Goal: Task Accomplishment & Management: Manage account settings

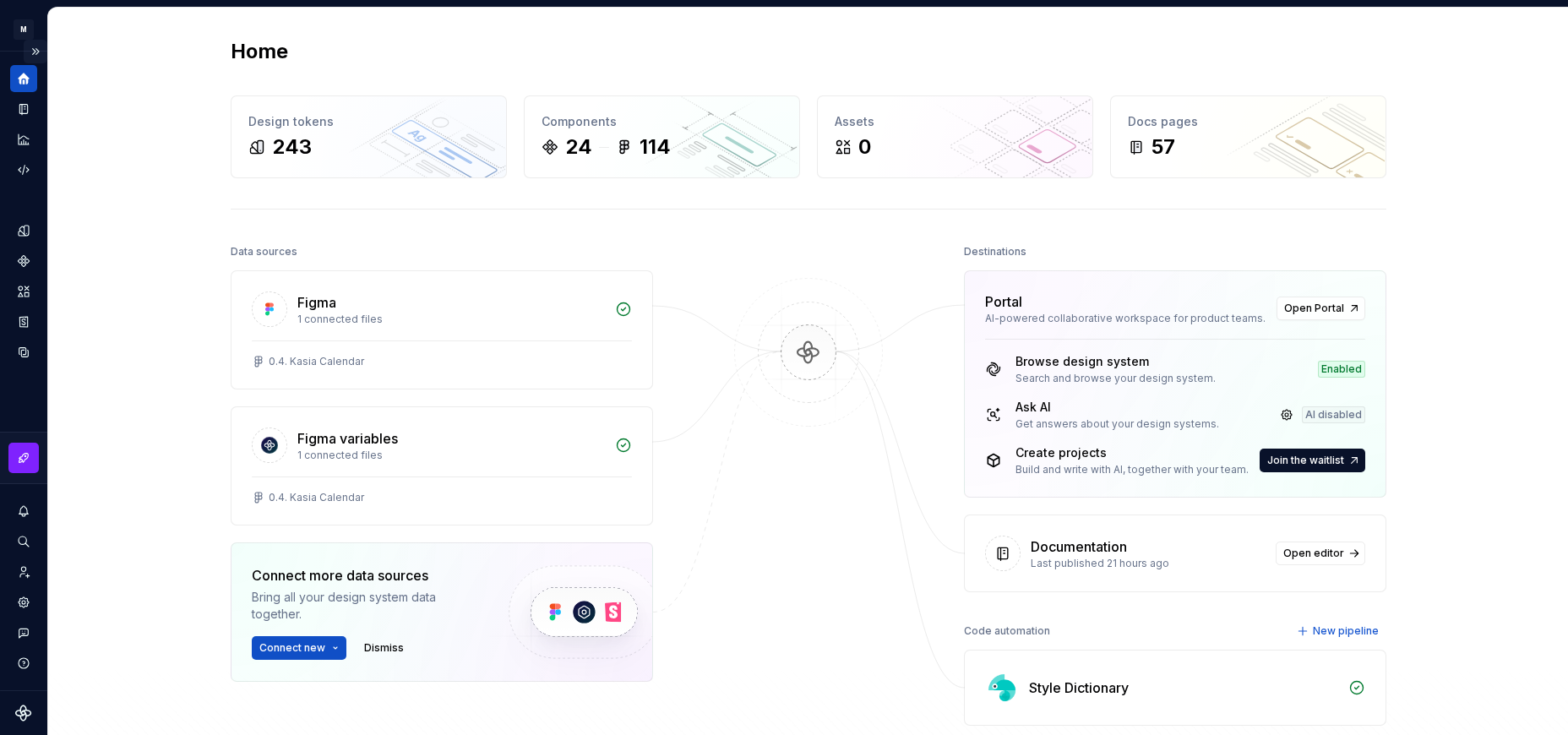
click at [31, 48] on button "Expand sidebar" at bounding box center [35, 51] width 24 height 24
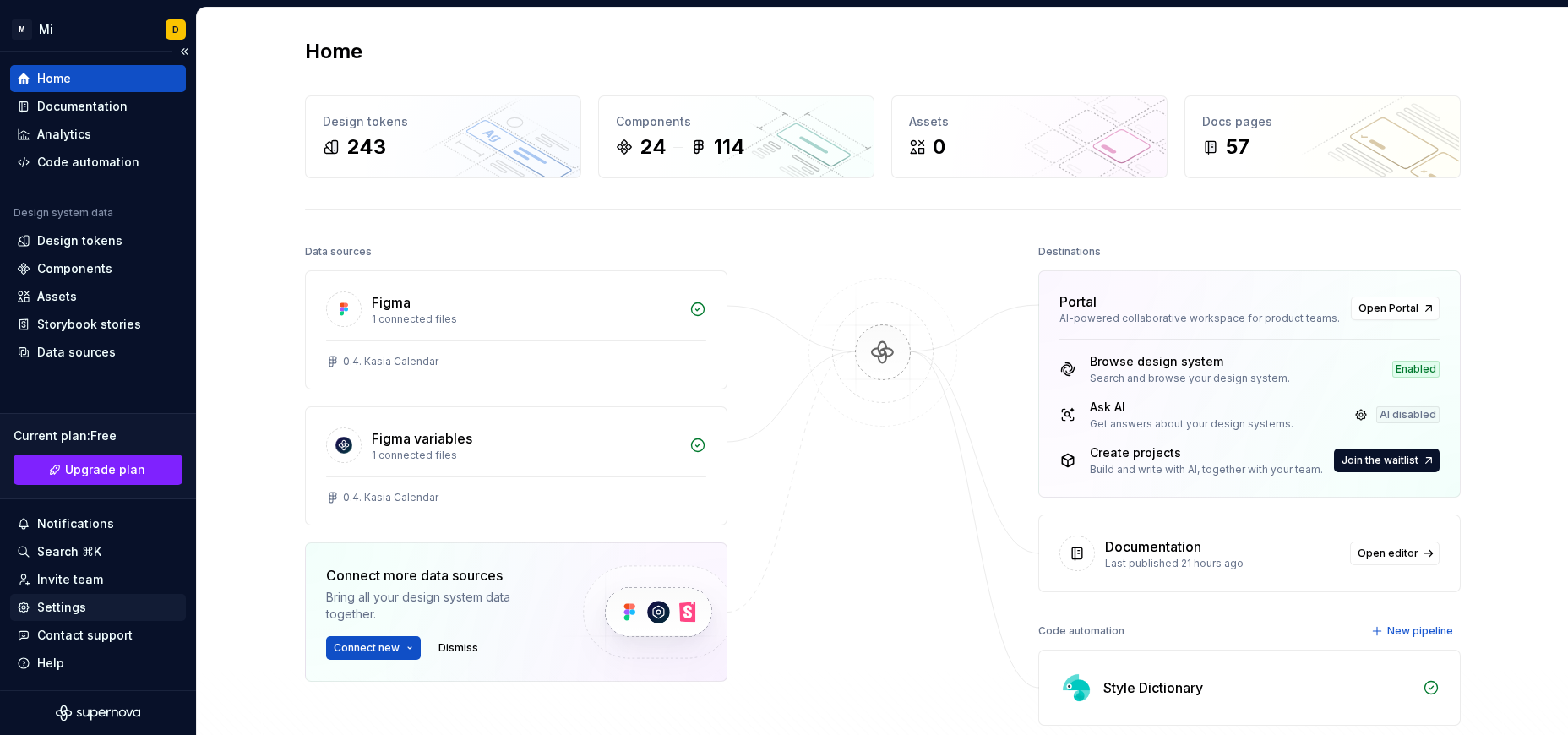
click at [111, 600] on div "Settings" at bounding box center [98, 608] width 162 height 17
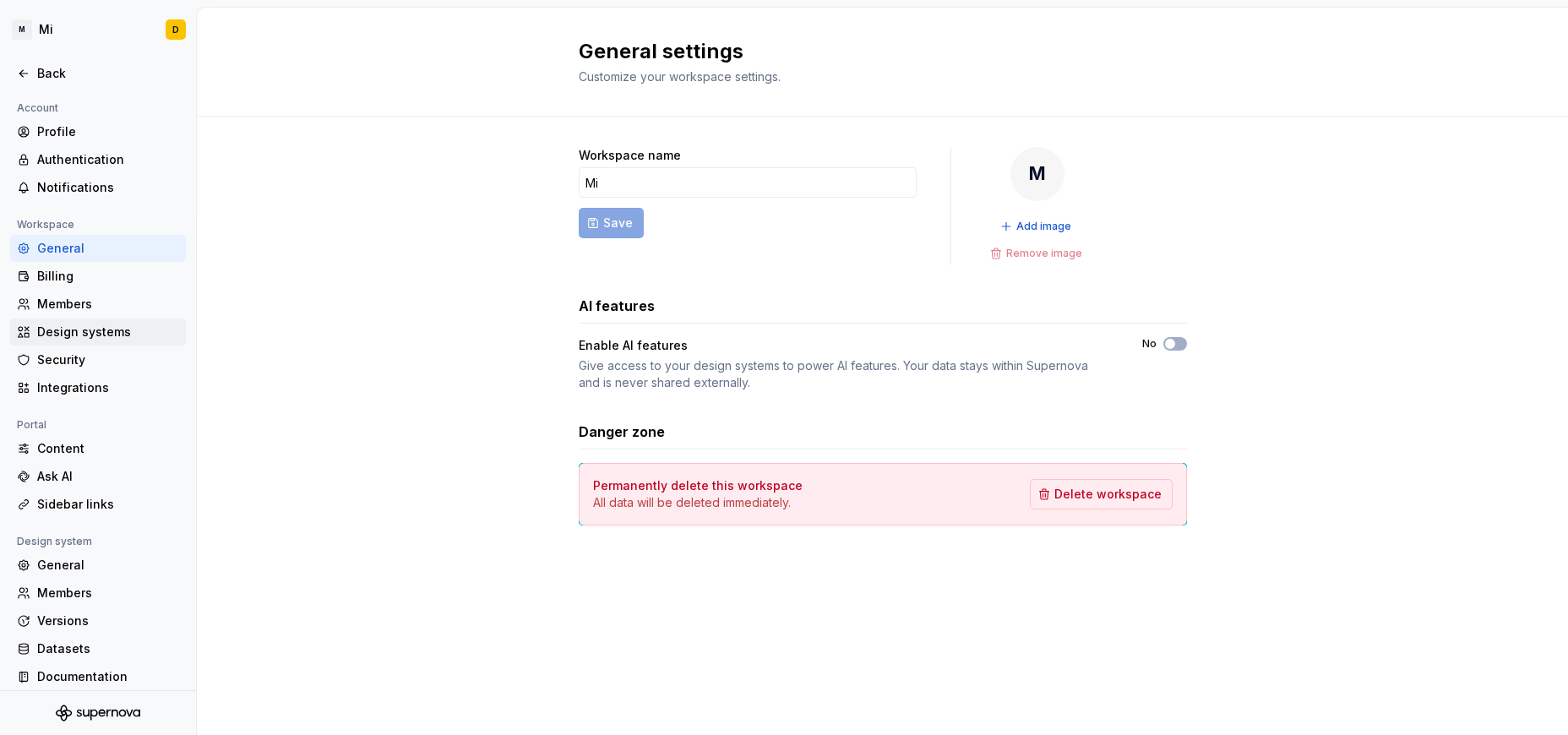
scroll to position [11, 0]
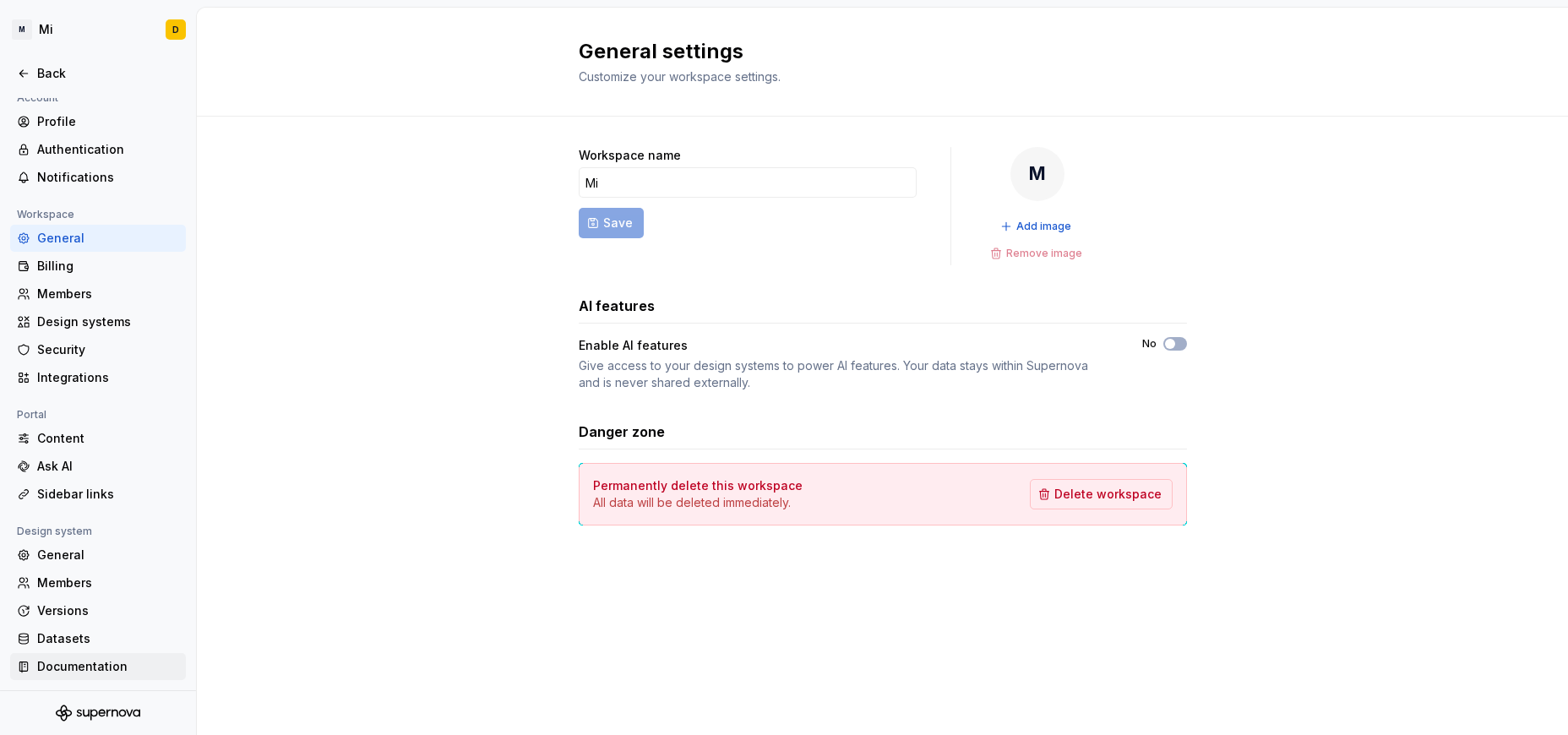
click at [80, 667] on div "Documentation" at bounding box center [108, 666] width 142 height 17
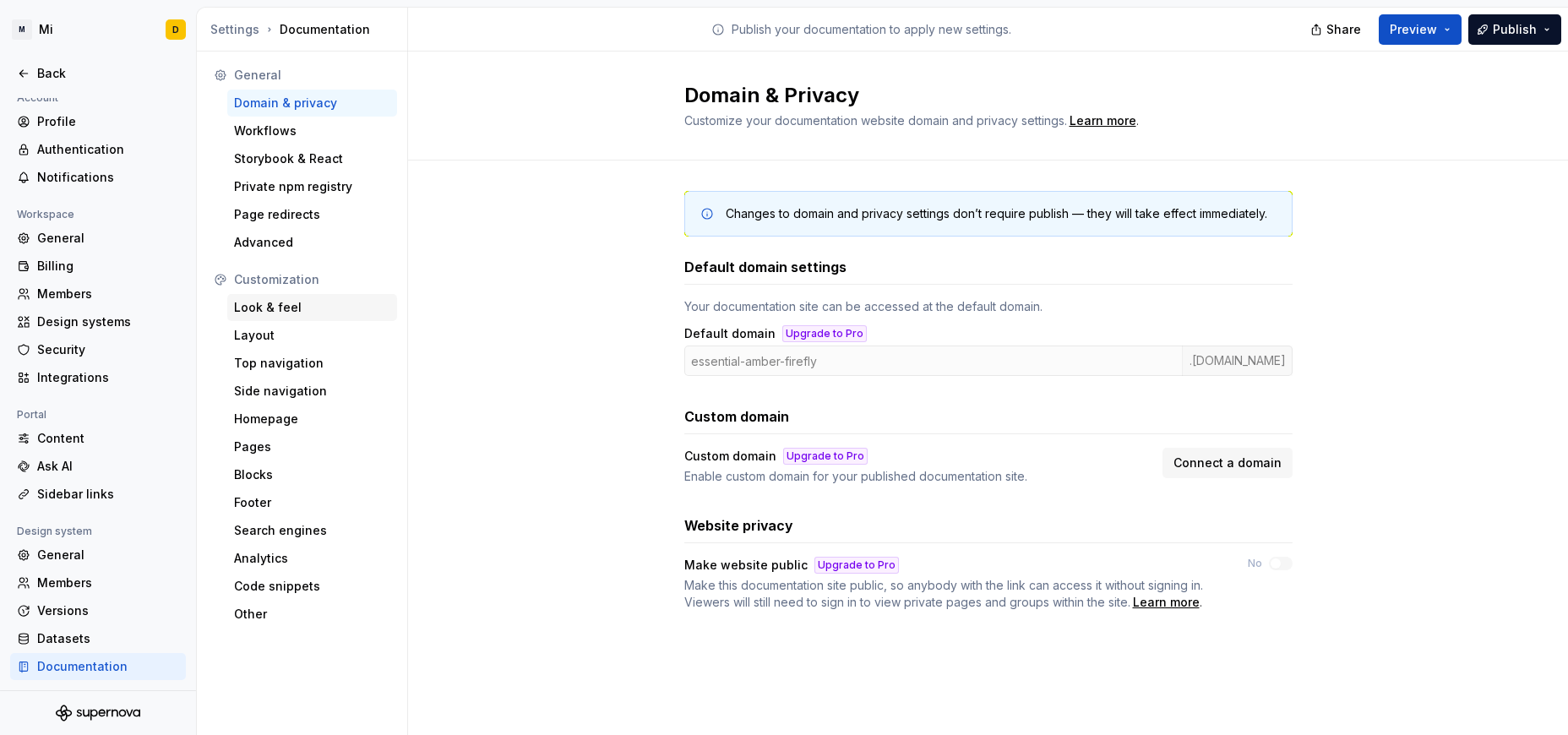
click at [280, 305] on div "Look & feel" at bounding box center [311, 307] width 156 height 17
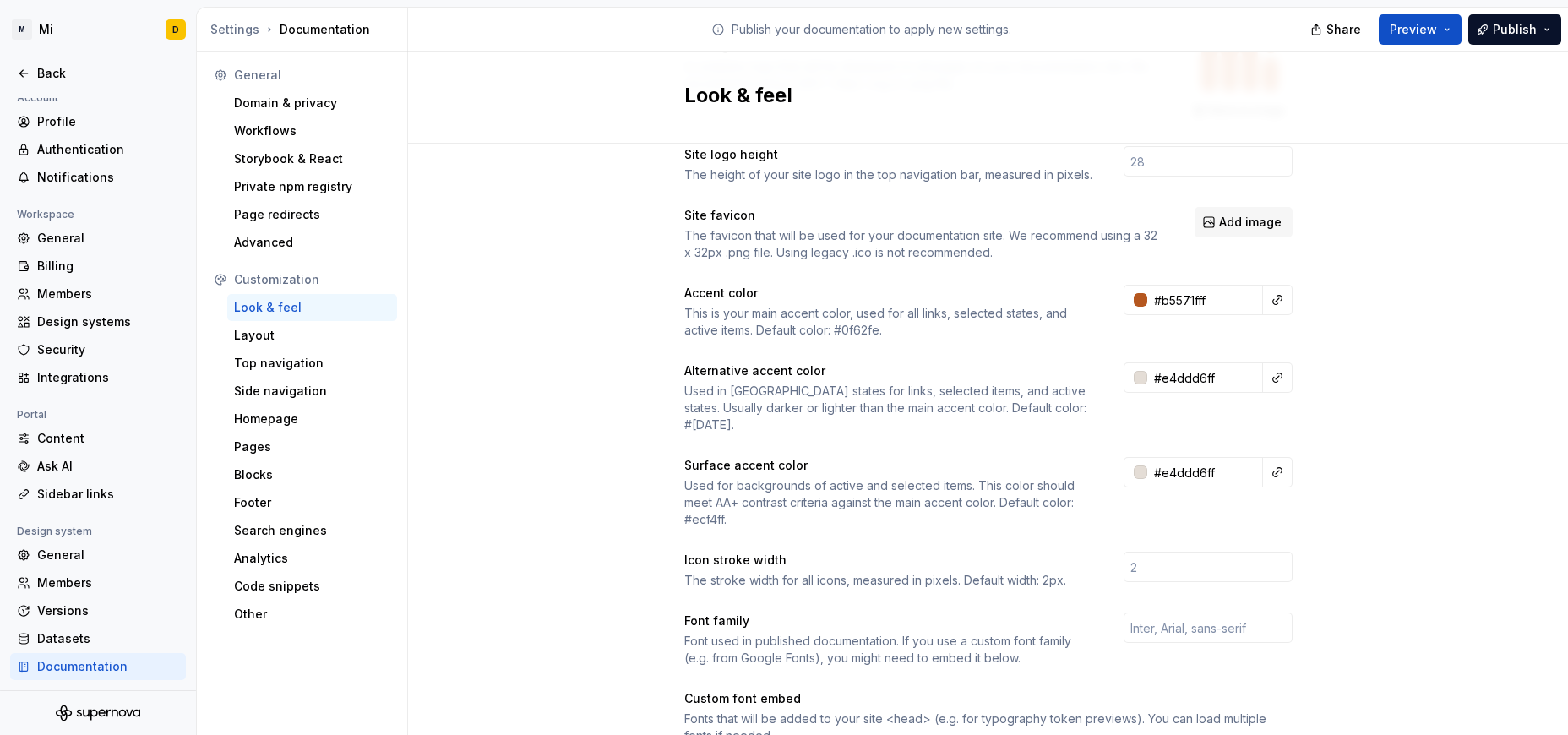
scroll to position [138, 0]
click at [1045, 456] on input "#e4ddd6ff" at bounding box center [1204, 471] width 116 height 31
drag, startPoint x: 1218, startPoint y: 445, endPoint x: 1152, endPoint y: 428, distance: 68.2
click at [1045, 456] on input "#e4ddd6ff" at bounding box center [1204, 471] width 116 height 31
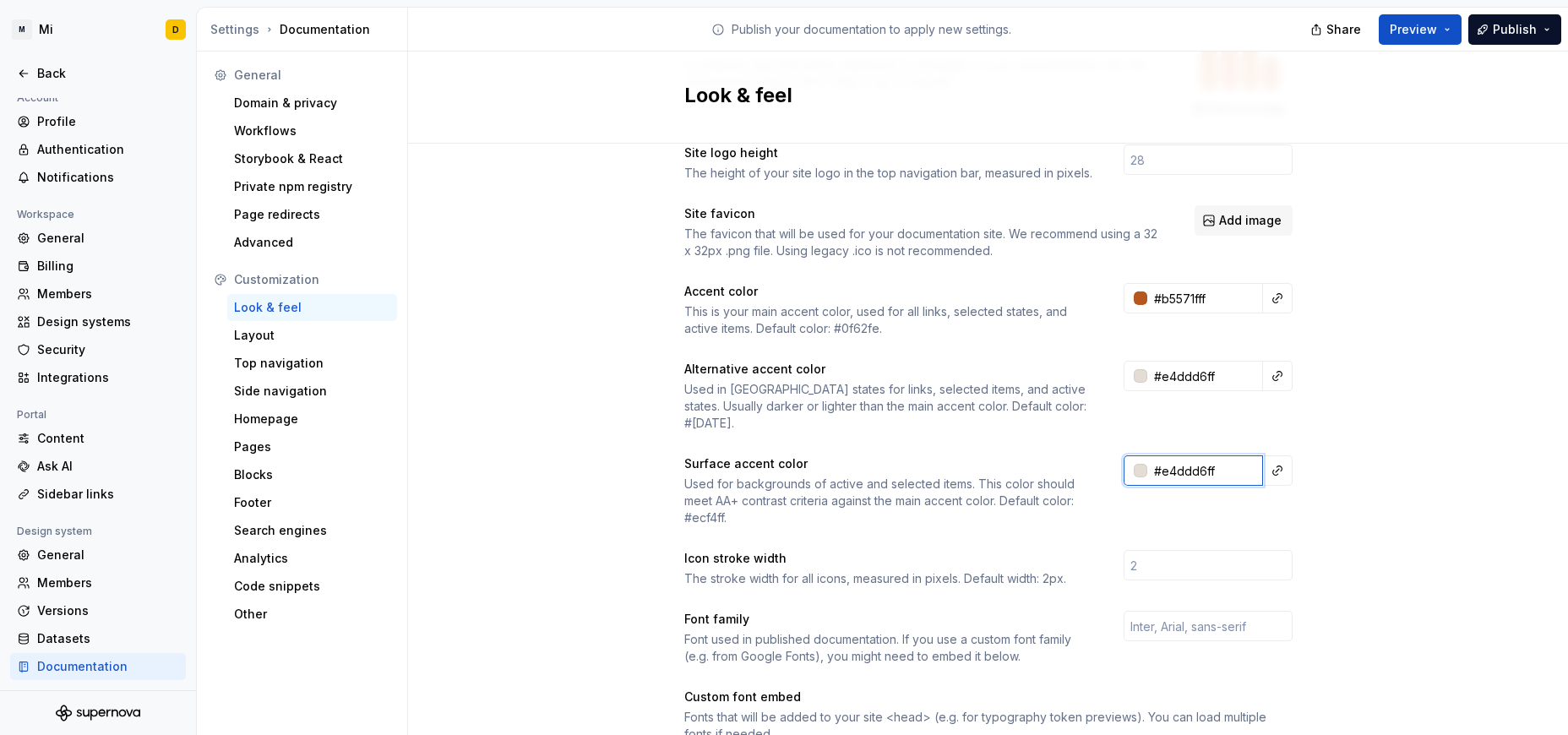
paste input "DDD4CC"
click at [1045, 425] on div "Site logo A company logo that will be displayed on all pages on your documentat…" at bounding box center [988, 643] width 1160 height 1276
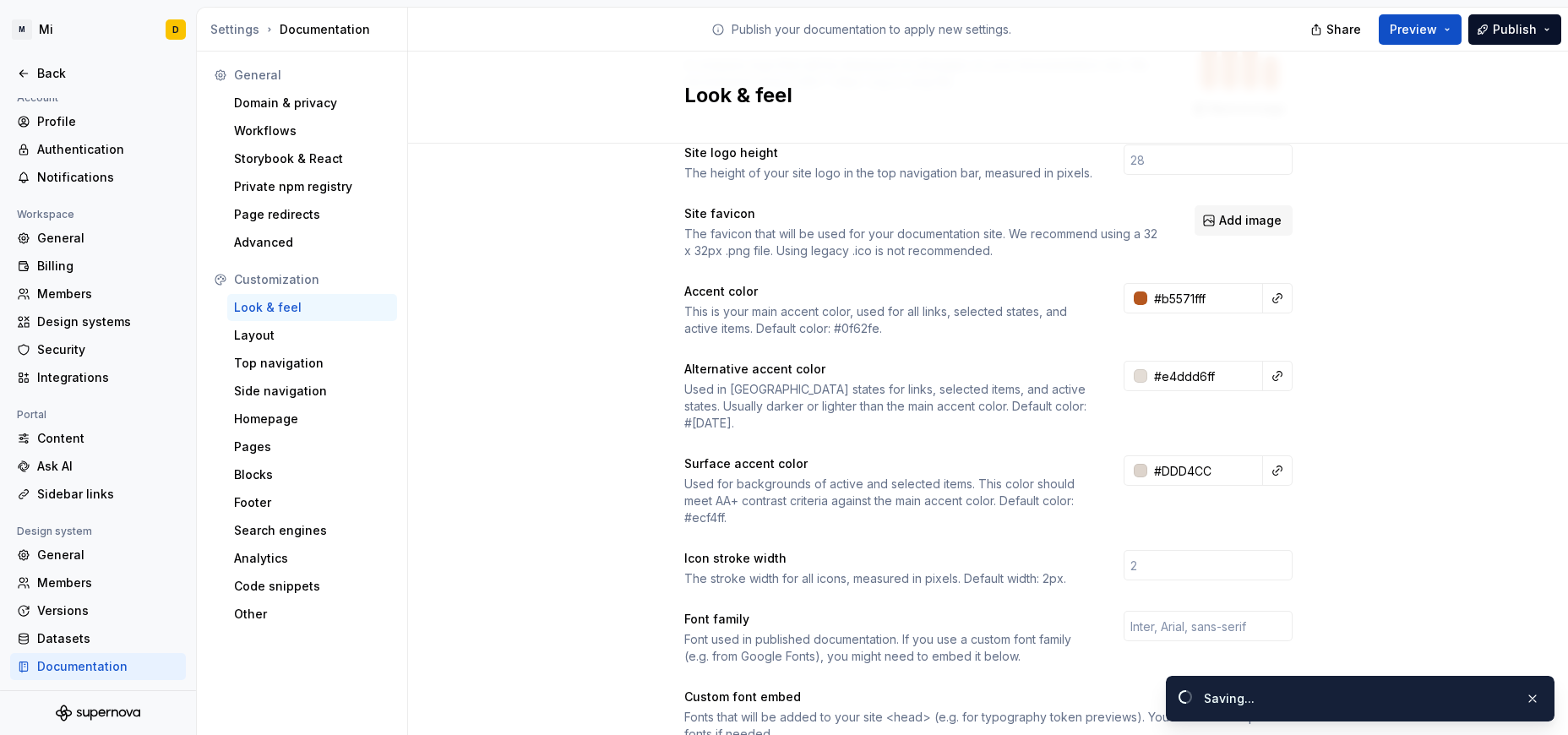
type input "#ddd4ccff"
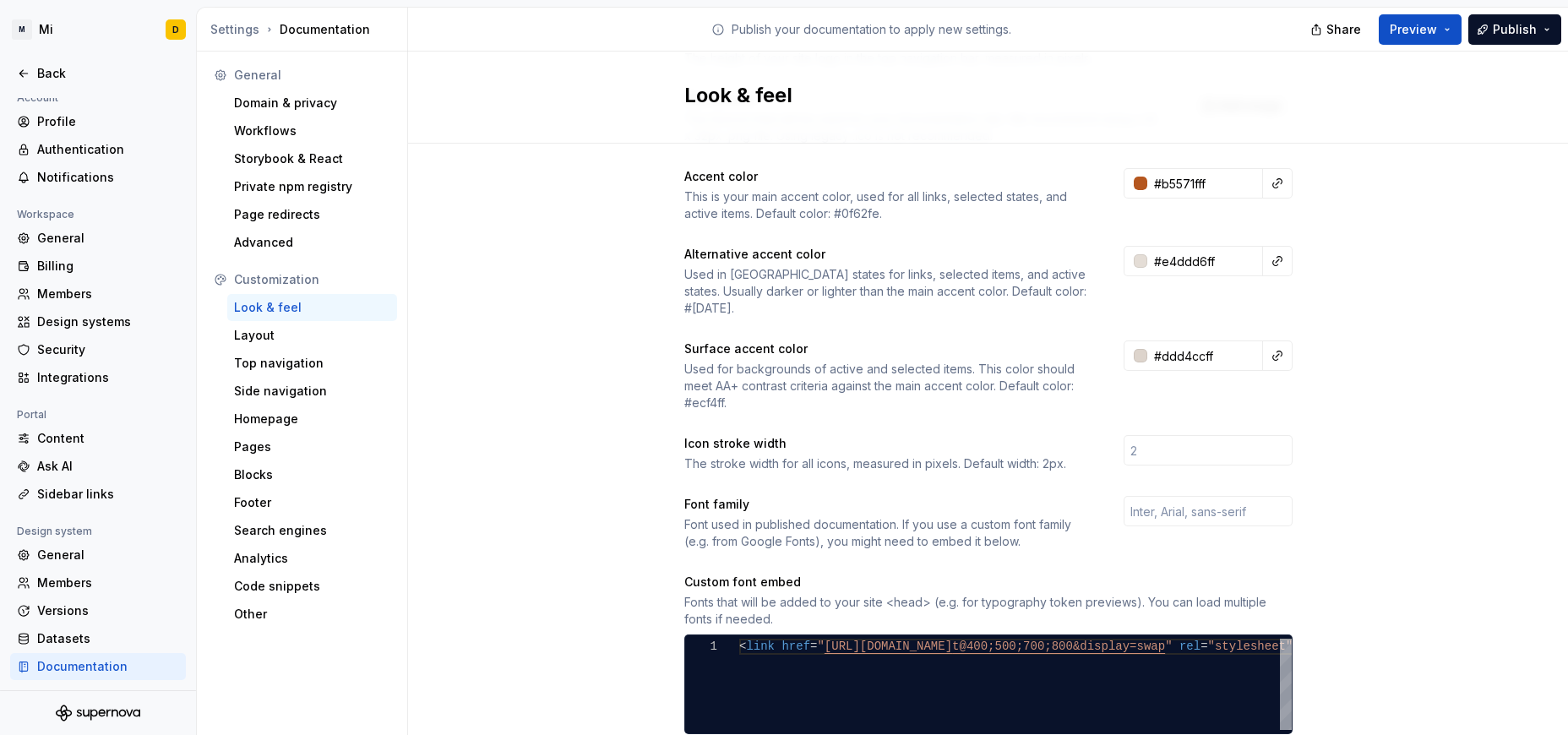
scroll to position [255, 0]
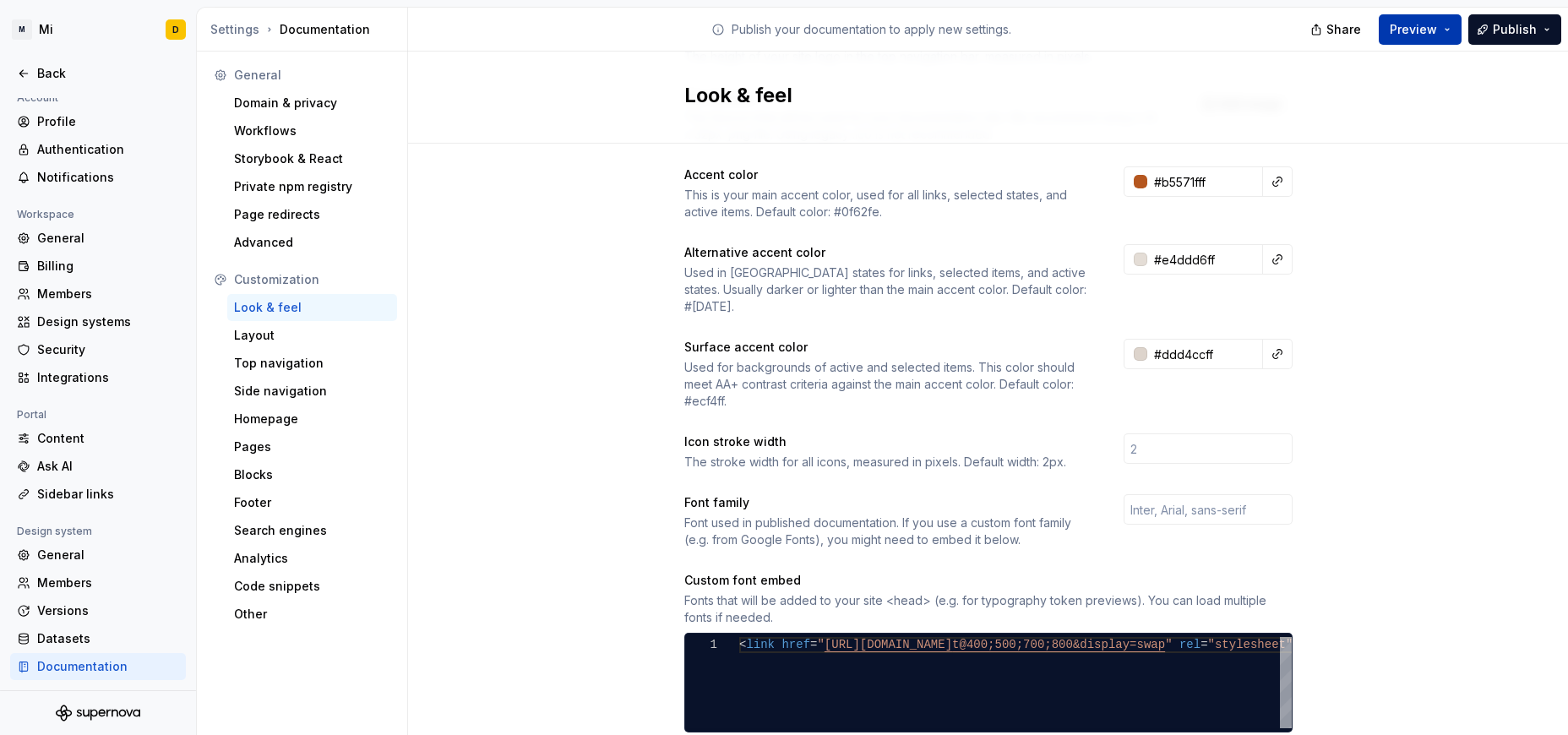
click at [1045, 42] on button "Preview" at bounding box center [1420, 30] width 82 height 31
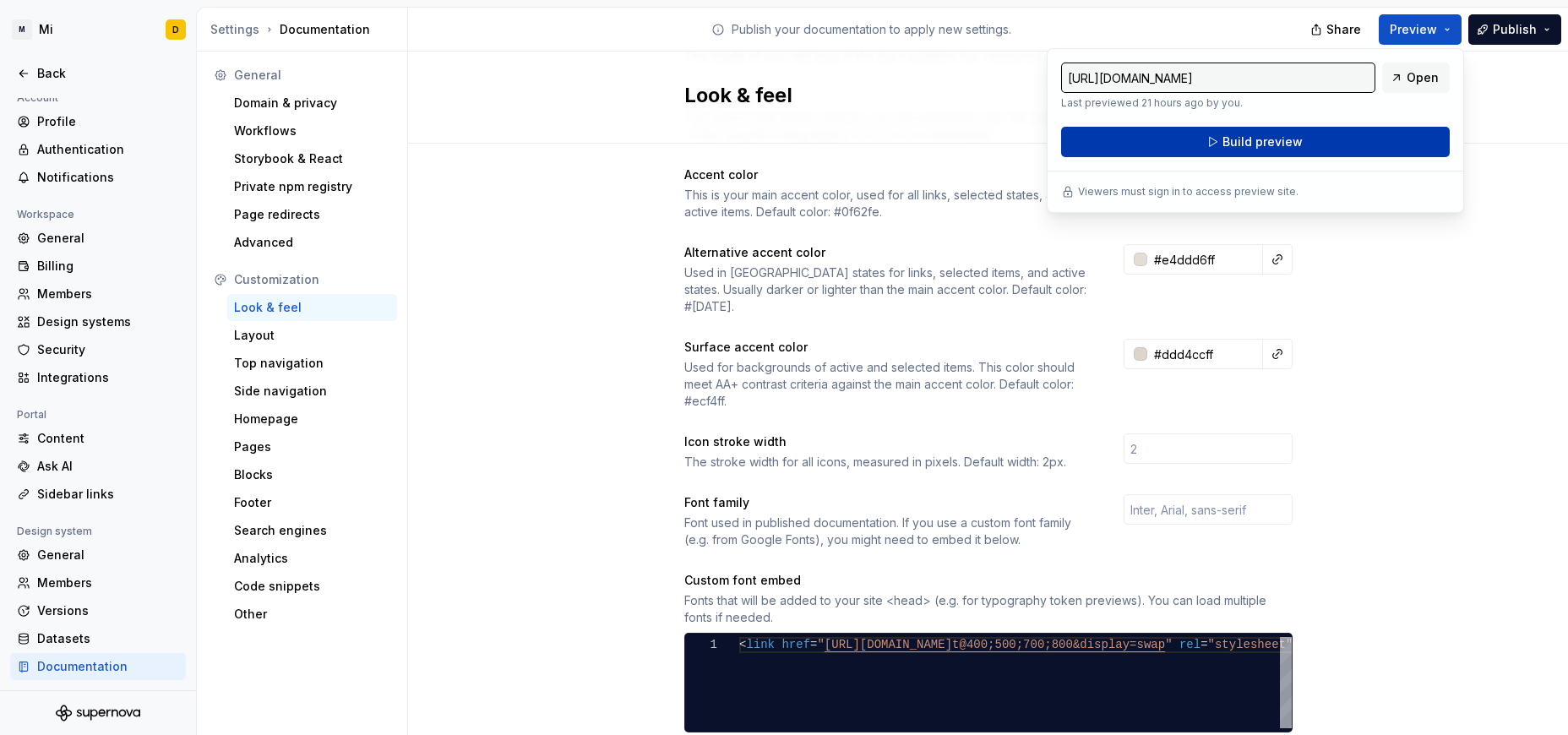
click at [1045, 136] on button "Build preview" at bounding box center [1255, 142] width 389 height 31
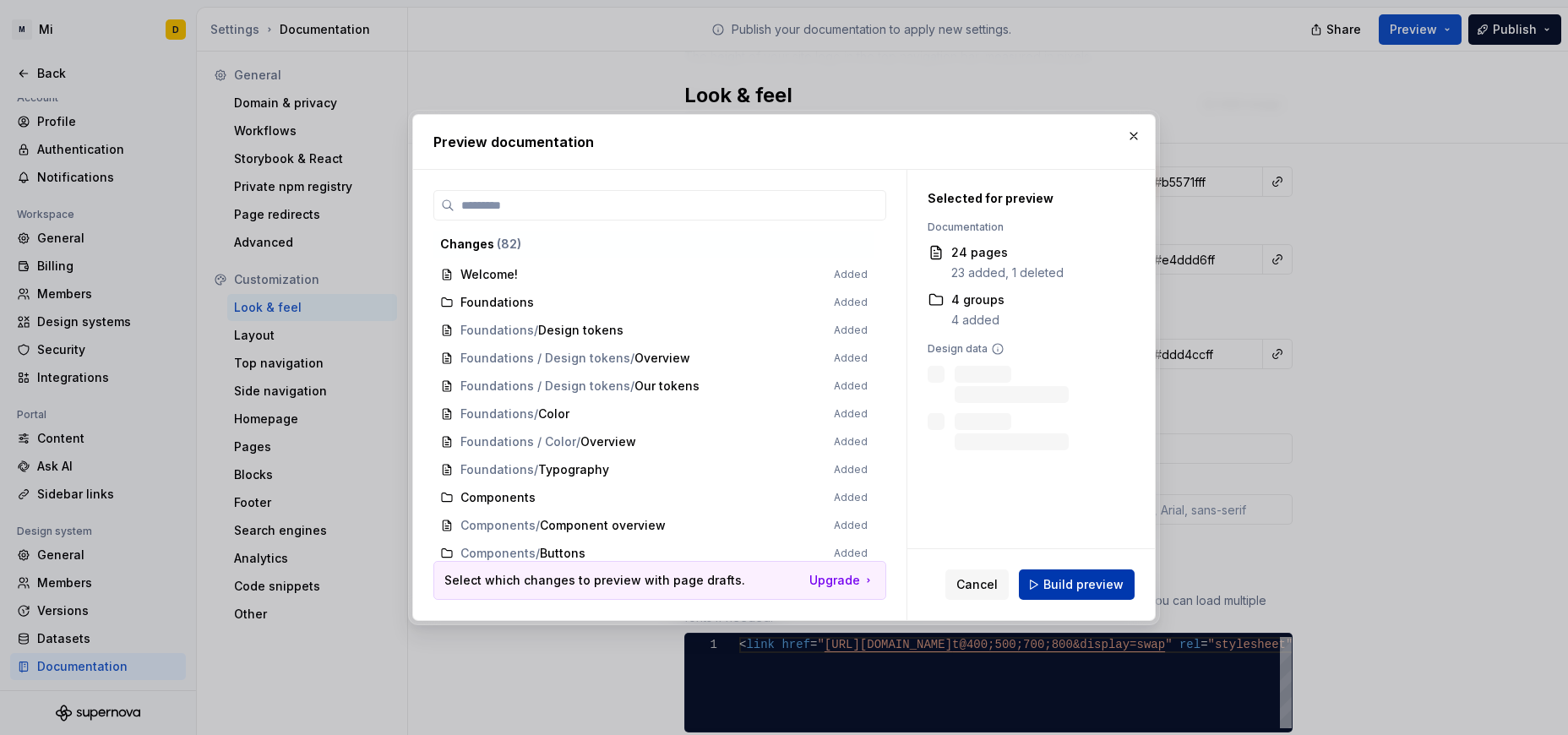
click at [1045, 578] on span "Build preview" at bounding box center [1084, 585] width 80 height 17
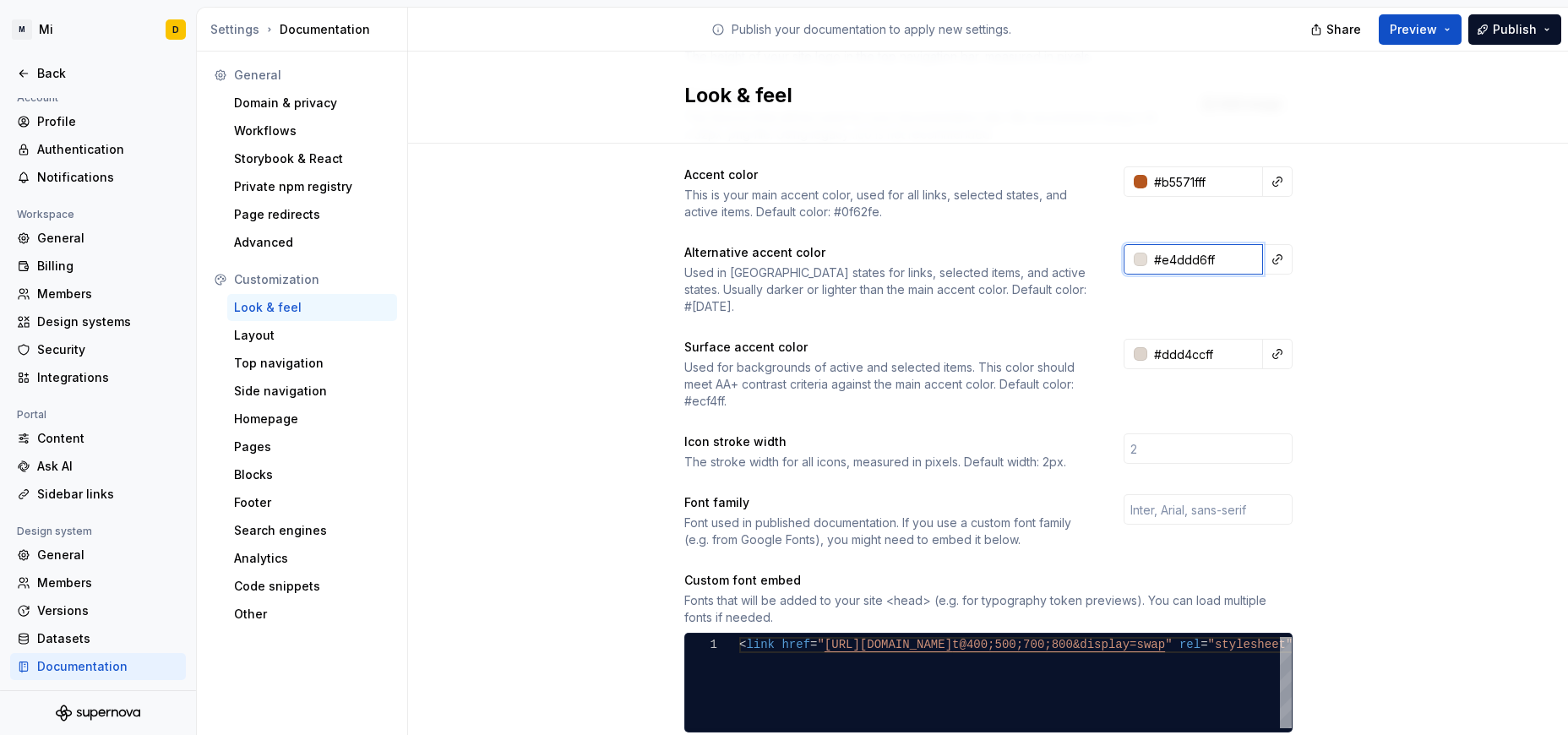
drag, startPoint x: 1215, startPoint y: 254, endPoint x: 1205, endPoint y: 215, distance: 40.3
click at [1045, 244] on input "#e4ddd6ff" at bounding box center [1204, 259] width 116 height 31
click at [1045, 254] on input "#e4ddd6ff" at bounding box center [1204, 259] width 116 height 31
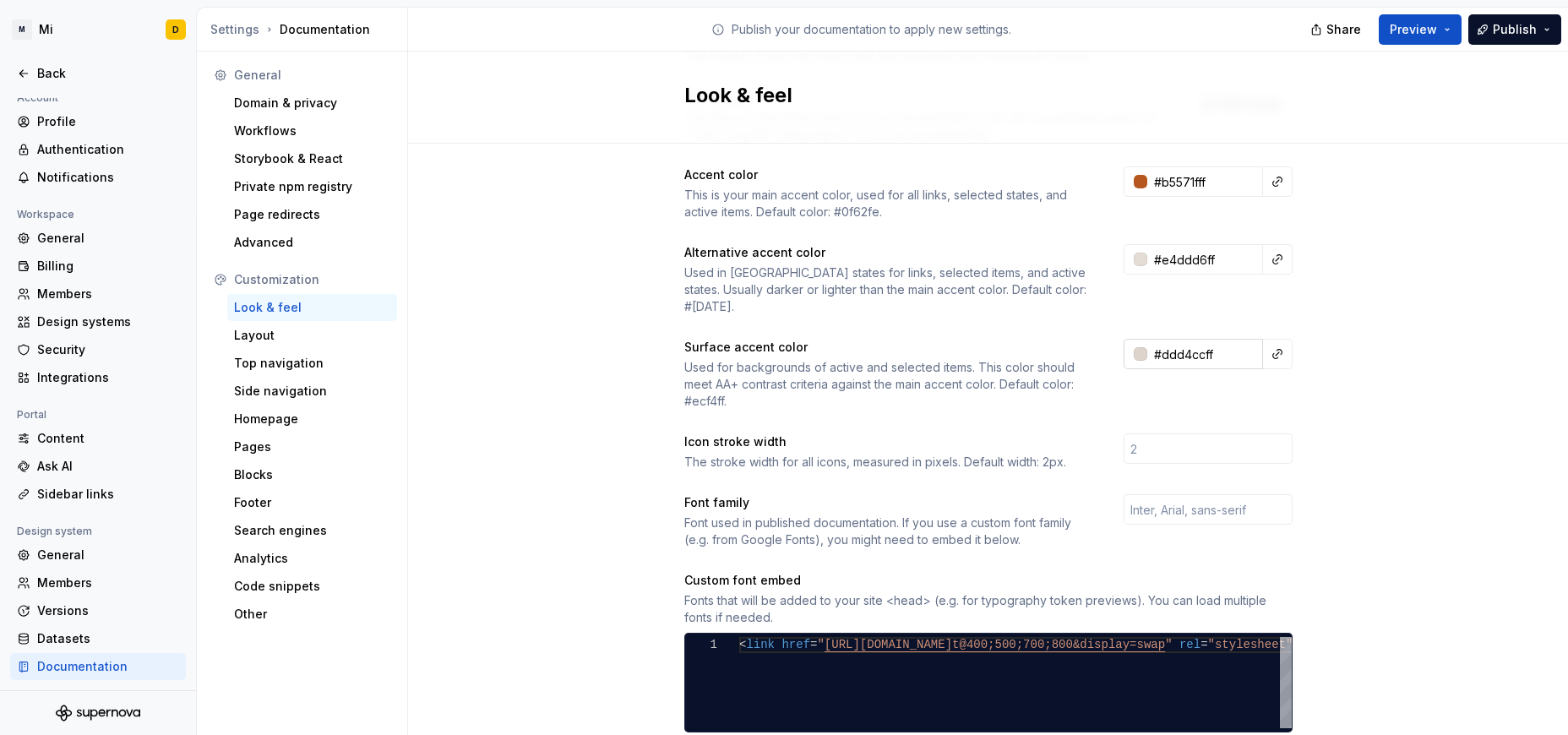
click at [1045, 342] on input "#ddd4ccff" at bounding box center [1204, 354] width 116 height 31
type input "#E4DDD6FF"
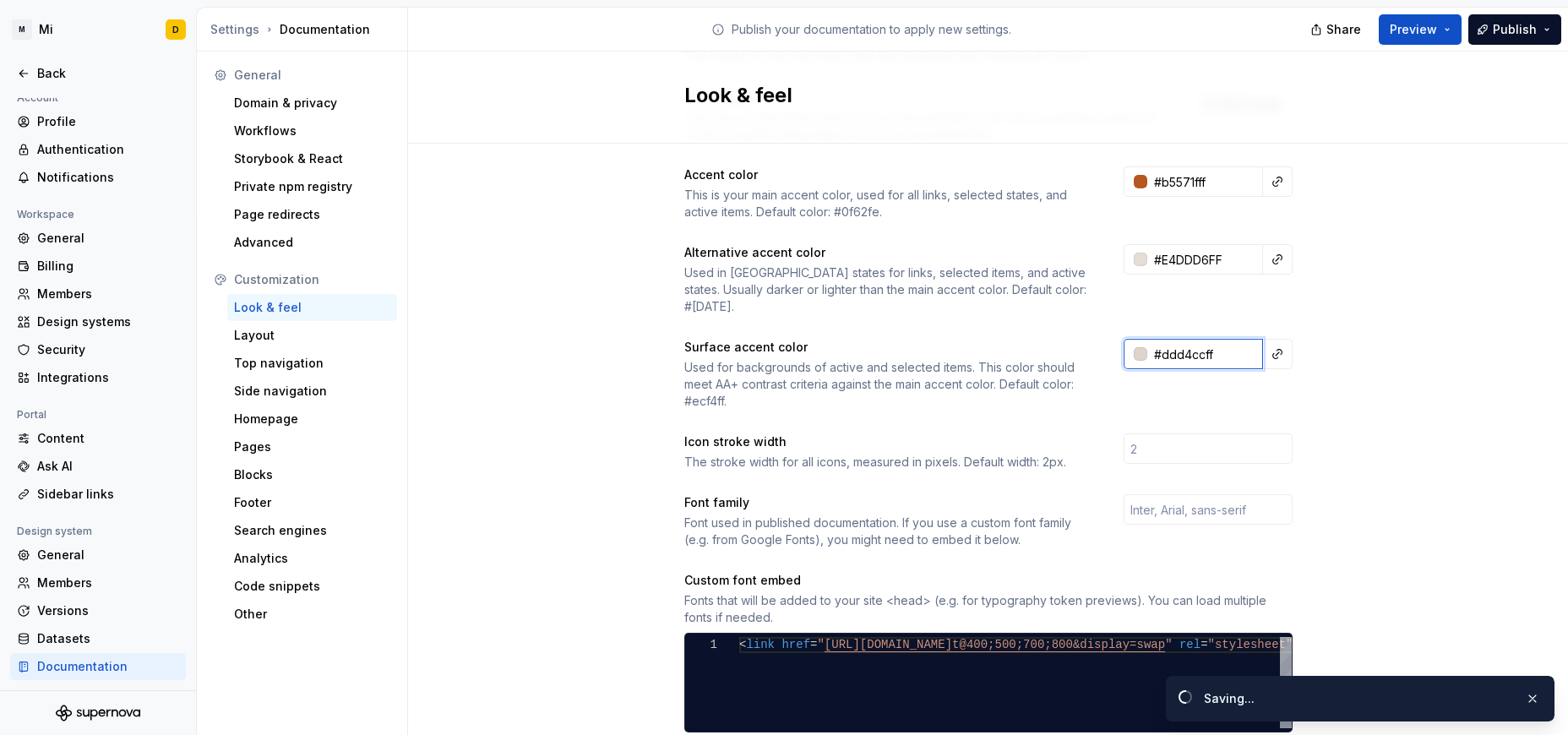
click at [1045, 342] on input "#ddd4ccff" at bounding box center [1204, 354] width 116 height 31
paste input "e4ddd6"
click at [1045, 401] on div "Site logo A company logo that will be displayed on all pages on your documentat…" at bounding box center [988, 526] width 1160 height 1276
type input "#e4ddd6ff"
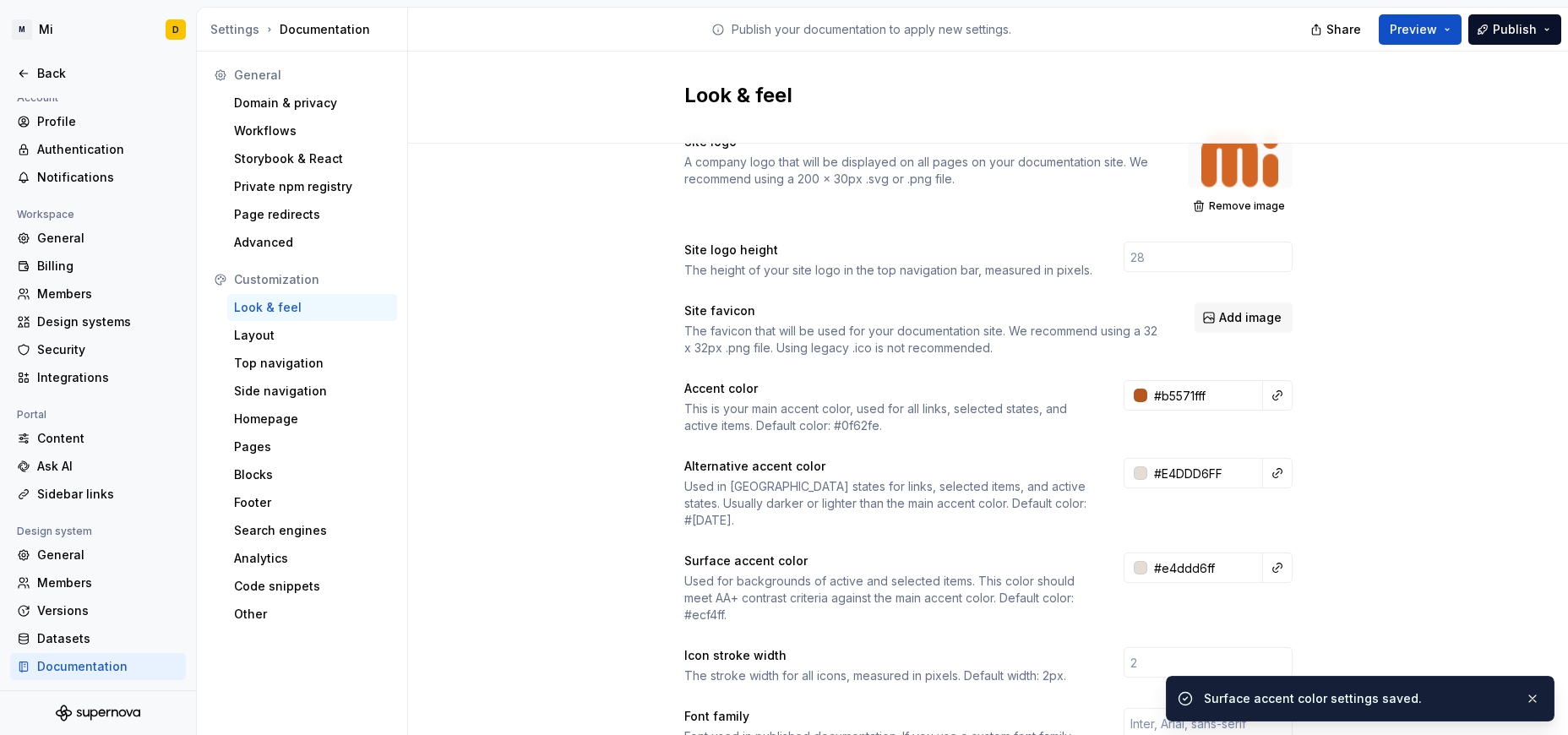
scroll to position [0, 0]
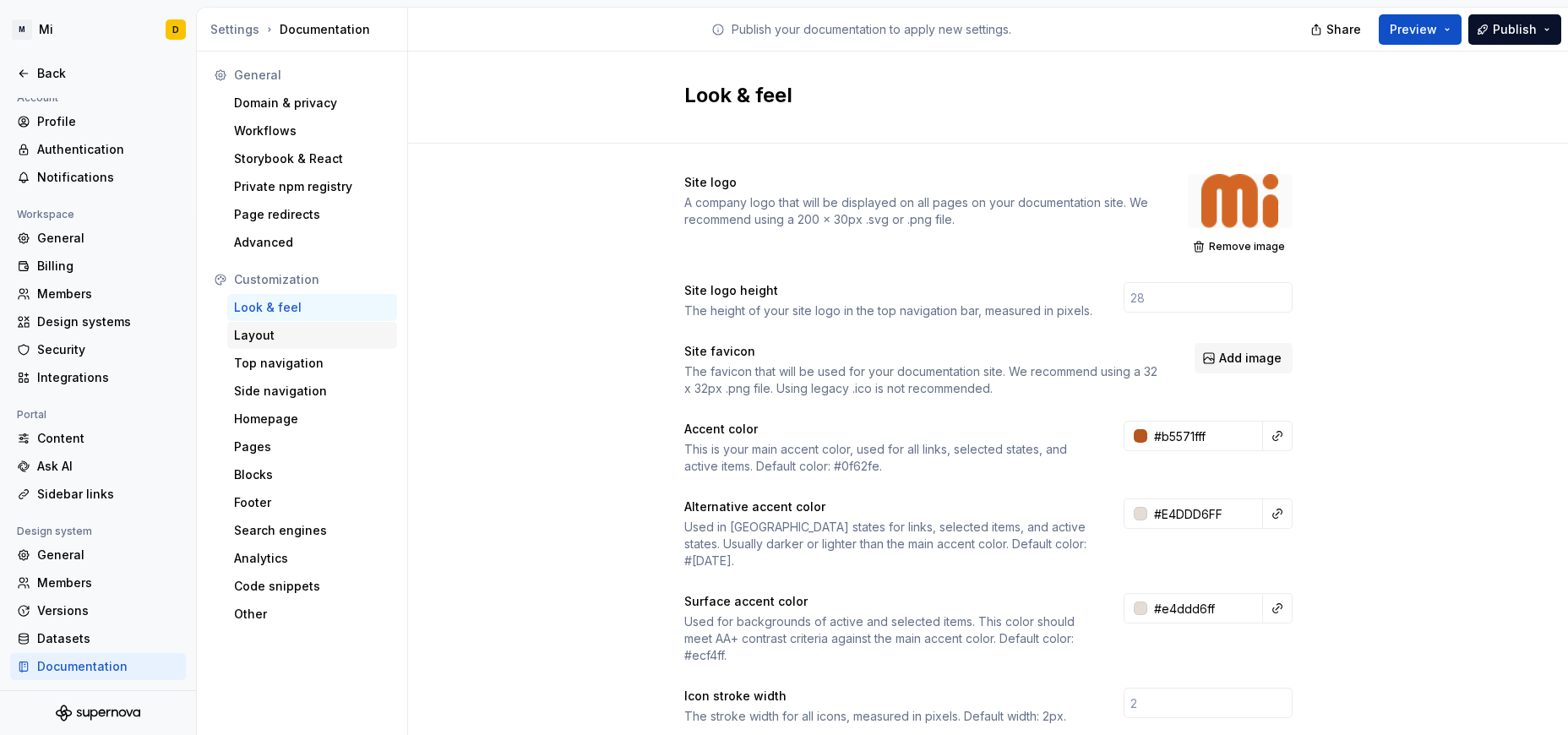
click at [280, 338] on div "Layout" at bounding box center [311, 336] width 156 height 17
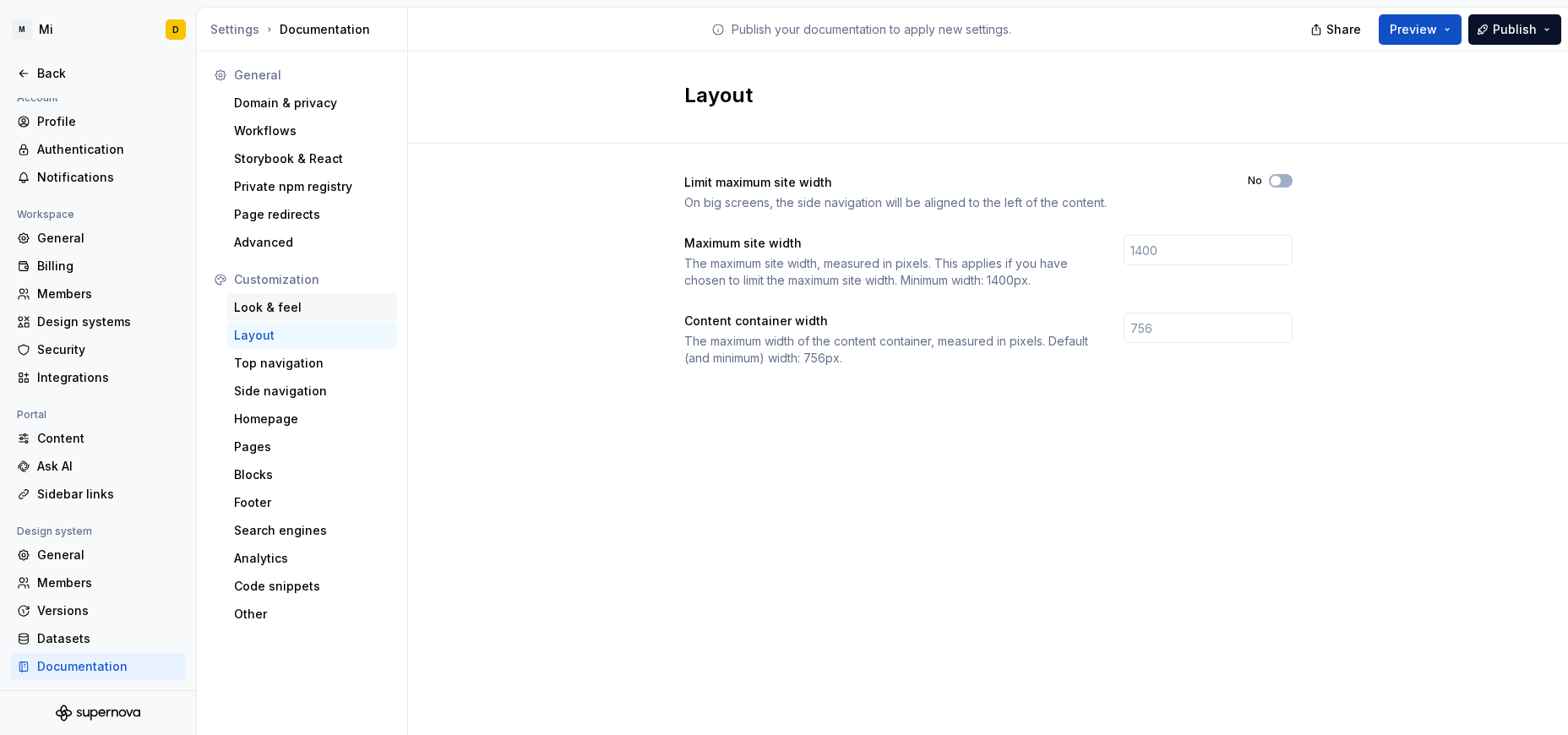
click at [289, 304] on div "Look & feel" at bounding box center [311, 307] width 156 height 17
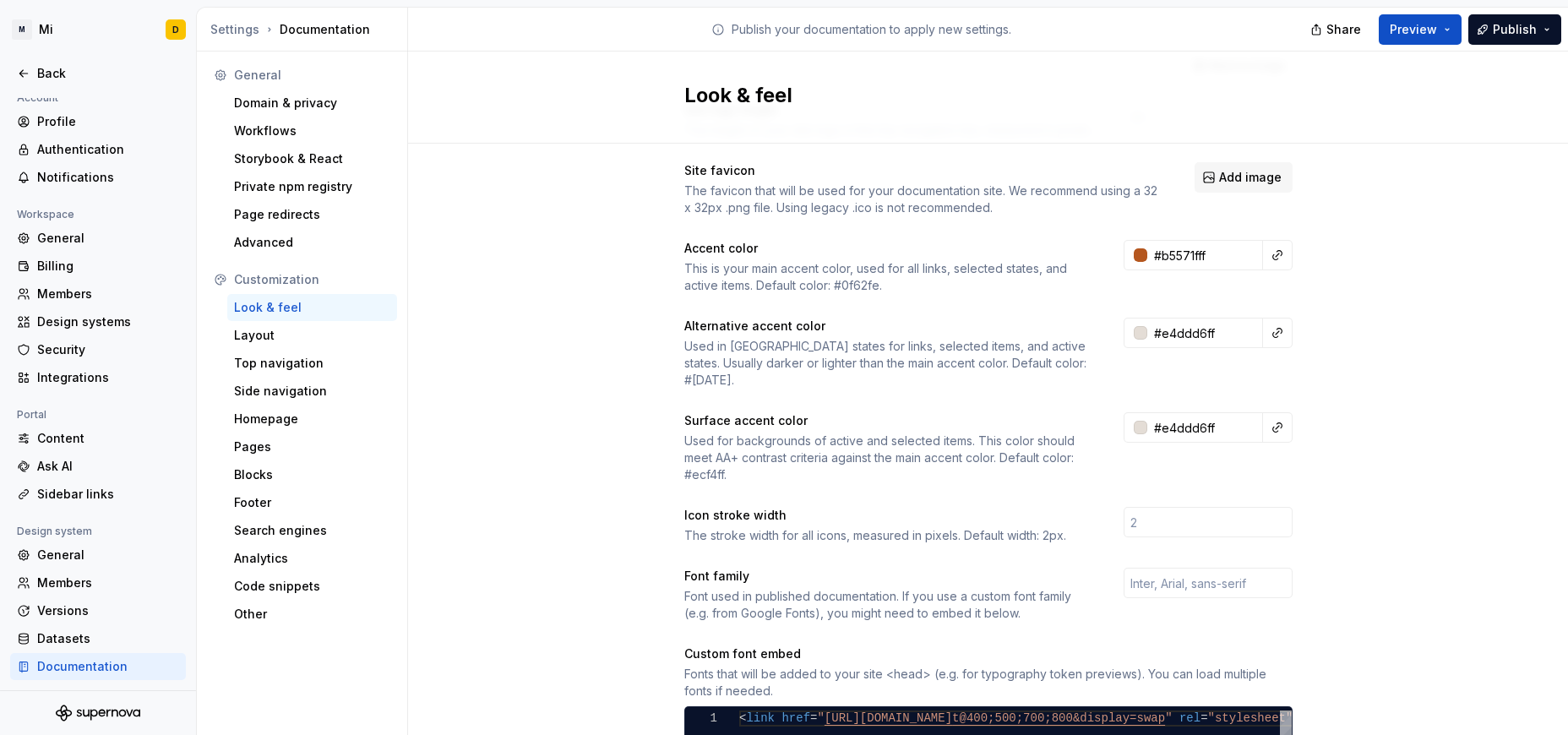
scroll to position [182, 0]
click at [1045, 330] on input "#e4ddd6ff" at bounding box center [1204, 332] width 116 height 31
paste input "753814"
click at [1045, 379] on div "Site logo A company logo that will be displayed on all pages on your documentat…" at bounding box center [988, 599] width 1160 height 1276
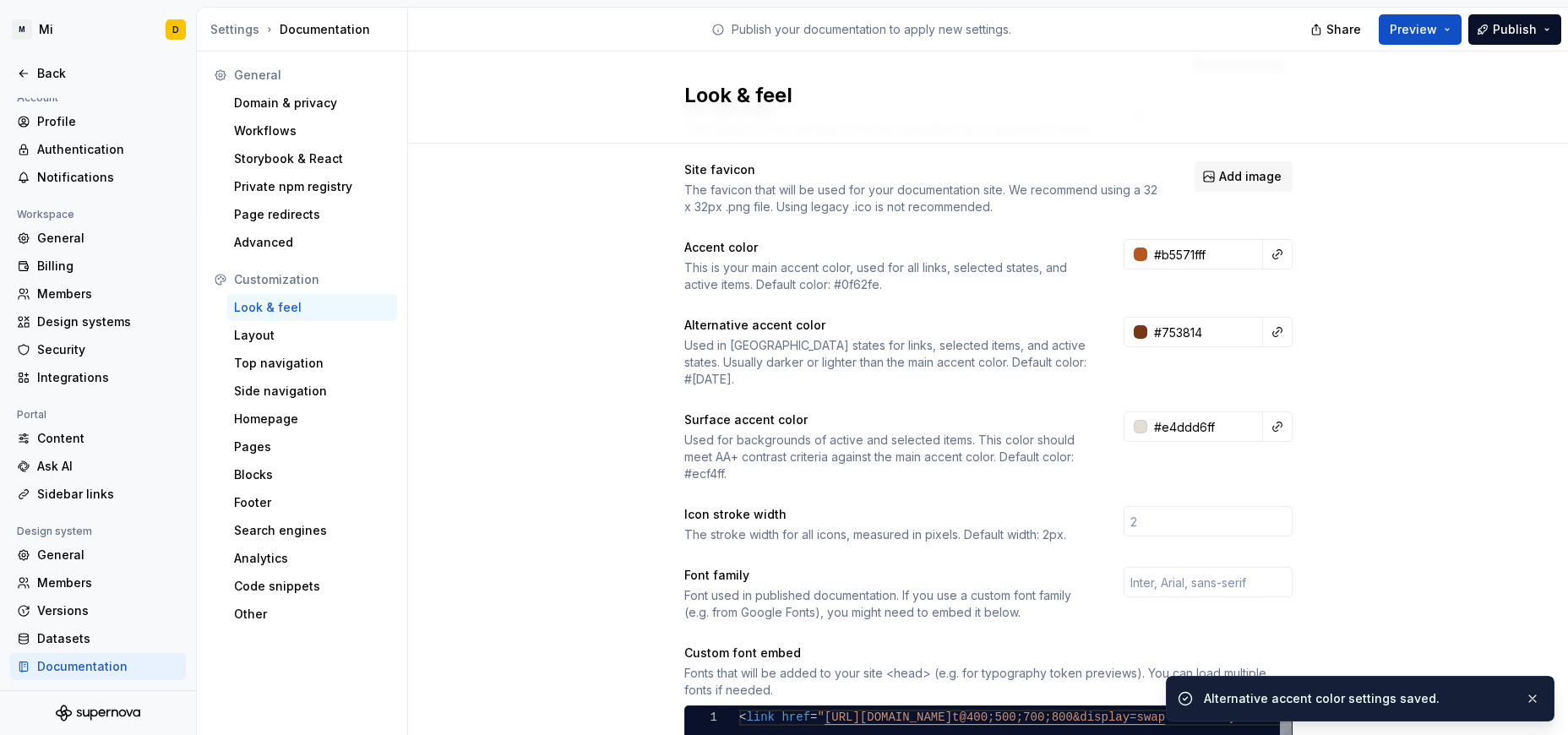
type input "#753814ff"
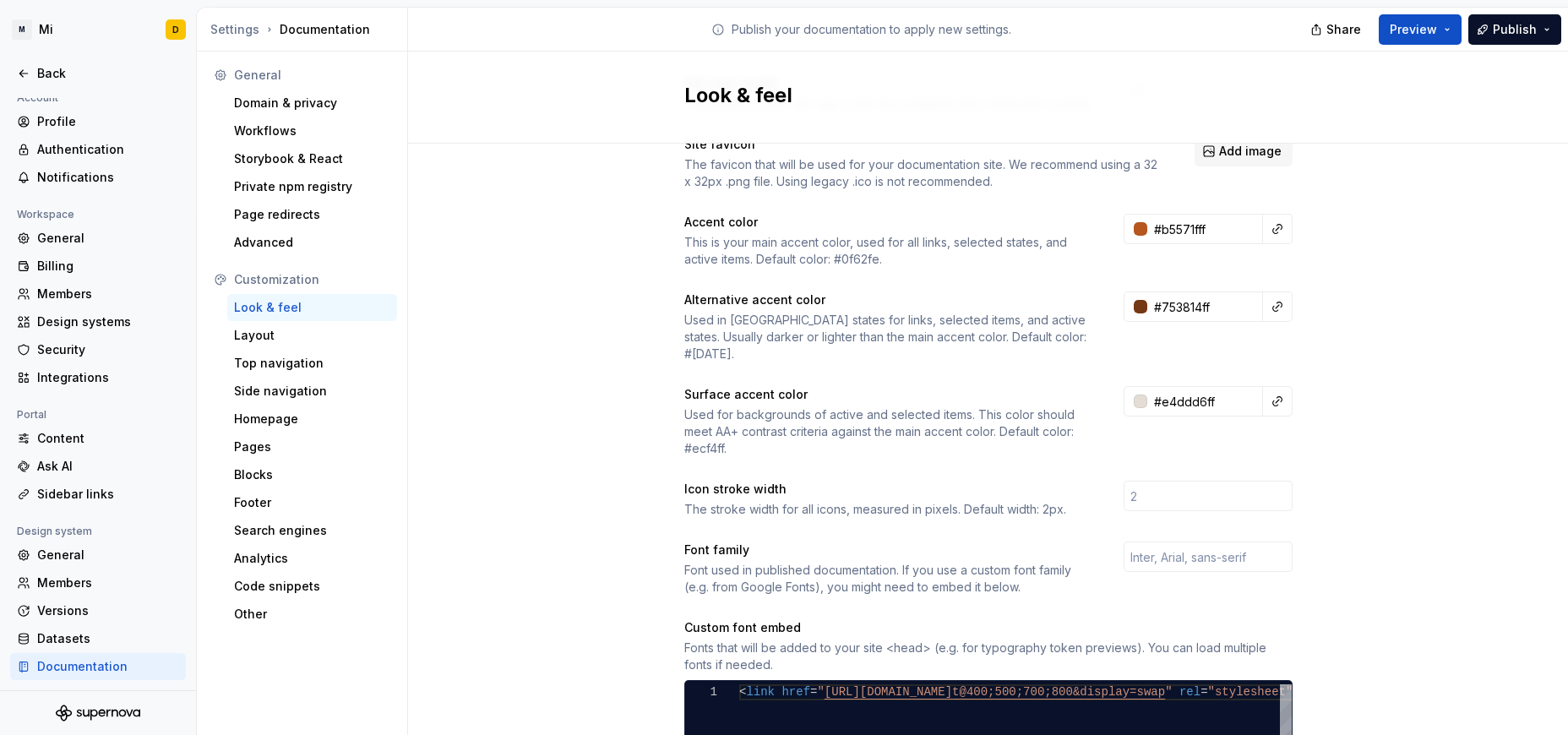
scroll to position [210, 0]
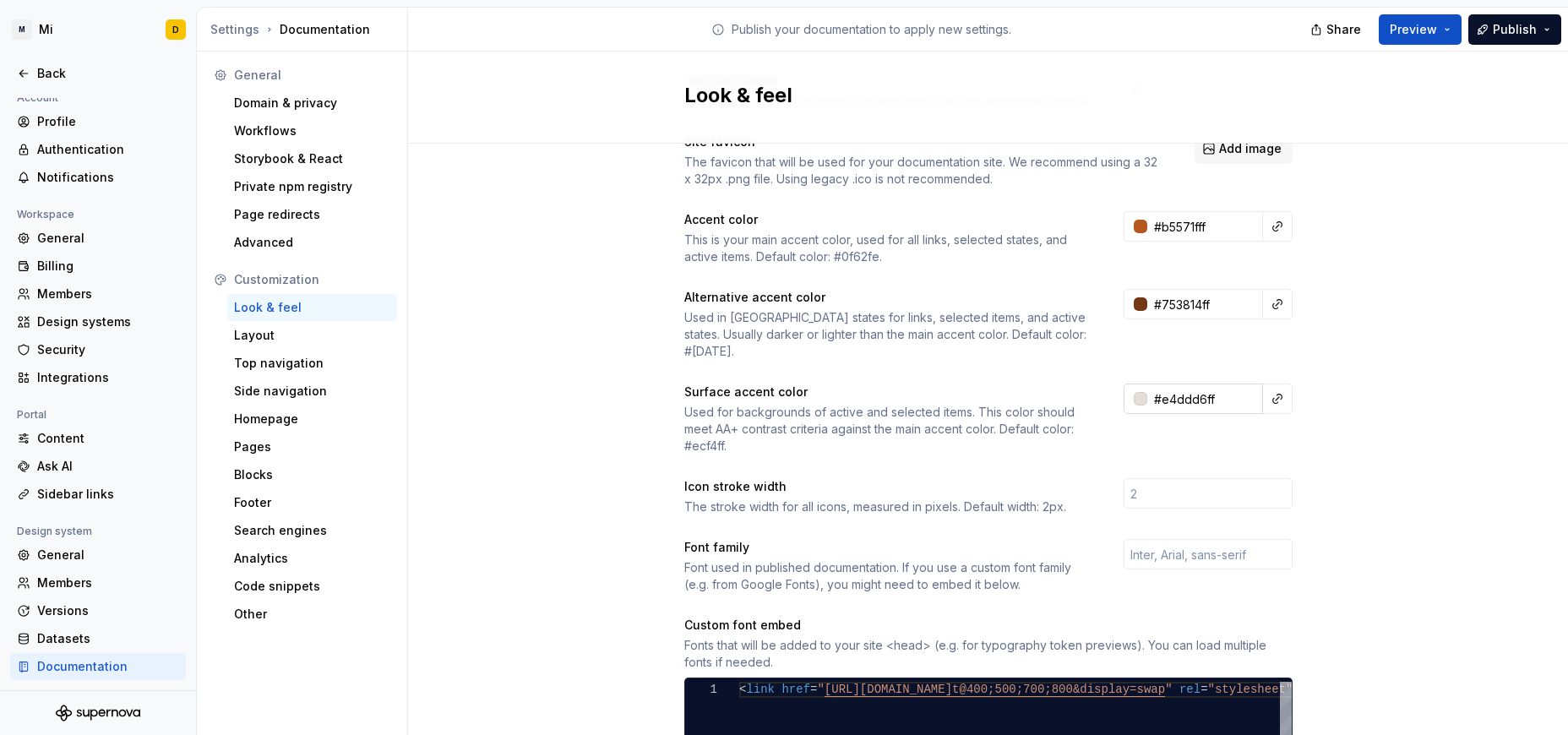
click at [1045, 384] on input "#e4ddd6ff" at bounding box center [1204, 399] width 116 height 31
paste input "FDF6F2"
click at [1045, 375] on div "Site logo A company logo that will be displayed on all pages on your documentat…" at bounding box center [988, 571] width 1160 height 1276
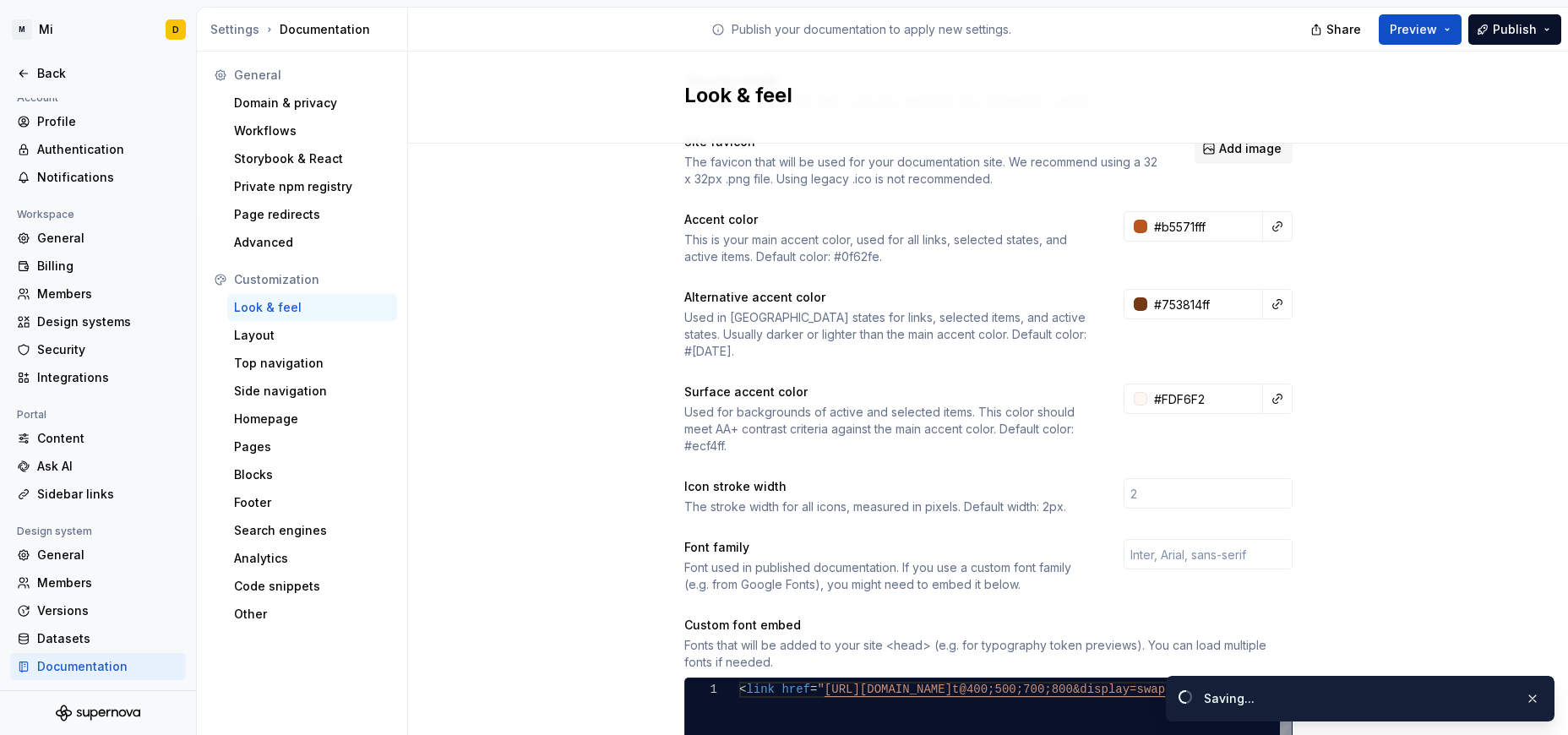
type input "#fdf6f2ff"
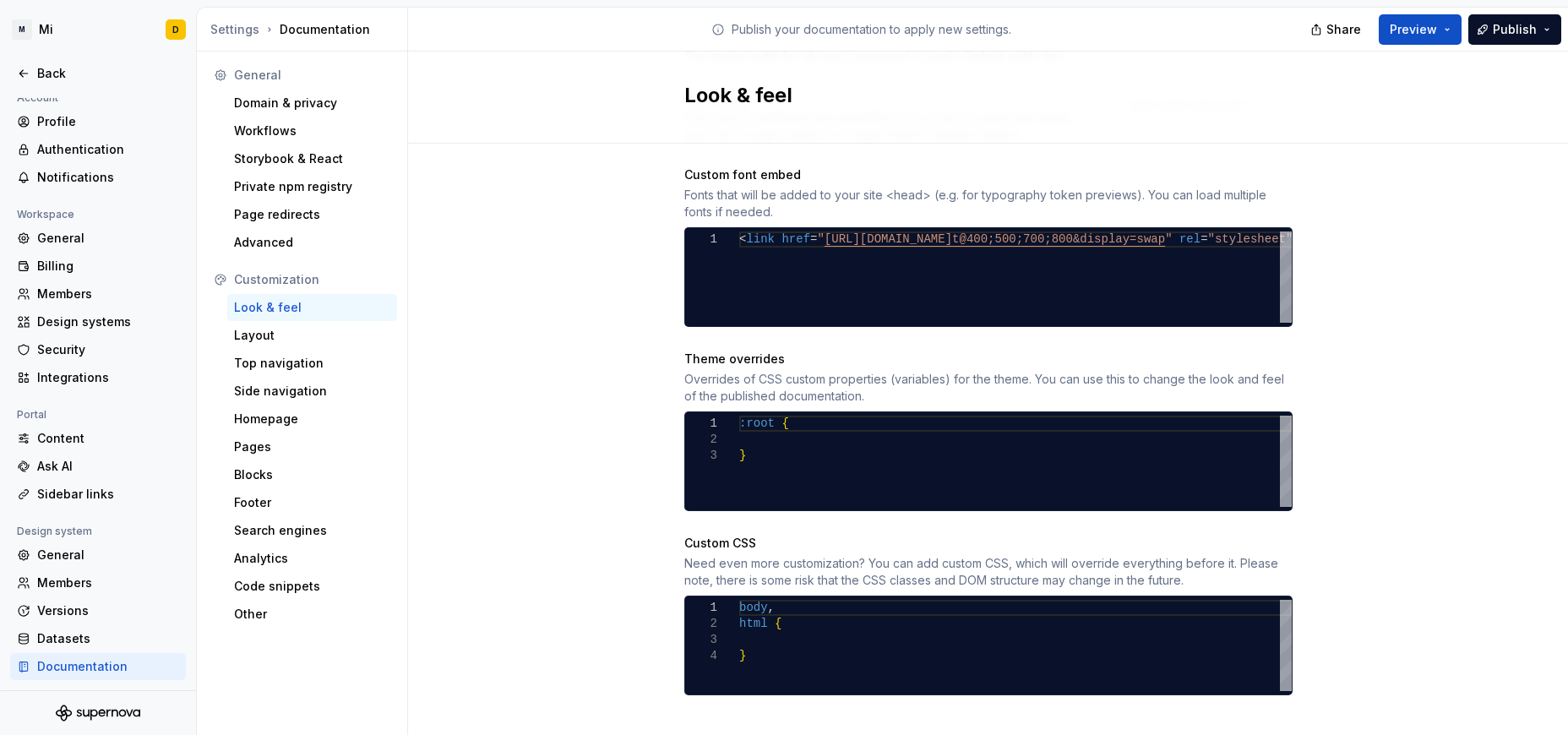
scroll to position [164, 0]
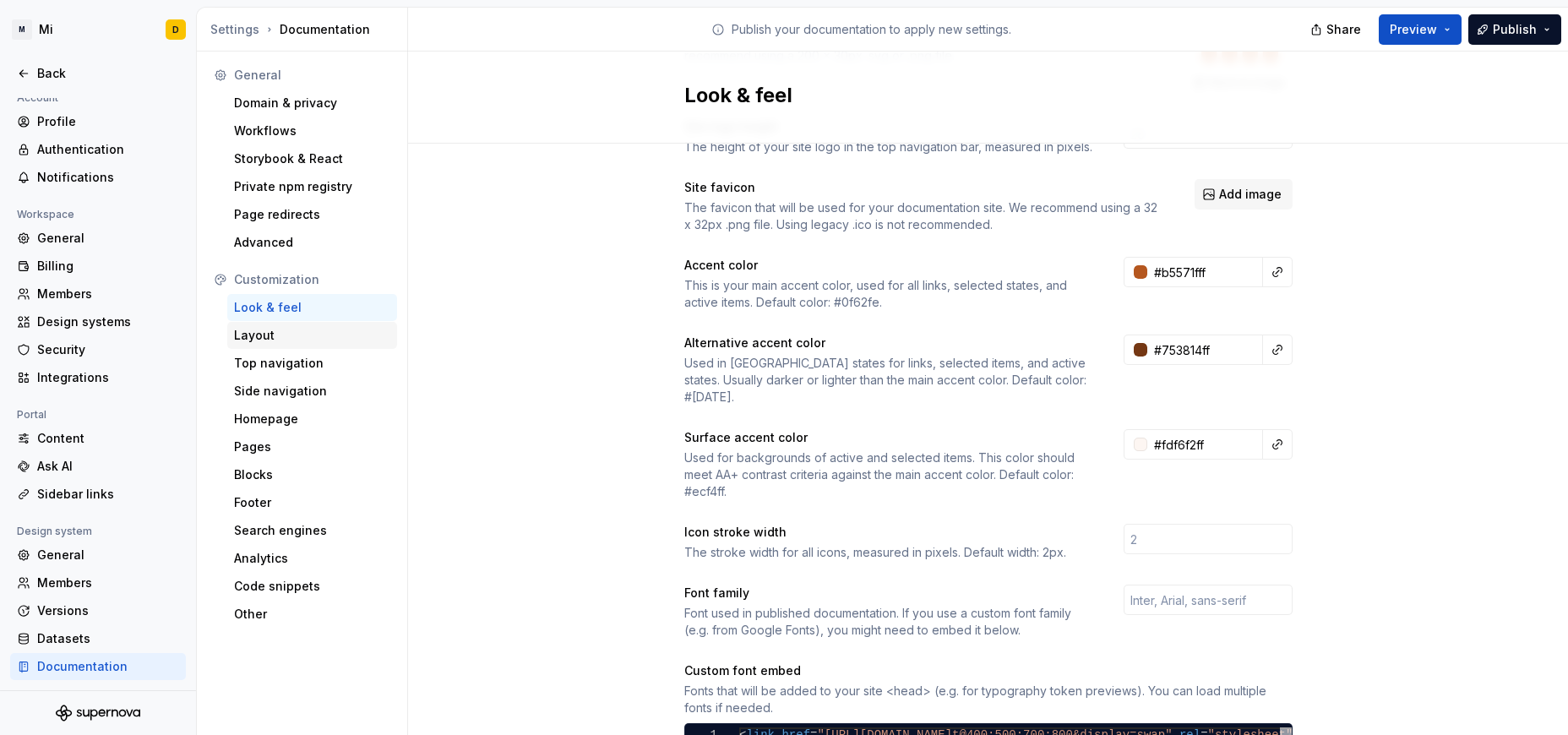
click at [260, 334] on div "Layout" at bounding box center [311, 336] width 156 height 17
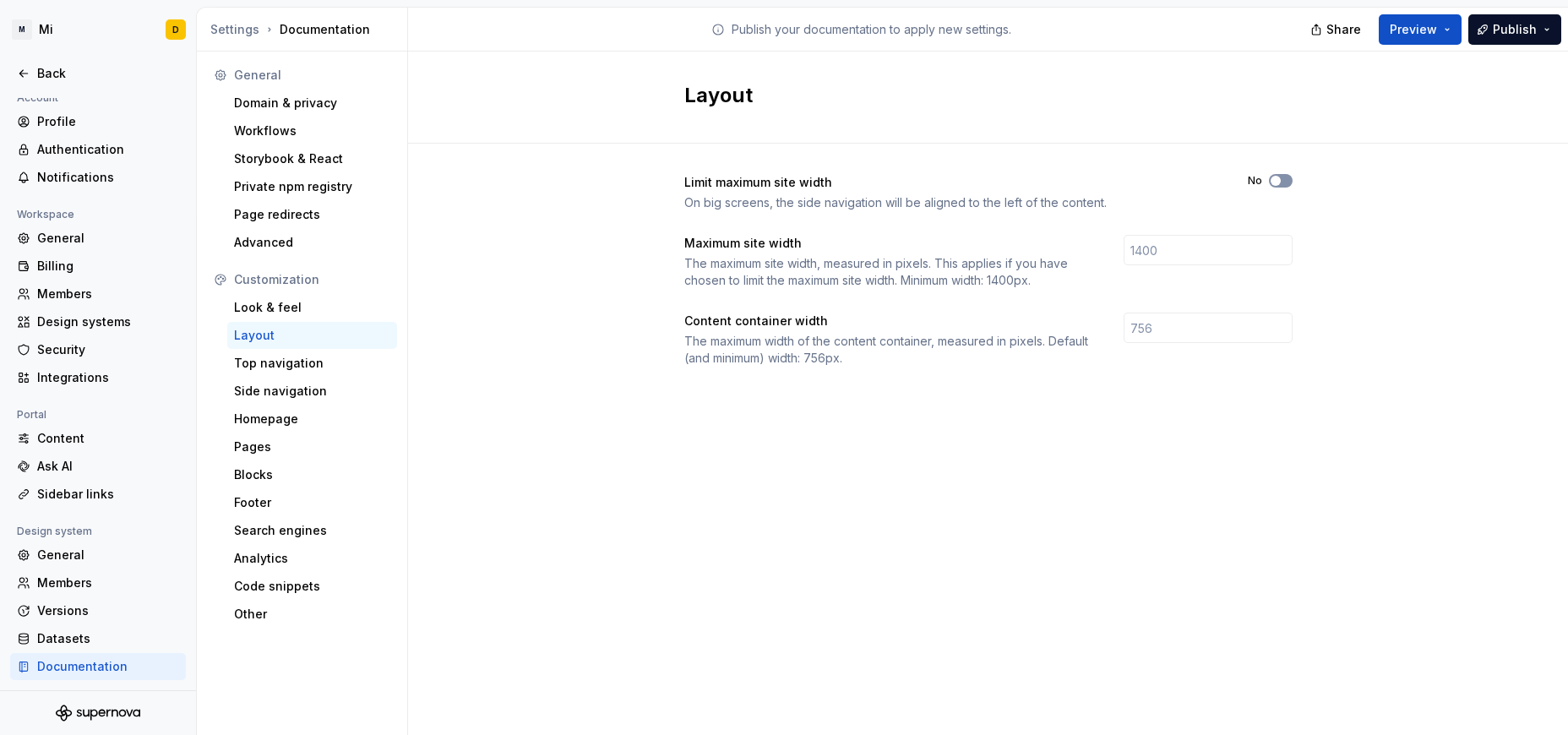
click at [1045, 181] on icon "button" at bounding box center [1276, 181] width 13 height 11
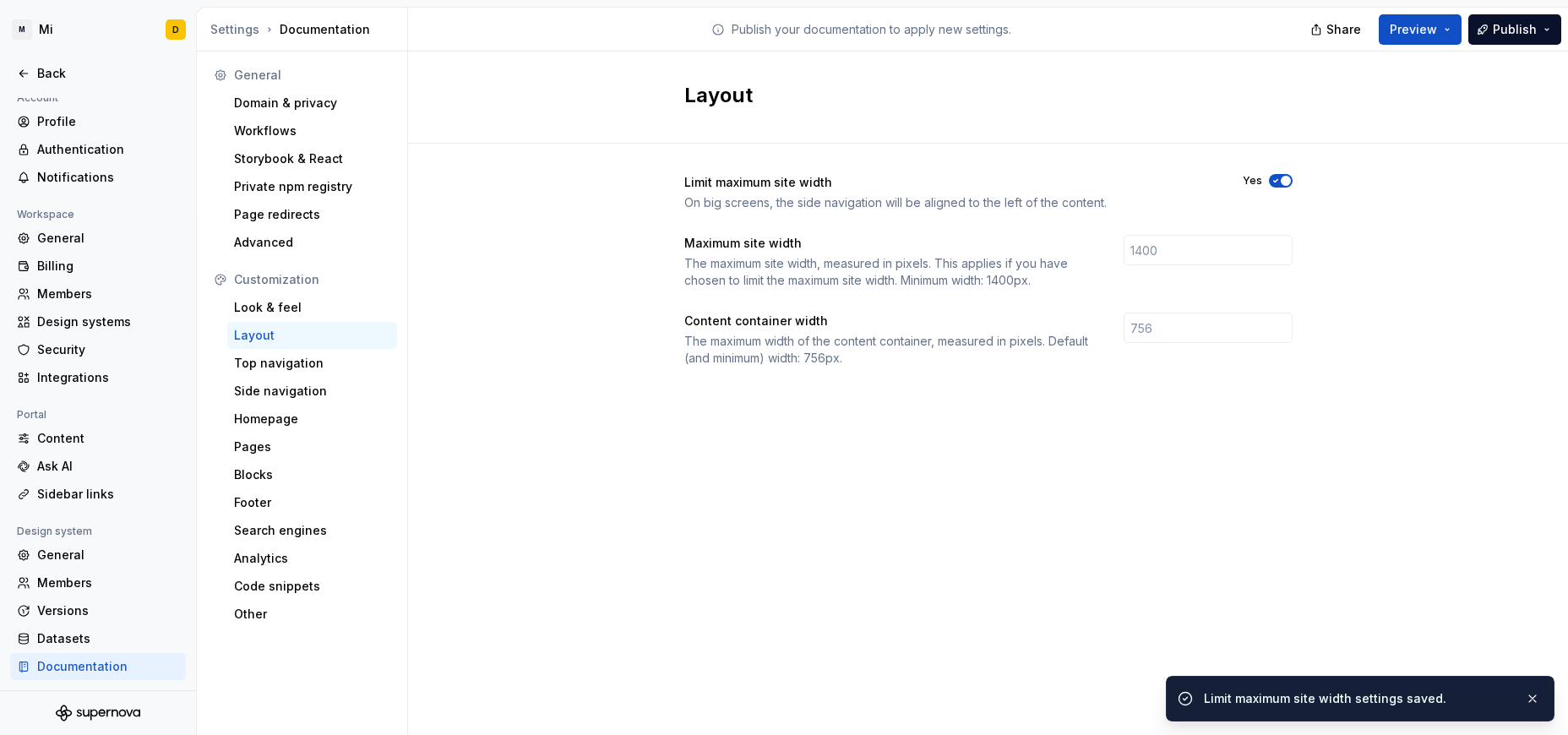
click at [1045, 290] on div "Limit maximum site width On big screens, the side navigation will be aligned to…" at bounding box center [988, 287] width 1160 height 287
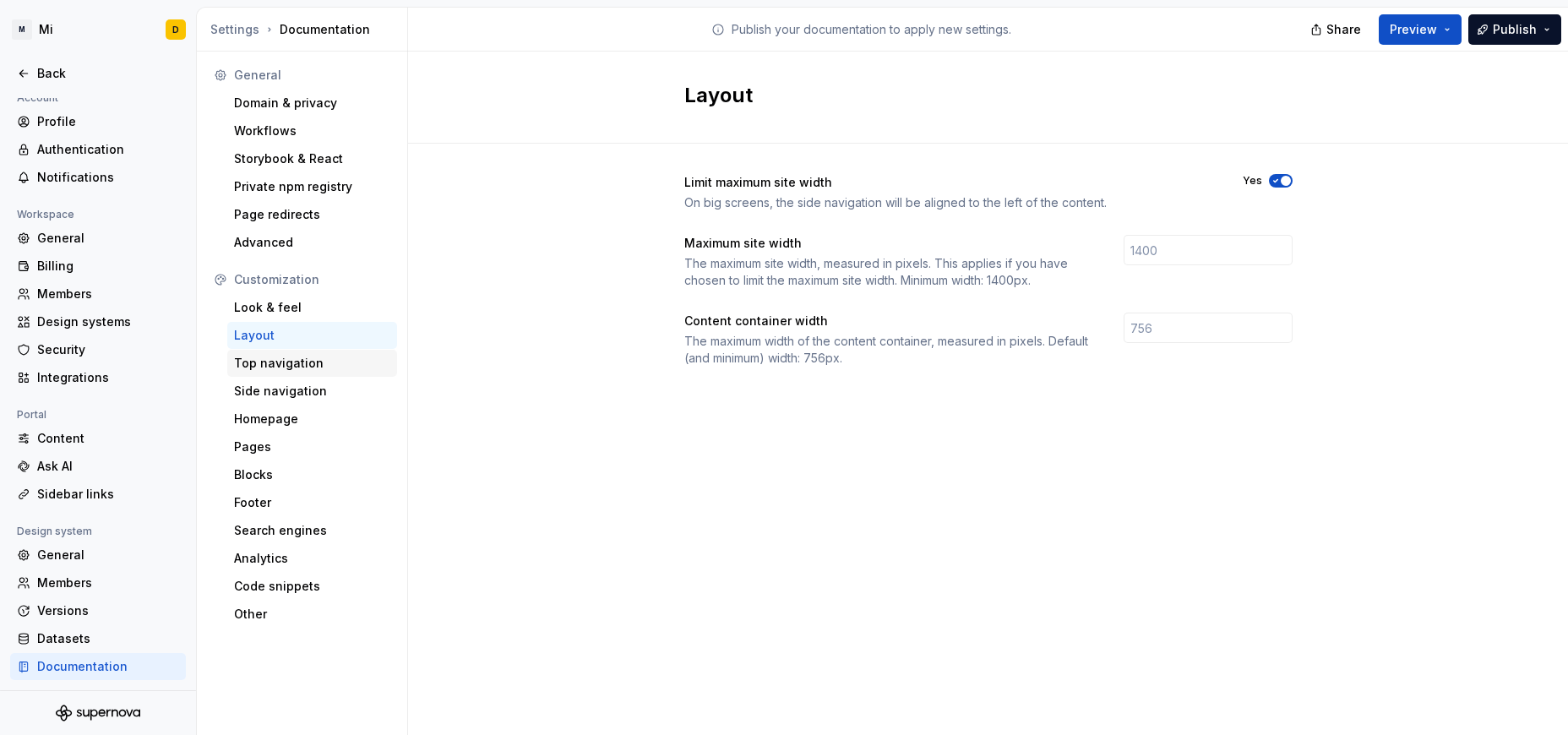
click at [275, 361] on div "Top navigation" at bounding box center [311, 364] width 156 height 17
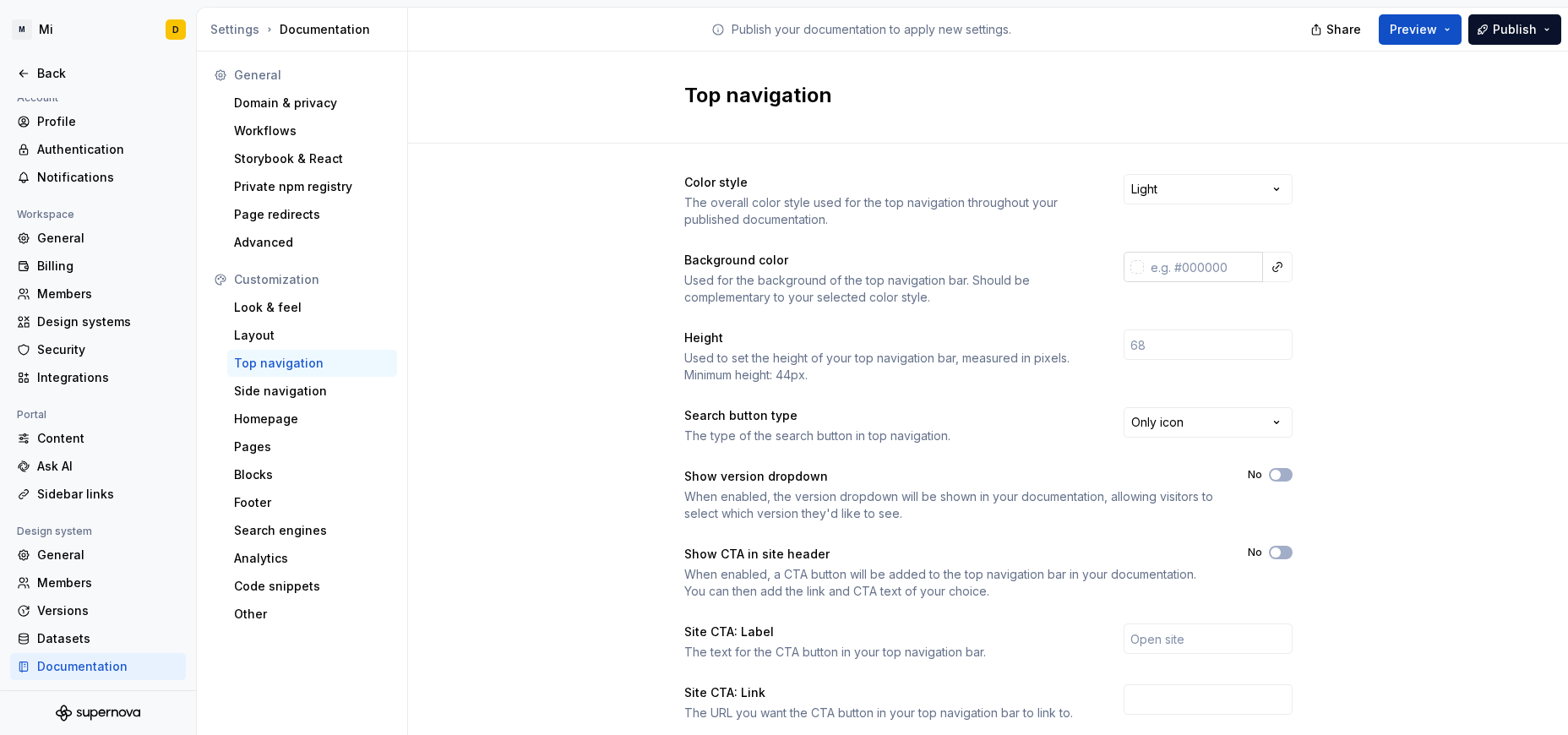
click at [1045, 270] on input "text" at bounding box center [1203, 267] width 119 height 31
paste input "DDD4CC"
click at [1045, 328] on div "Color style The overall color style used for the top navigation throughout your…" at bounding box center [988, 533] width 1160 height 780
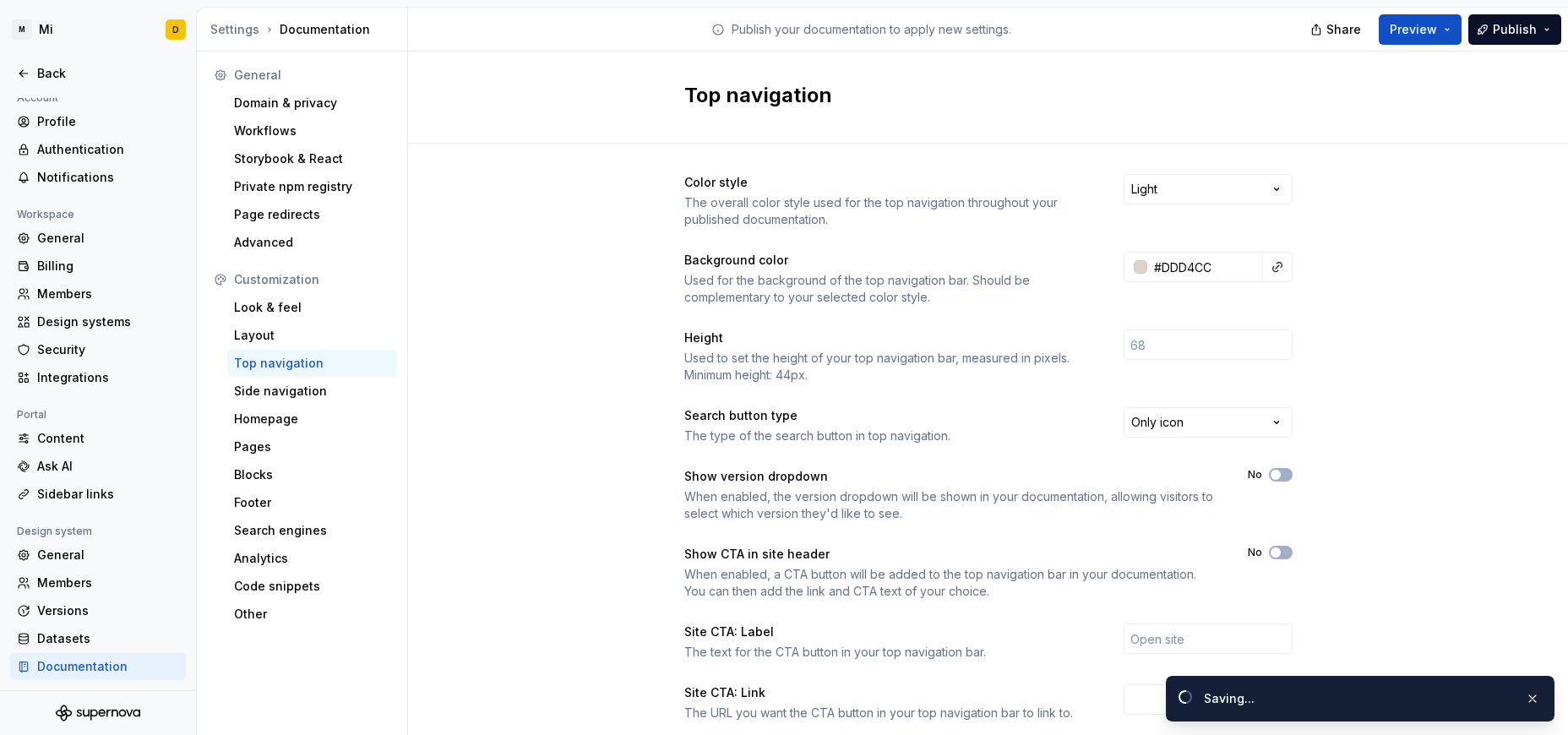
type input "#ddd4ccff"
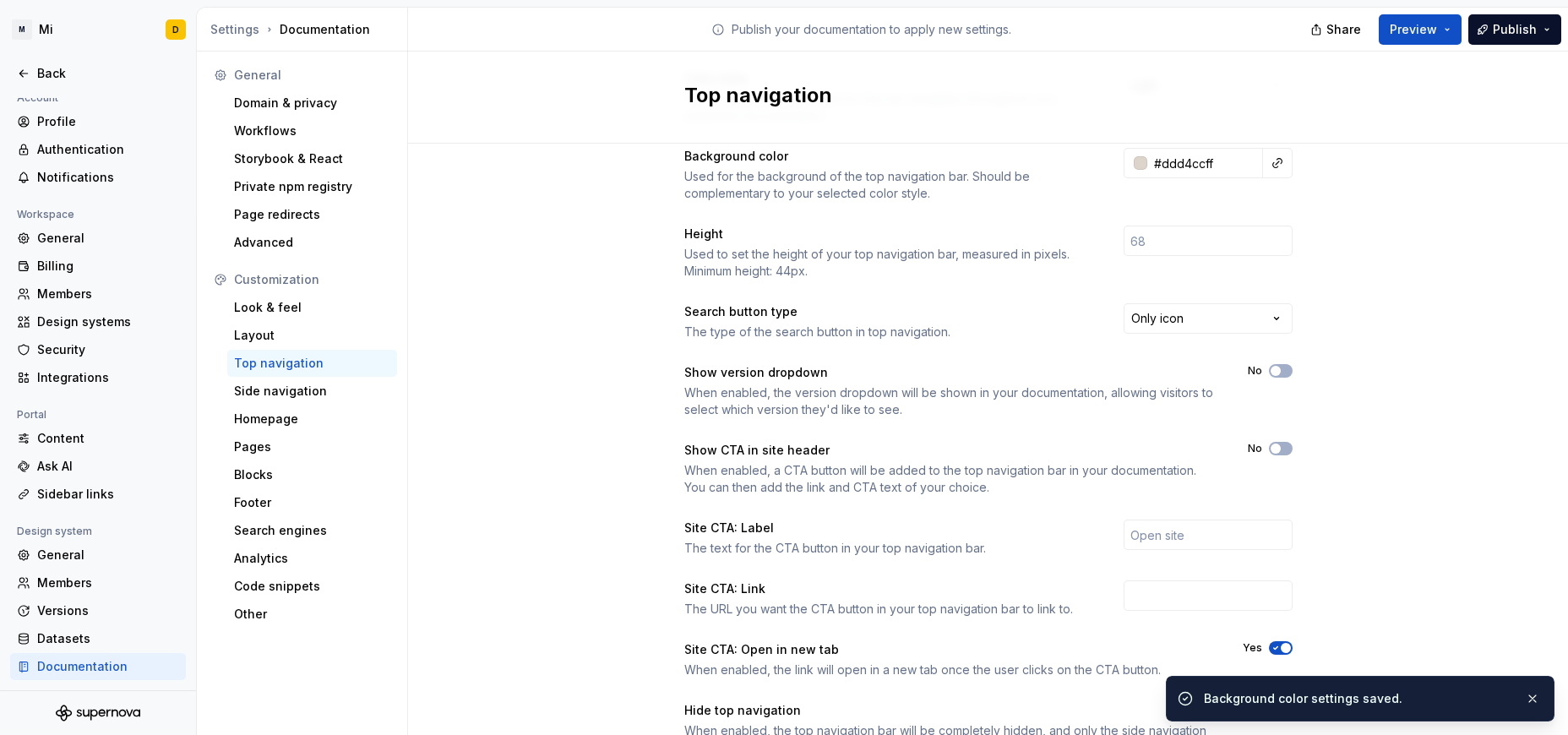
scroll to position [182, 0]
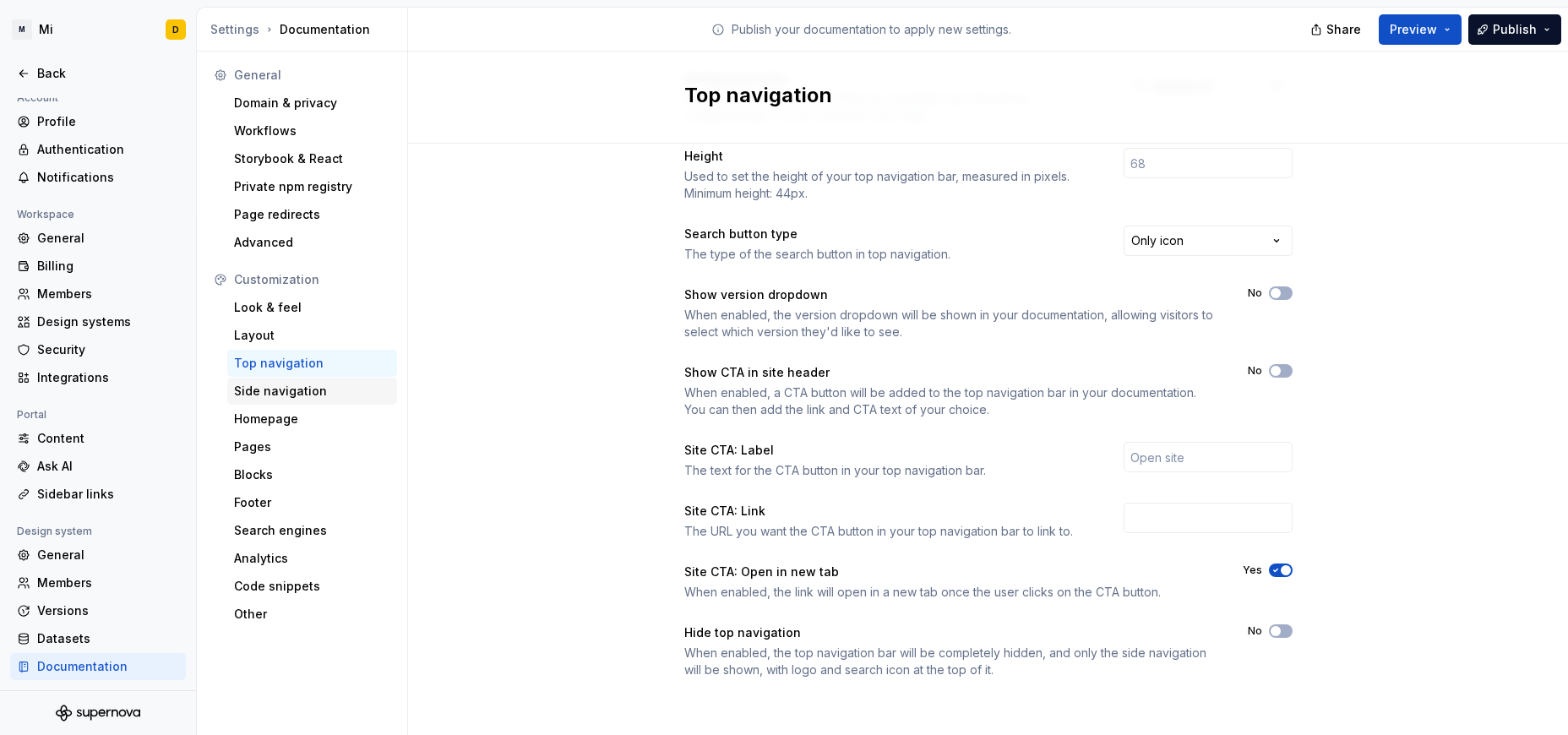
click at [292, 390] on div "Side navigation" at bounding box center [311, 391] width 156 height 17
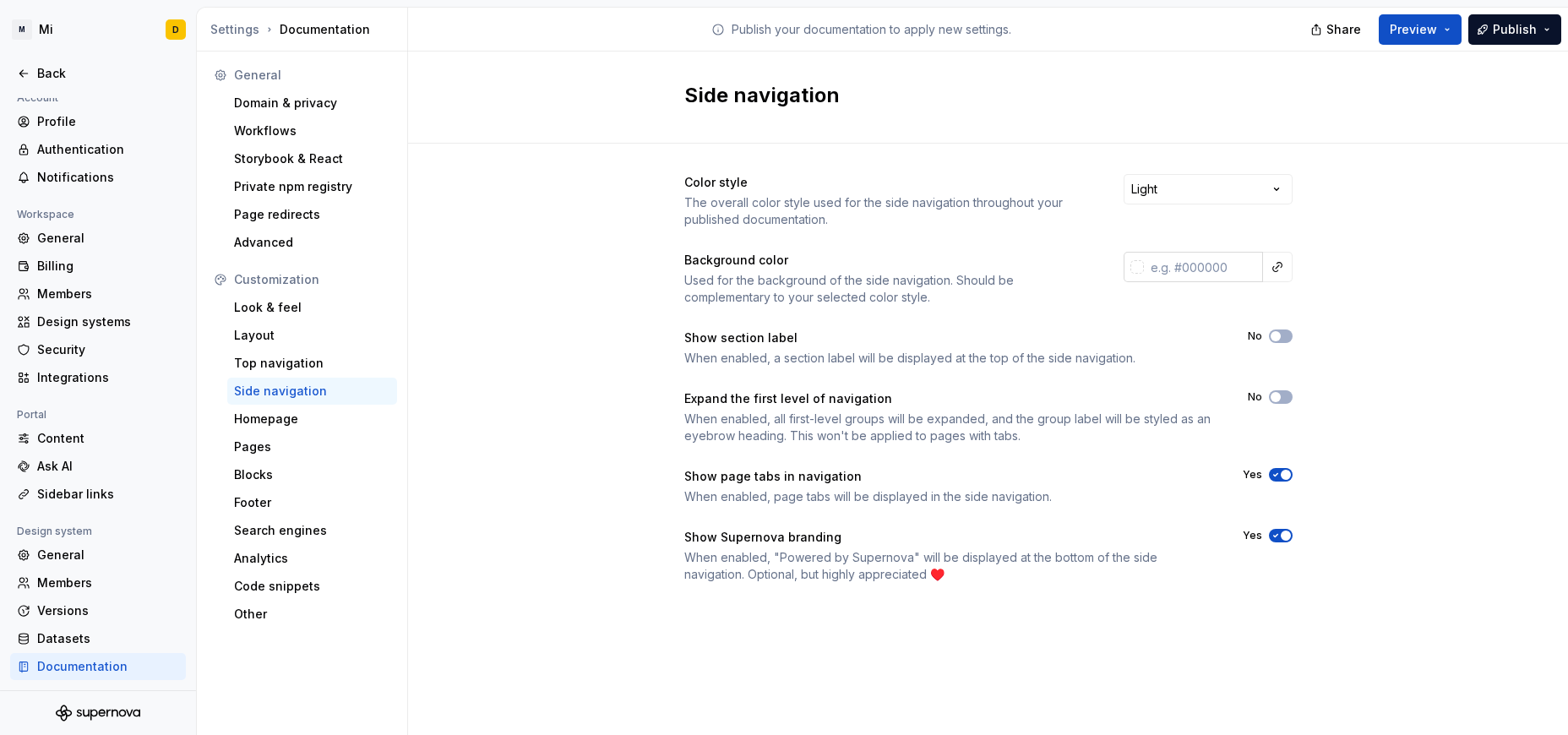
click at [1045, 255] on input "text" at bounding box center [1203, 267] width 119 height 31
paste input "DDD4CC"
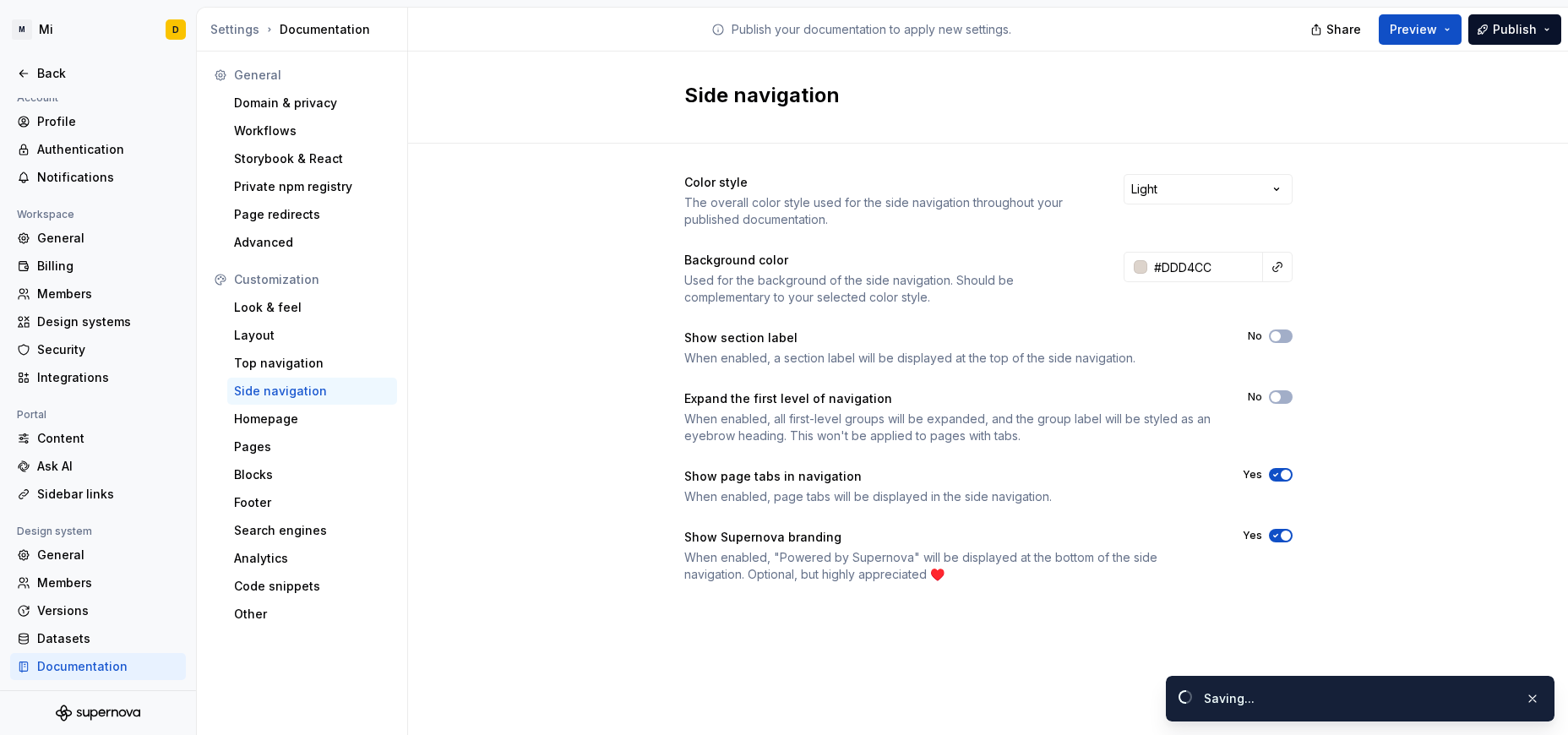
click at [1045, 278] on div "Color style The overall color style used for the side navigation throughout you…" at bounding box center [988, 395] width 1160 height 503
type input "#ddd4ccff"
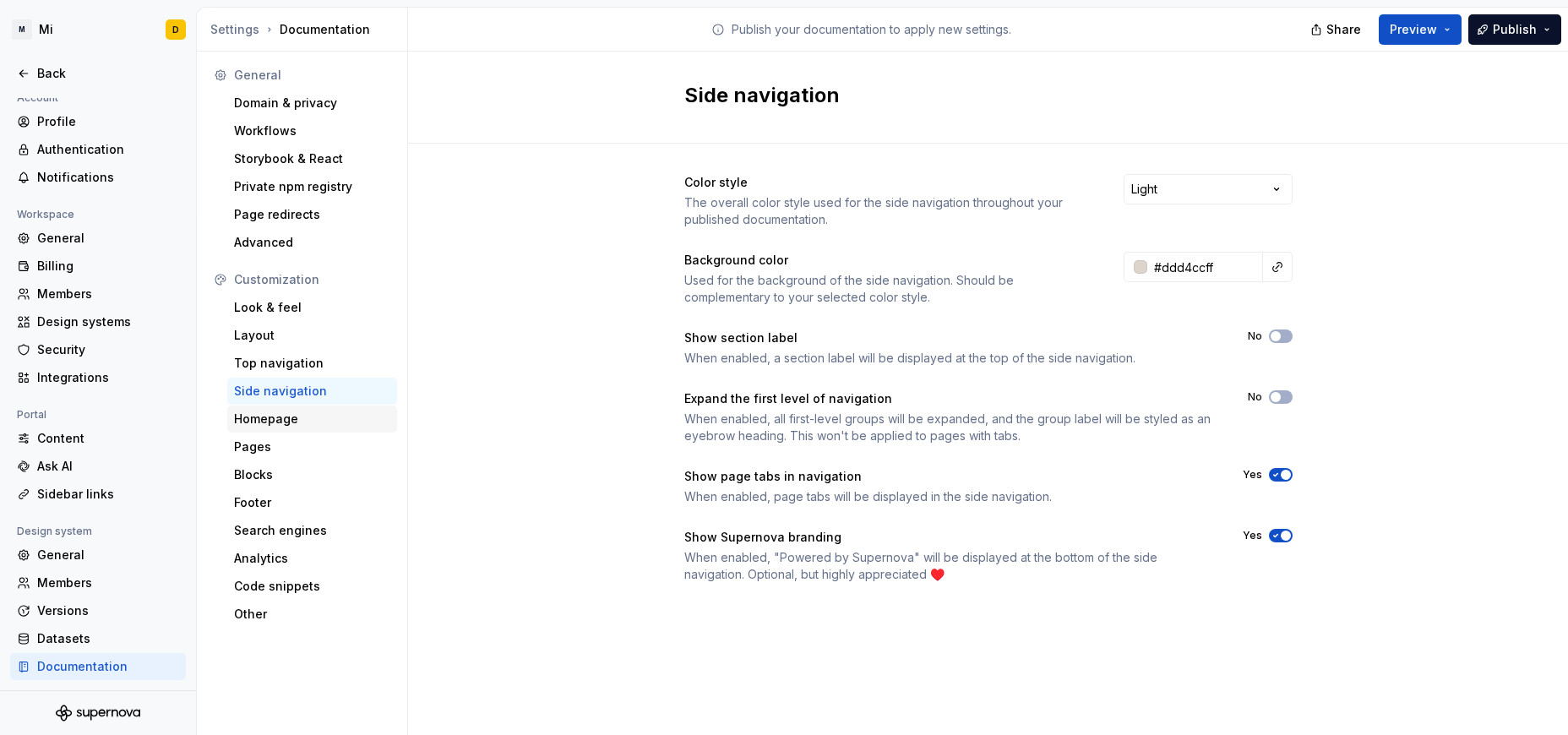
click at [298, 417] on div "Homepage" at bounding box center [311, 419] width 156 height 17
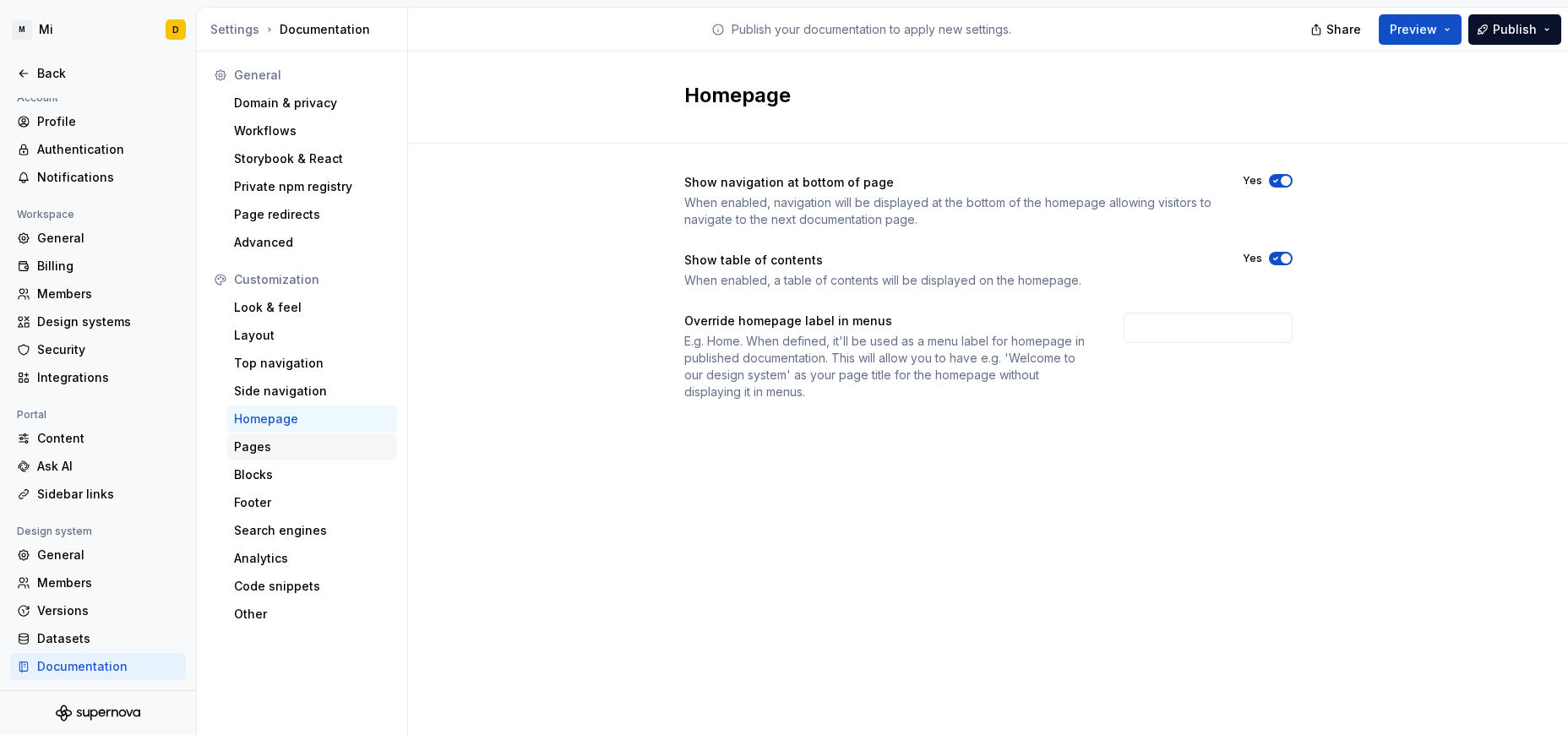
click at [271, 444] on div "Pages" at bounding box center [311, 447] width 156 height 17
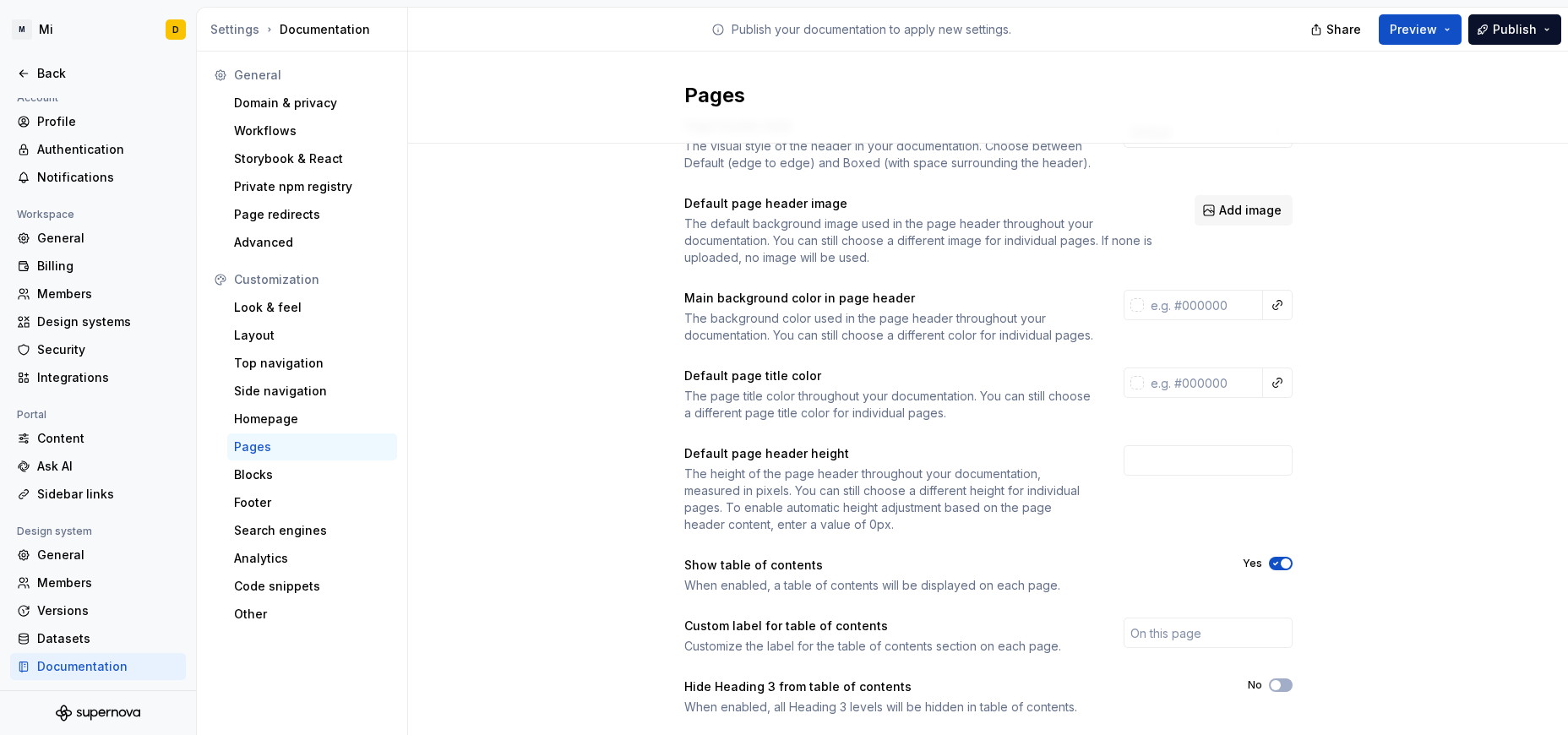
scroll to position [57, 0]
click at [1045, 297] on input "text" at bounding box center [1203, 304] width 119 height 31
paste input "DDD4CC"
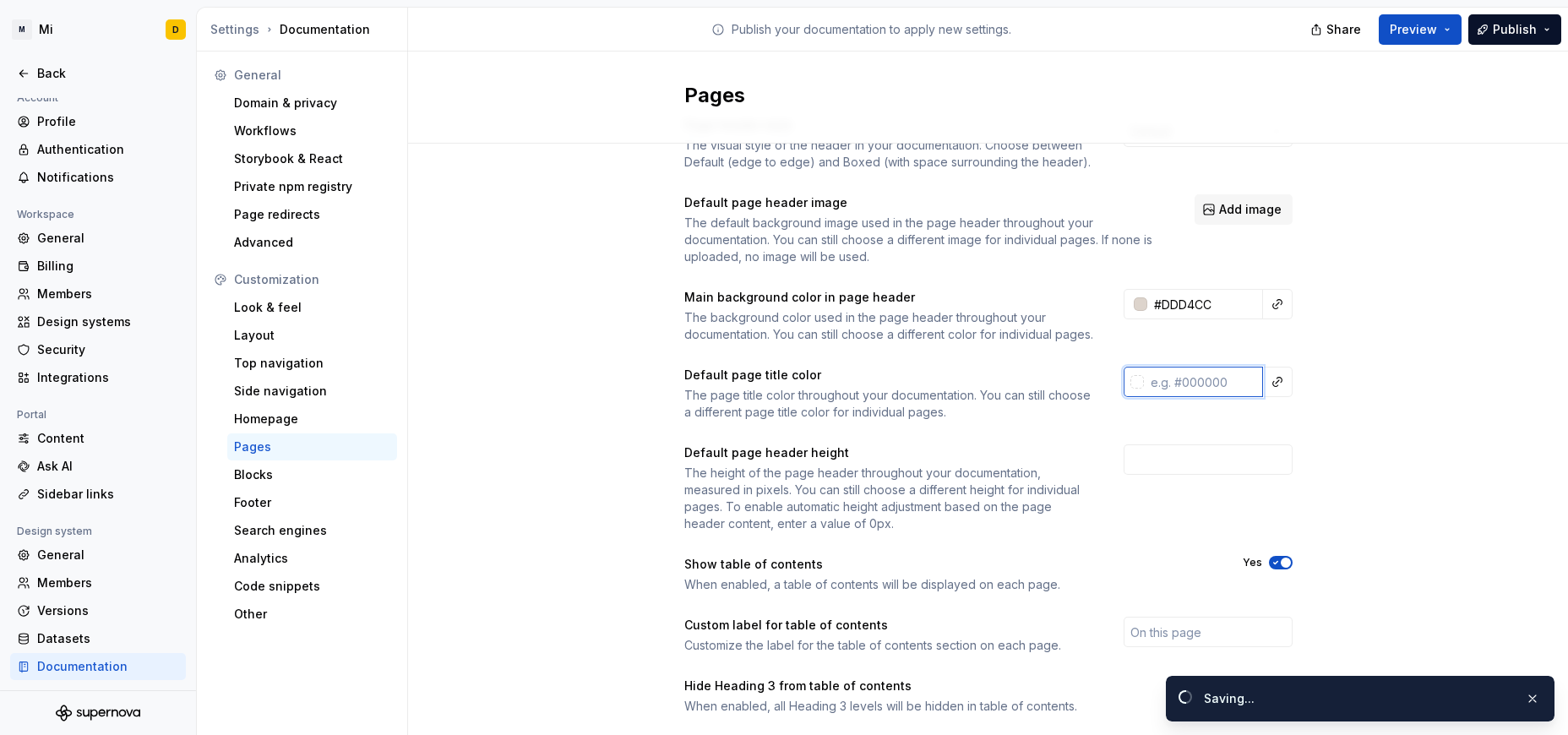
click at [1045, 397] on input "text" at bounding box center [1203, 382] width 119 height 31
type input "#ddd4ccff"
paste input "DDD4CC"
click at [1045, 342] on div "Page header style The visual style of the header in your documentation. Choose …" at bounding box center [988, 471] width 1160 height 770
type input "#ddd4ccff"
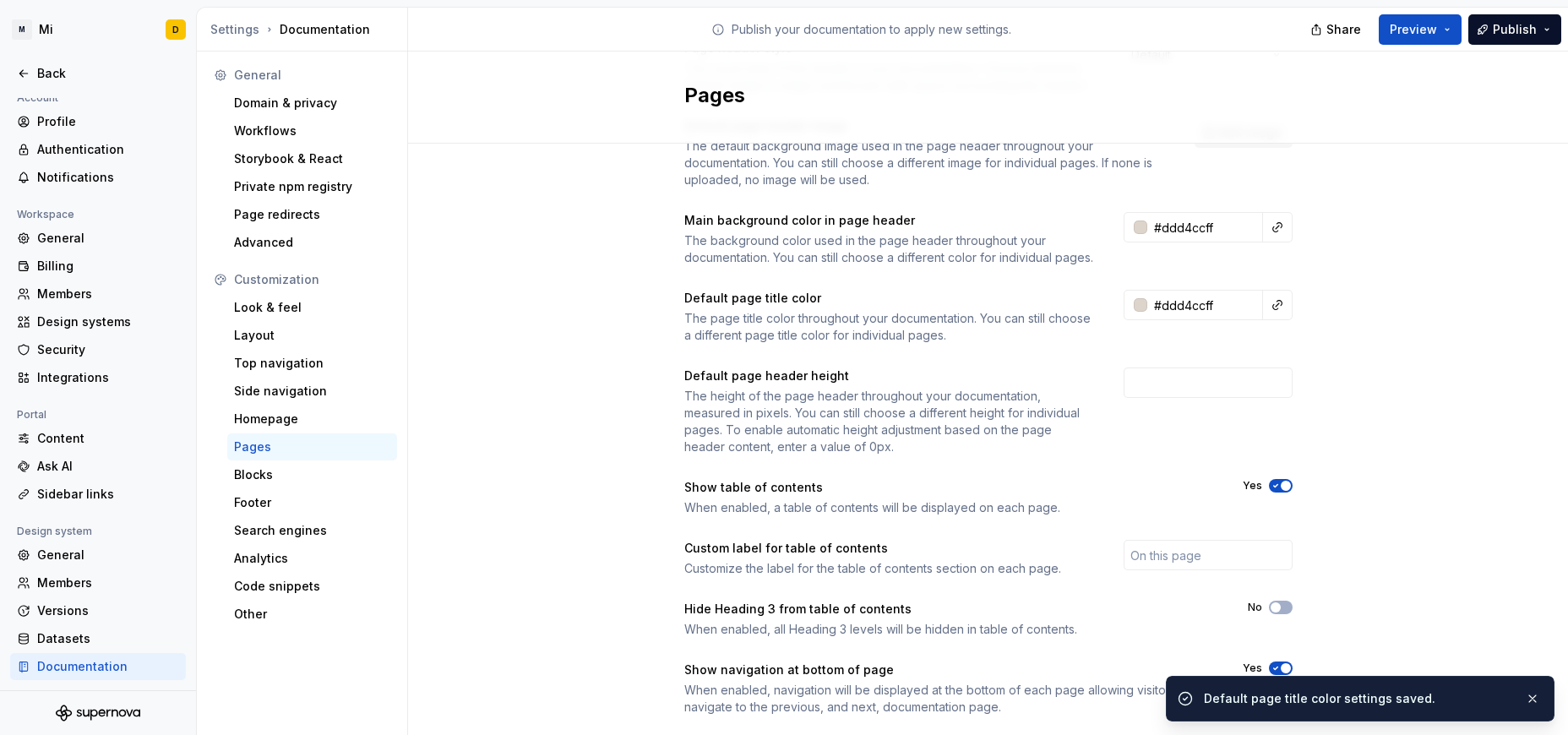
scroll to position [189, 0]
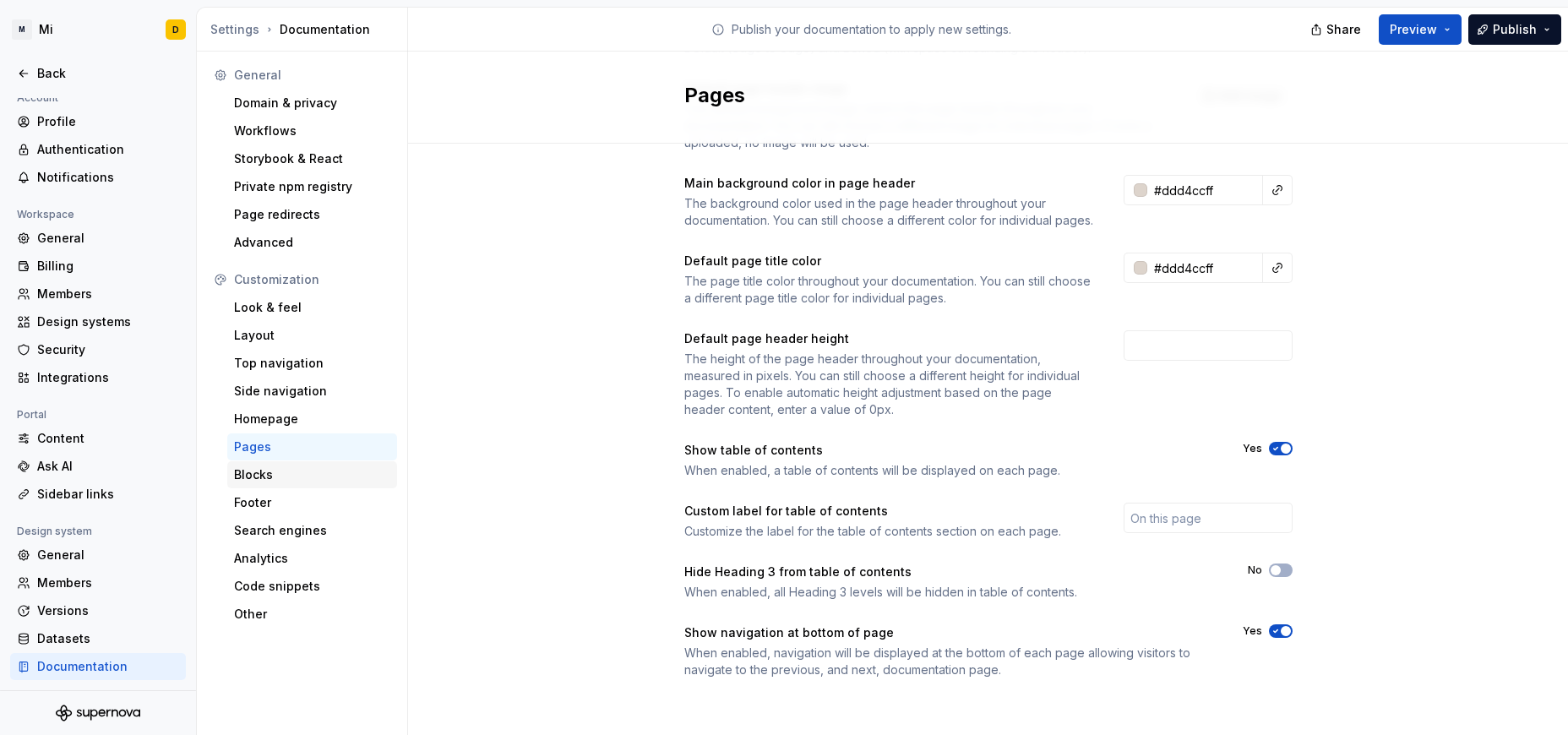
click at [299, 468] on div "Blocks" at bounding box center [311, 475] width 156 height 17
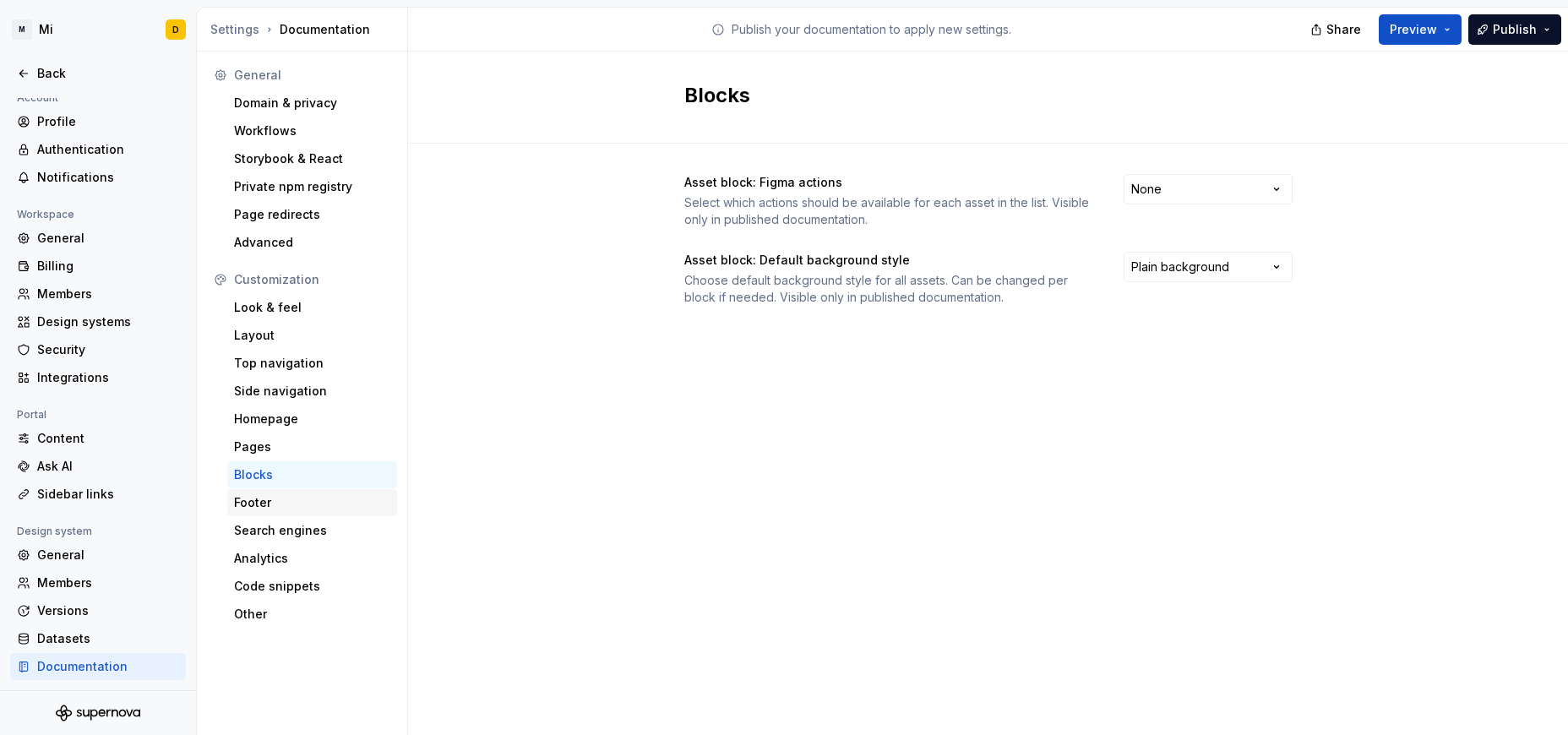
click at [275, 501] on div "Footer" at bounding box center [311, 502] width 156 height 17
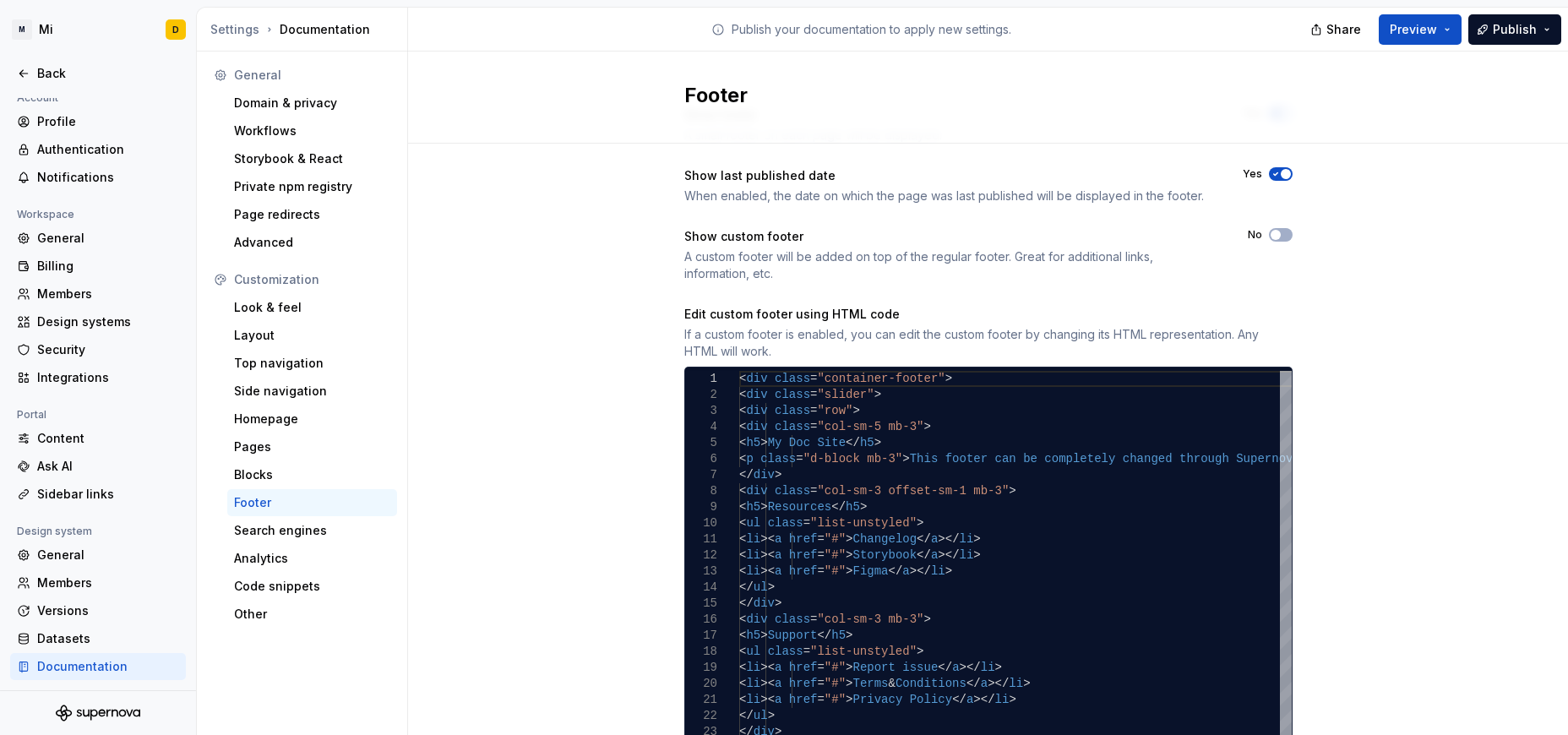
scroll to position [68, 0]
click at [291, 609] on div "Other" at bounding box center [311, 614] width 156 height 17
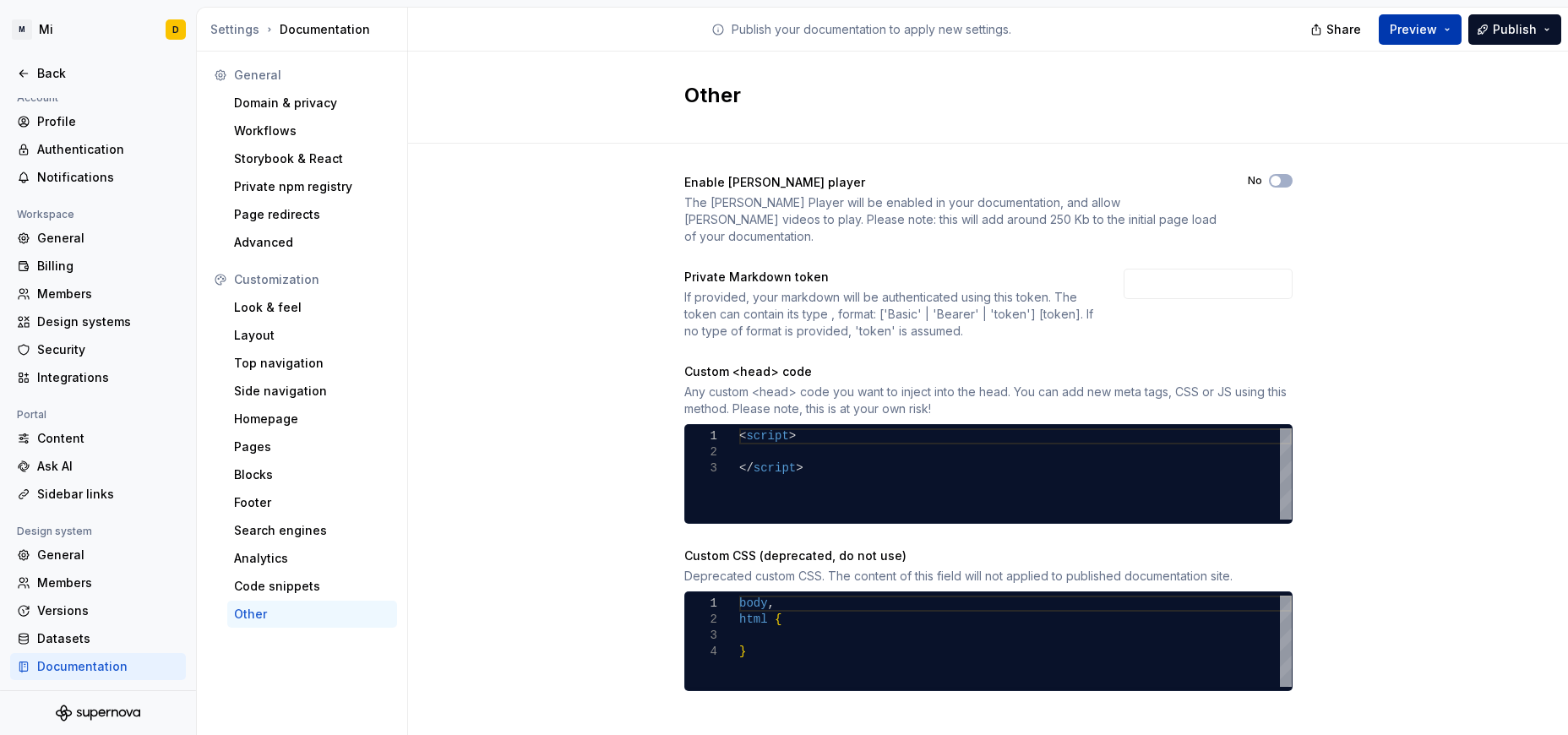
click at [1045, 38] on button "Preview" at bounding box center [1420, 30] width 82 height 31
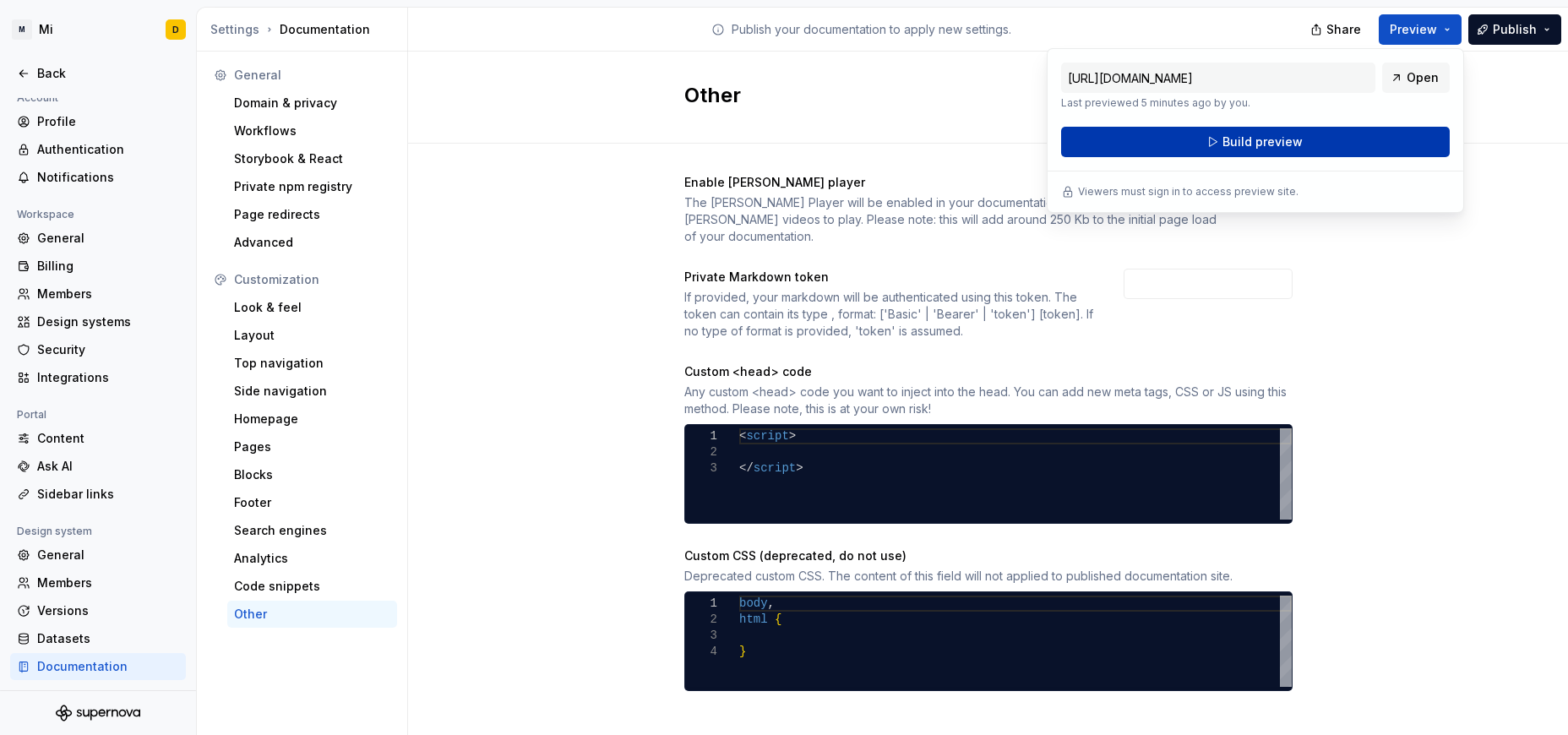
click at [1045, 152] on button "Build preview" at bounding box center [1255, 142] width 389 height 31
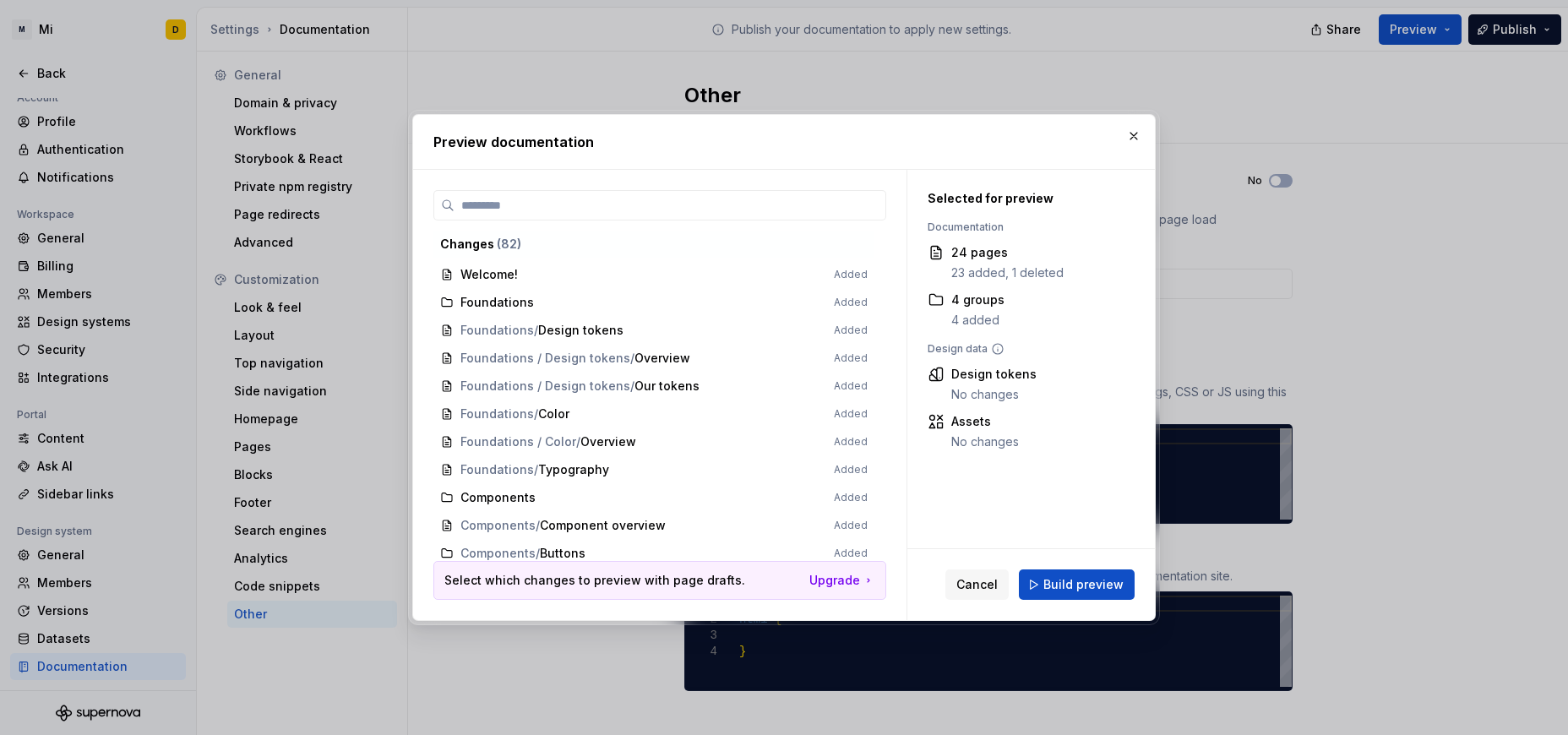
scroll to position [11, 0]
click at [1045, 586] on span "Build preview" at bounding box center [1084, 585] width 80 height 17
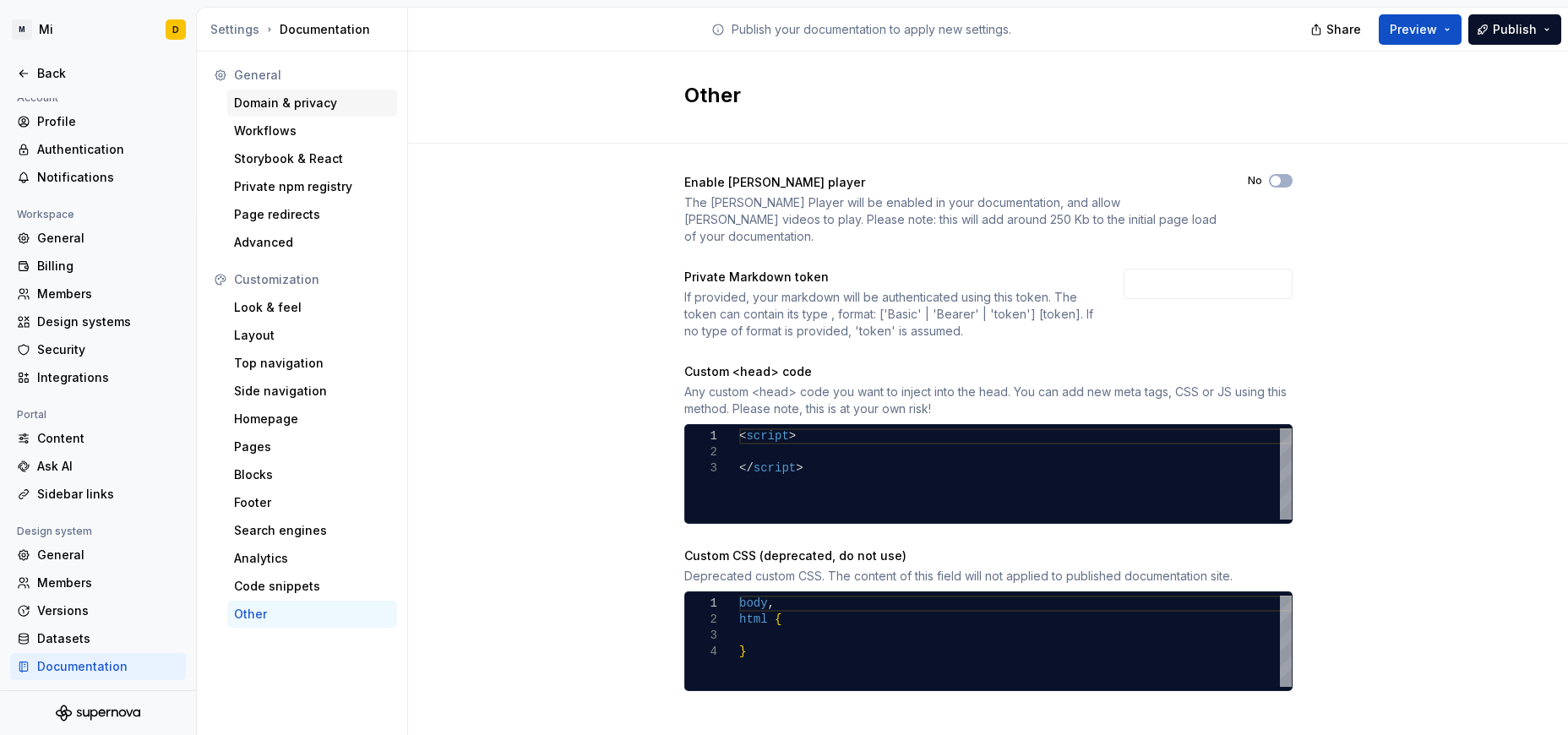
click at [313, 104] on div "Domain & privacy" at bounding box center [311, 103] width 156 height 17
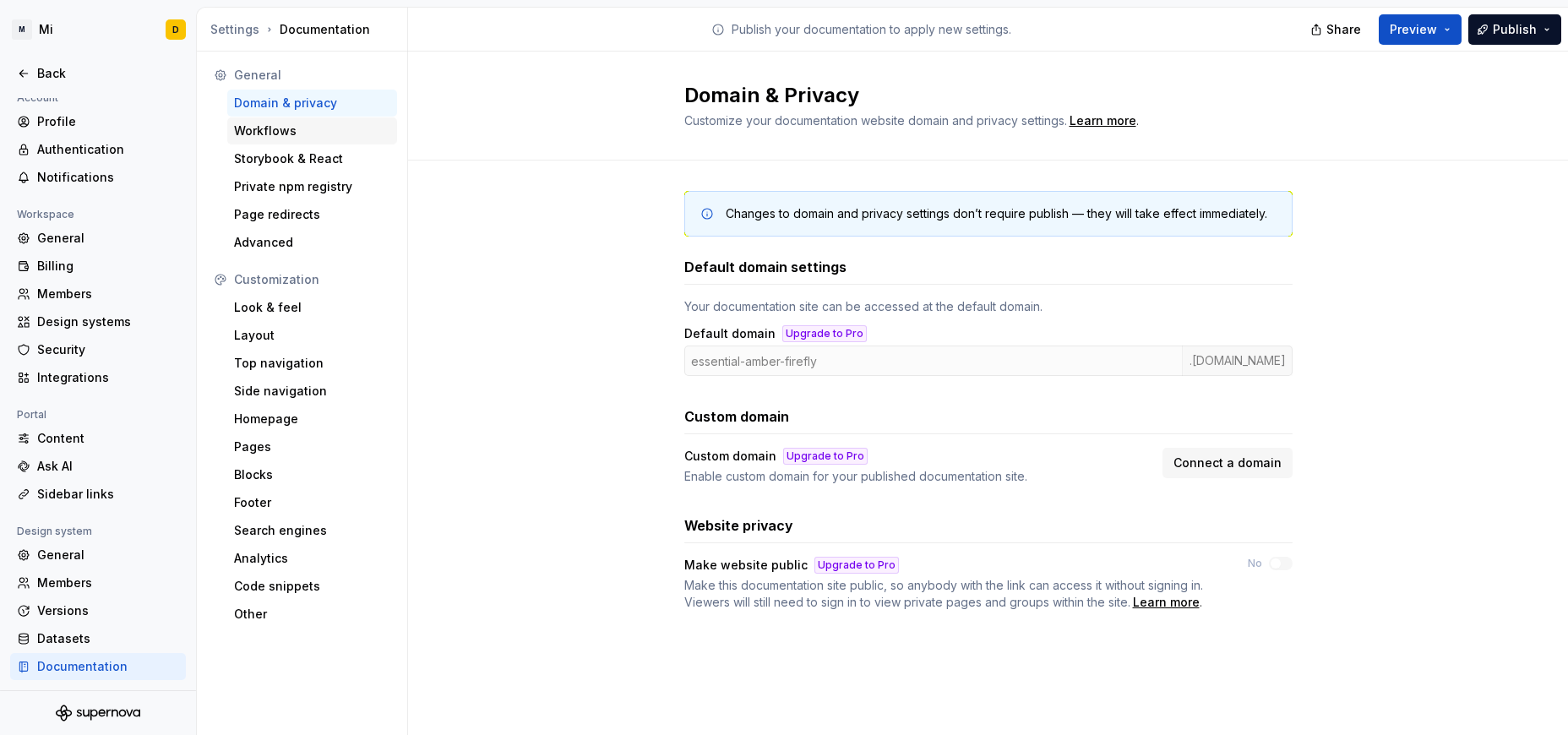
click at [309, 135] on div "Workflows" at bounding box center [311, 131] width 156 height 17
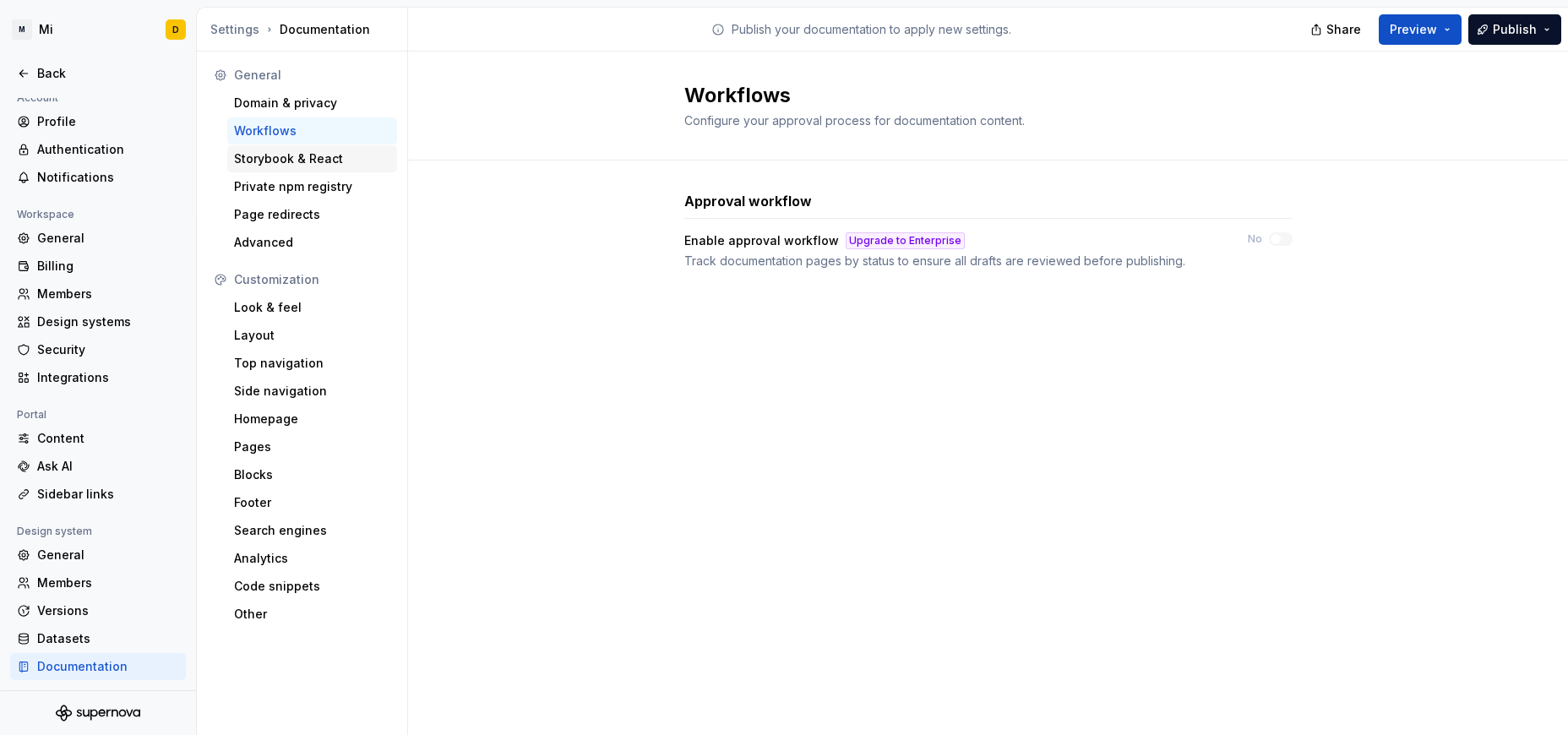
click at [291, 149] on div "Storybook & React" at bounding box center [311, 159] width 169 height 27
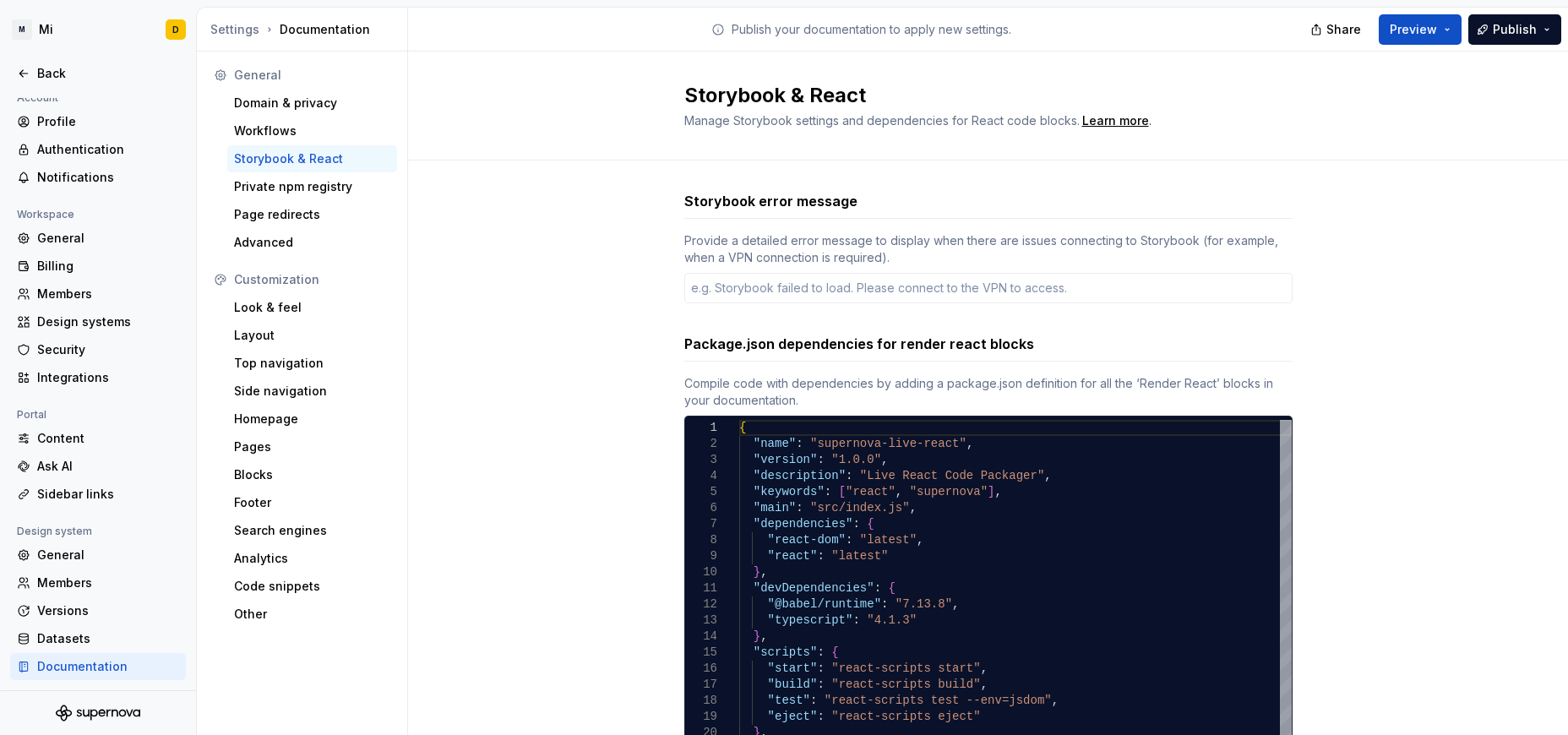
scroll to position [80, 0]
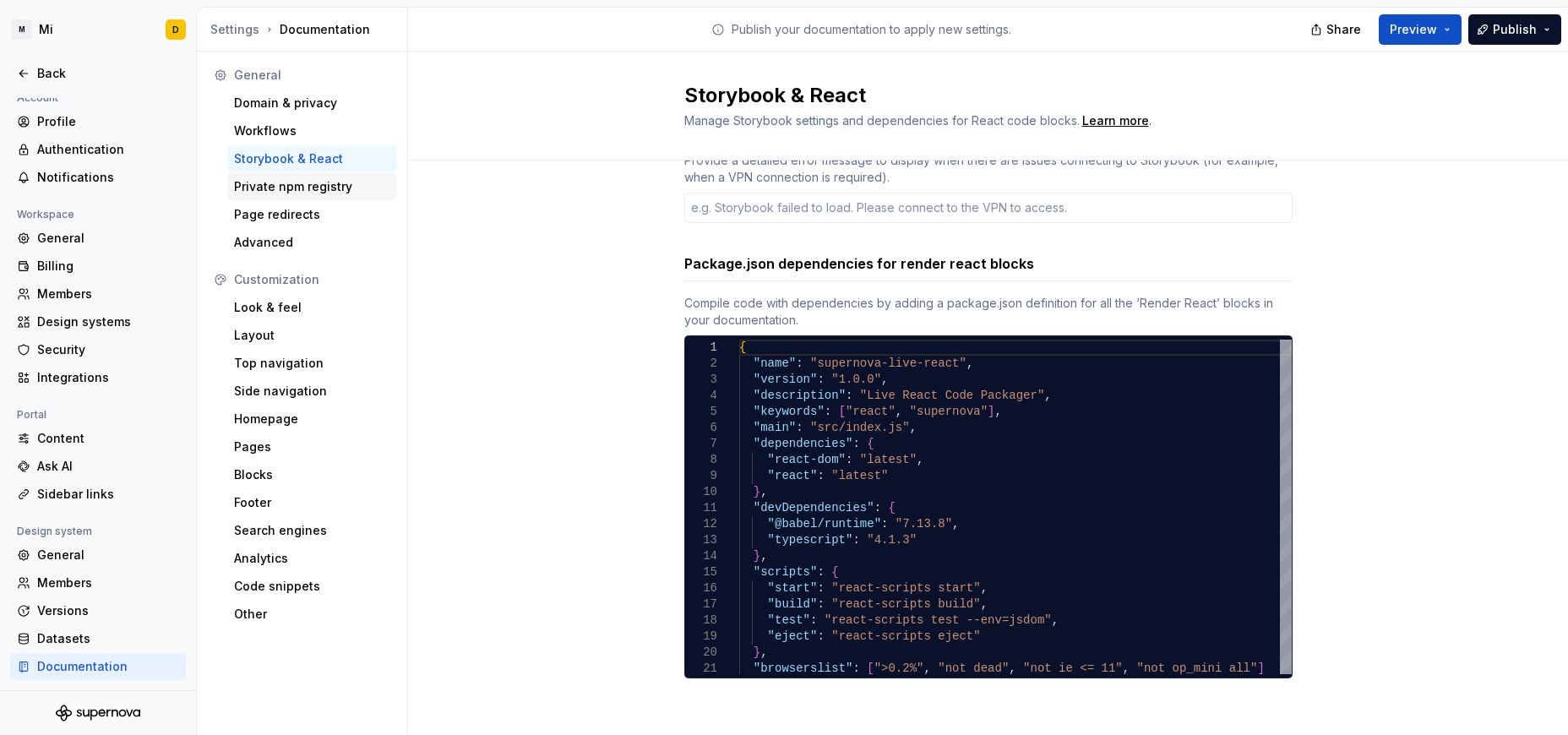
click at [343, 188] on div "Private npm registry" at bounding box center [311, 187] width 156 height 17
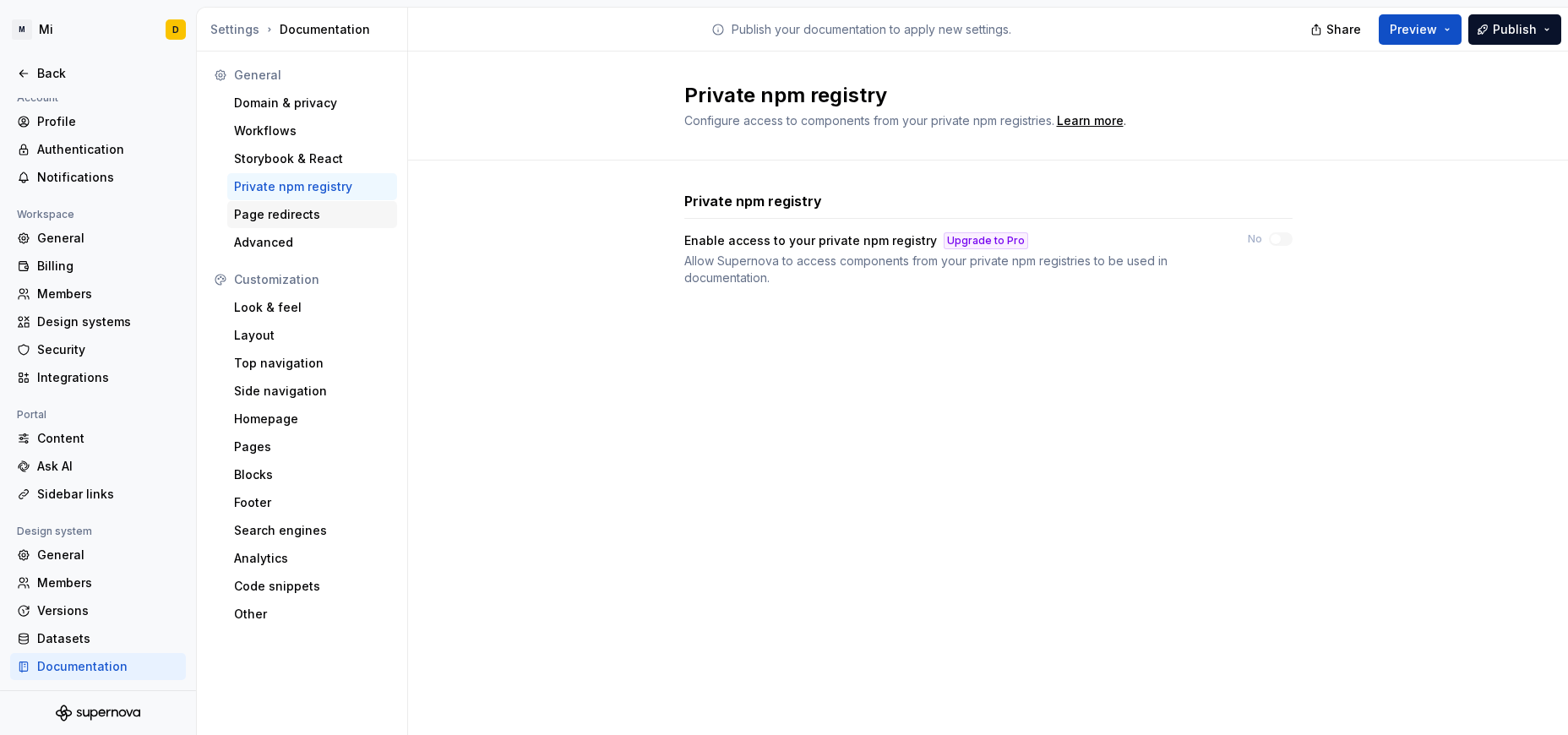
click at [291, 212] on div "Page redirects" at bounding box center [311, 214] width 156 height 17
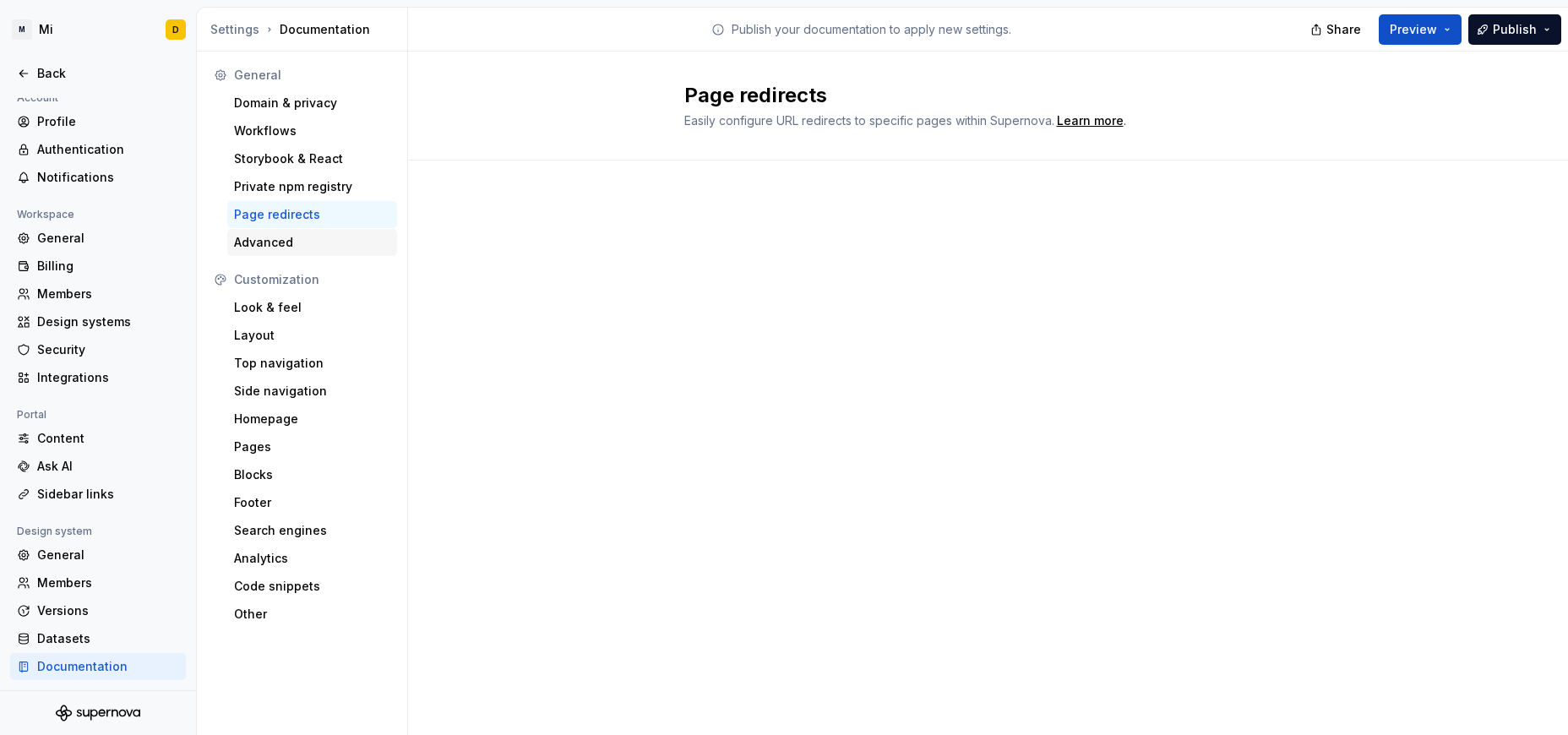
click at [262, 239] on div "Advanced" at bounding box center [311, 242] width 156 height 17
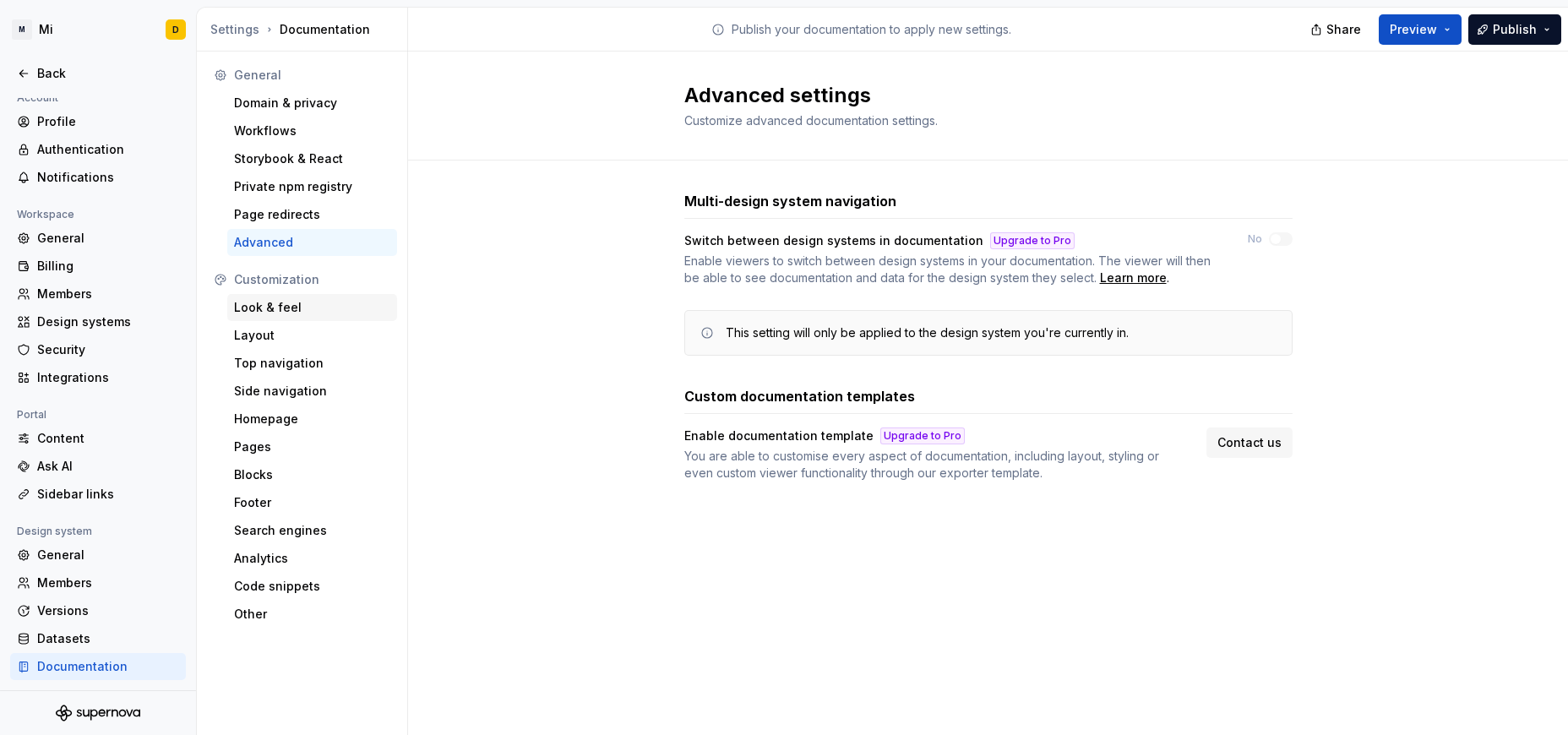
click at [280, 299] on div "Look & feel" at bounding box center [311, 307] width 169 height 27
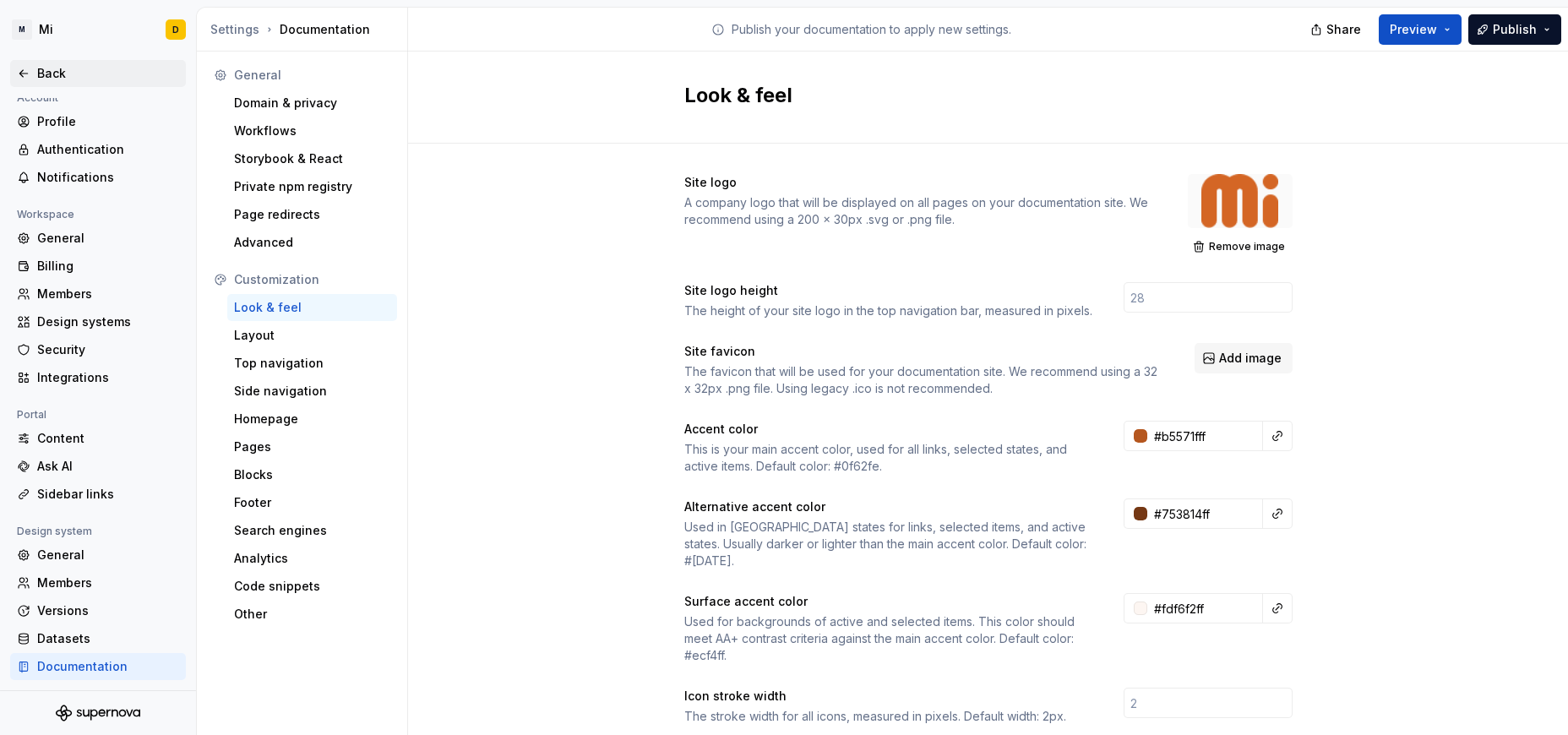
click at [79, 72] on div "Back" at bounding box center [108, 74] width 142 height 17
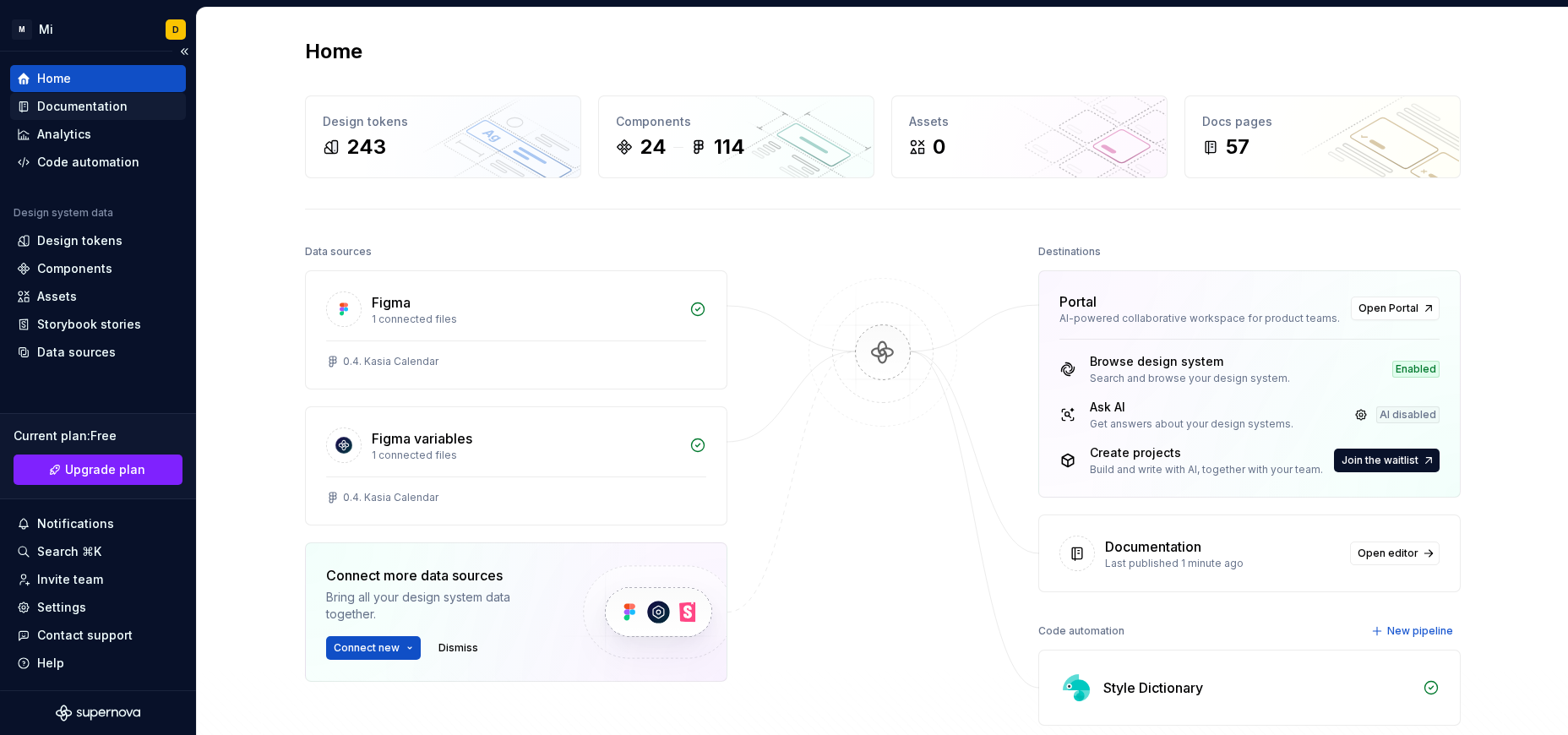
click at [106, 111] on div "Documentation" at bounding box center [82, 106] width 90 height 17
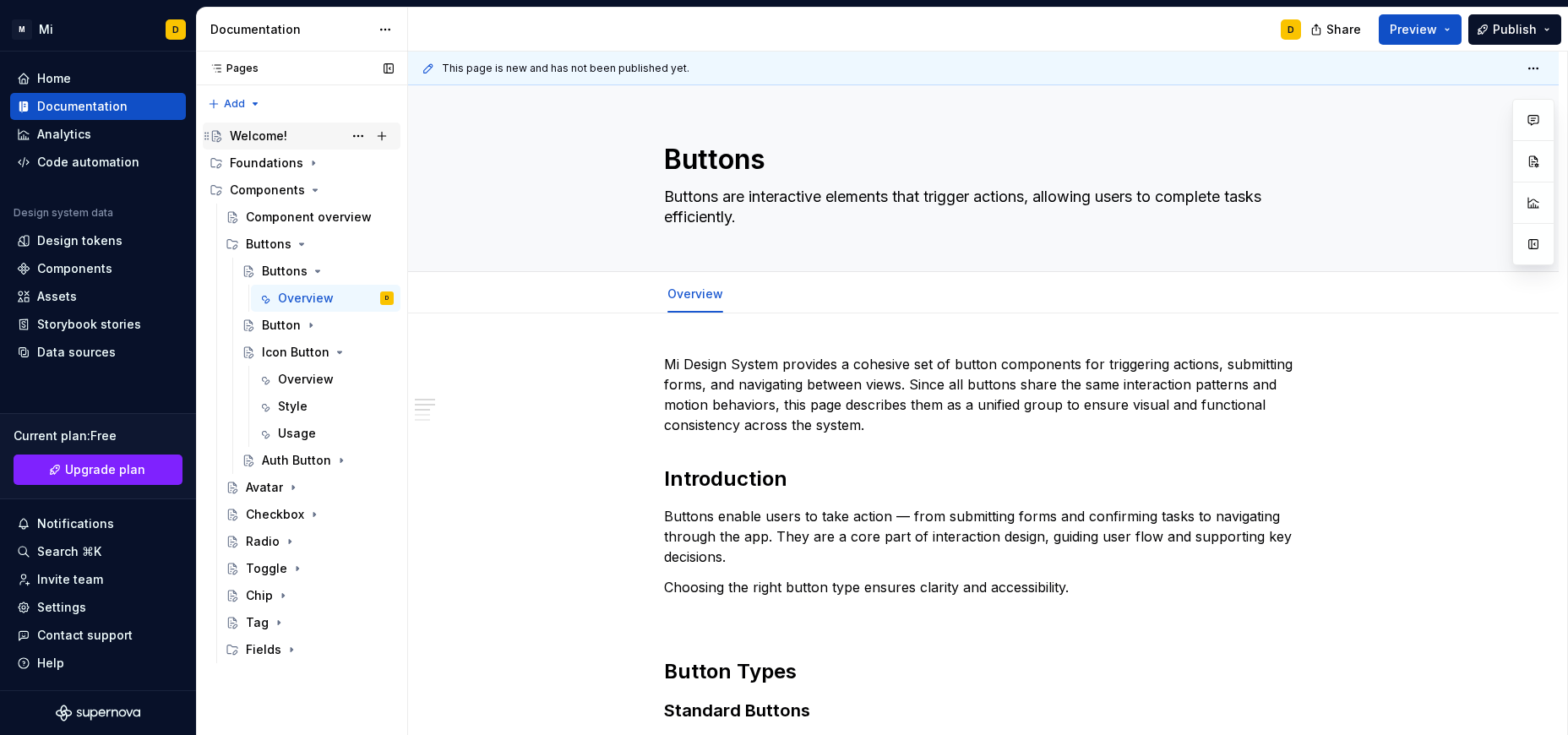
click at [265, 129] on div "Welcome!" at bounding box center [258, 136] width 57 height 17
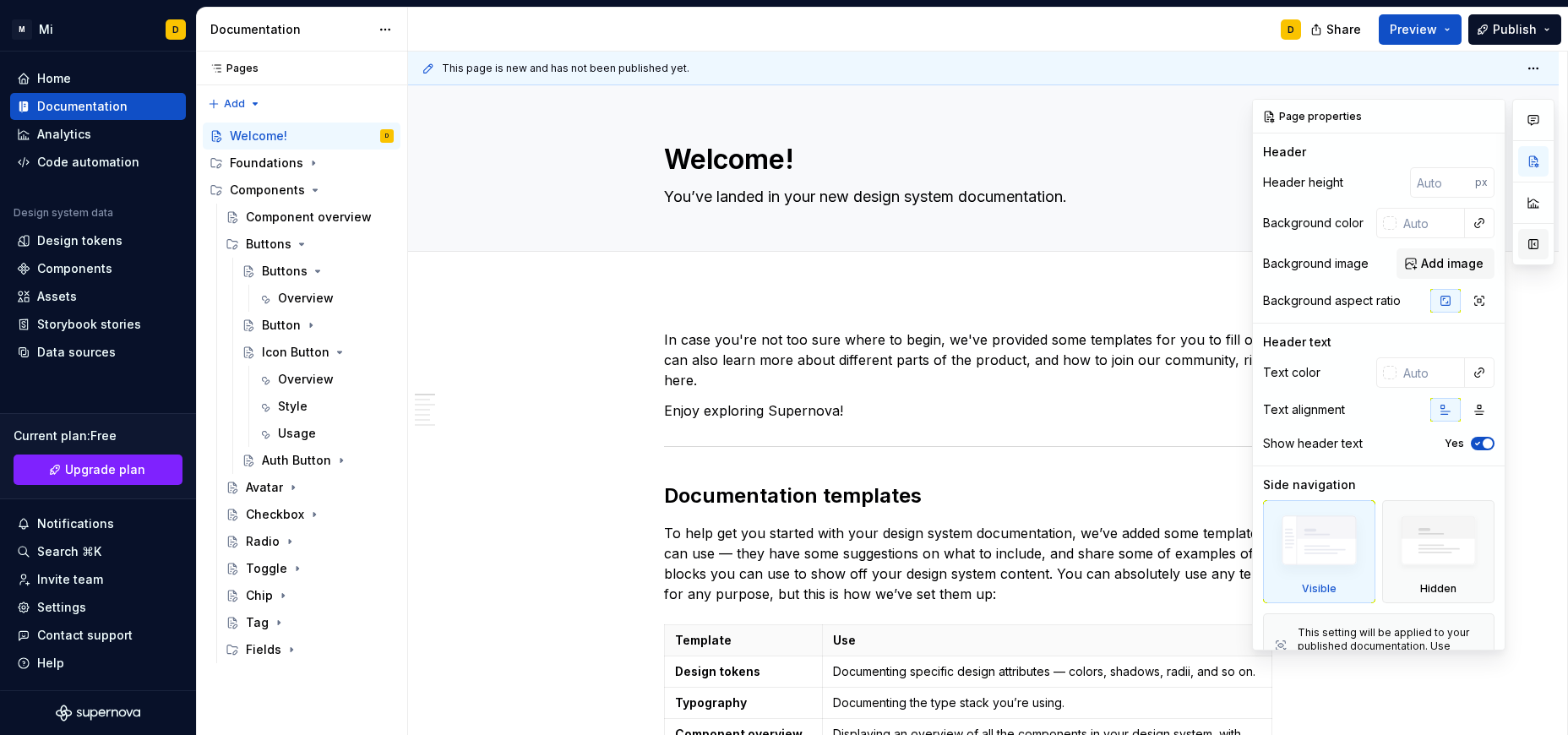
click at [1045, 241] on button "button" at bounding box center [1534, 244] width 31 height 31
type textarea "*"
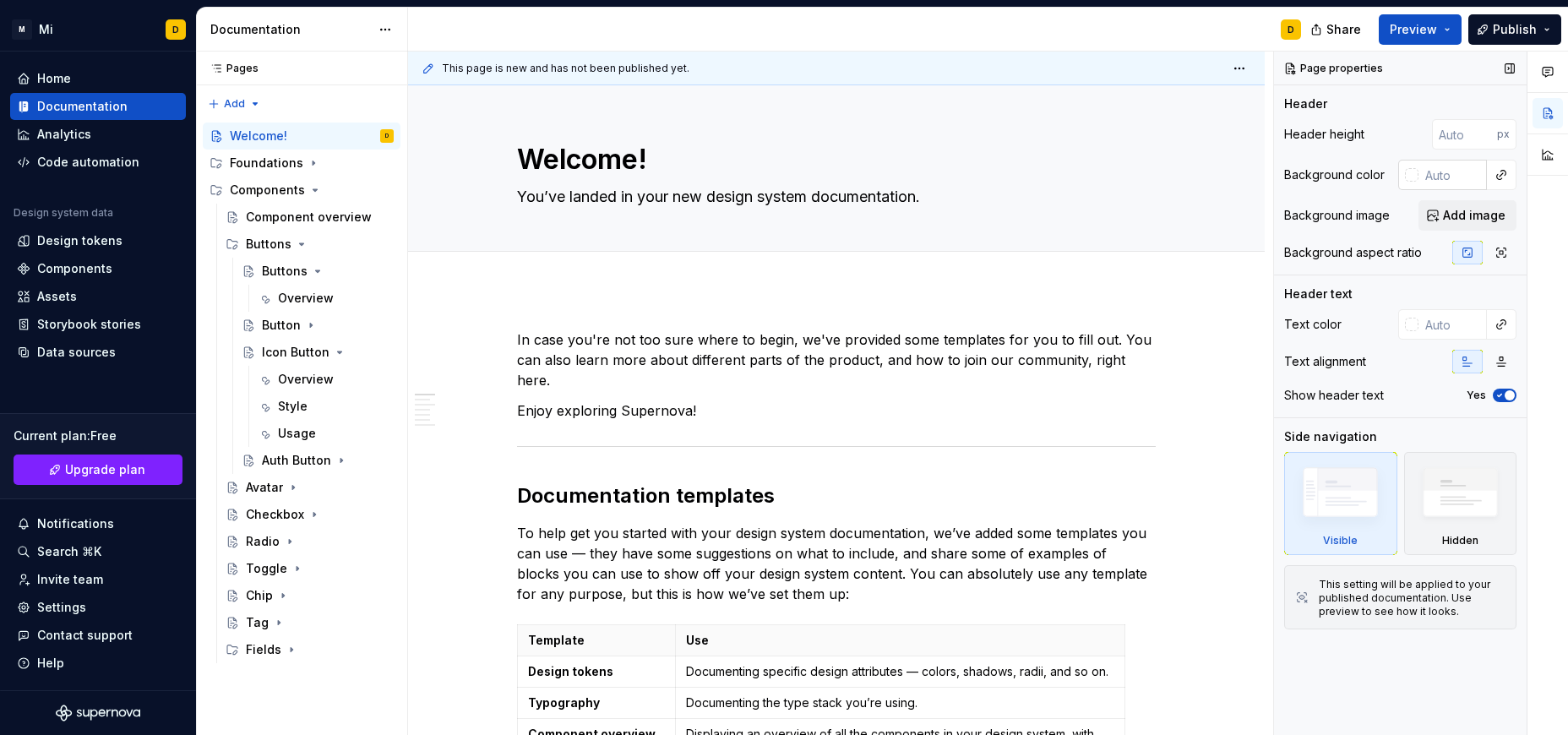
click at [1045, 184] on input "text" at bounding box center [1452, 175] width 68 height 31
paste input "DDD4CC"
type input "DDD4CC"
type textarea "*"
type input "#DDD4CC"
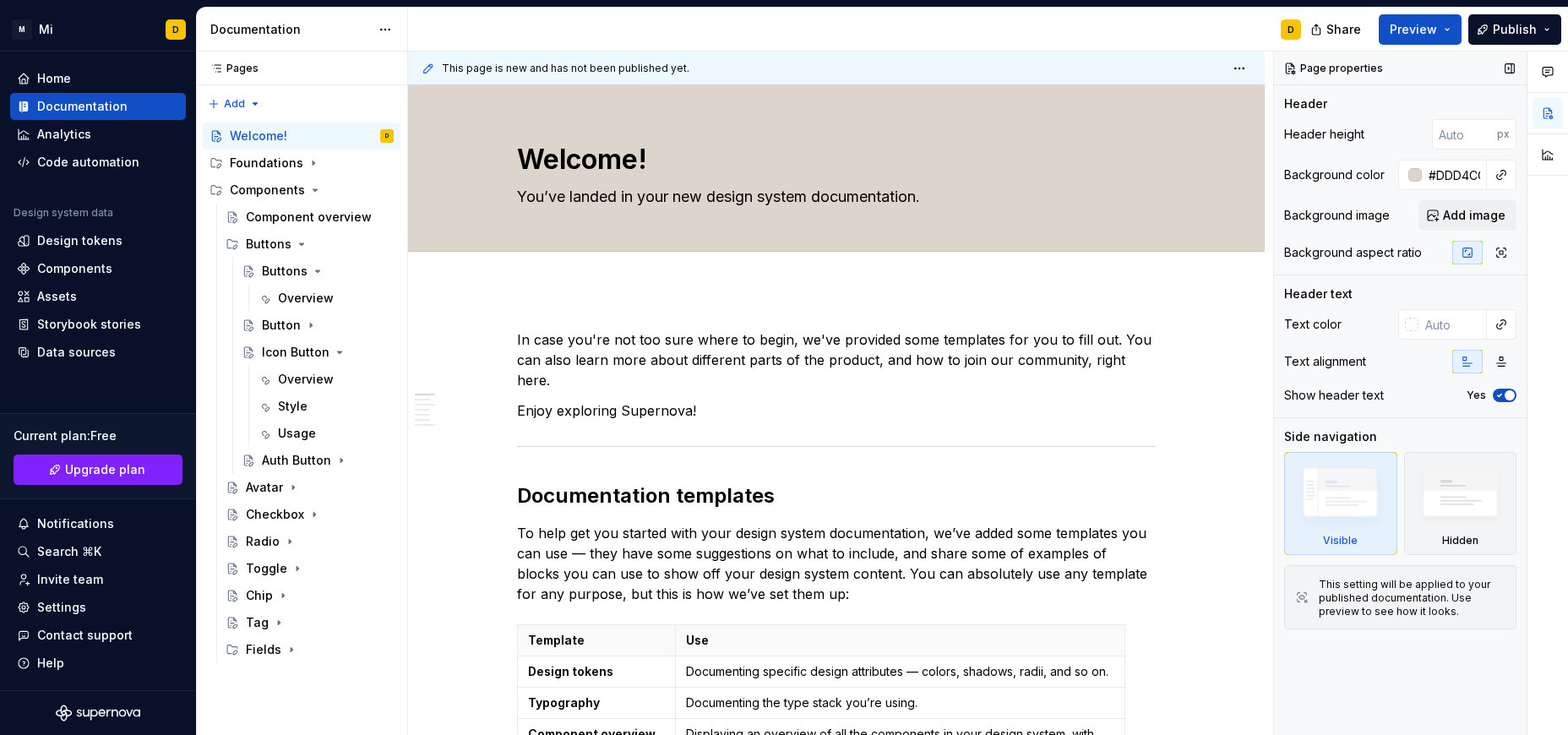
click at [1045, 120] on div "Header height px" at bounding box center [1400, 134] width 233 height 31
click at [1045, 68] on html "M Mi D Home Documentation Analytics Code automation Design system data Design t…" at bounding box center [784, 368] width 1568 height 735
click at [1045, 86] on div "Comments Open comments No comments yet Select ‘Comment’ from the block context …" at bounding box center [1421, 393] width 294 height 684
click at [1014, 69] on div "This page is new and has not been published yet." at bounding box center [836, 68] width 857 height 33
click at [1045, 157] on button "button" at bounding box center [1548, 155] width 31 height 31
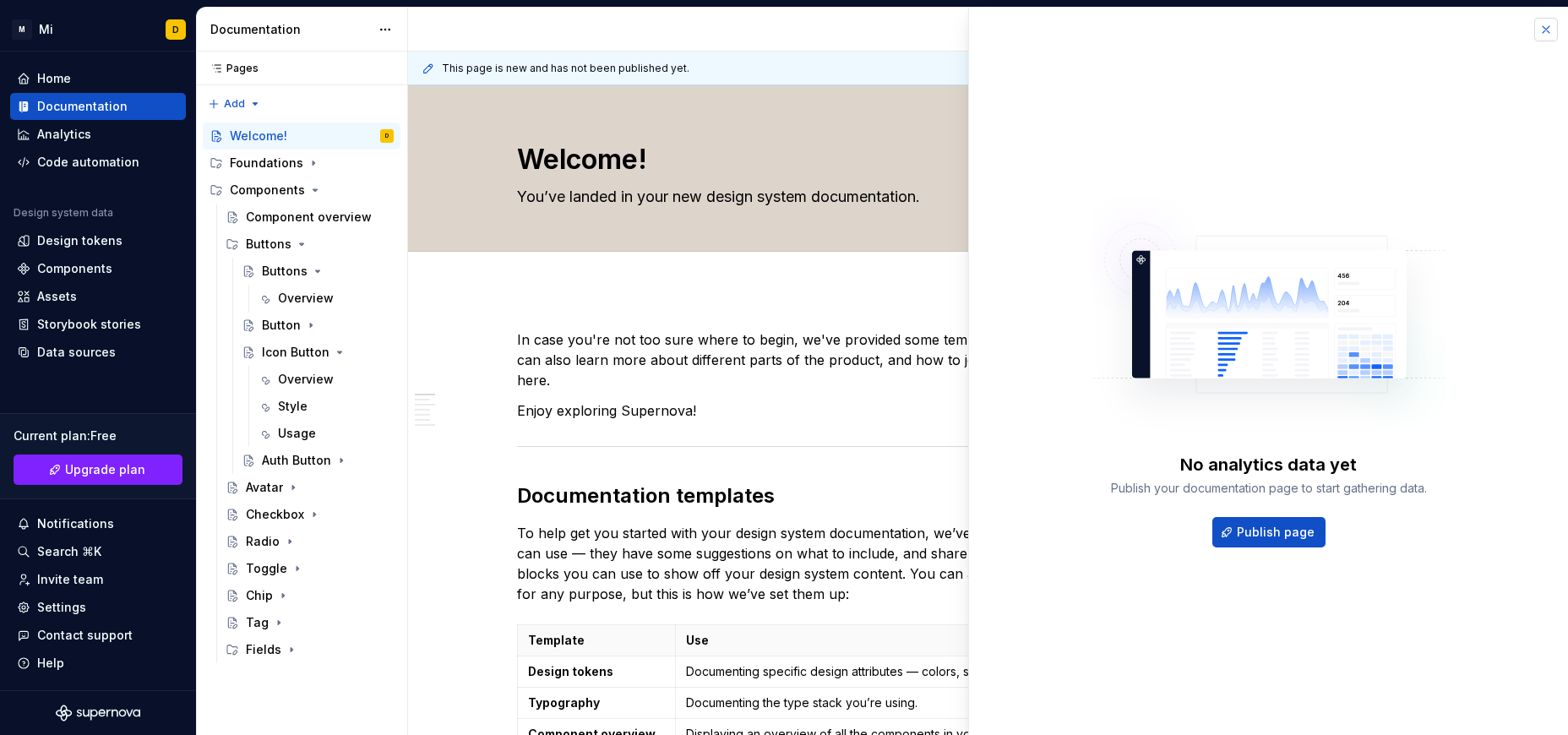
click at [1045, 31] on button "button" at bounding box center [1546, 30] width 24 height 24
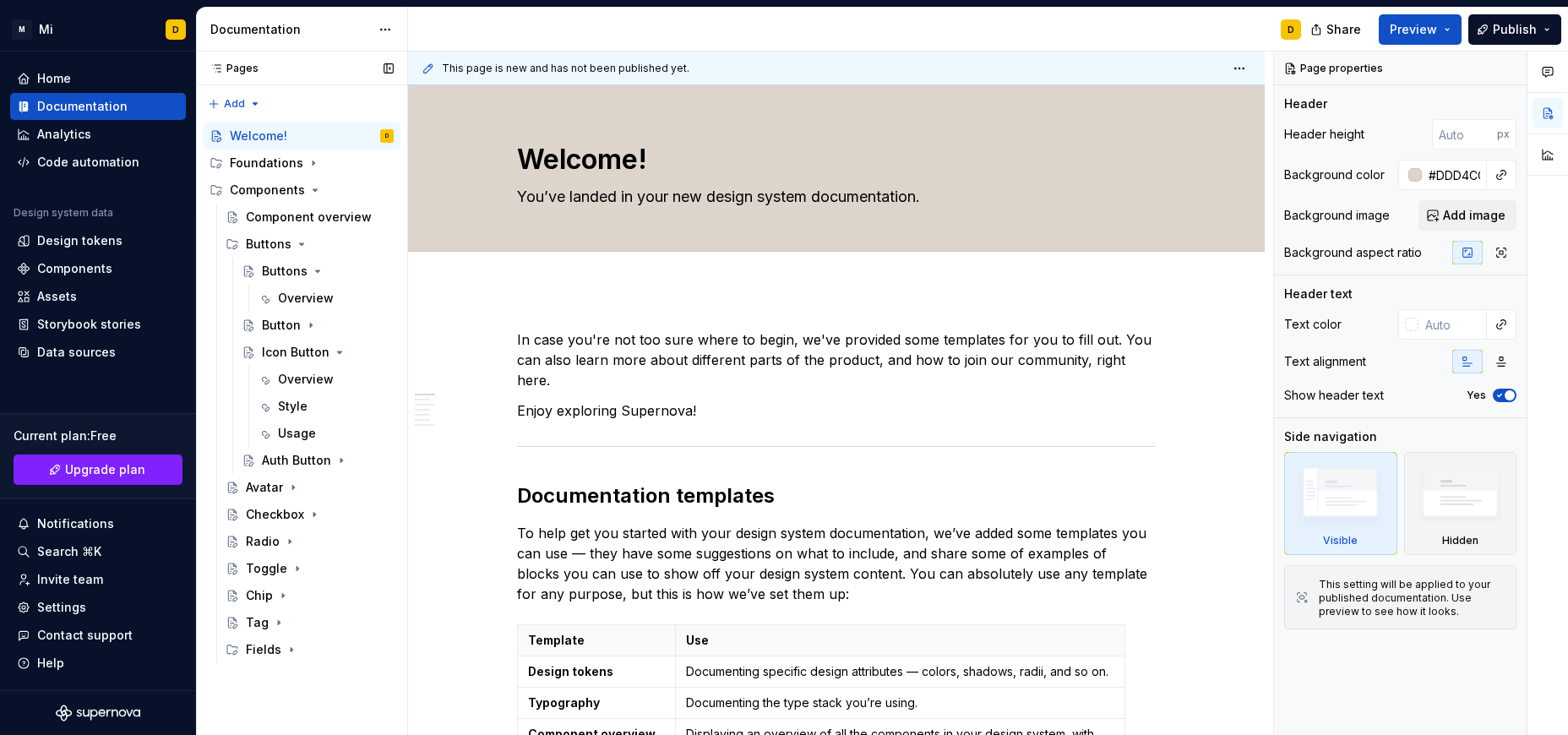
type textarea "*"
click at [395, 25] on html "M Mi D Home Documentation Analytics Code automation Design system data Design t…" at bounding box center [784, 368] width 1568 height 735
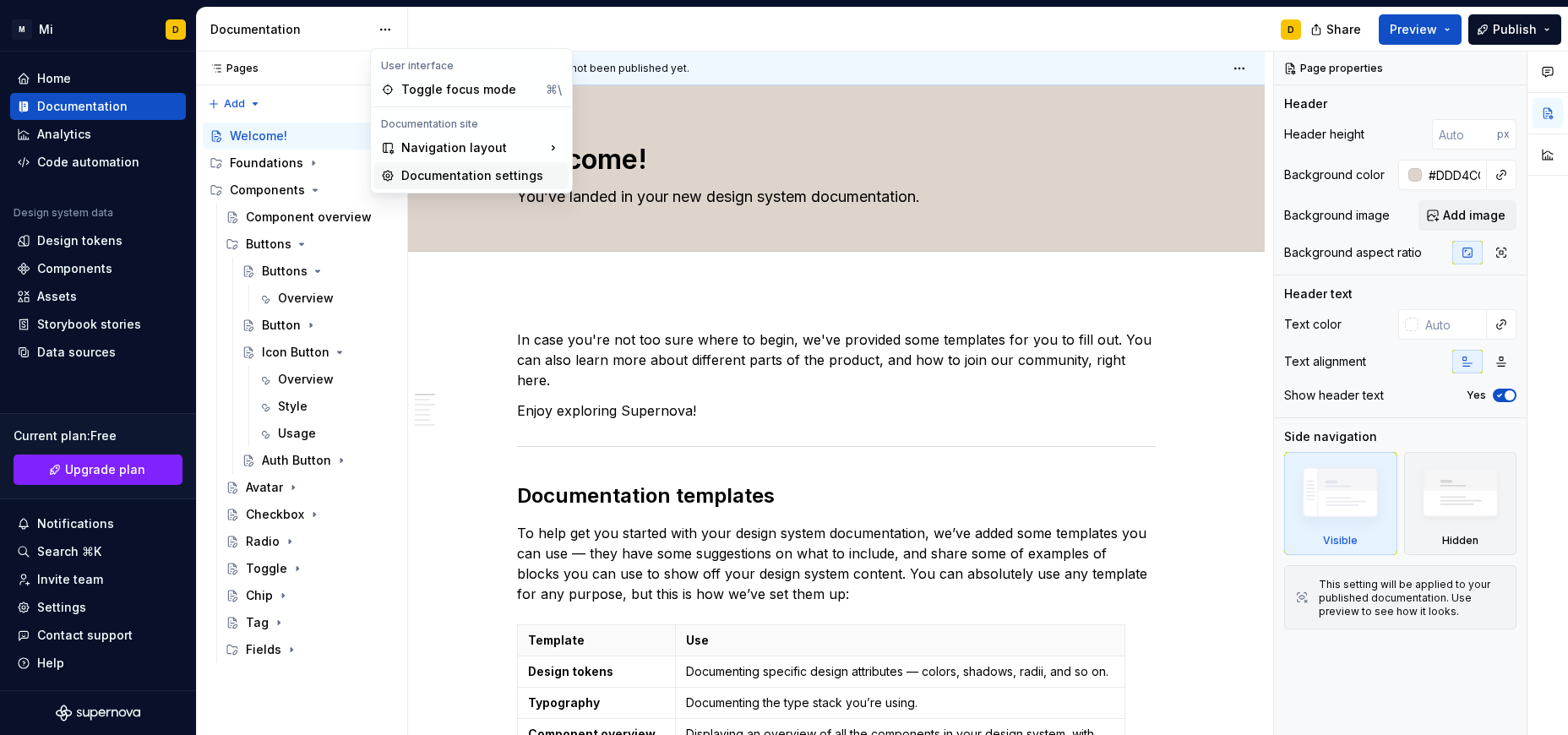
click at [420, 171] on div "Documentation settings" at bounding box center [482, 176] width 161 height 17
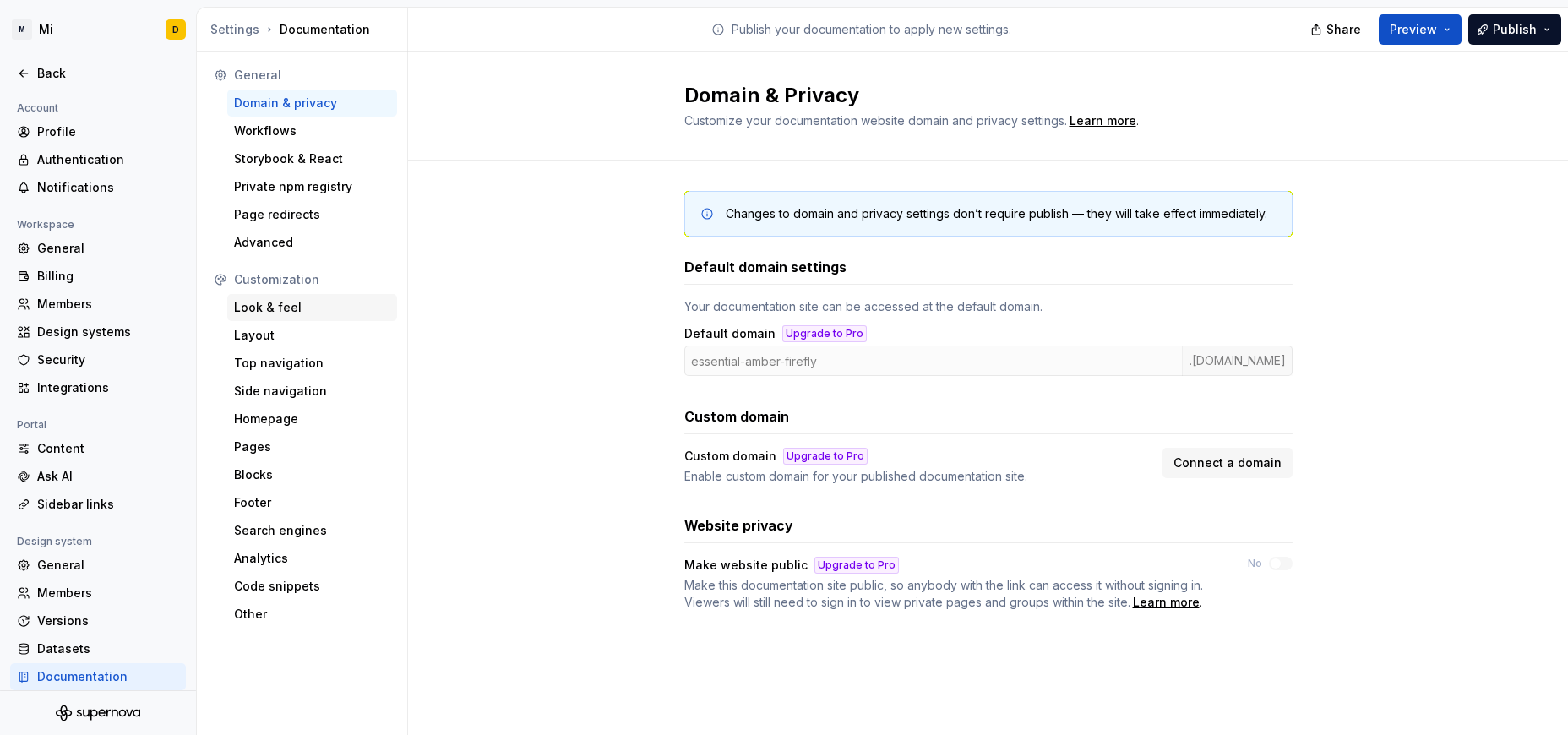
click at [271, 305] on div "Look & feel" at bounding box center [311, 307] width 156 height 17
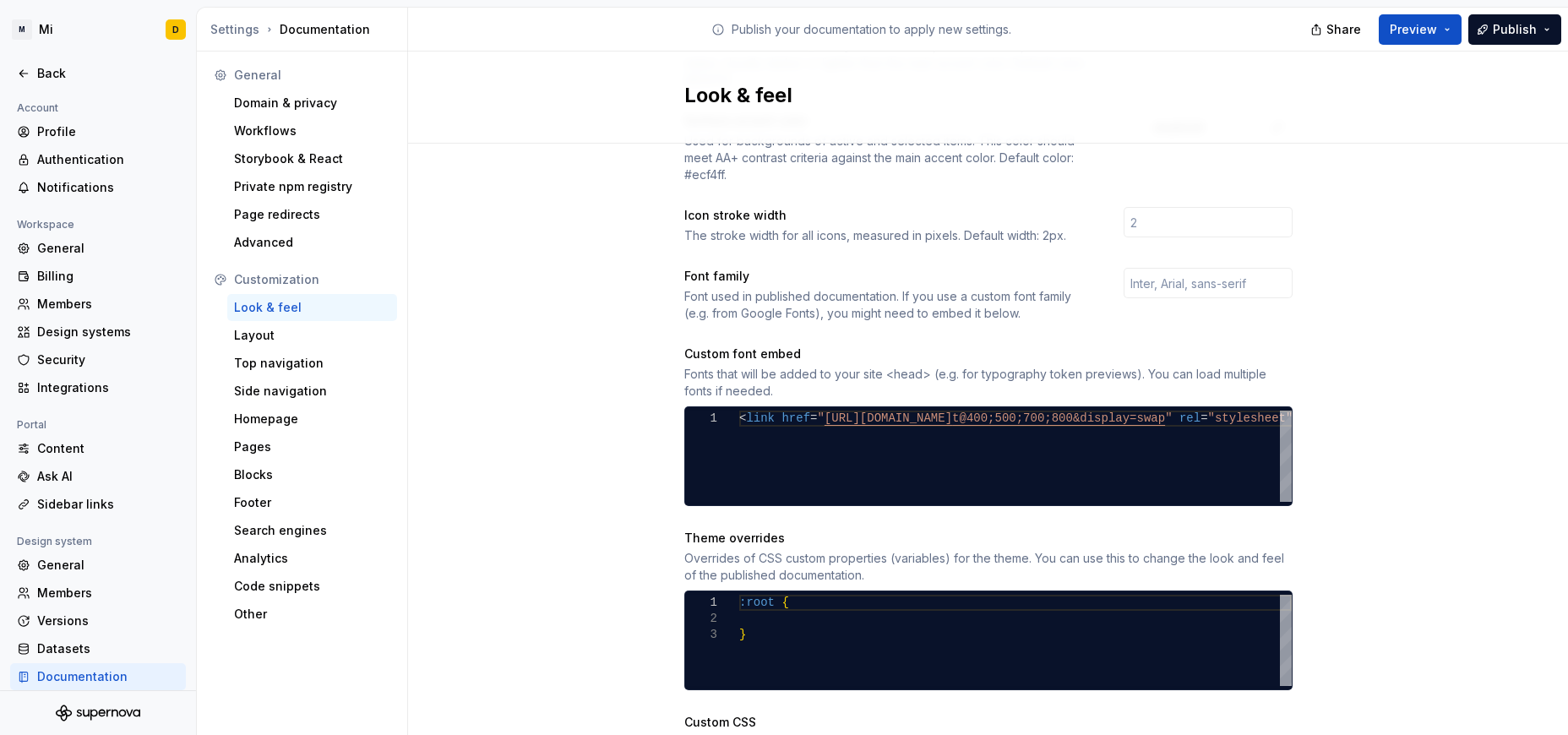
scroll to position [659, 0]
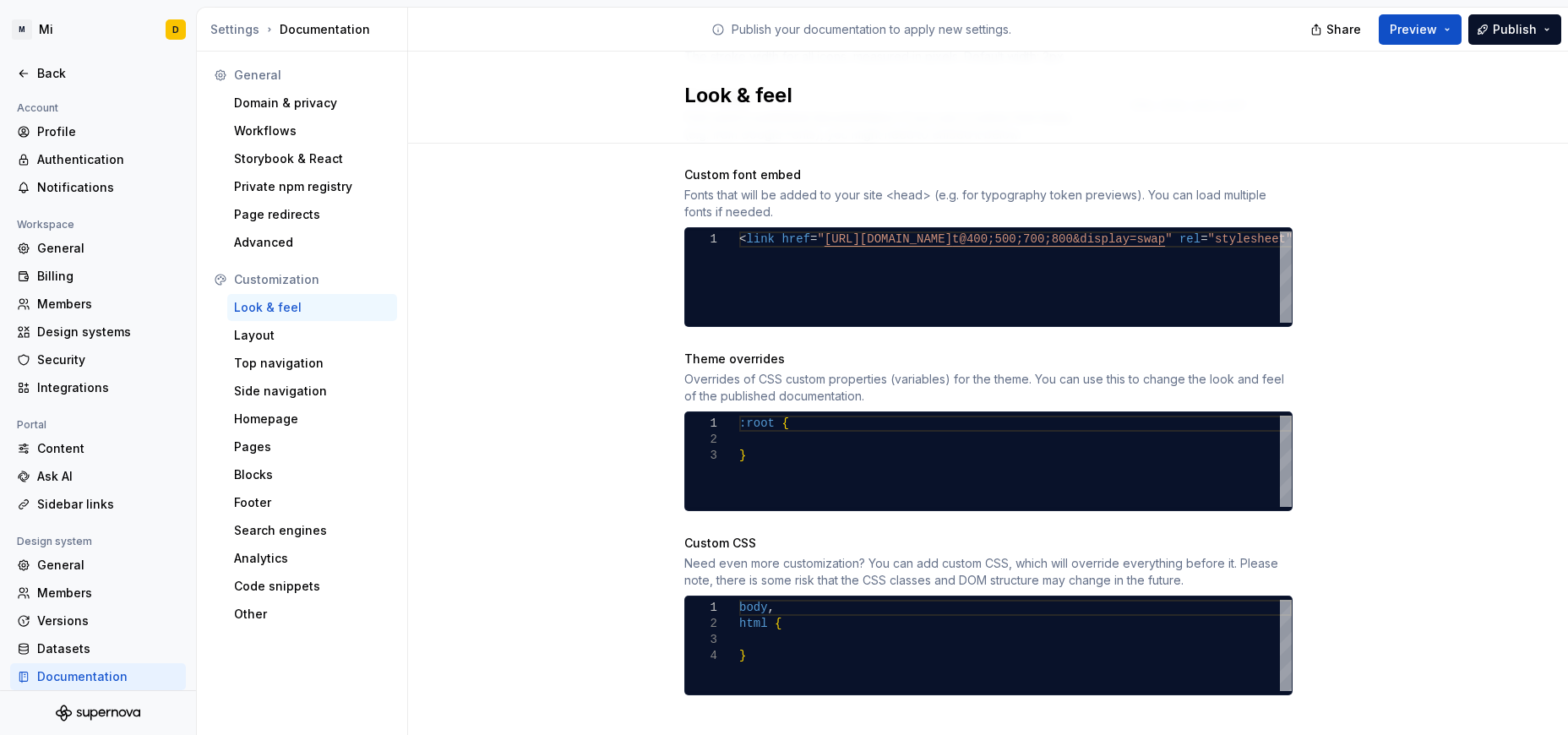
click at [811, 621] on div "body , html { }" at bounding box center [1015, 645] width 552 height 91
click at [931, 618] on div "body , html { background-color: #DDD4CC ; }" at bounding box center [1015, 645] width 552 height 91
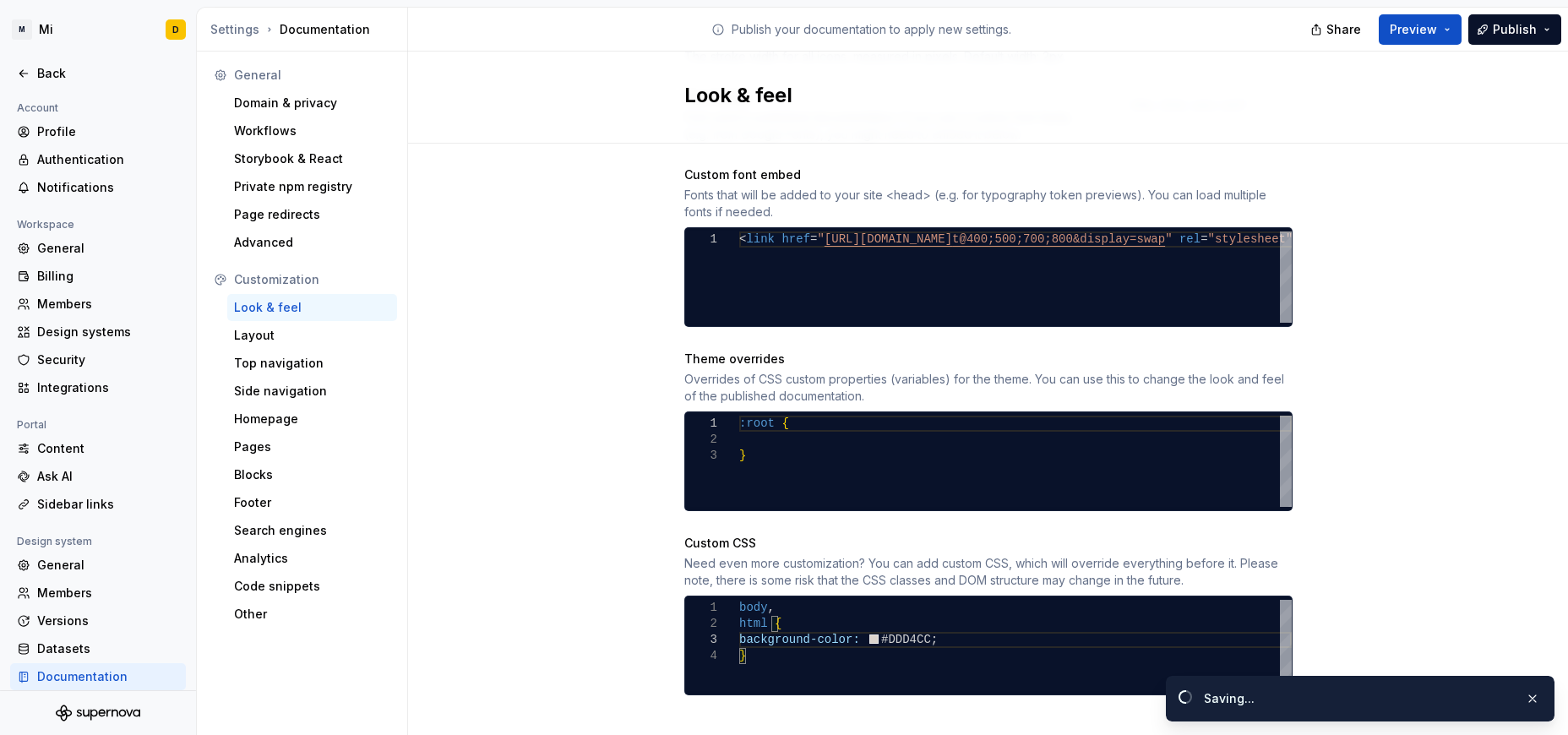
click at [1045, 507] on div "Site logo A company logo that will be displayed on all pages on your documentat…" at bounding box center [988, 122] width 1160 height 1276
click at [1045, 35] on button "Preview" at bounding box center [1420, 30] width 82 height 31
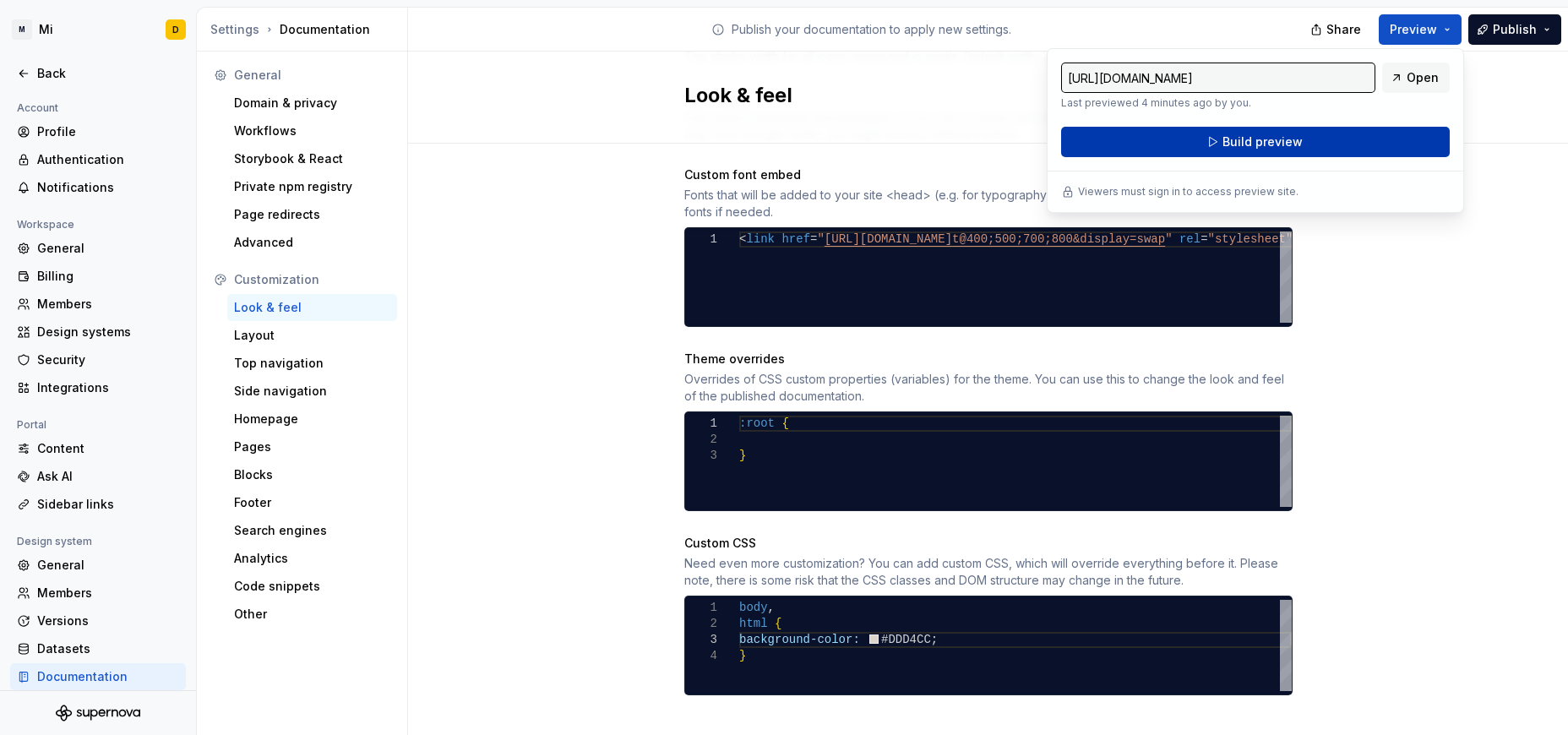
click at [1045, 143] on button "Build preview" at bounding box center [1255, 142] width 389 height 31
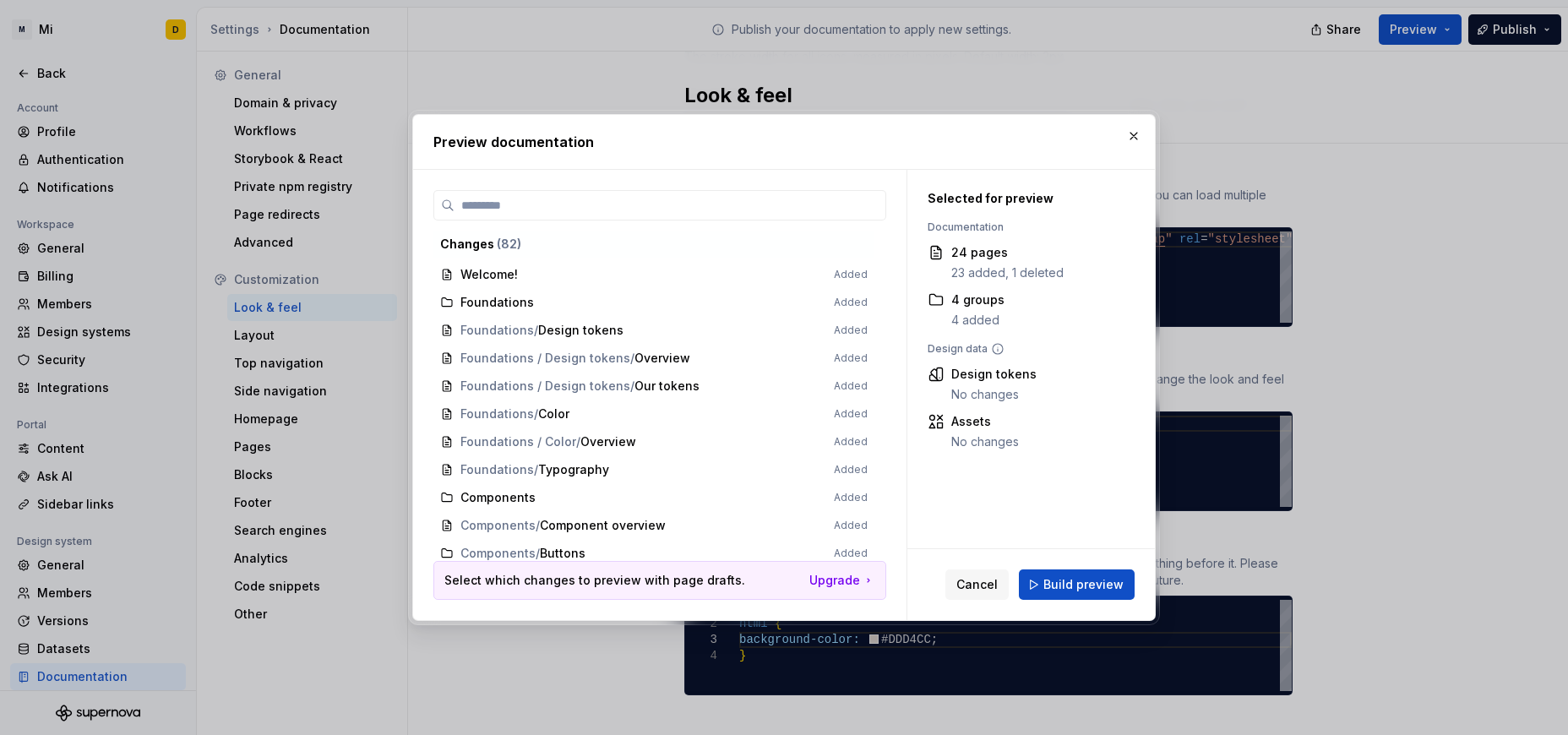
scroll to position [659, 0]
click at [1045, 576] on span "Build preview" at bounding box center [1084, 585] width 80 height 17
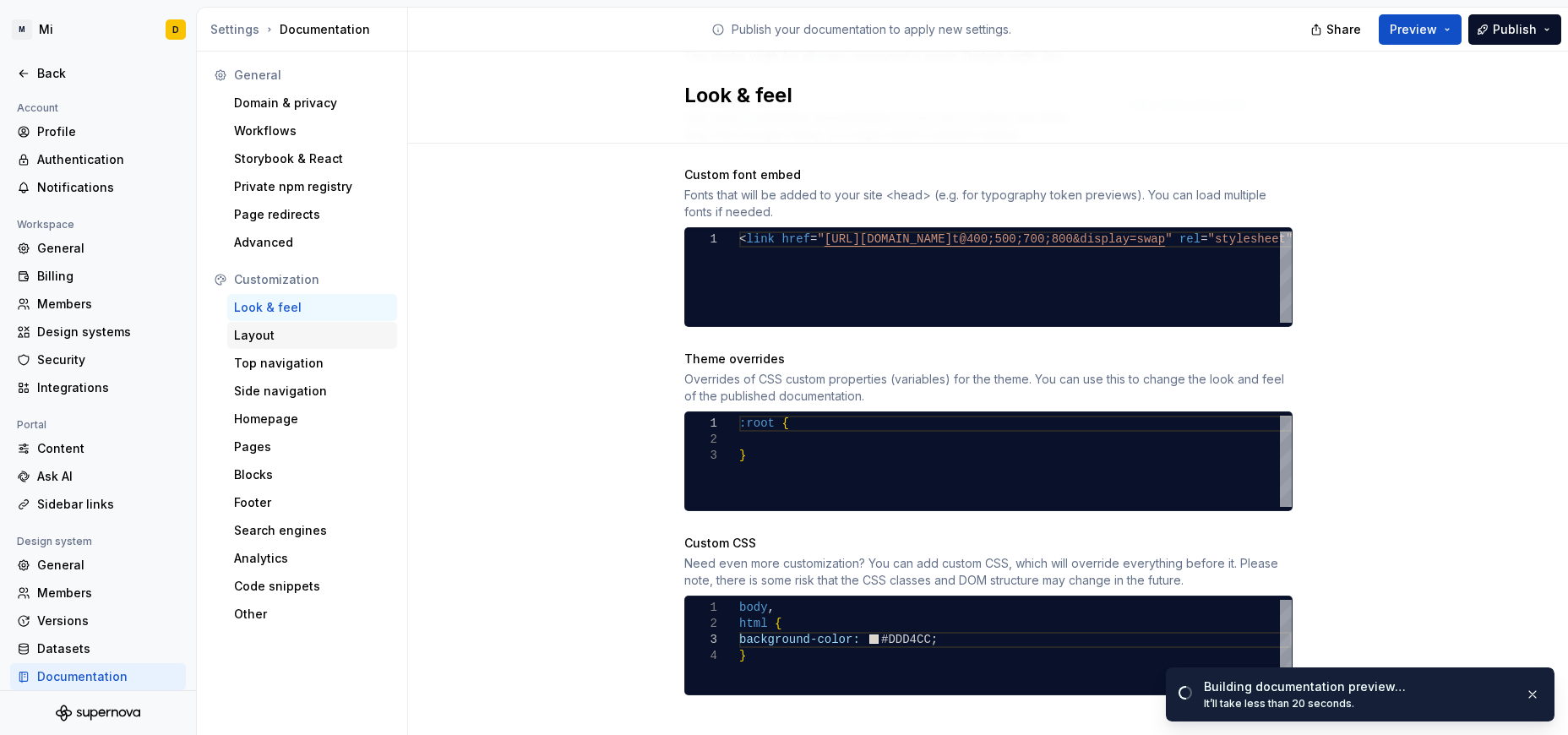
click at [306, 334] on div "Layout" at bounding box center [311, 336] width 156 height 17
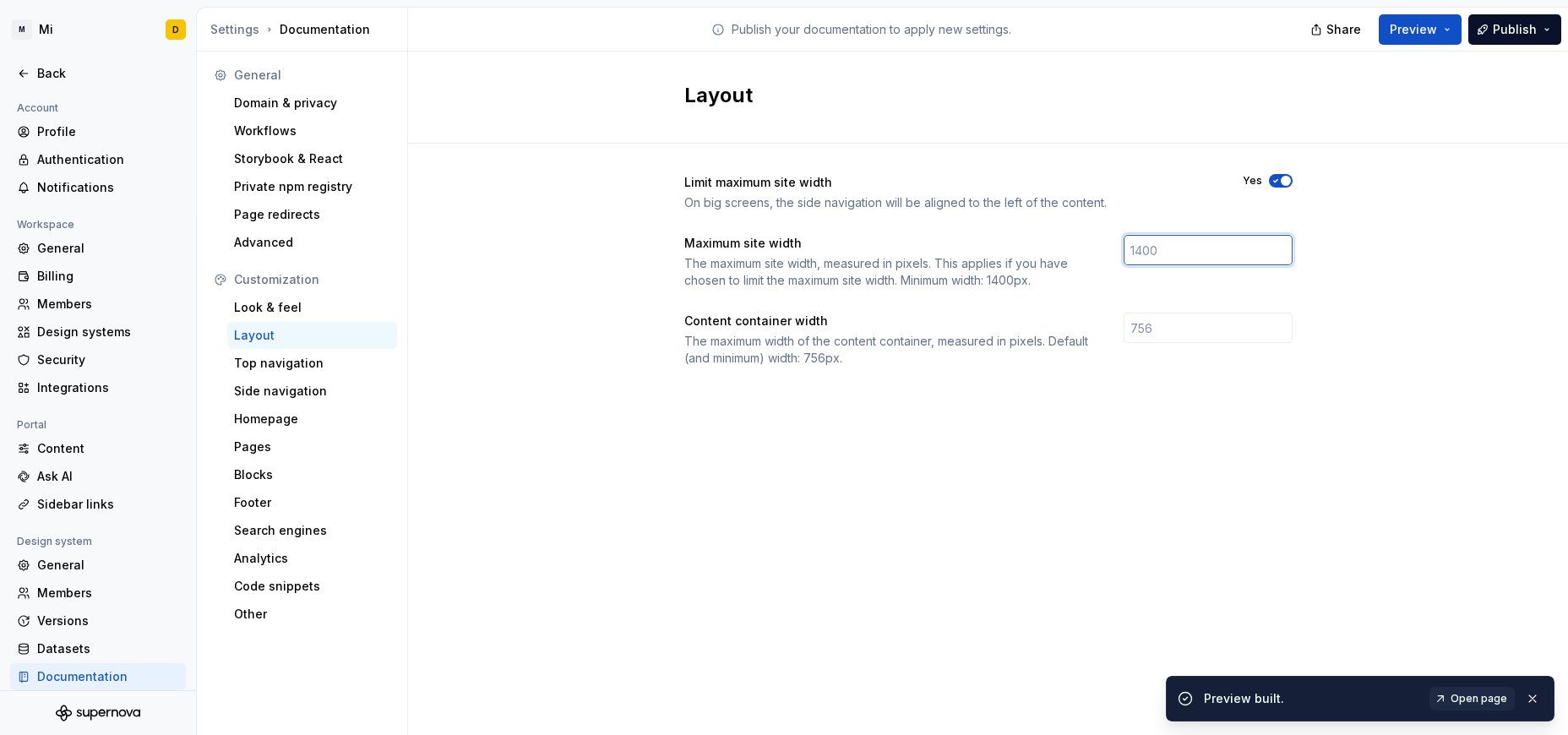
click at [1045, 248] on input "number" at bounding box center [1208, 250] width 169 height 31
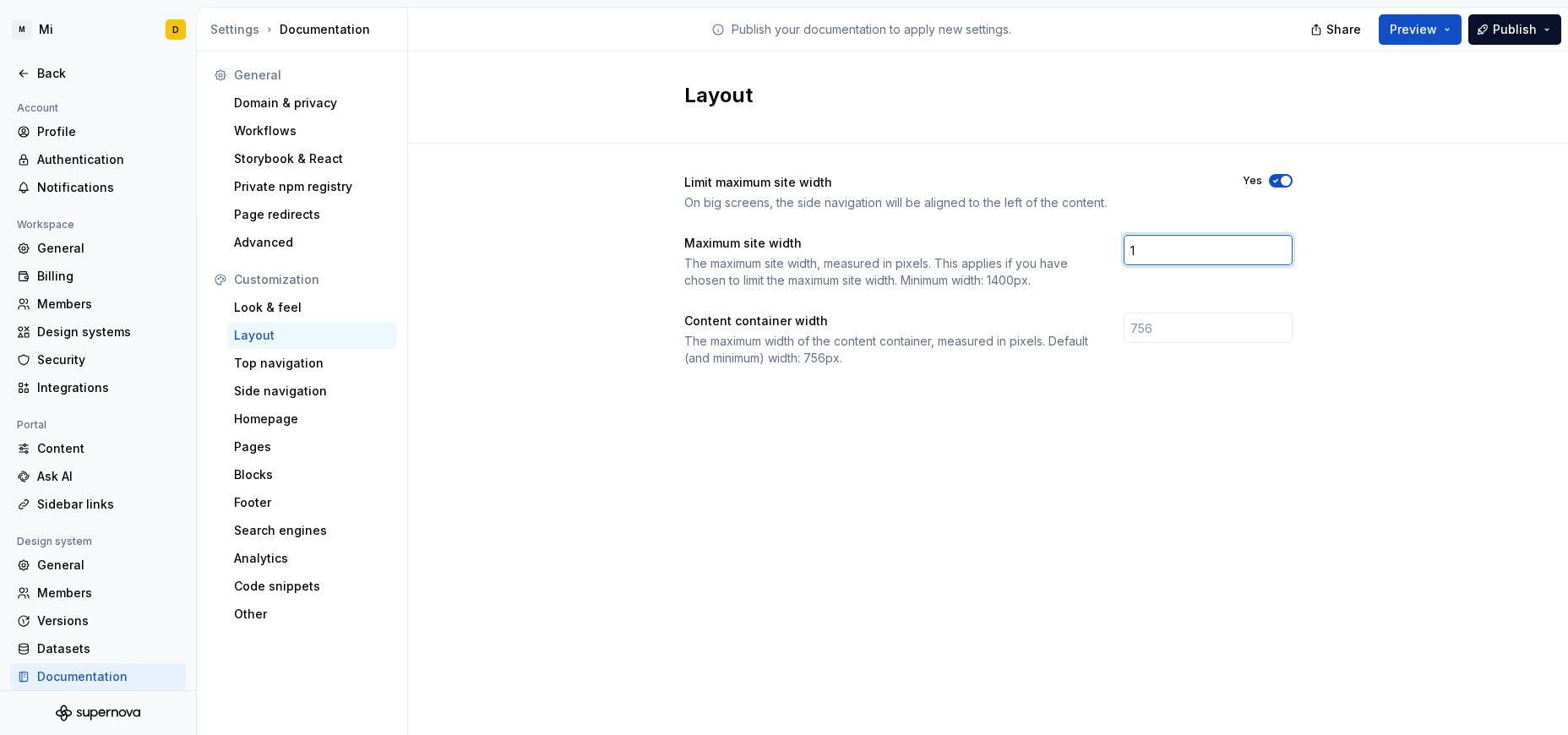
click at [1045, 244] on input "1" at bounding box center [1208, 250] width 169 height 31
click at [1045, 241] on input "1" at bounding box center [1208, 250] width 169 height 31
type input "1800"
click at [1045, 269] on div "Limit maximum site width On big screens, the side navigation will be aligned to…" at bounding box center [988, 287] width 1160 height 287
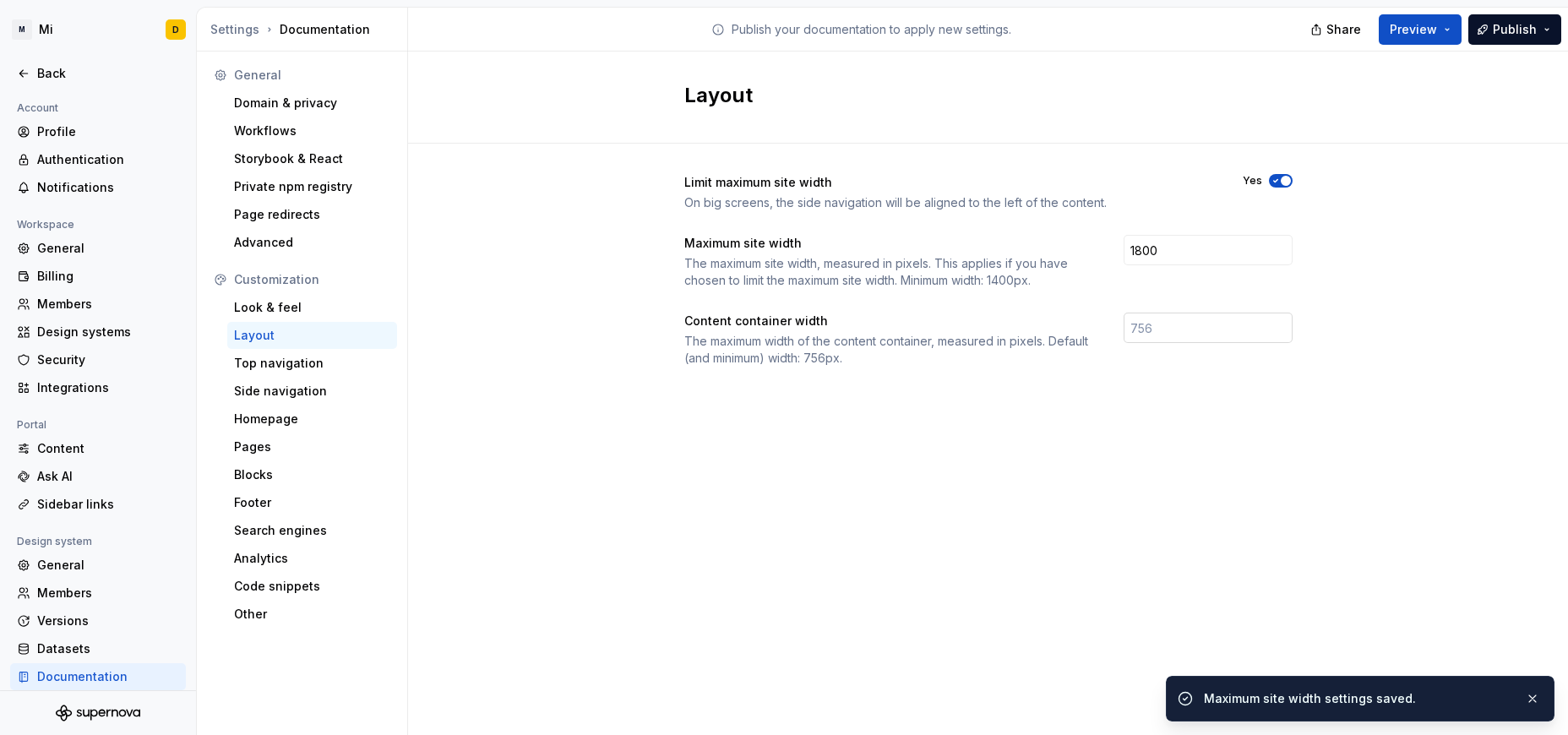
click at [1045, 337] on input "number" at bounding box center [1208, 328] width 169 height 31
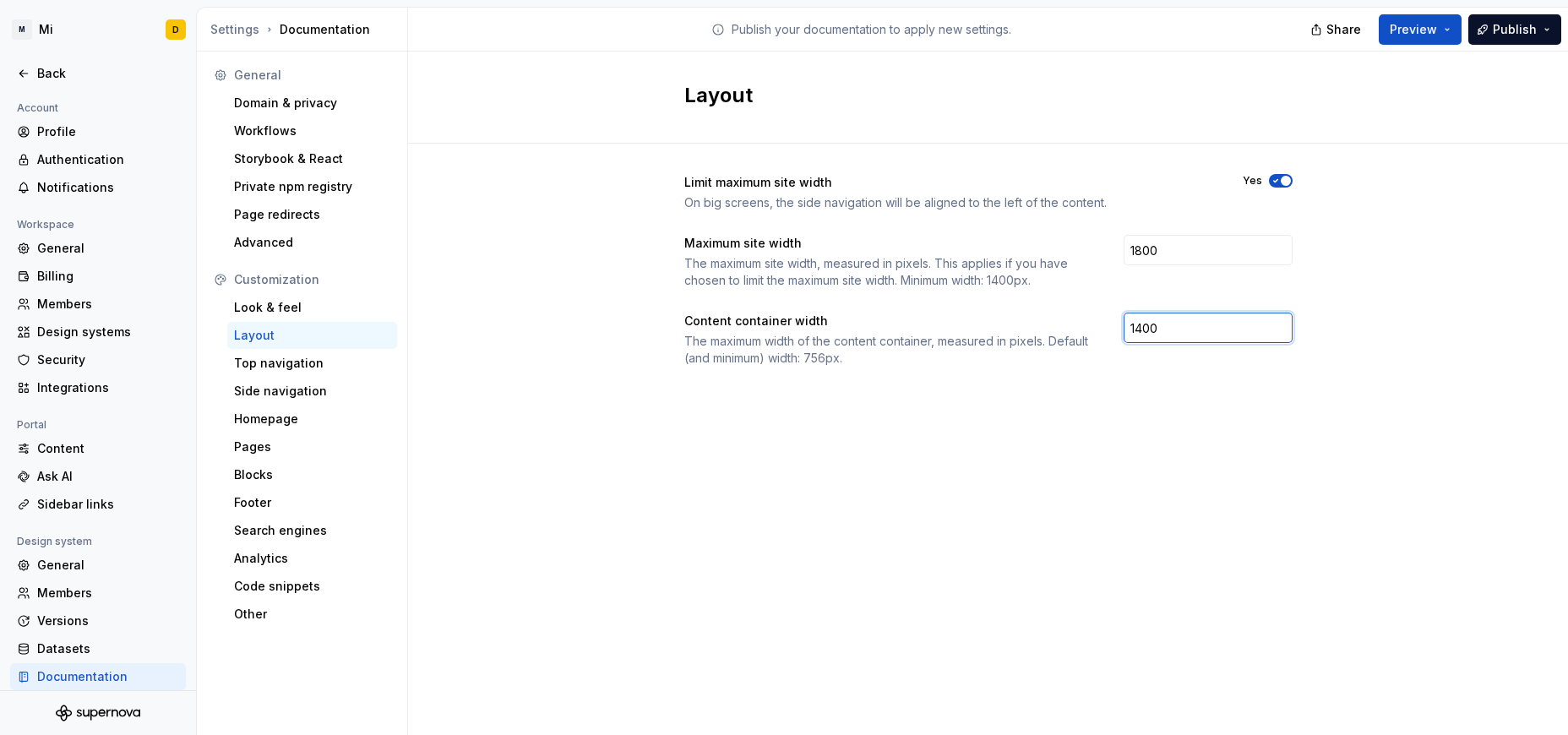
type input "1400"
click at [982, 434] on div "Layout Limit maximum site width On big screens, the side navigation will be ali…" at bounding box center [988, 393] width 1160 height 683
click at [275, 418] on div "Homepage" at bounding box center [311, 419] width 156 height 17
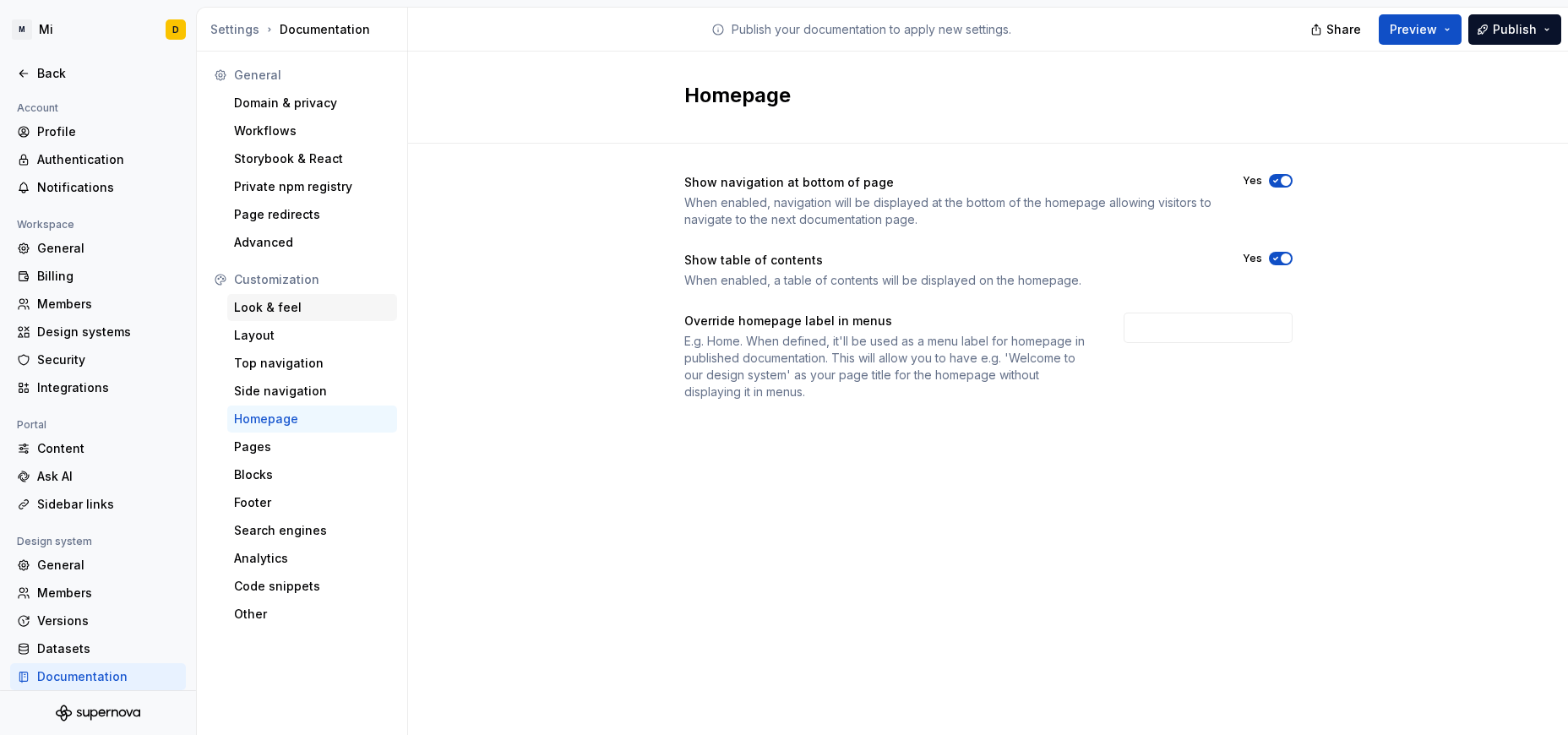
click at [276, 307] on div "Look & feel" at bounding box center [311, 307] width 156 height 17
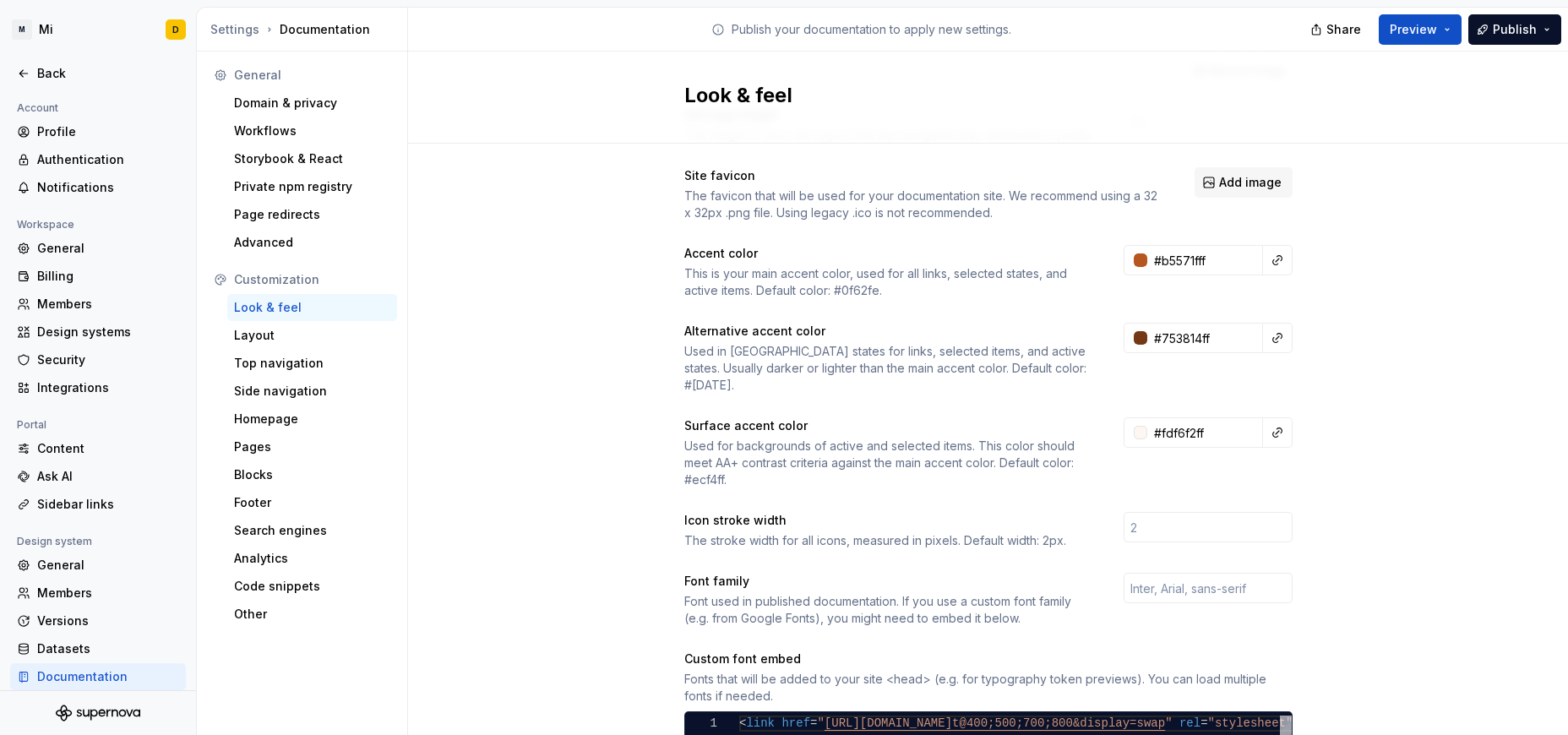
scroll to position [176, 0]
click at [1045, 416] on input "#fdf6f2ff" at bounding box center [1204, 432] width 116 height 31
paste input "DDD4CC"
click at [1045, 413] on div "Site logo A company logo that will be displayed on all pages on your documentat…" at bounding box center [988, 605] width 1160 height 1276
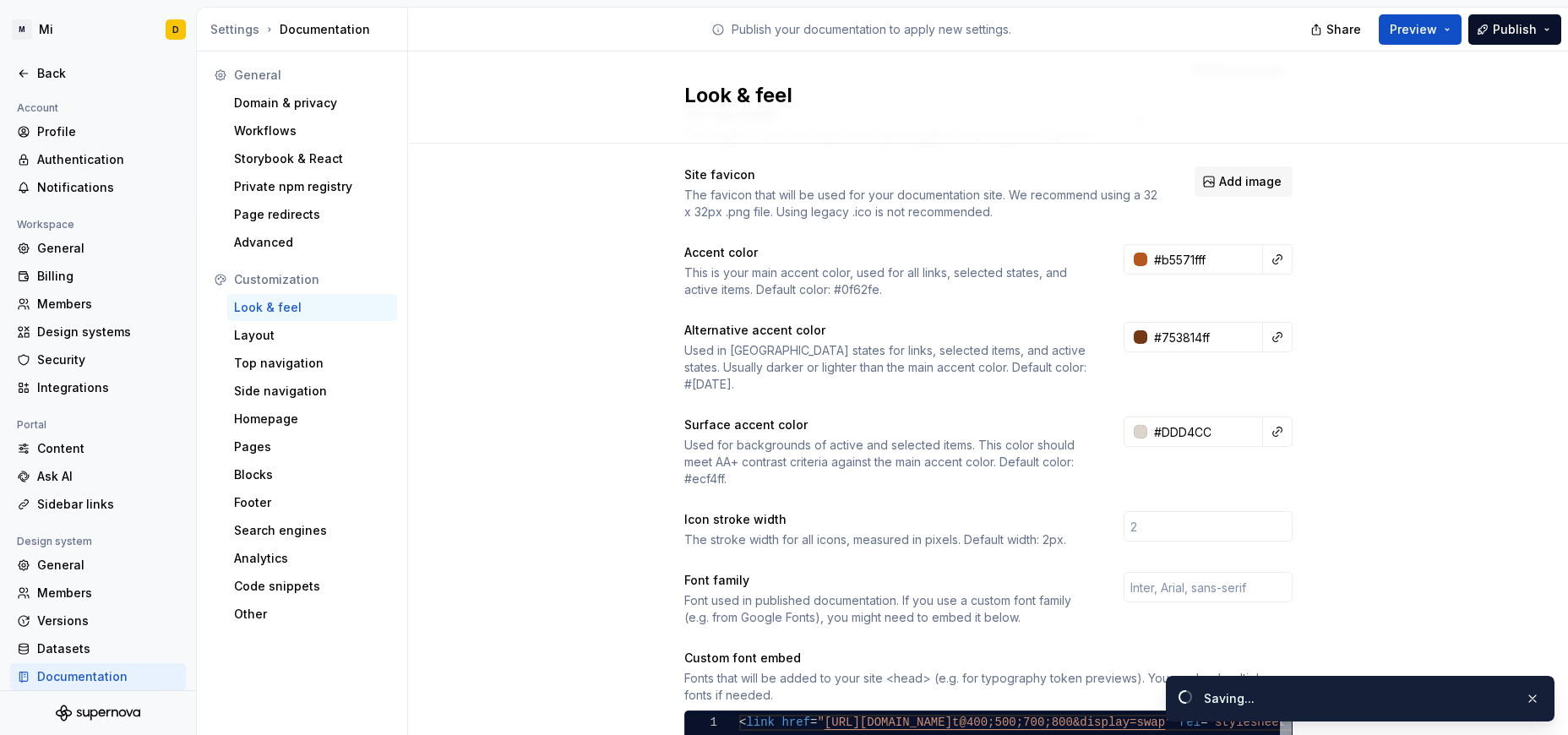
scroll to position [286, 0]
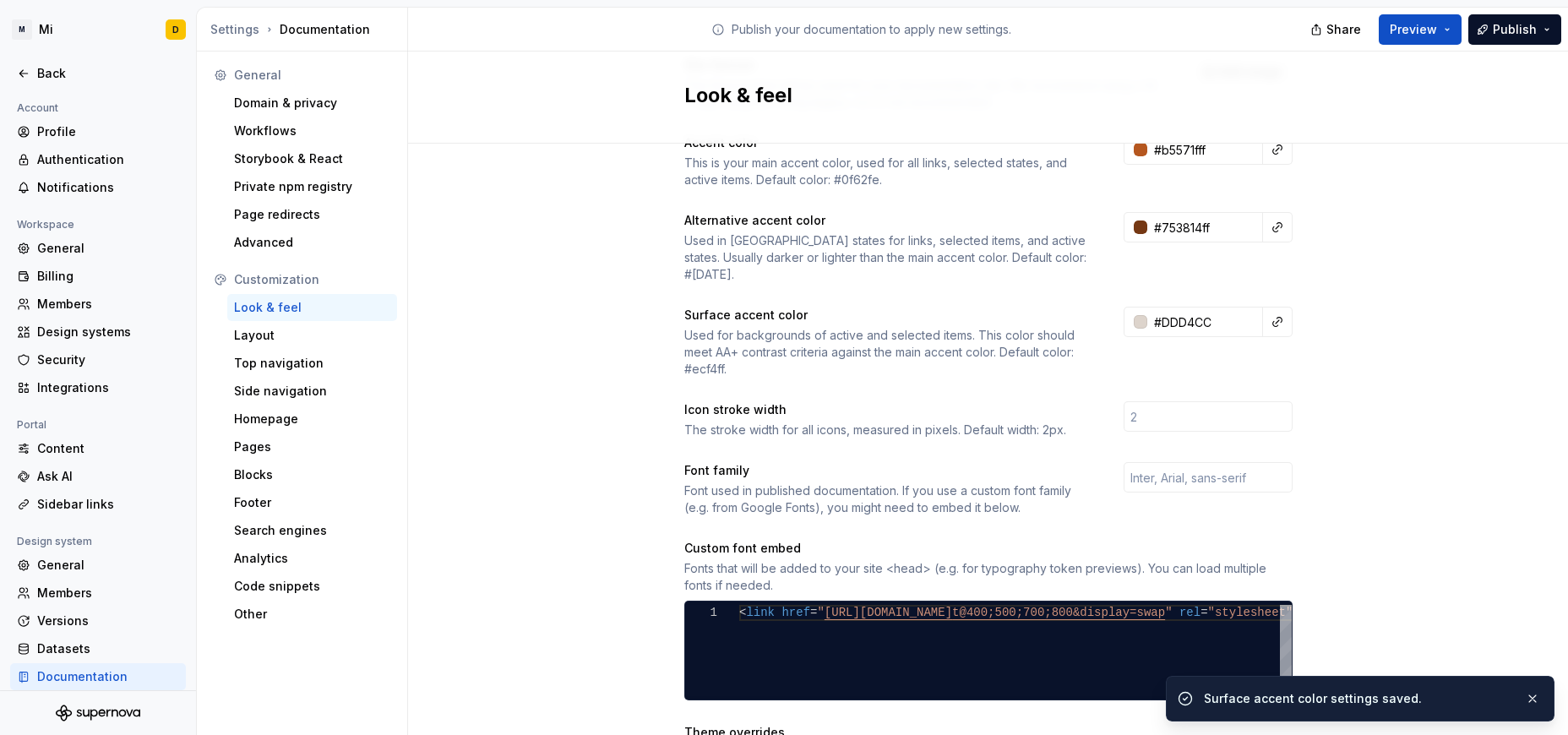
type input "#ddd4ccff"
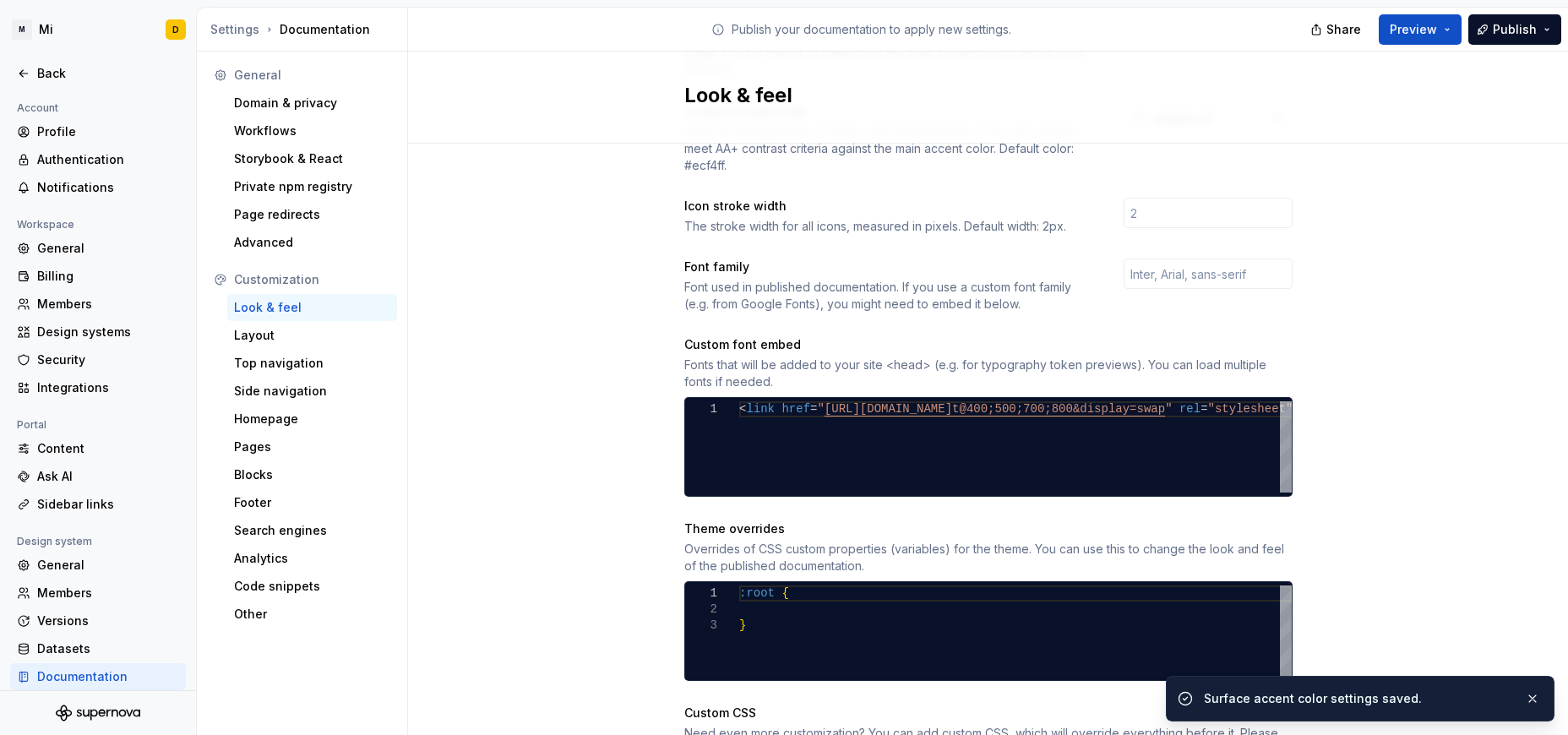
scroll to position [659, 0]
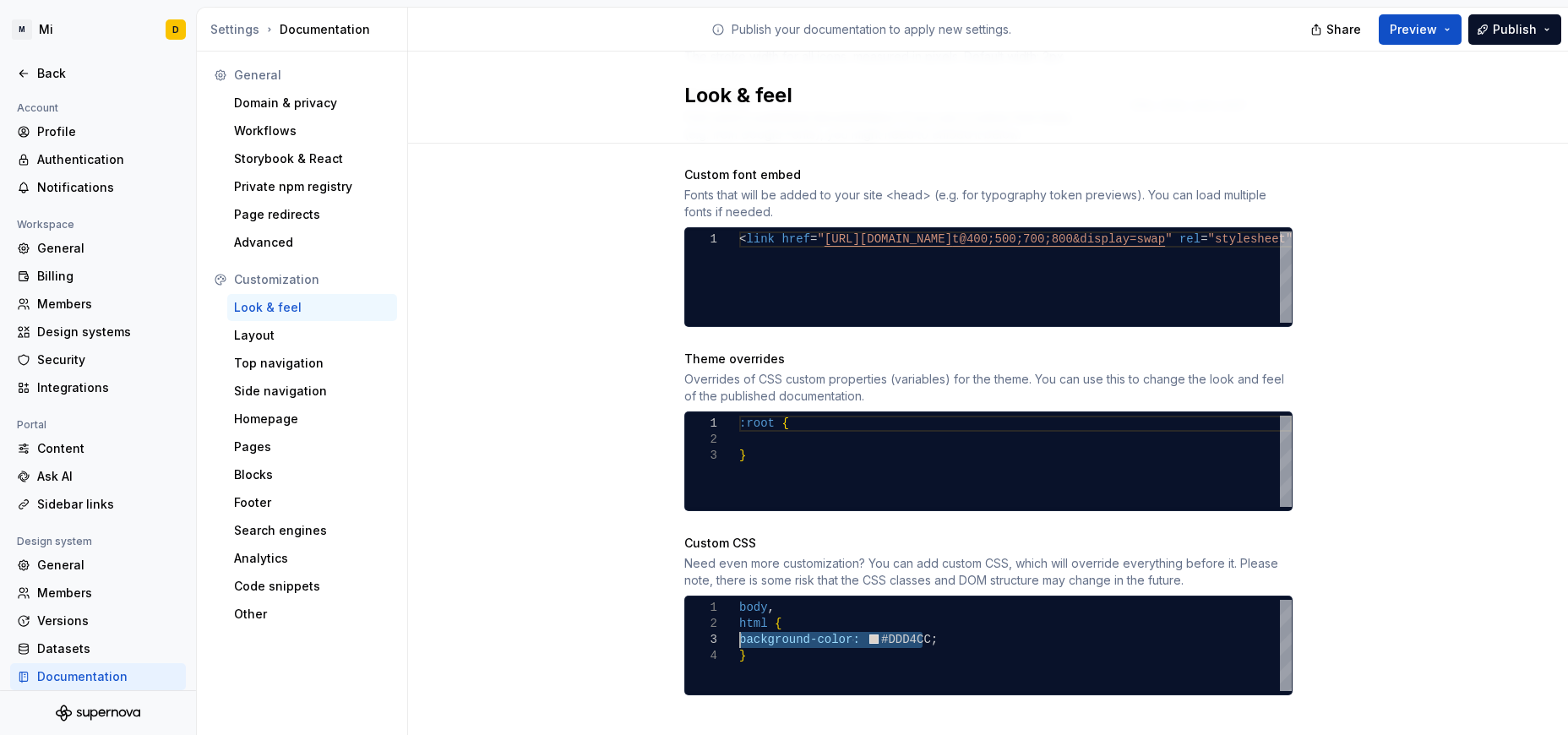
drag, startPoint x: 928, startPoint y: 615, endPoint x: 723, endPoint y: 624, distance: 205.2
click at [739, 624] on div "body , html { background-color: #DDD4CC ; }" at bounding box center [1015, 645] width 552 height 91
click at [785, 429] on div ":root { }" at bounding box center [1015, 460] width 552 height 91
click at [1045, 21] on span "Preview" at bounding box center [1413, 30] width 47 height 17
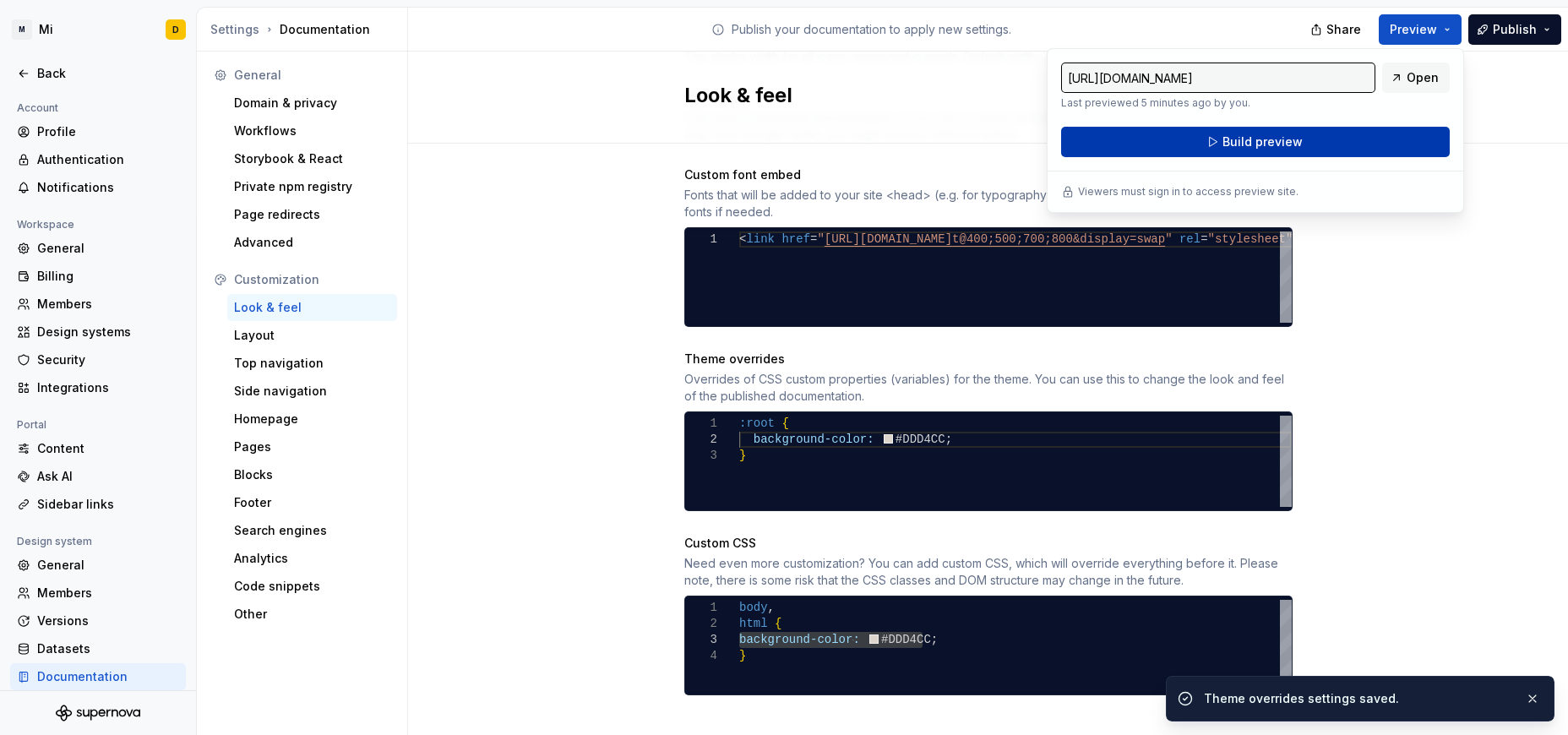
click at [1045, 138] on button "Build preview" at bounding box center [1255, 142] width 389 height 31
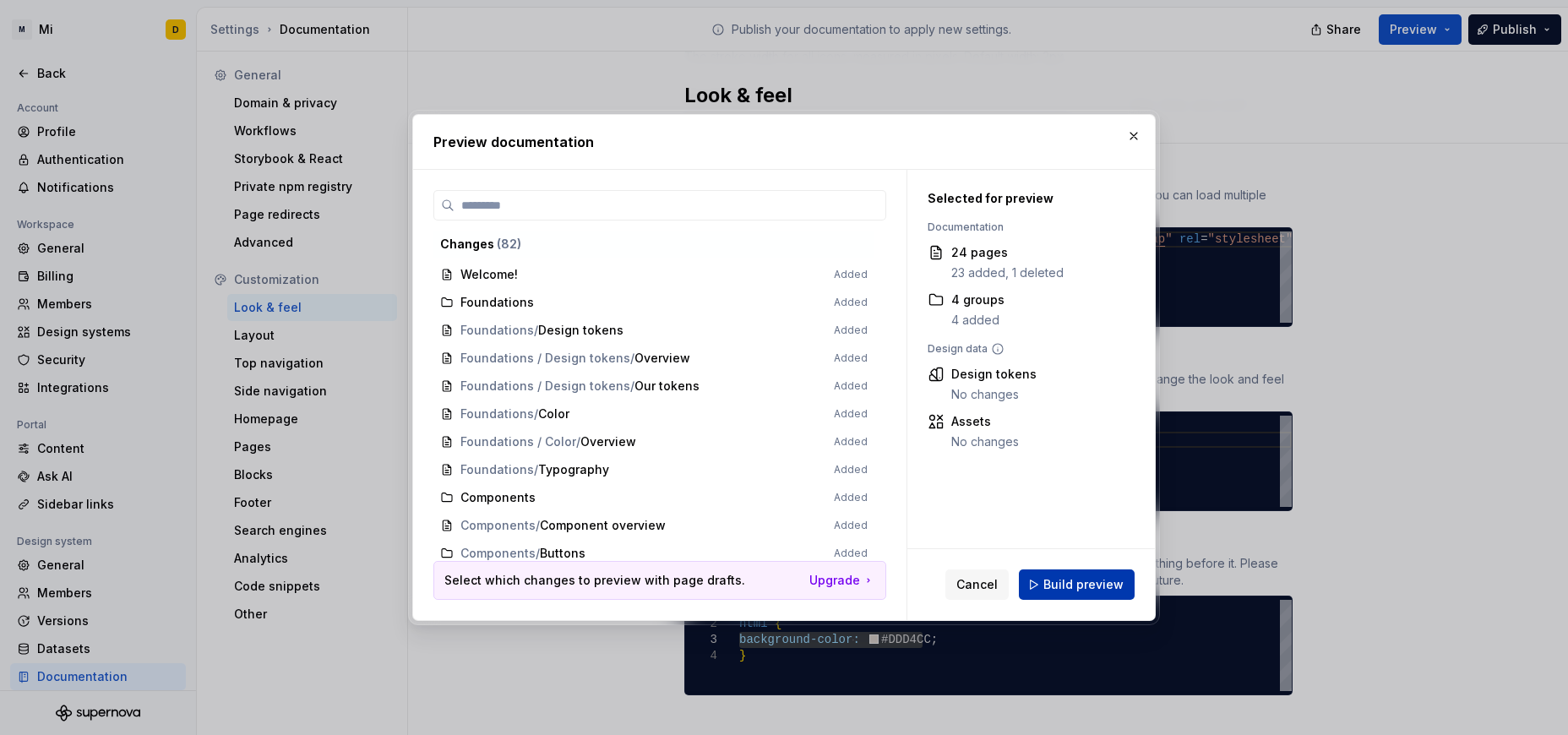
click at [1045, 586] on span "Build preview" at bounding box center [1084, 585] width 80 height 17
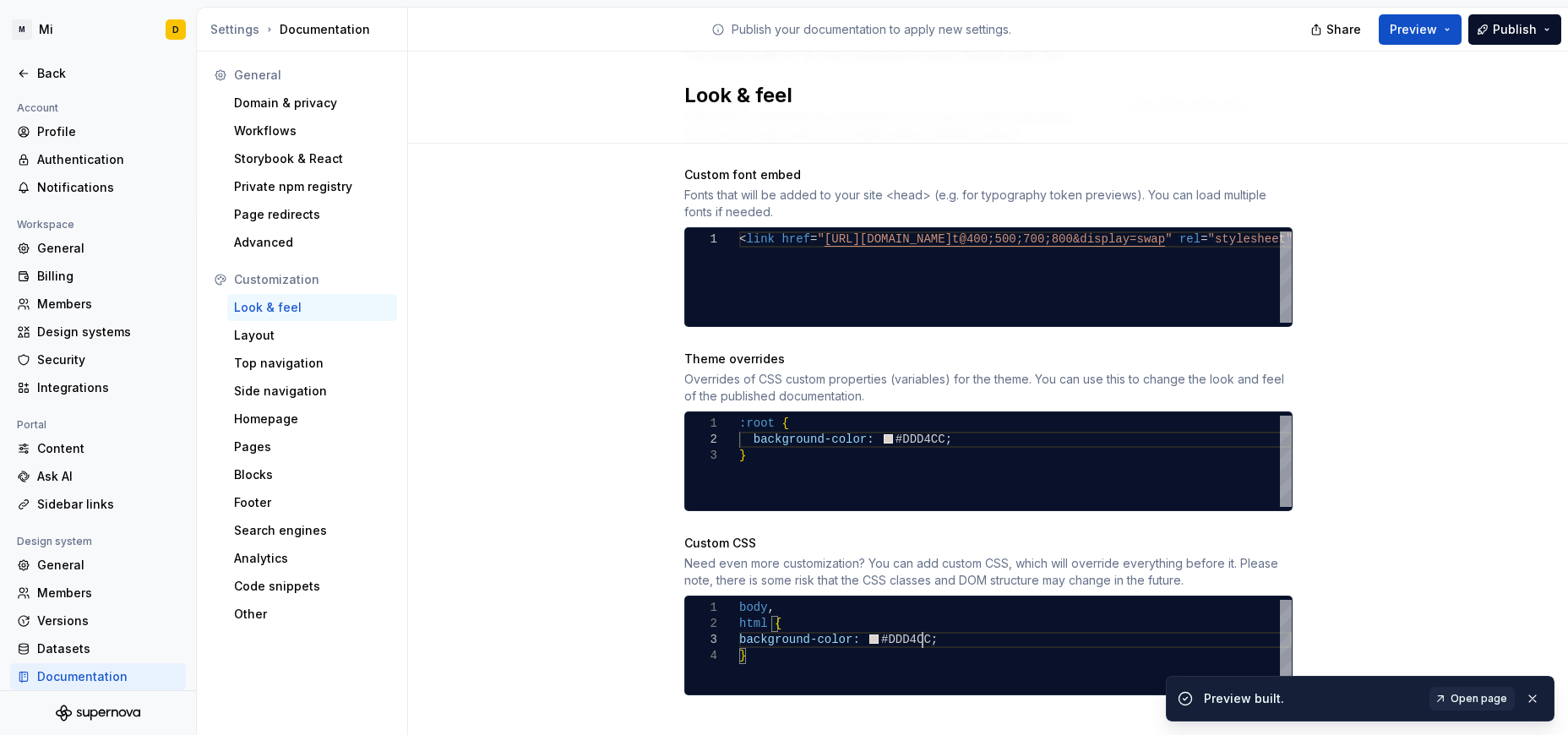
click at [962, 618] on div "body , html { background-color: #DDD4CC ; }" at bounding box center [1015, 645] width 552 height 91
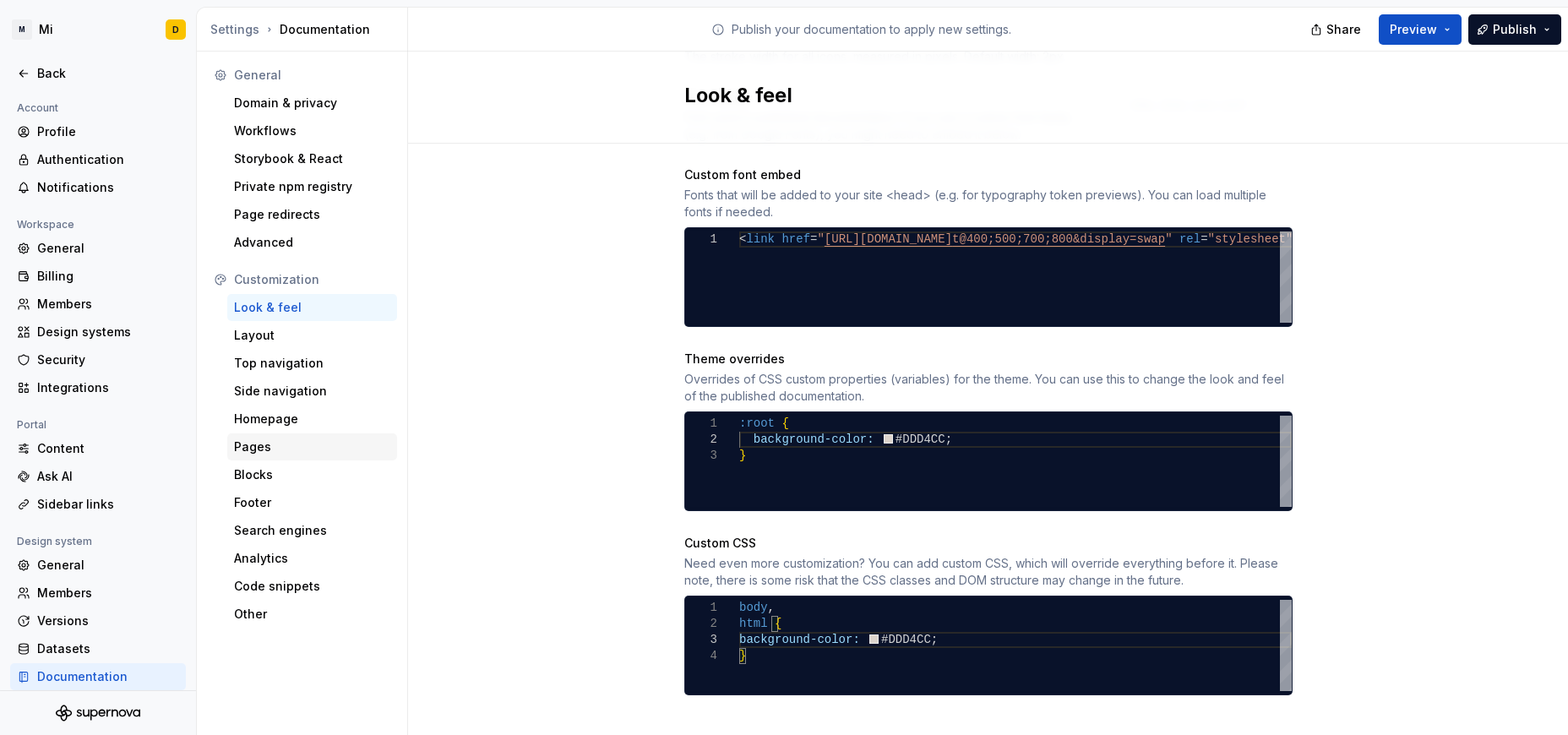
click at [280, 447] on div "Pages" at bounding box center [311, 447] width 156 height 17
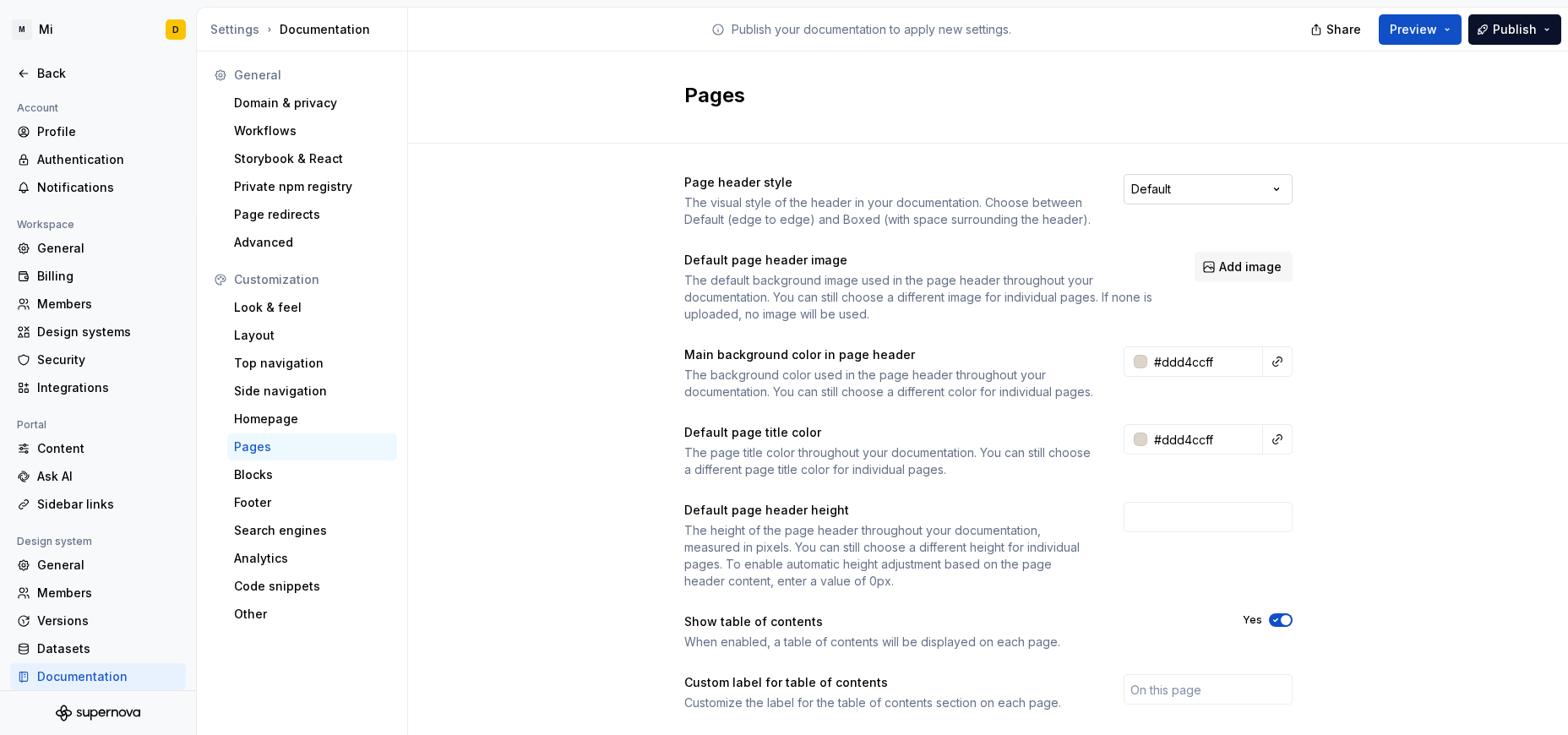
click at [1045, 192] on html "M Mi D Back Account Profile Authentication Notifications Workspace General Bill…" at bounding box center [784, 368] width 1568 height 735
click at [1045, 177] on html "M Mi D Back Account Profile Authentication Notifications Workspace General Bill…" at bounding box center [784, 368] width 1568 height 735
click at [1045, 455] on input "#ddd4ccff" at bounding box center [1204, 439] width 116 height 31
paste input "2B2927"
click at [1045, 437] on div "Page header style The visual style of the header in your documentation. Choose …" at bounding box center [988, 528] width 1160 height 770
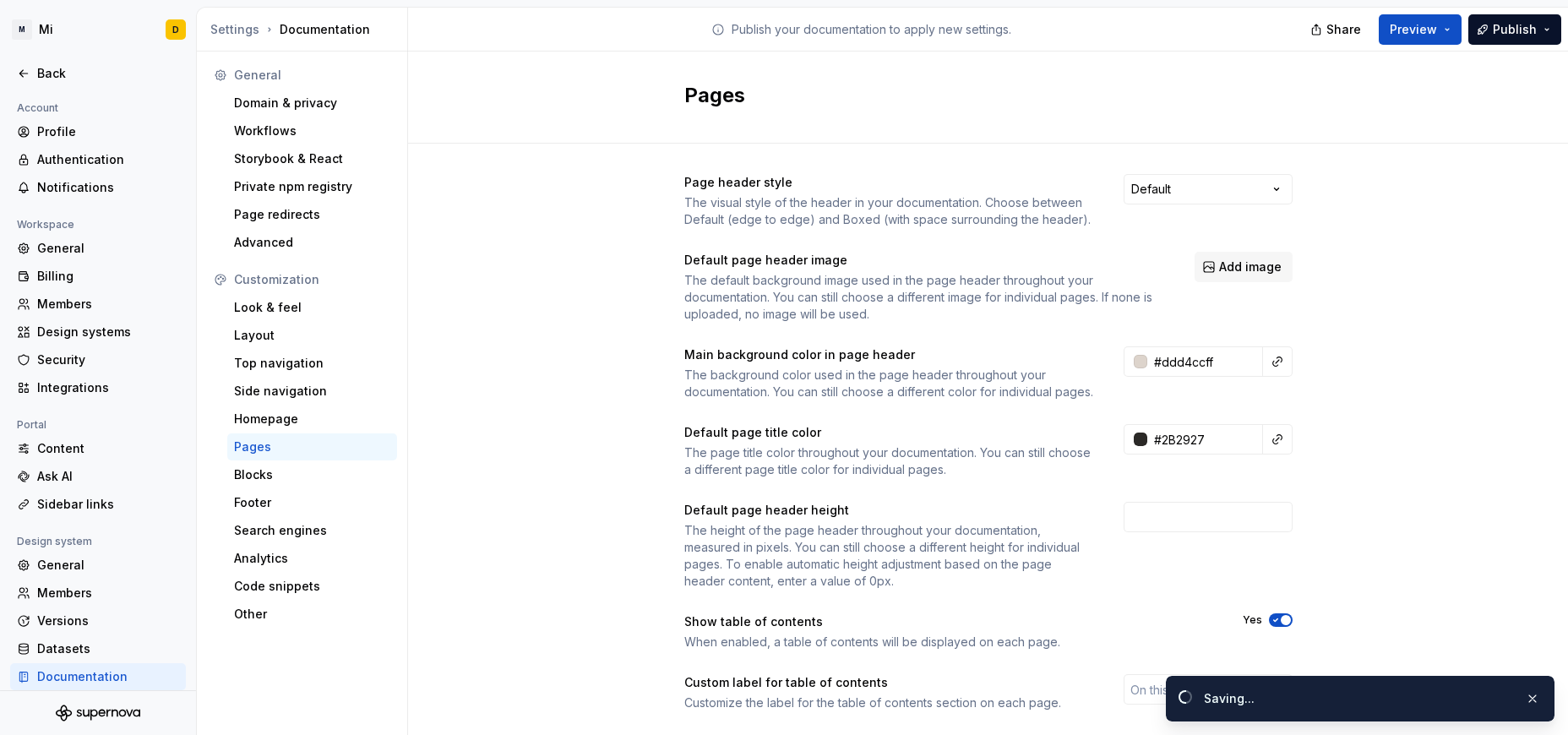
type input "#2b2927ff"
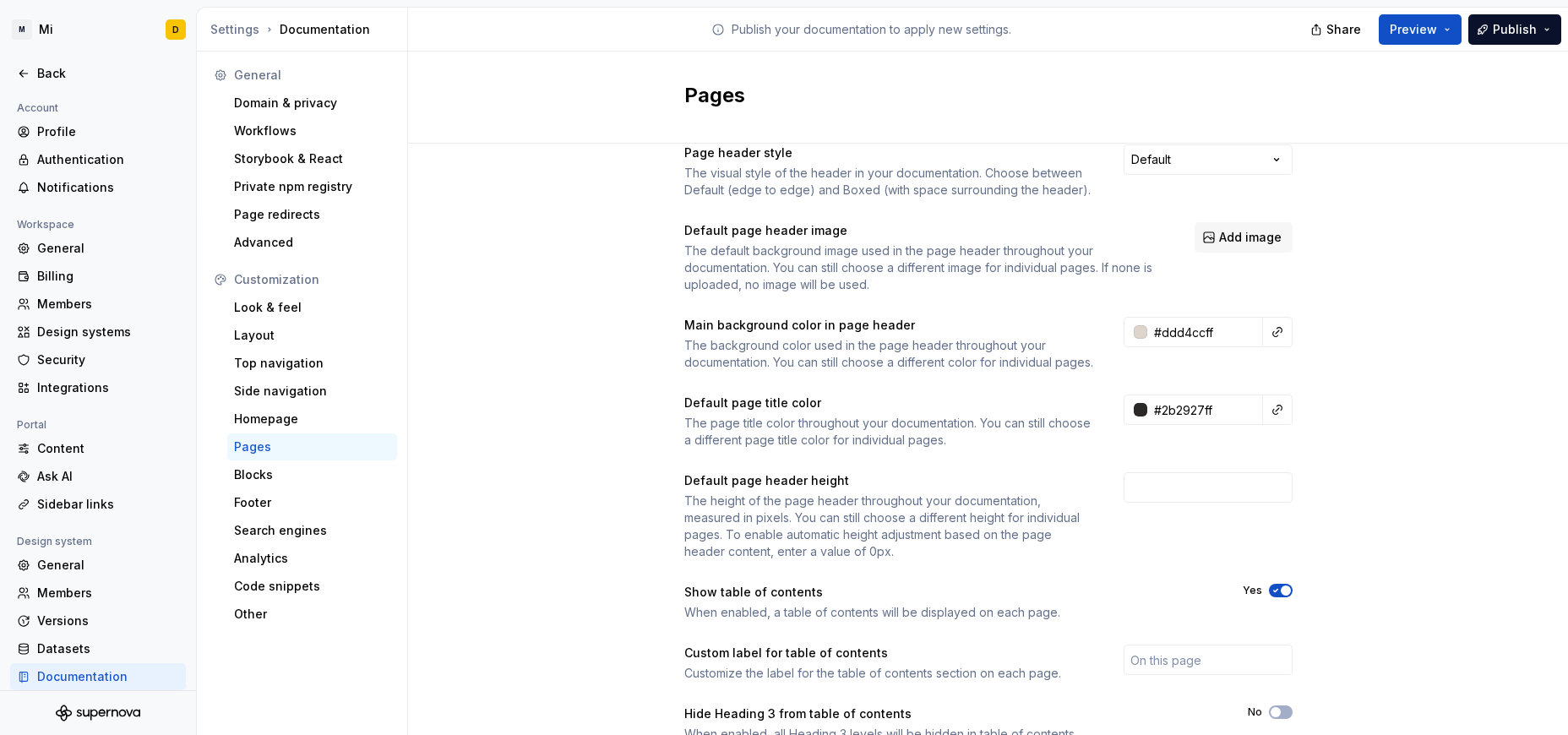
scroll to position [189, 0]
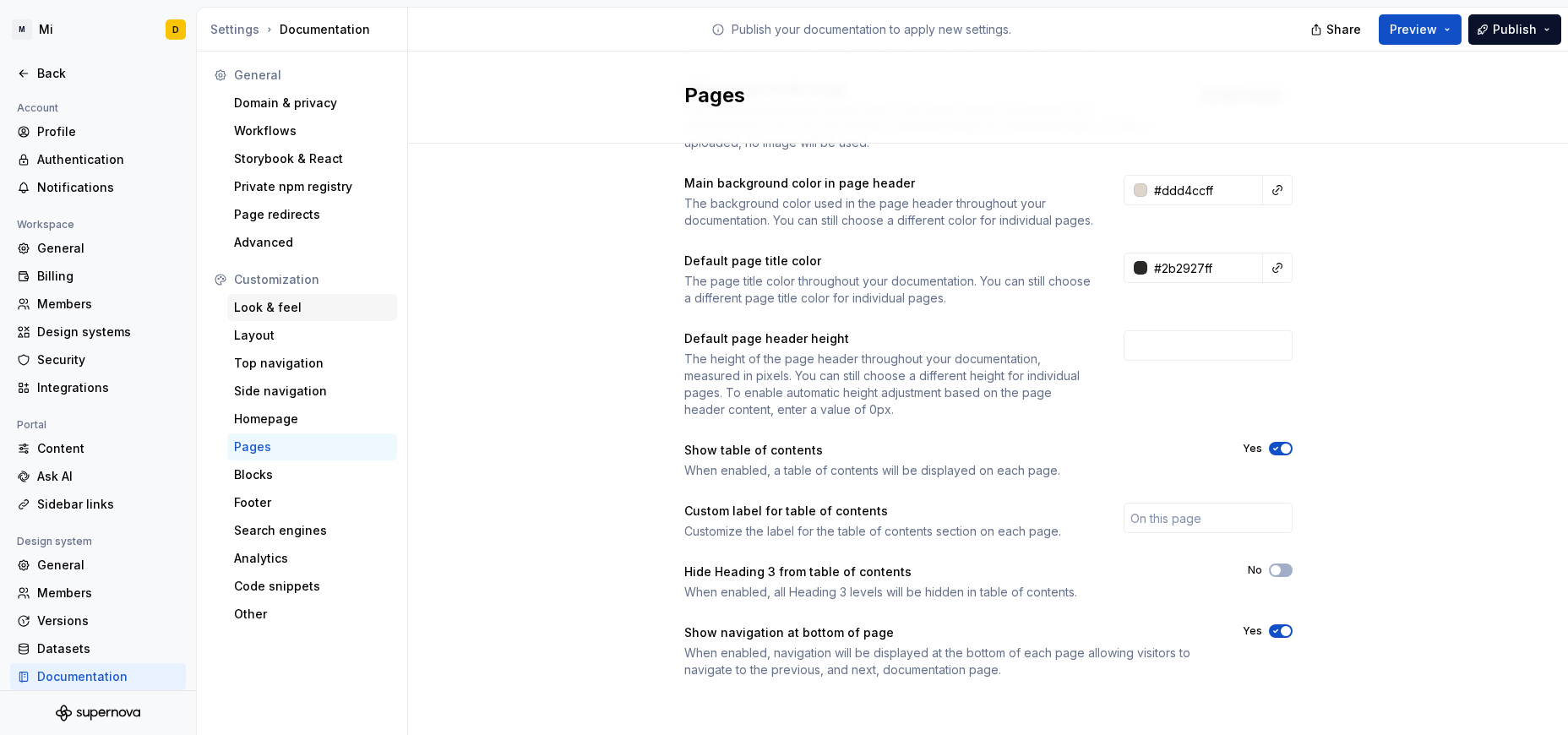
click at [309, 302] on div "Look & feel" at bounding box center [311, 307] width 156 height 17
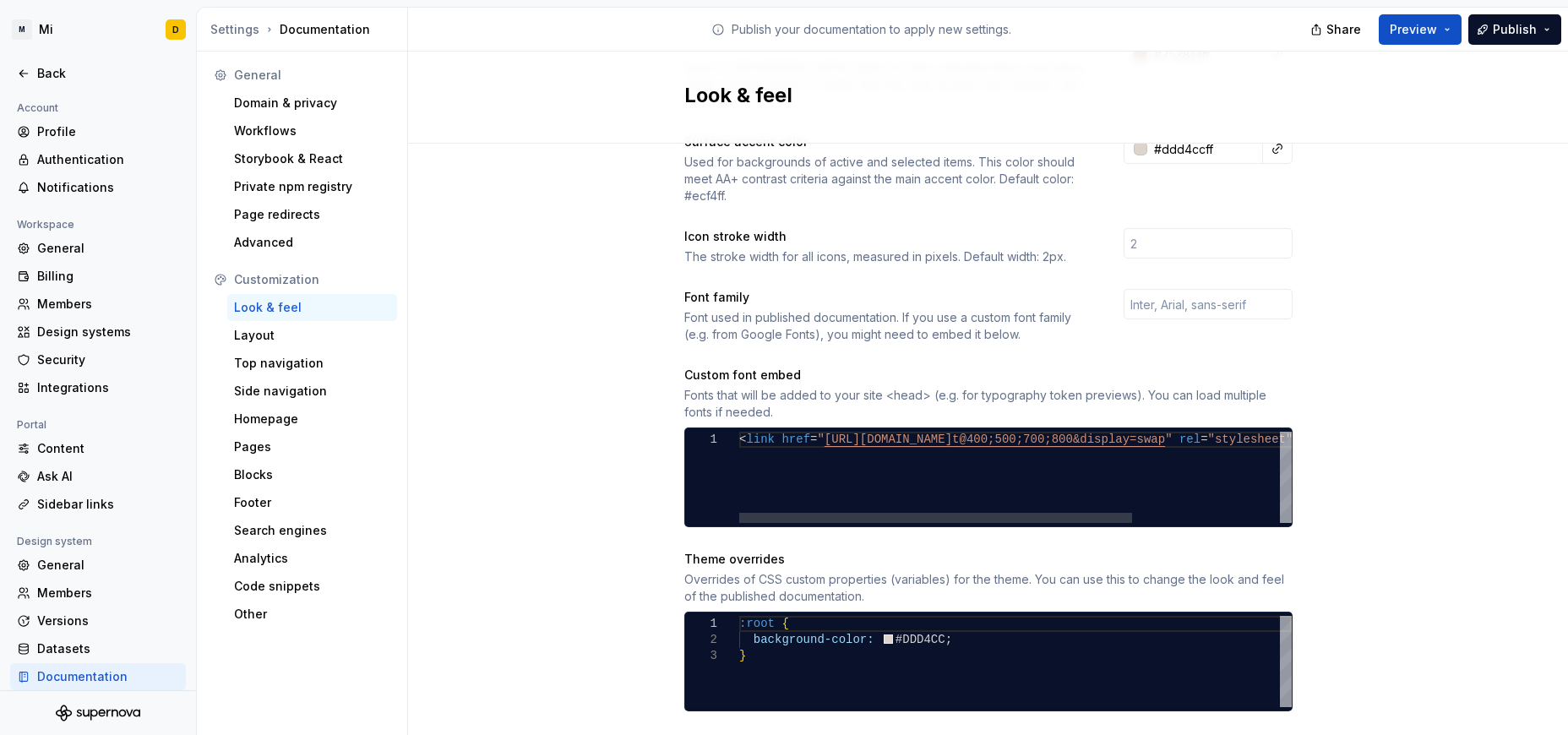
scroll to position [659, 0]
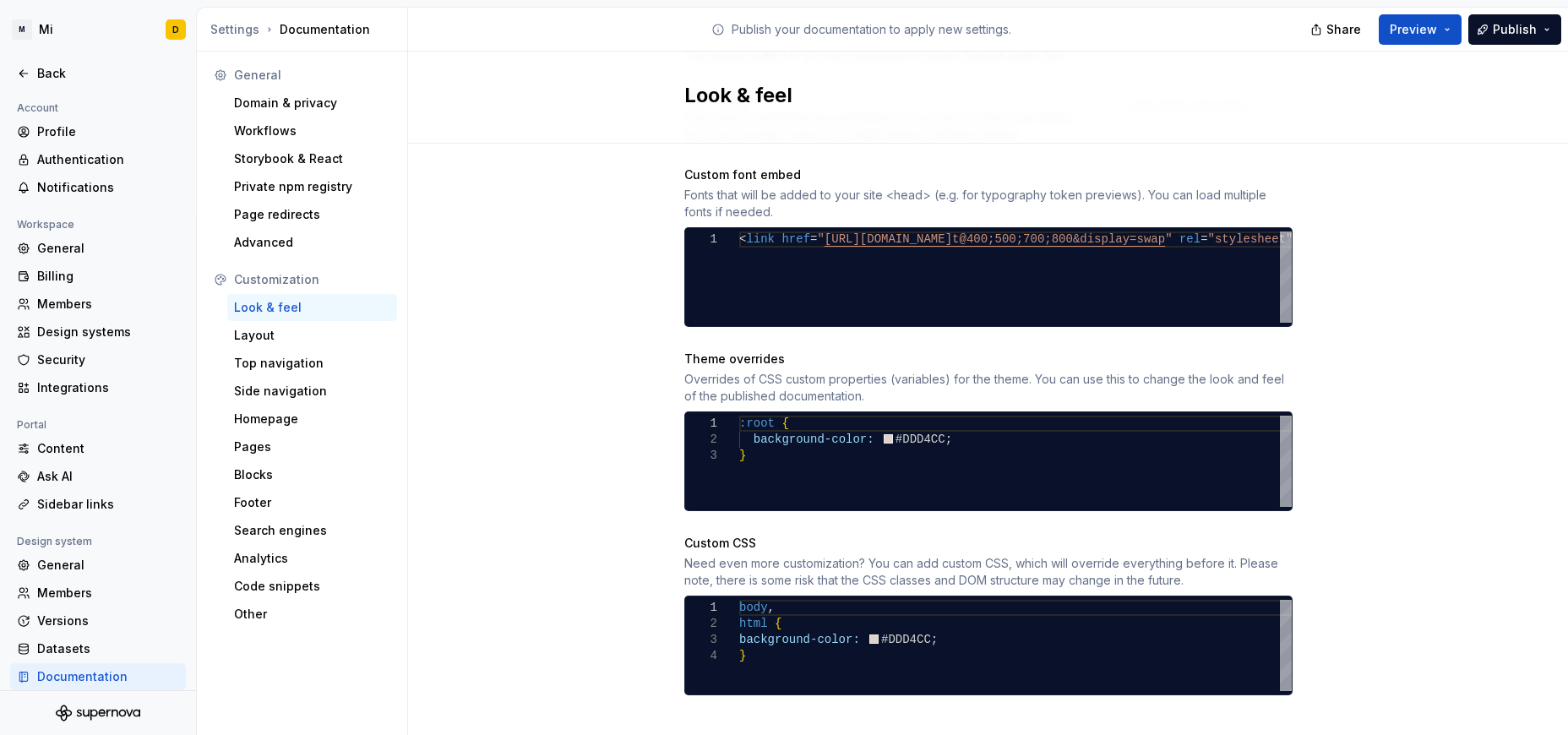
click at [917, 428] on div ":root { background-color: #DDD4CC ; }" at bounding box center [1015, 460] width 552 height 91
click at [910, 622] on div "body , html { background-color: #DDD4CC ; }" at bounding box center [1015, 645] width 552 height 91
click at [991, 625] on div "body , html { background-color: #DDD4CC !important ; }" at bounding box center [1015, 645] width 552 height 91
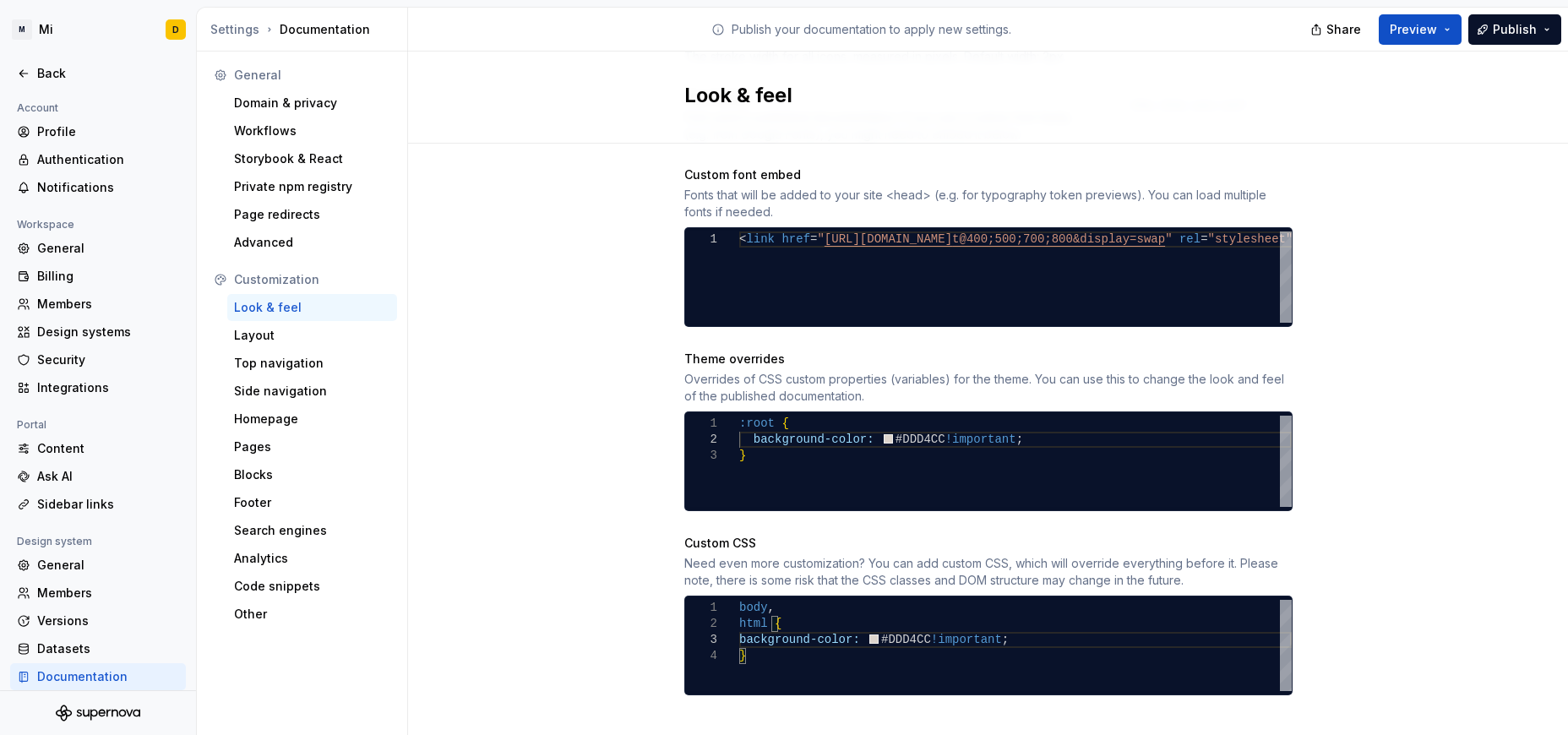
click at [1045, 509] on div "Site logo A company logo that will be displayed on all pages on your documentat…" at bounding box center [988, 122] width 1160 height 1276
click at [745, 636] on div "body , html { background-color: #DDD4CC !important ; }" at bounding box center [1015, 645] width 552 height 91
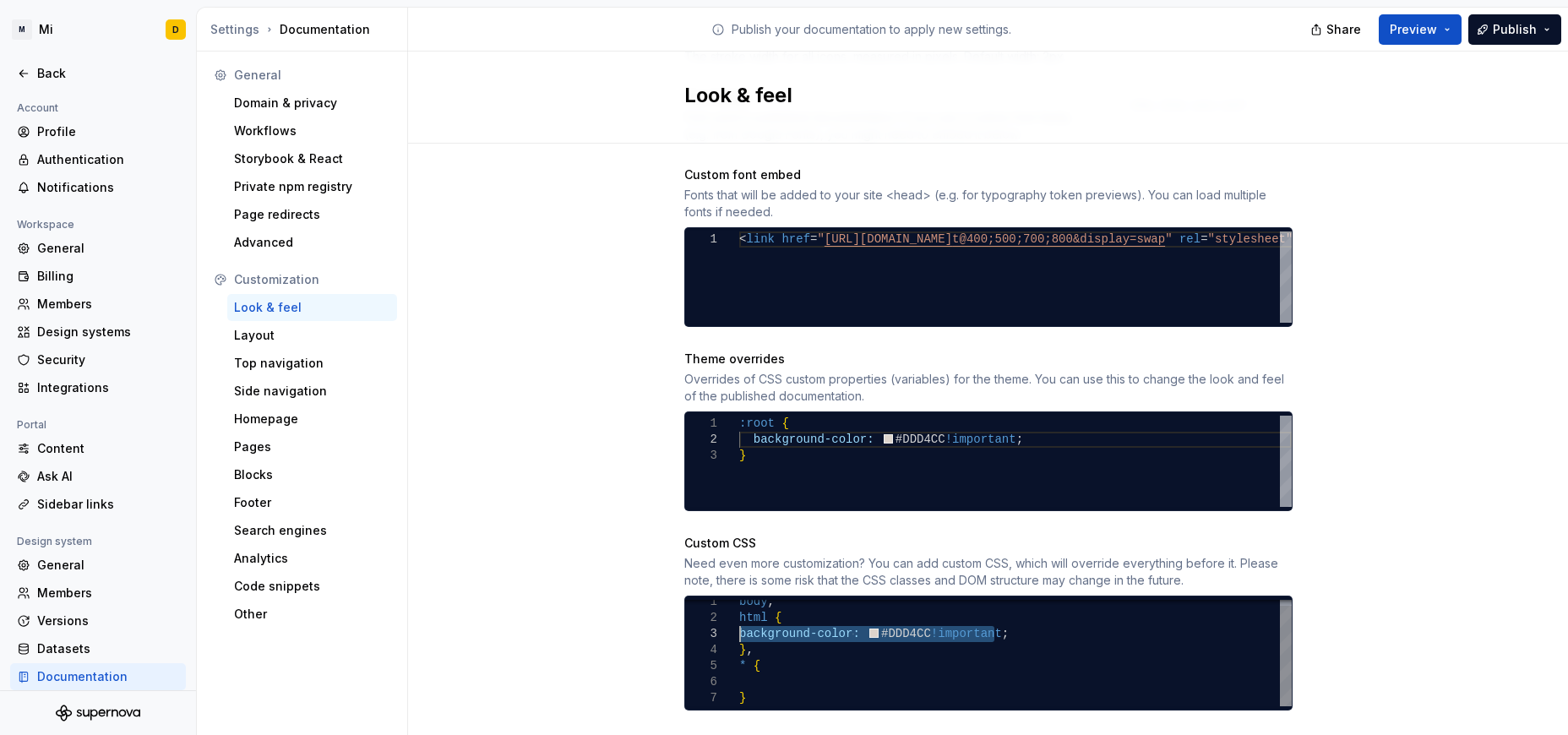
drag, startPoint x: 986, startPoint y: 616, endPoint x: 701, endPoint y: 618, distance: 285.0
click at [739, 618] on div "html { background-color: #DDD4CC !important ; } , * { } body ," at bounding box center [1015, 649] width 552 height 112
click at [780, 661] on div "html { background-color: #DDD4CC !important ; } , * { } body ," at bounding box center [1015, 649] width 552 height 112
click at [1045, 499] on div "Site logo A company logo that will be displayed on all pages on your documentat…" at bounding box center [988, 129] width 1160 height 1291
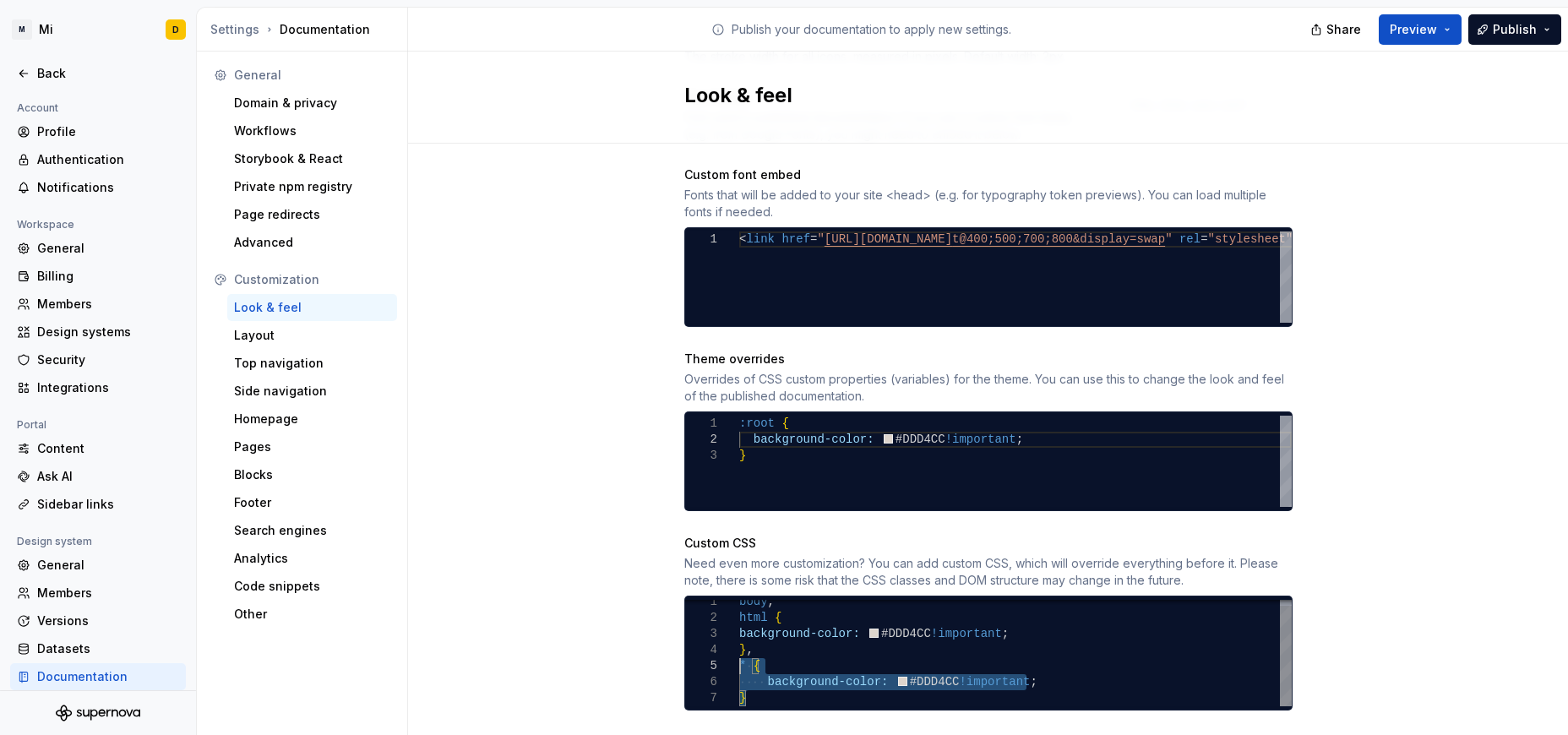
drag, startPoint x: 753, startPoint y: 684, endPoint x: 708, endPoint y: 655, distance: 53.5
click at [739, 655] on div "html { background-color: #DDD4CC !important ; } , * { background-color: #DDD4CC…" at bounding box center [1015, 649] width 552 height 112
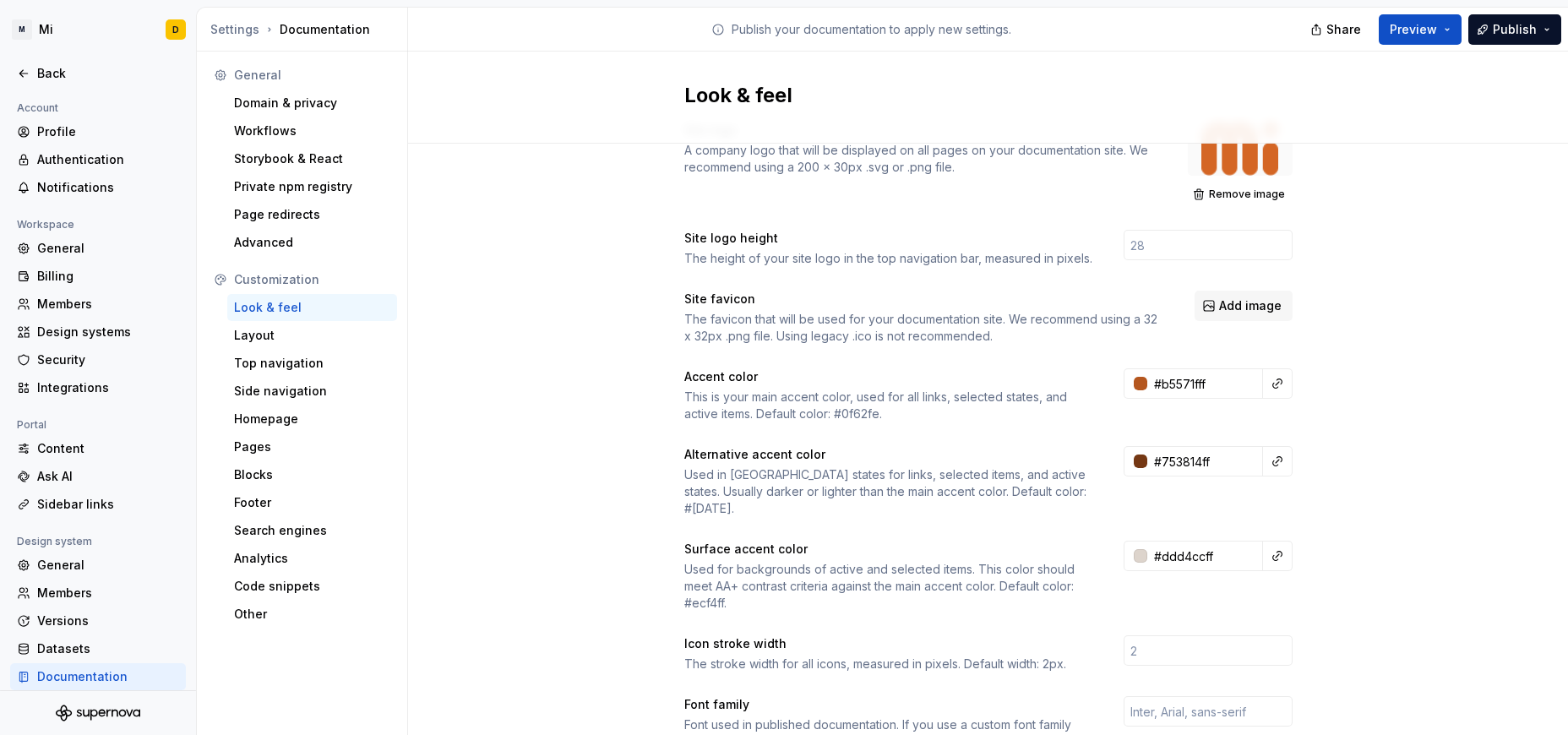
scroll to position [0, 0]
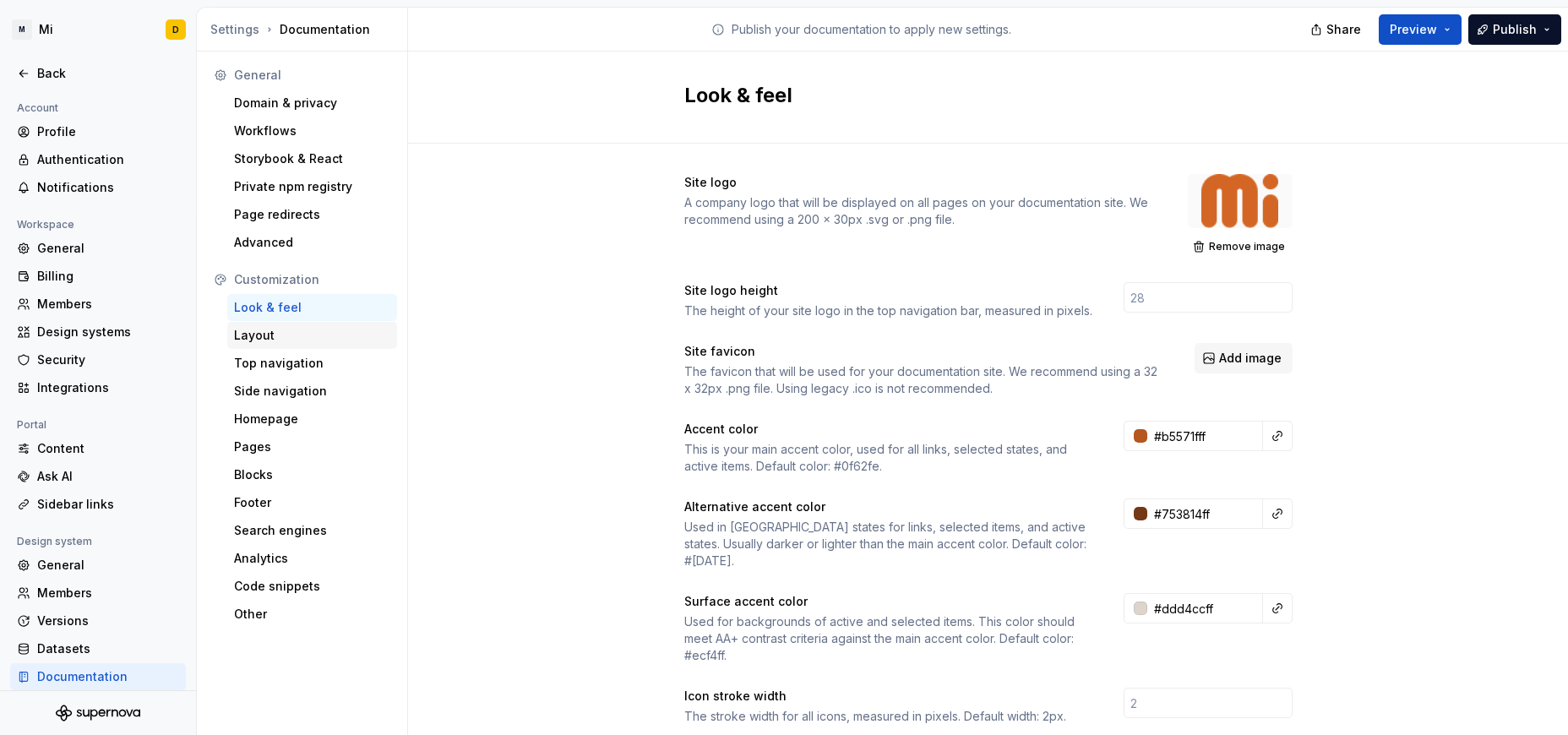
click at [305, 334] on div "Layout" at bounding box center [311, 336] width 156 height 17
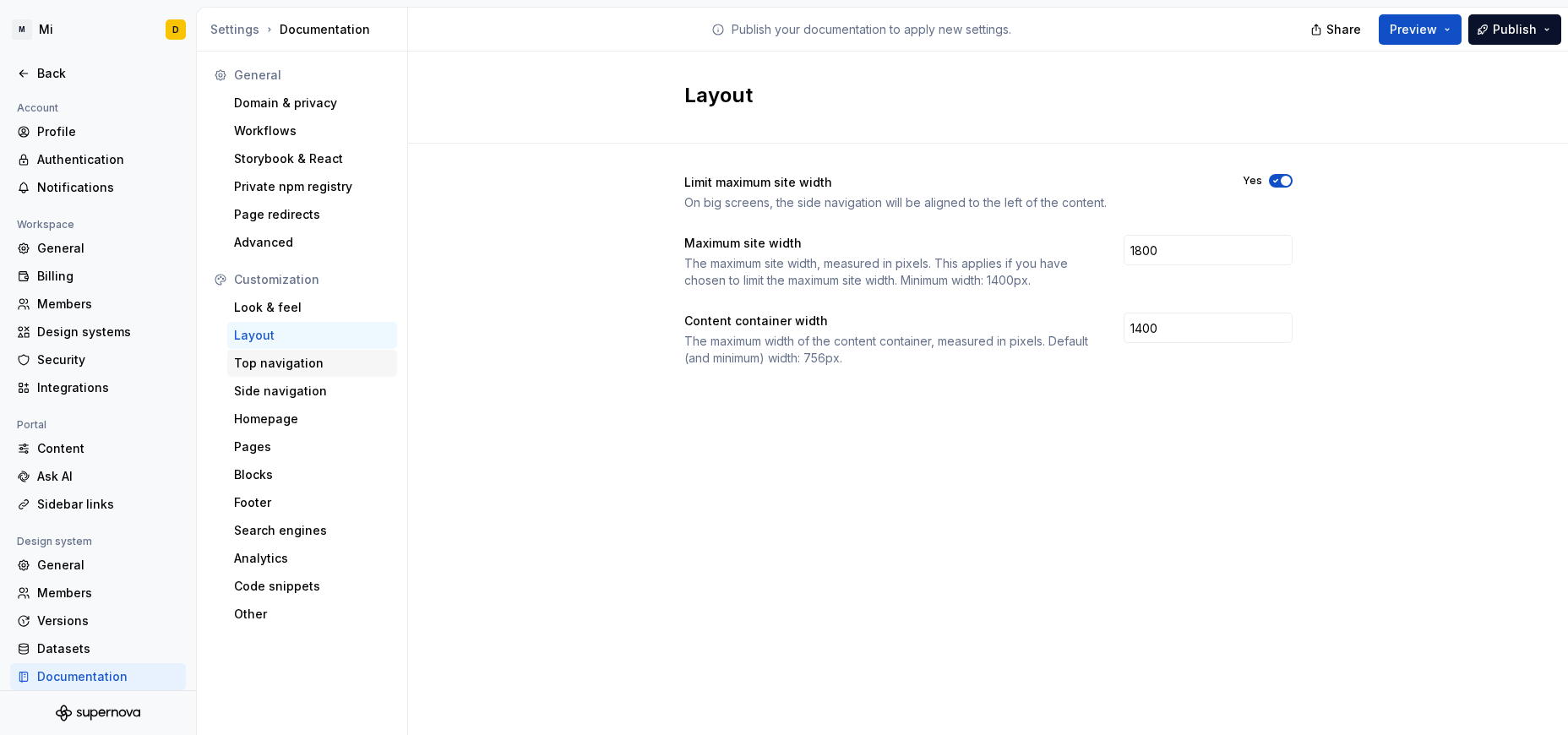
click at [274, 364] on div "Top navigation" at bounding box center [311, 364] width 156 height 17
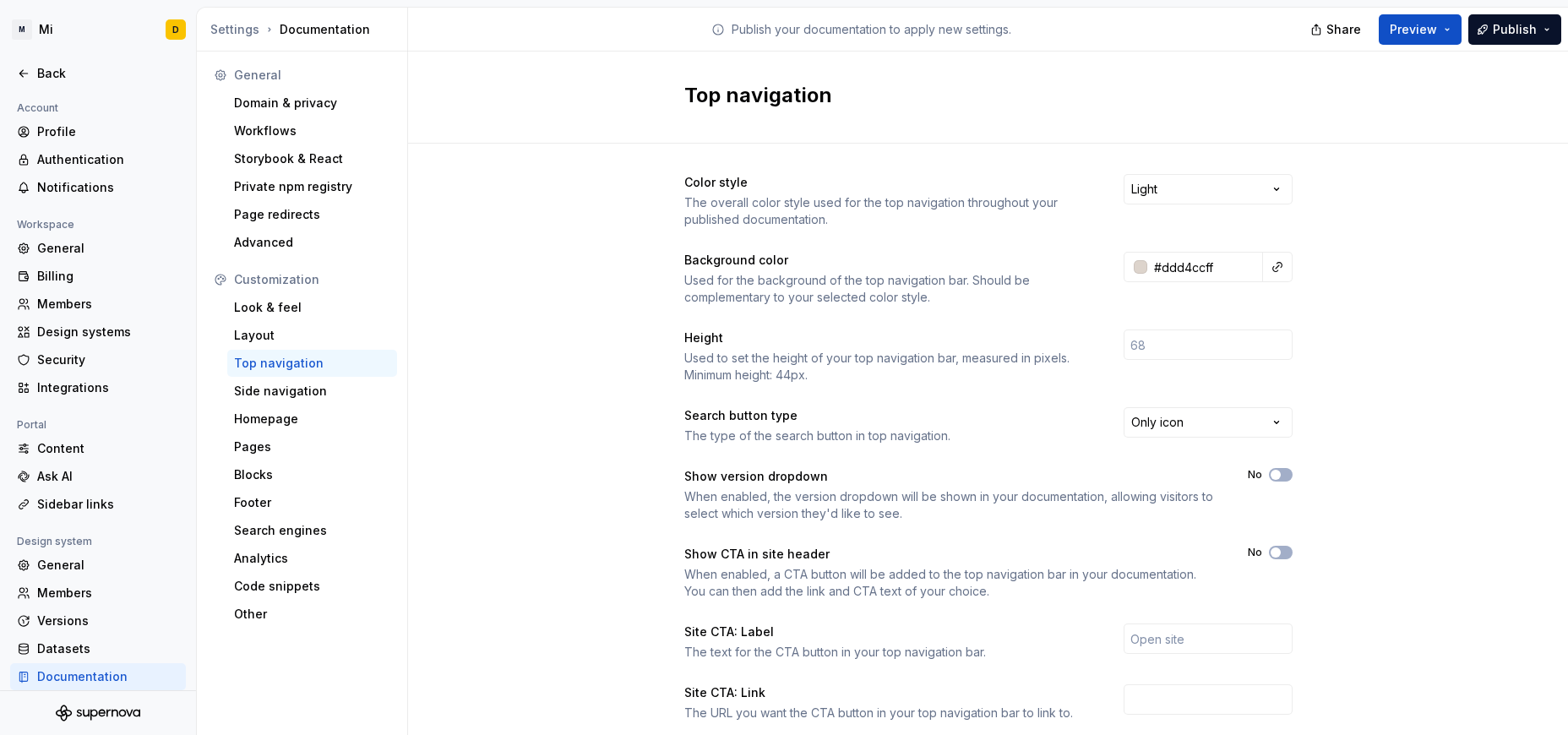
scroll to position [182, 0]
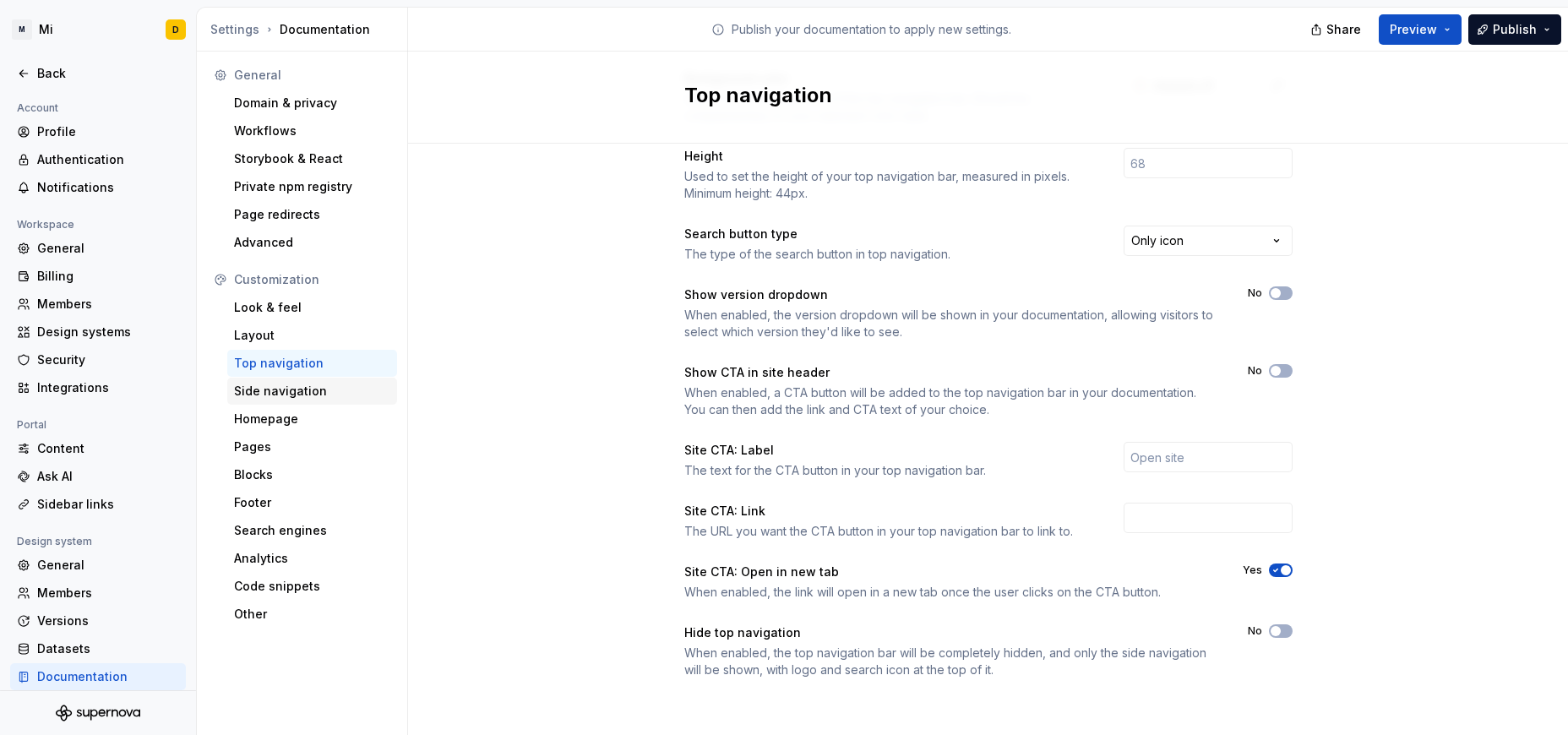
click at [325, 386] on div "Side navigation" at bounding box center [311, 391] width 156 height 17
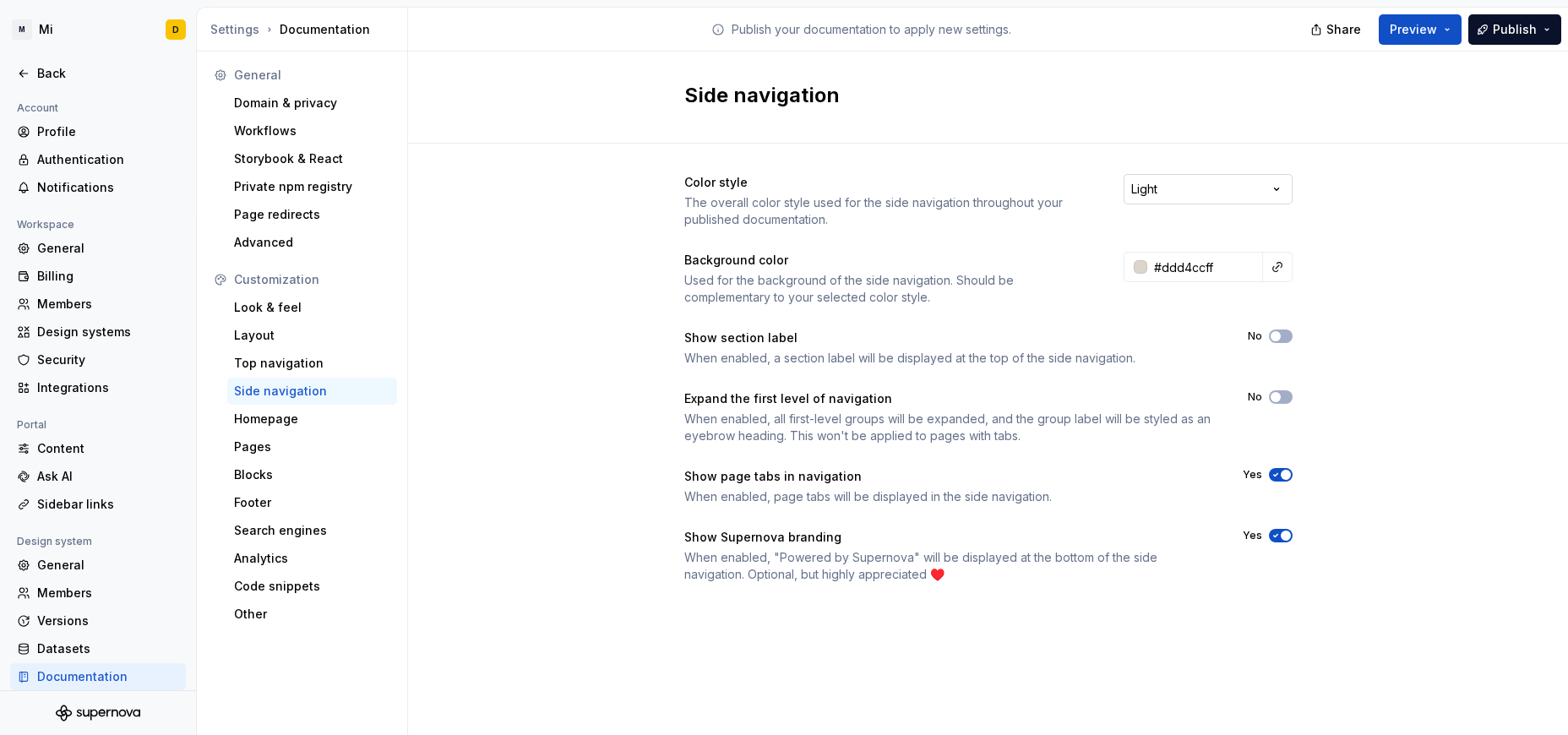
click at [1045, 177] on html "M Mi D Back Account Profile Authentication Notifications Workspace General Bill…" at bounding box center [784, 368] width 1568 height 735
click at [981, 190] on html "M Mi D Back Account Profile Authentication Notifications Workspace General Bill…" at bounding box center [784, 368] width 1568 height 735
click at [262, 415] on div "Homepage" at bounding box center [311, 419] width 156 height 17
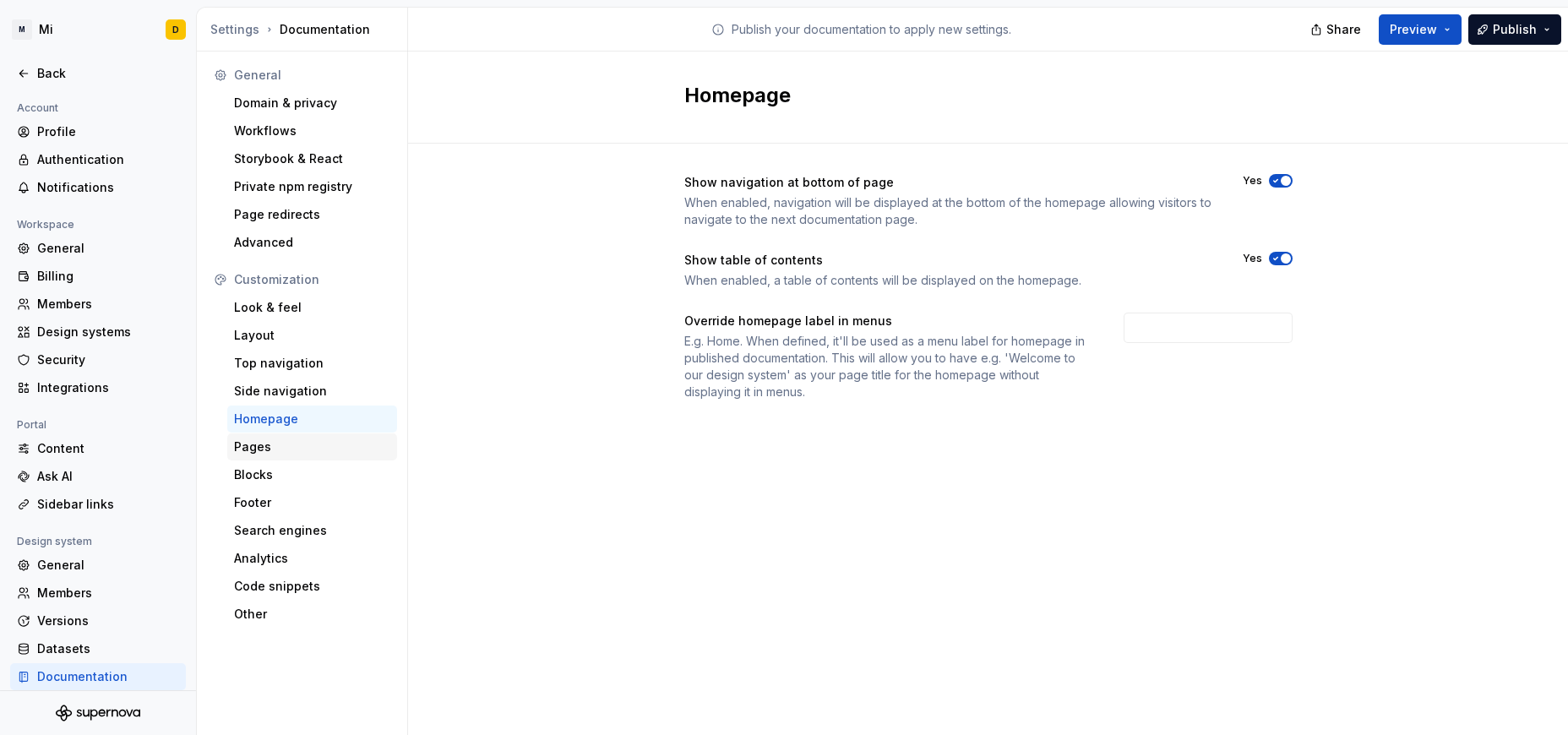
click at [301, 448] on div "Pages" at bounding box center [311, 447] width 156 height 17
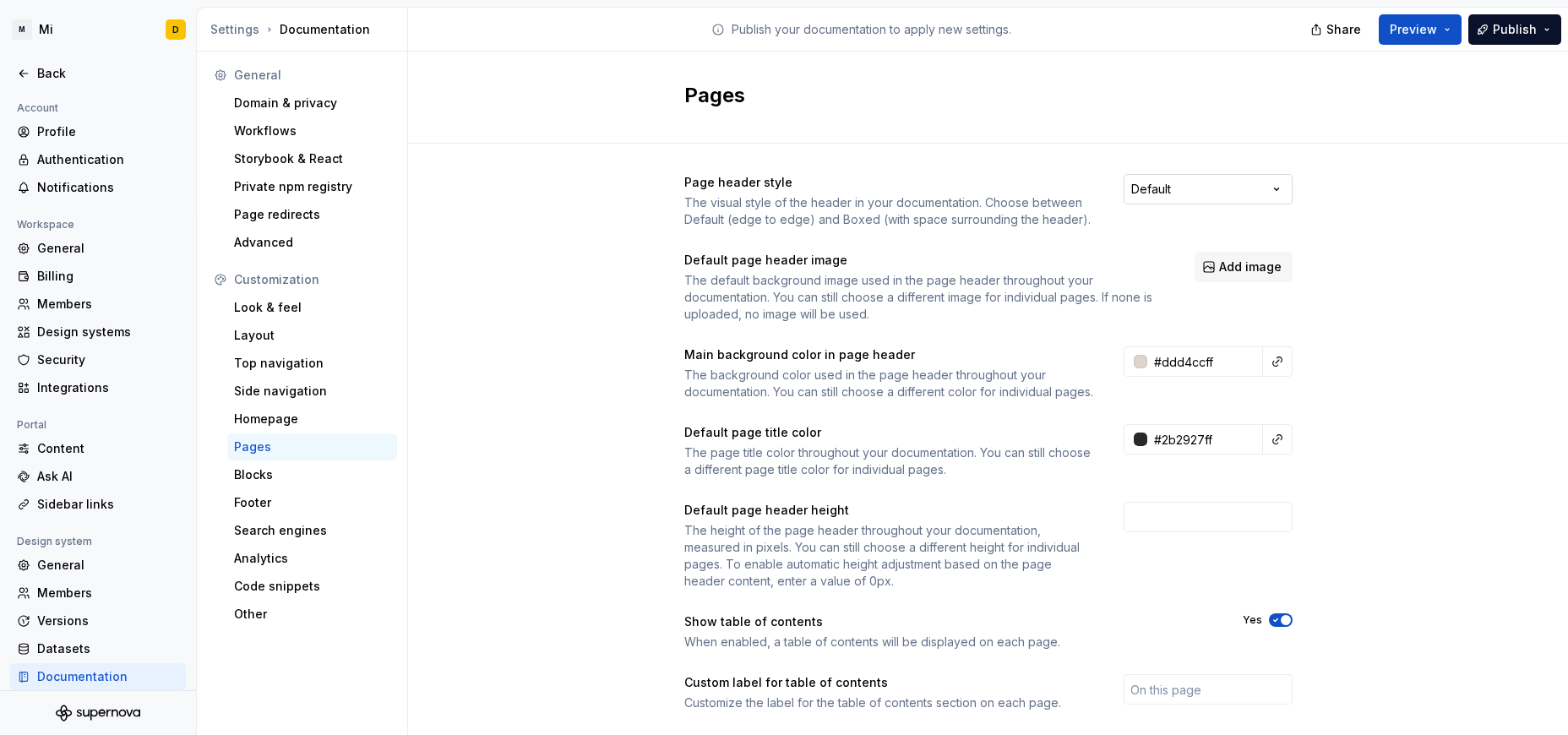
click at [1045, 198] on html "M Mi D Back Account Profile Authentication Notifications Workspace General Bill…" at bounding box center [784, 368] width 1568 height 735
click at [1045, 34] on span "Preview" at bounding box center [1413, 30] width 47 height 17
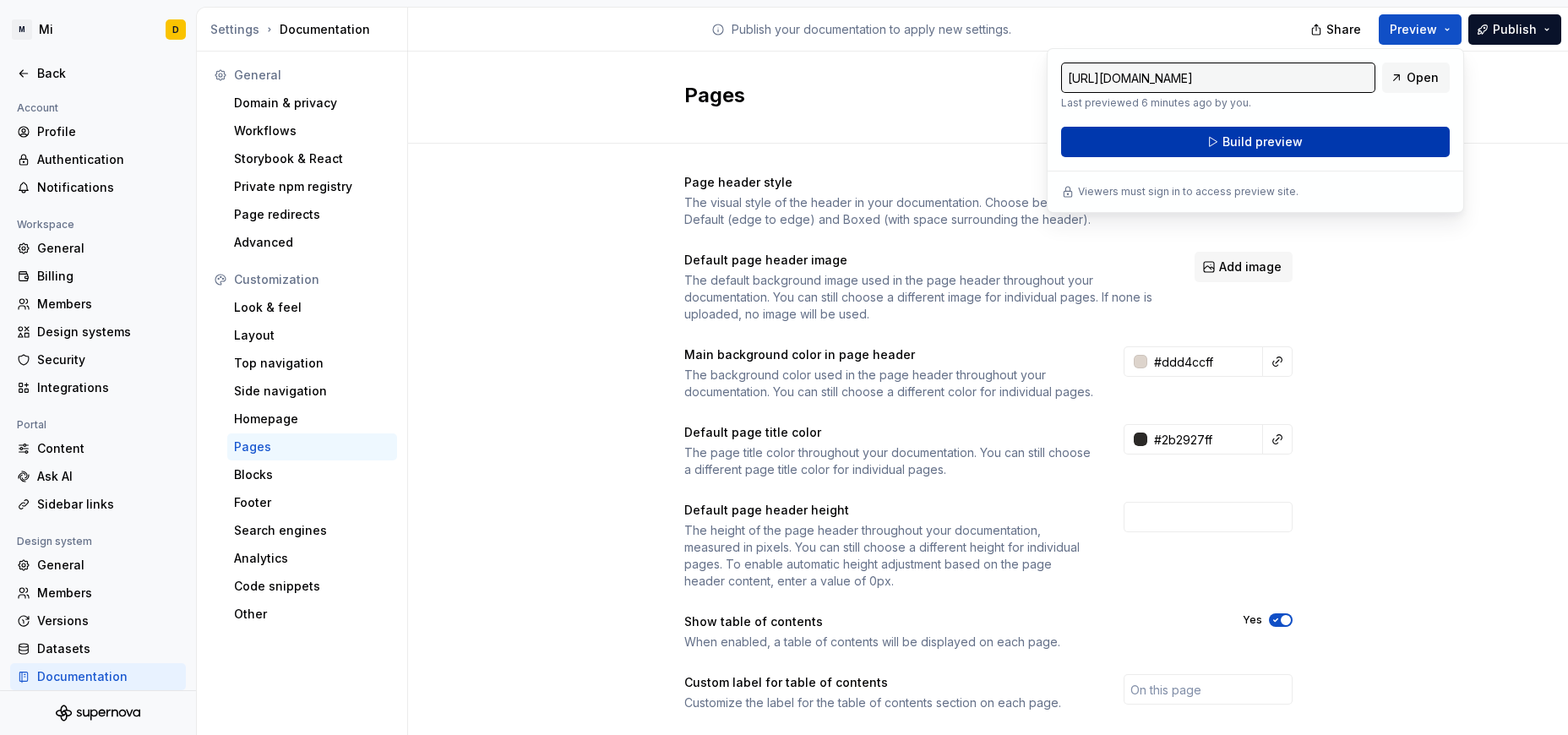
click at [1045, 152] on button "Build preview" at bounding box center [1255, 142] width 389 height 31
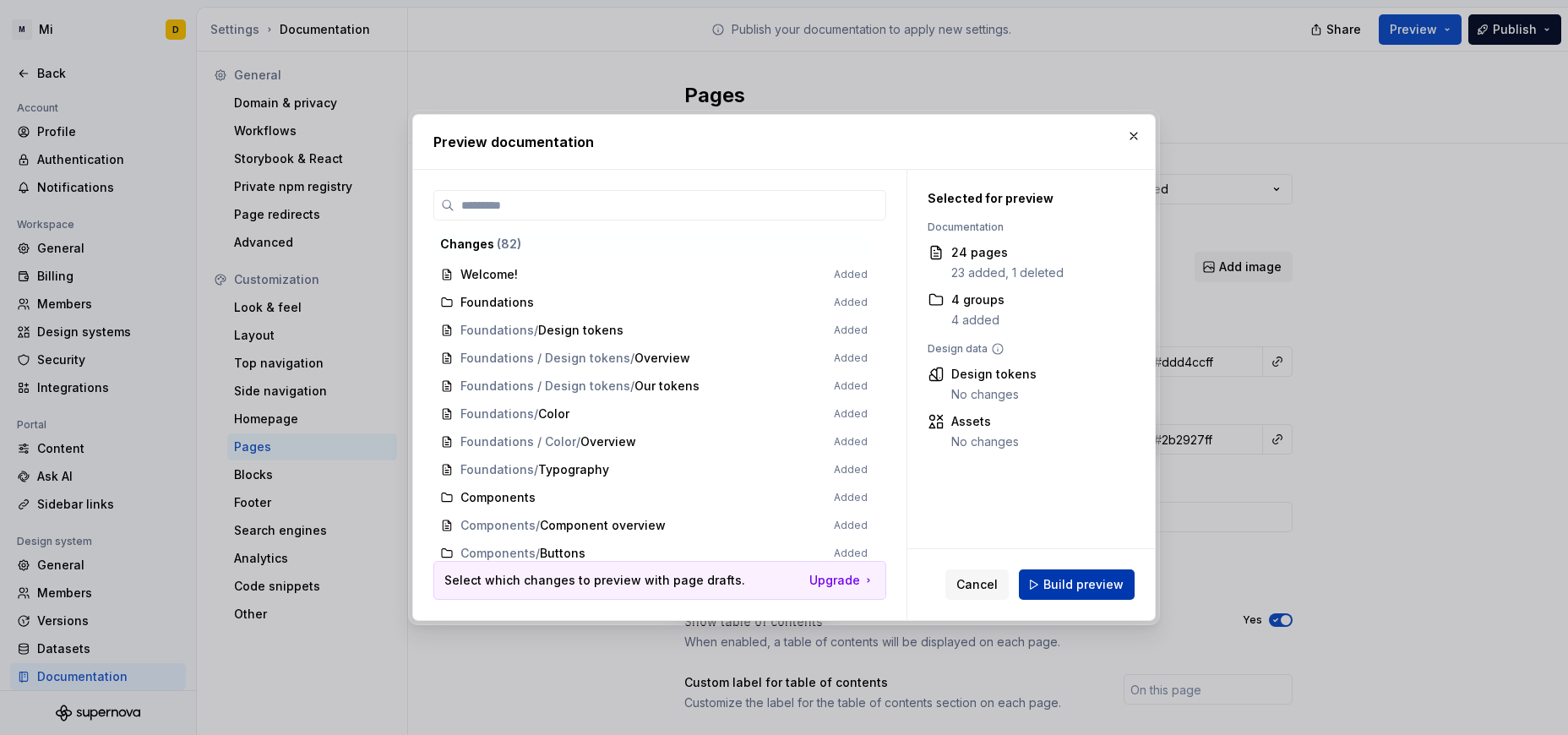
click at [1045, 590] on span "Build preview" at bounding box center [1084, 585] width 80 height 17
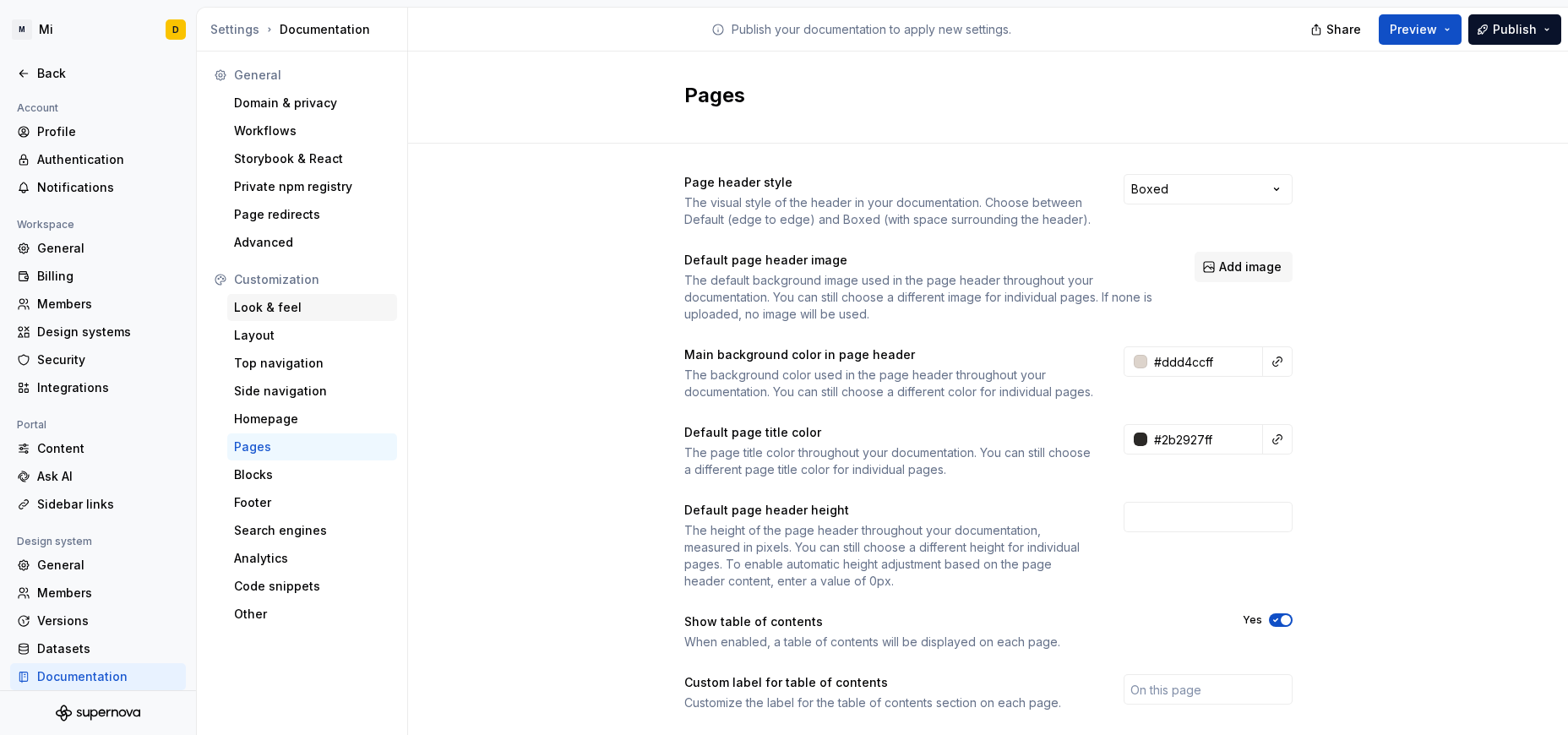
click at [269, 307] on div "Look & feel" at bounding box center [311, 307] width 156 height 17
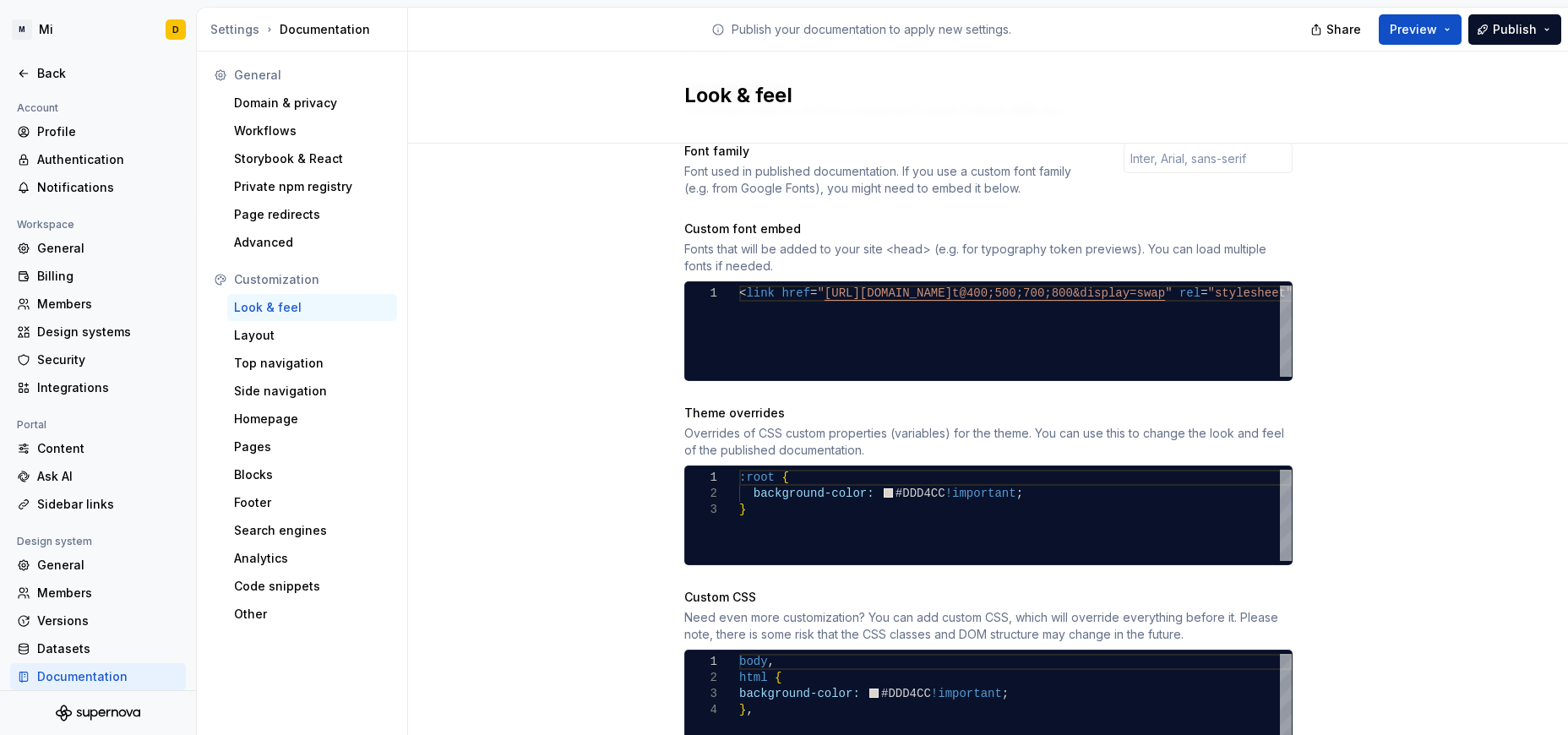
scroll to position [659, 0]
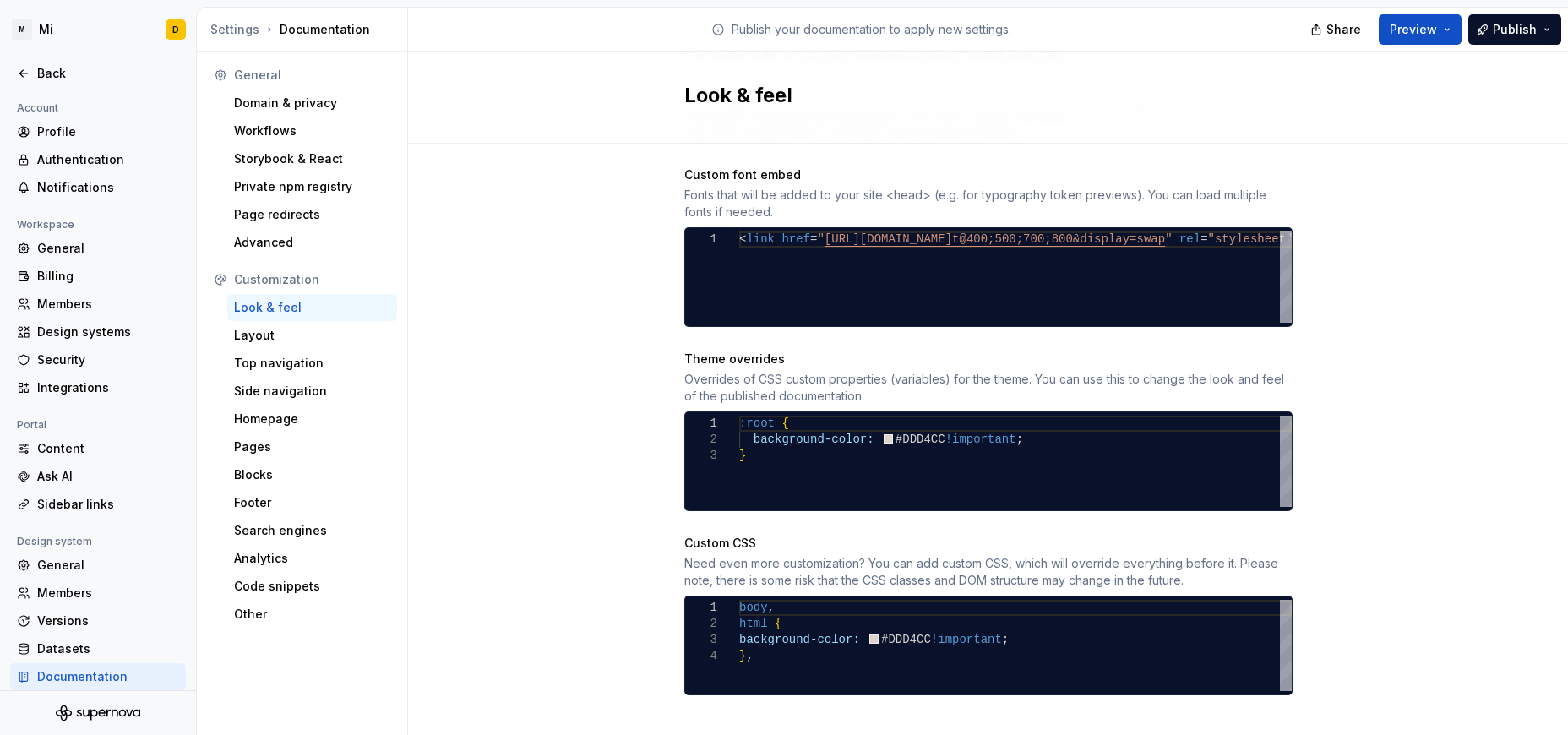
click at [871, 651] on div "body , html { background-color: #DDD4CC !important ; } ," at bounding box center [1015, 645] width 552 height 91
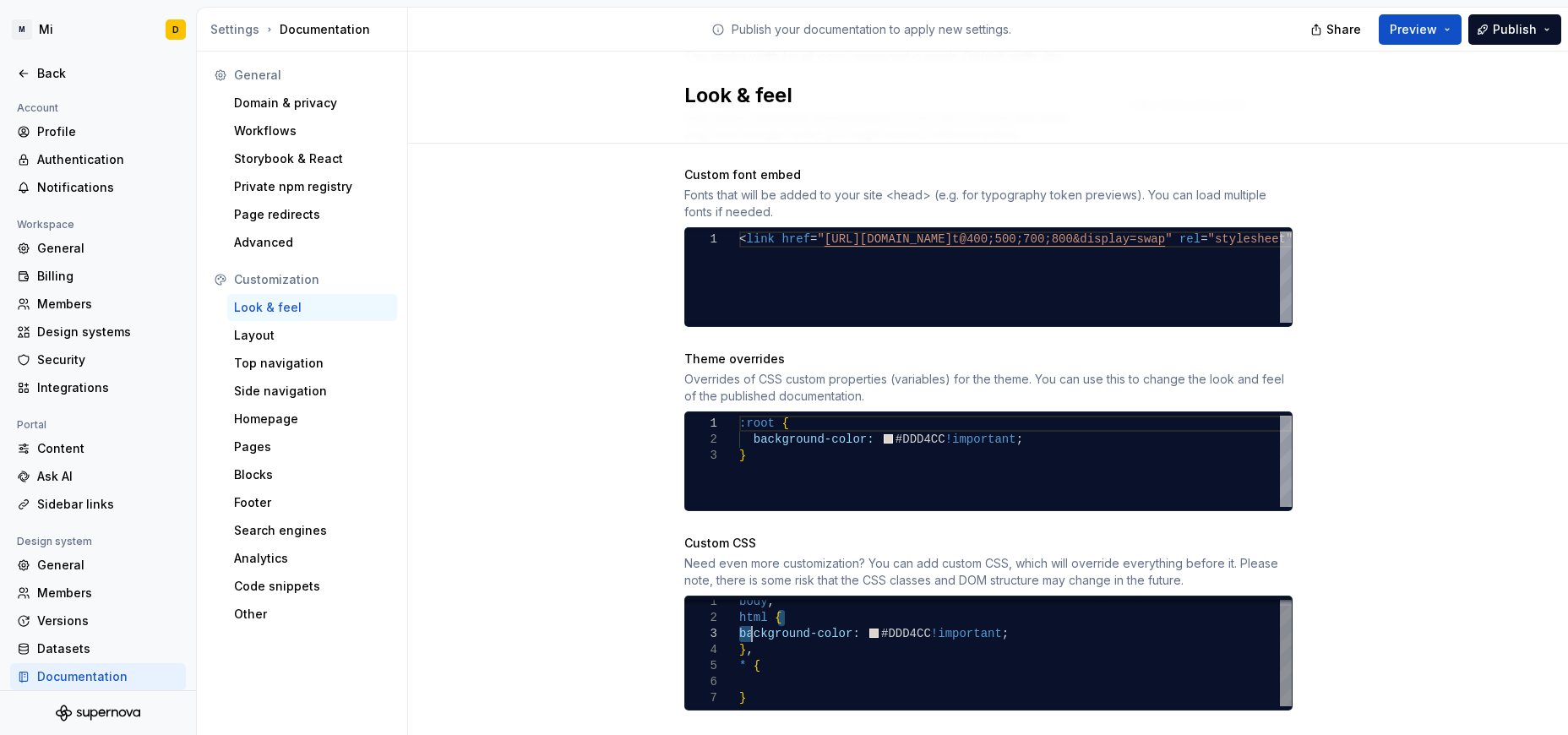
drag, startPoint x: 997, startPoint y: 608, endPoint x: 745, endPoint y: 620, distance: 252.3
click at [745, 620] on div "html { background-color: #DDD4CC !important ; } , * { } body ," at bounding box center [1015, 649] width 552 height 112
drag, startPoint x: 997, startPoint y: 617, endPoint x: 730, endPoint y: 618, distance: 267.0
click at [739, 618] on div "html { background-color: #DDD4CC !important ; } , * { } body ," at bounding box center [1015, 649] width 552 height 112
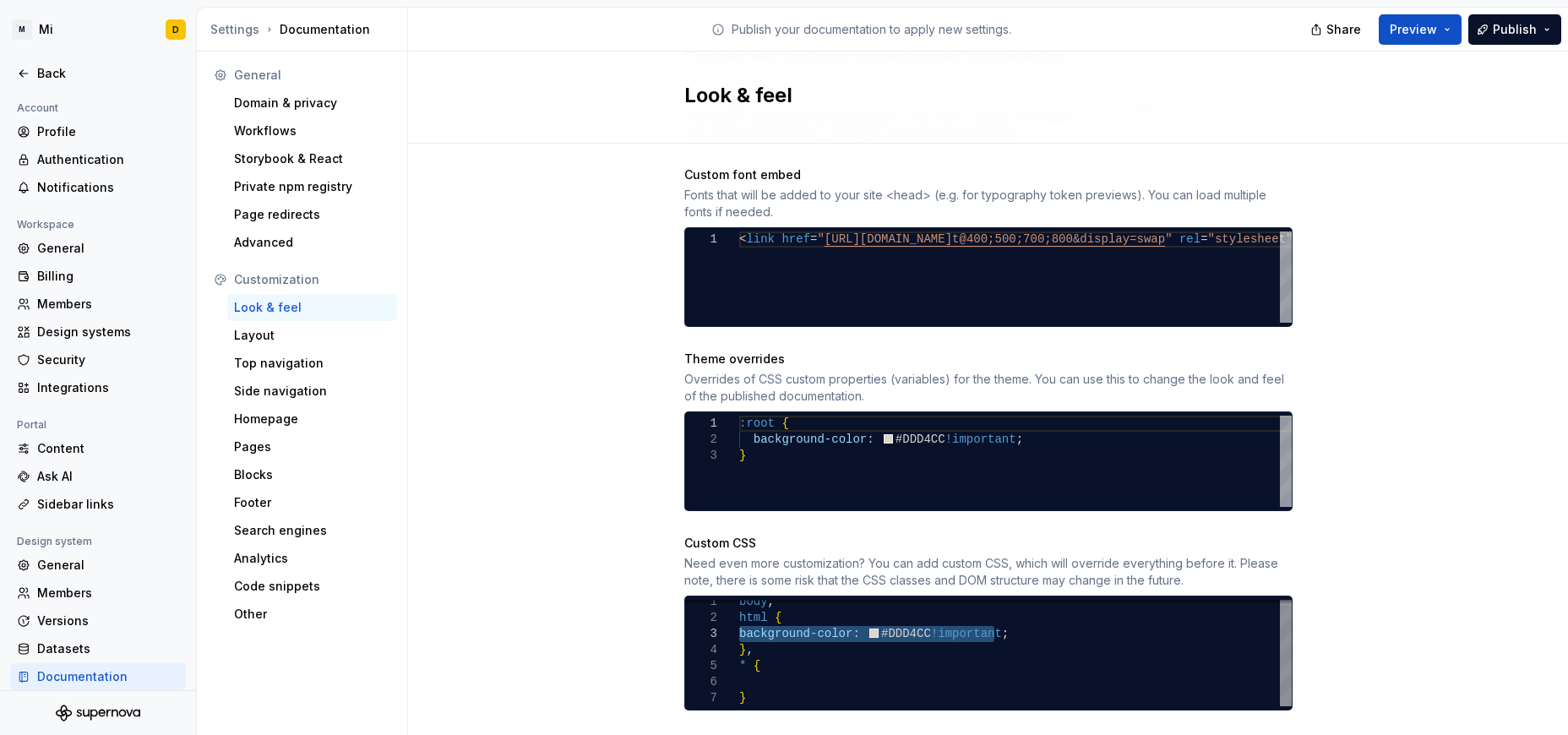
click at [792, 657] on div "html { background-color: #DDD4CC !important ; } , * { } body ," at bounding box center [1015, 649] width 552 height 112
click at [763, 629] on div "html { background-color: #DDD4CC !important ; } , * { background-color: #DDD4CC…" at bounding box center [1015, 649] width 552 height 112
click at [998, 422] on div ":root { background-color: #DDD4CC !important ; }" at bounding box center [1015, 460] width 552 height 91
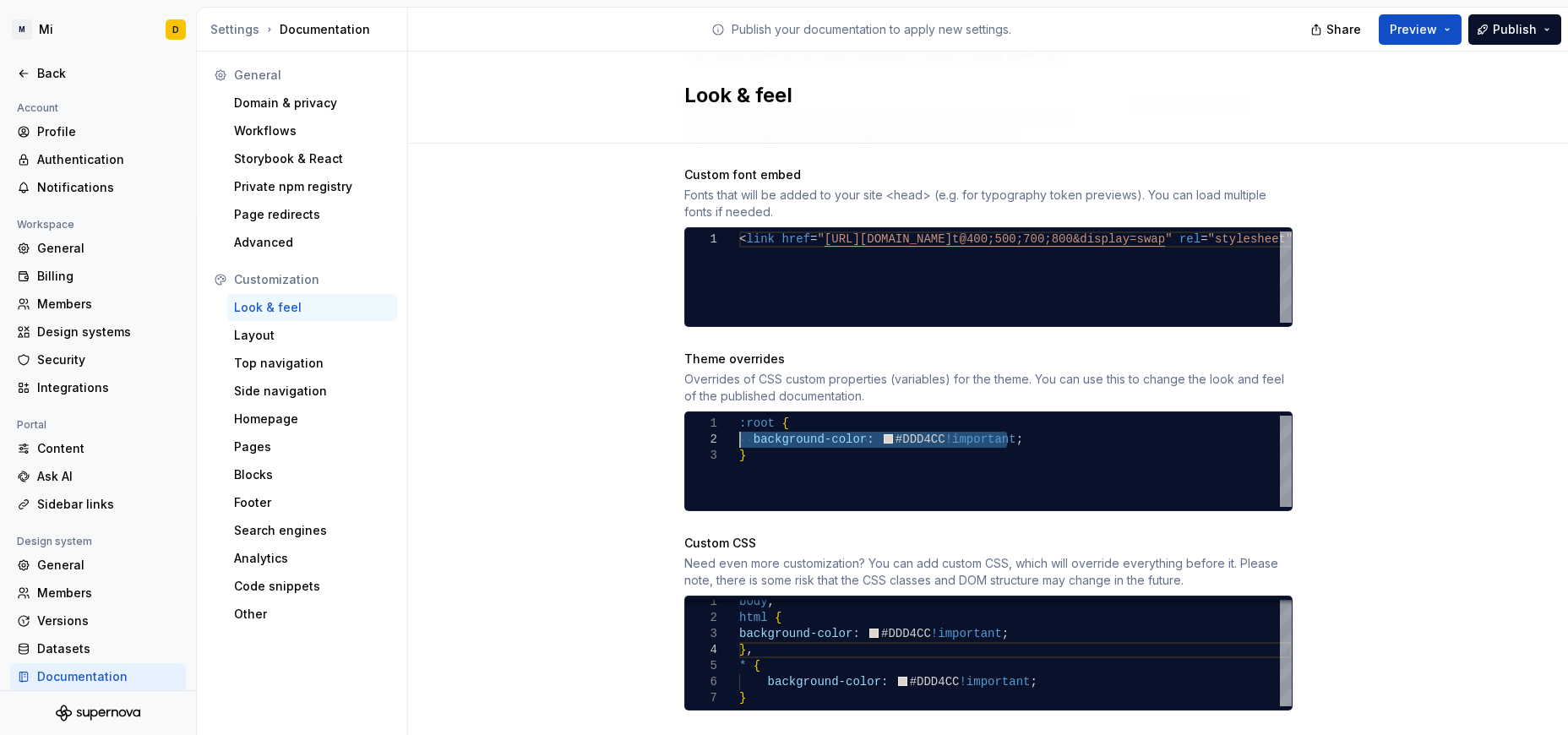
drag, startPoint x: 1003, startPoint y: 416, endPoint x: 679, endPoint y: 421, distance: 324.0
click at [739, 421] on div ":root { background-color: #DDD4CC !important ; }" at bounding box center [1015, 460] width 552 height 91
click at [1019, 664] on div "html { background-color: #DDD4CC !important ; } , * { background-color: #DDD4CC…" at bounding box center [1015, 649] width 552 height 112
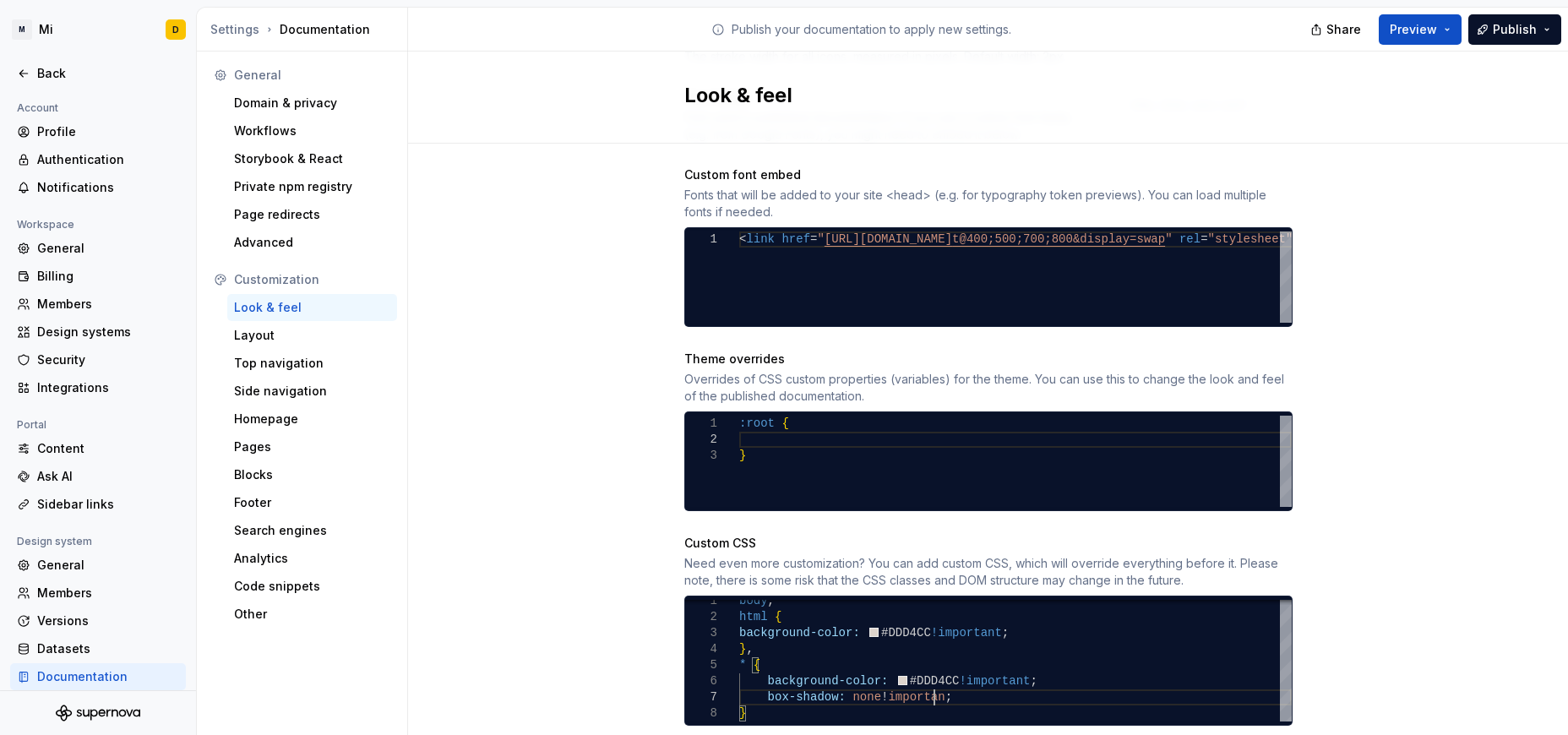
scroll to position [97, 201]
click at [1045, 335] on div "Site logo A company logo that will be displayed on all pages on your documentat…" at bounding box center [988, 137] width 1160 height 1305
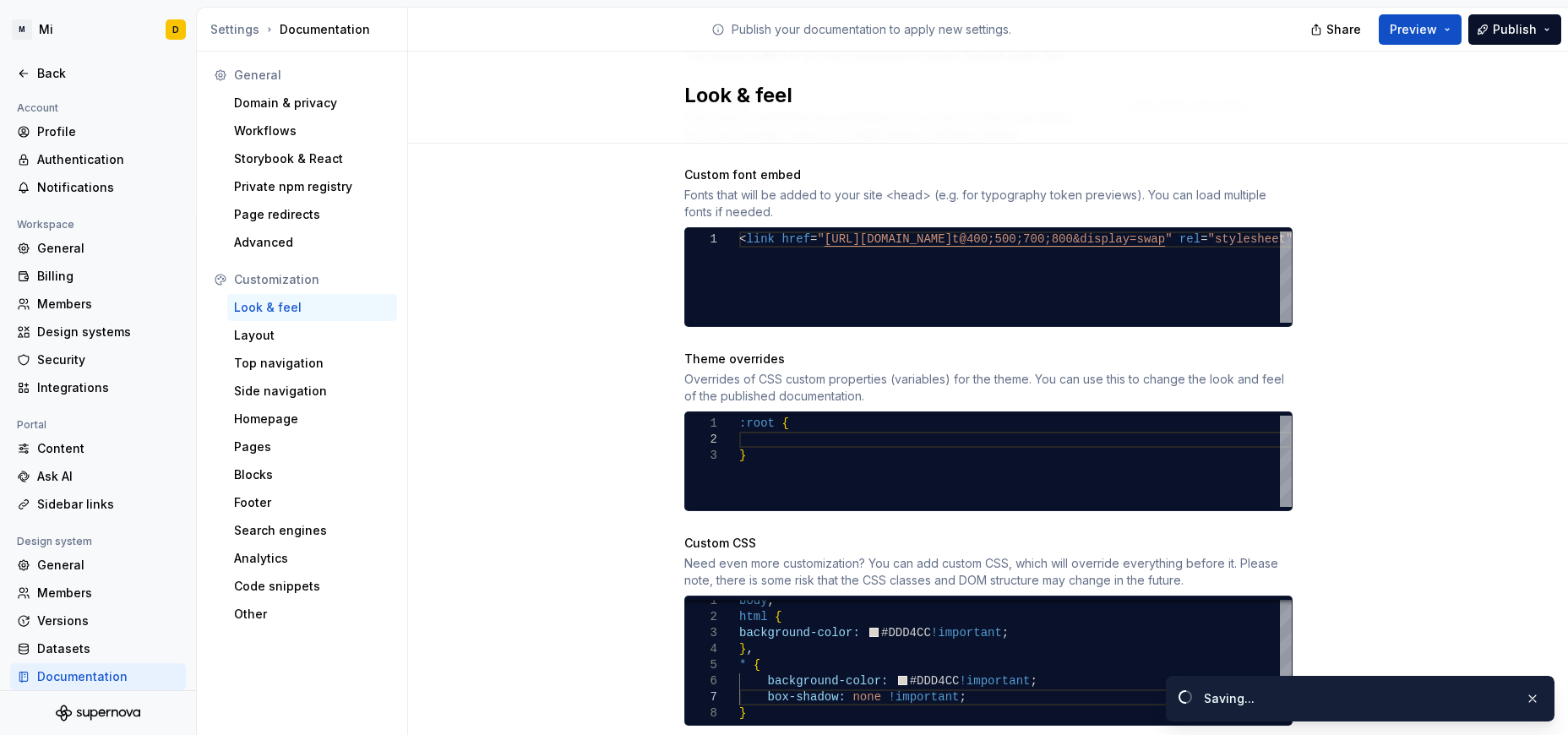
scroll to position [690, 0]
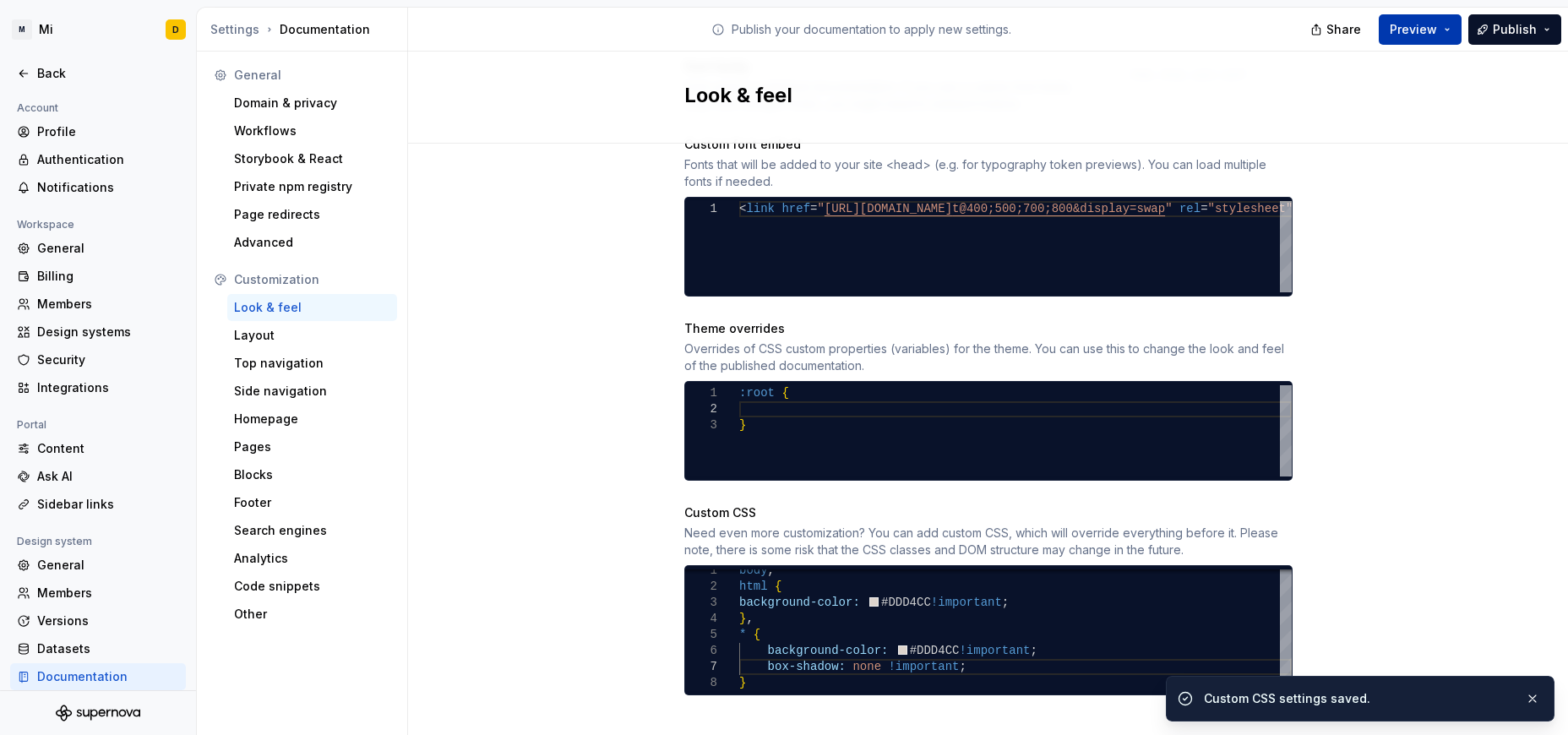
click at [1045, 37] on span "Preview" at bounding box center [1413, 30] width 47 height 17
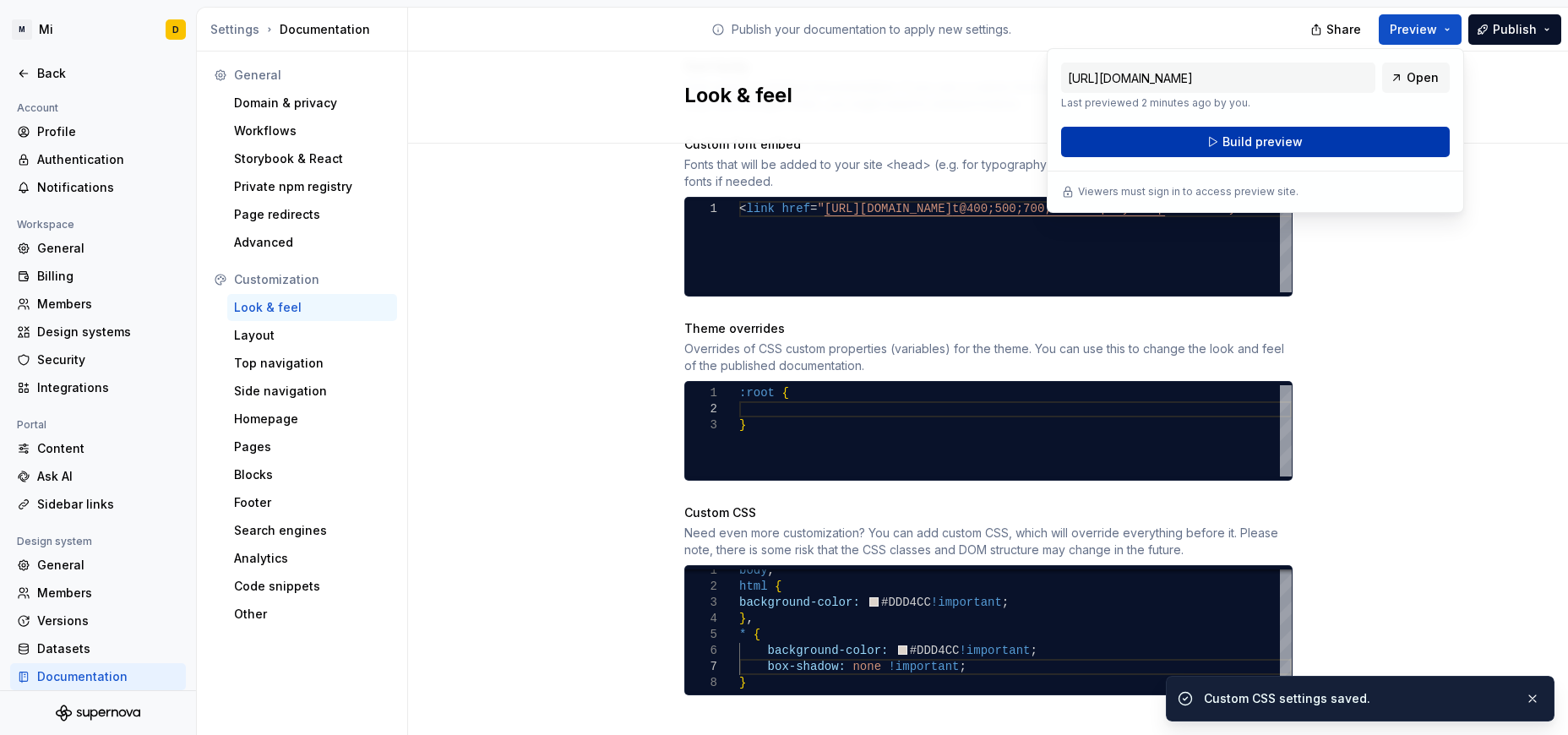
click at [1045, 136] on button "Build preview" at bounding box center [1255, 142] width 389 height 31
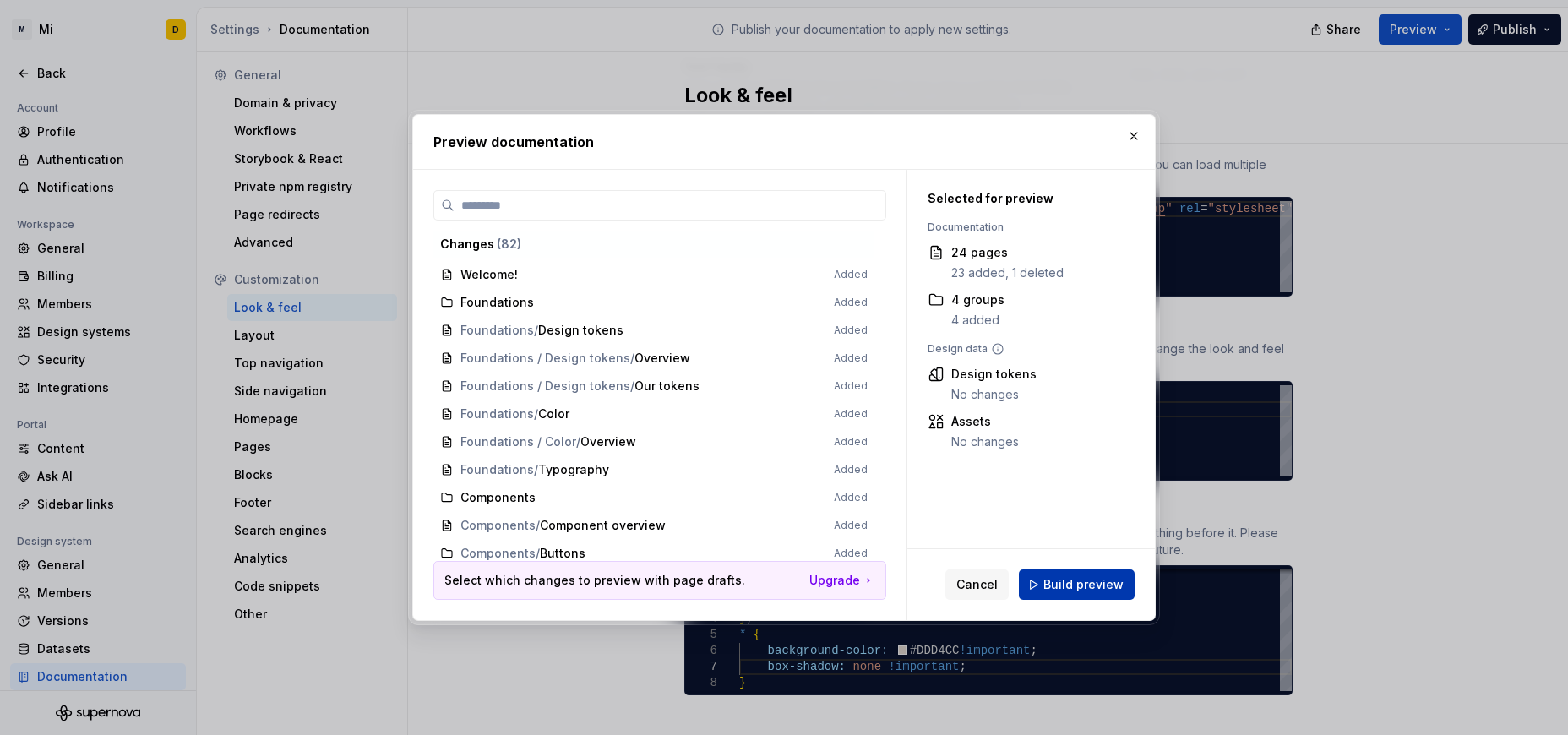
click at [1045, 589] on span "Build preview" at bounding box center [1084, 585] width 80 height 17
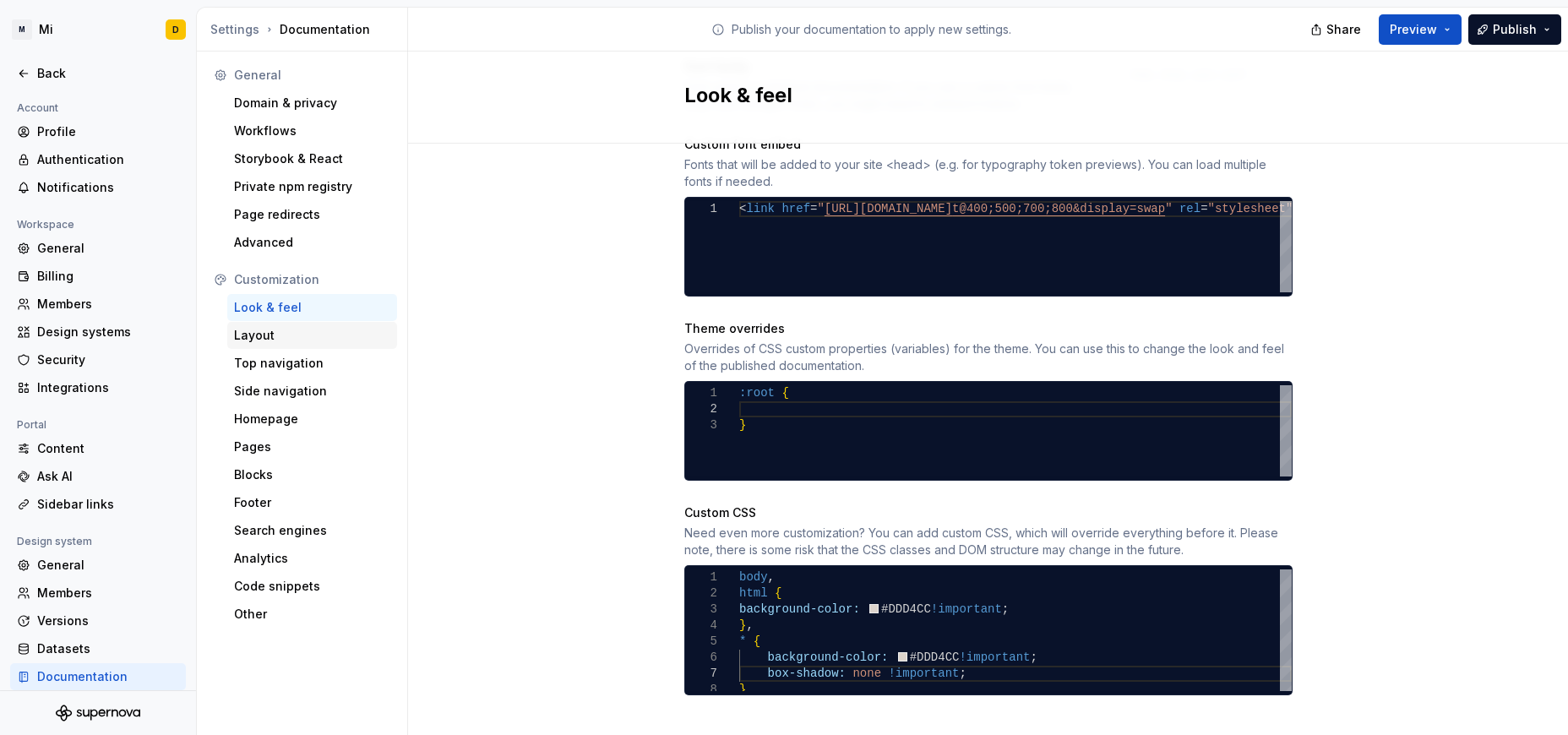
click at [342, 335] on div "Layout" at bounding box center [311, 336] width 156 height 17
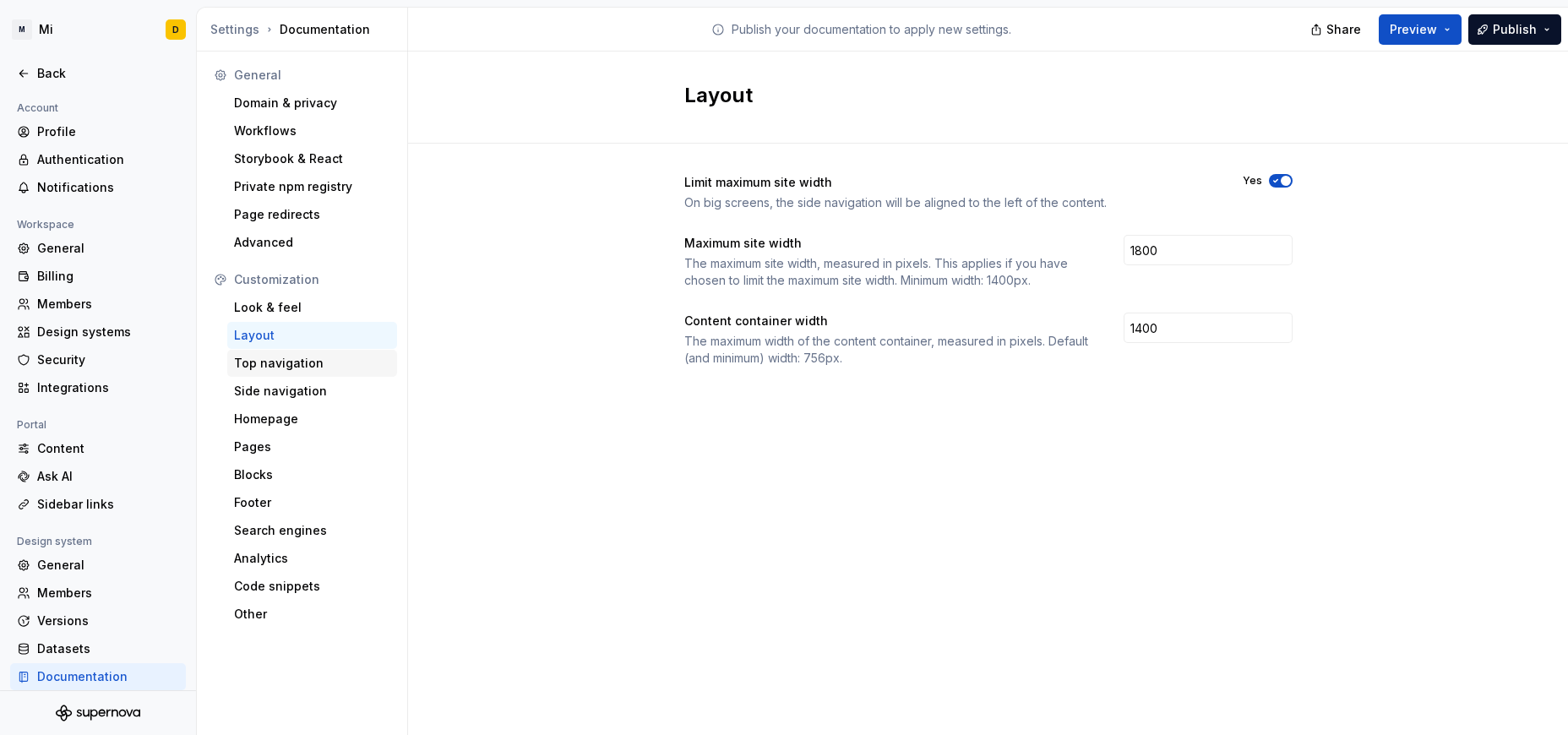
click at [322, 362] on div "Top navigation" at bounding box center [311, 364] width 156 height 17
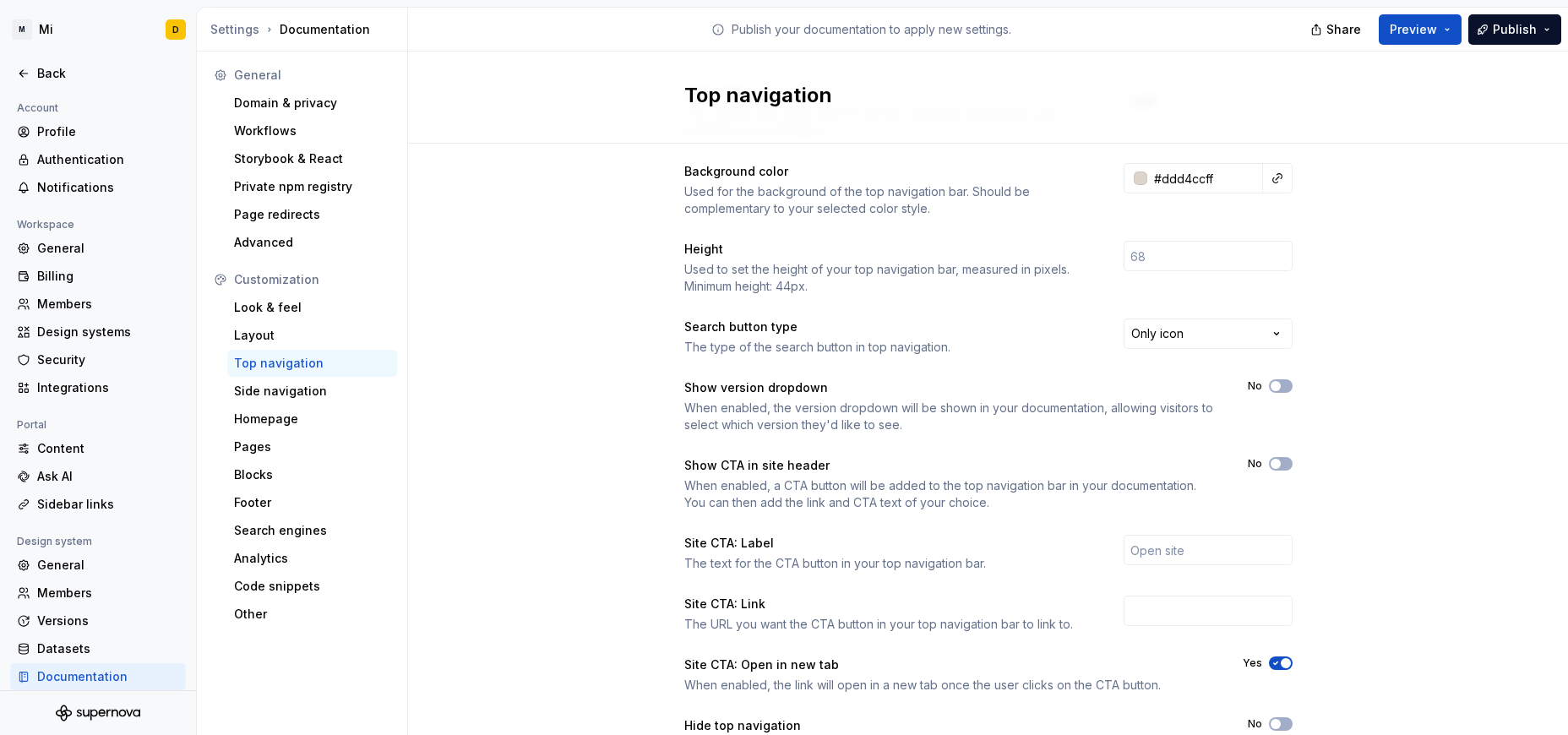
scroll to position [182, 0]
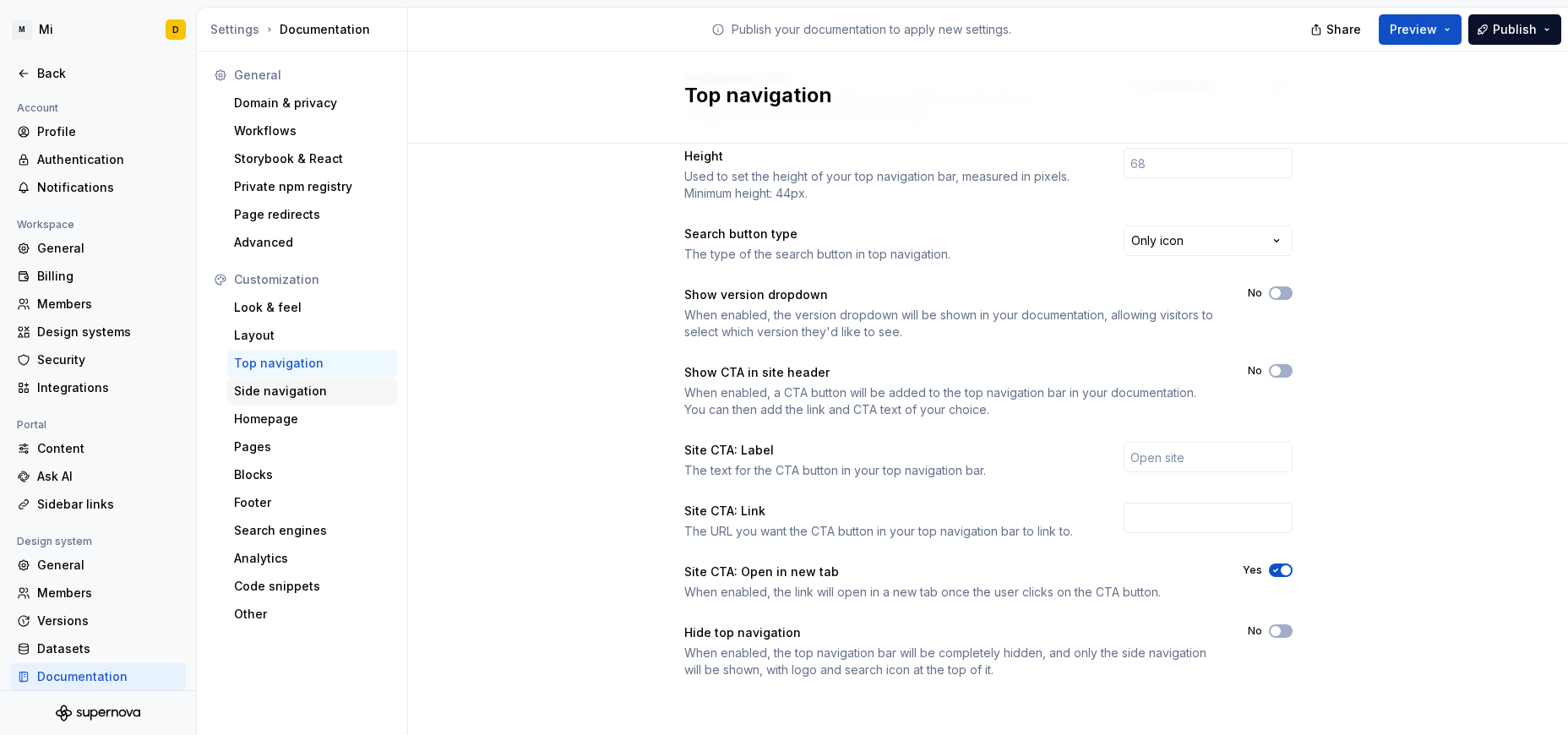
click at [279, 387] on div "Side navigation" at bounding box center [311, 391] width 156 height 17
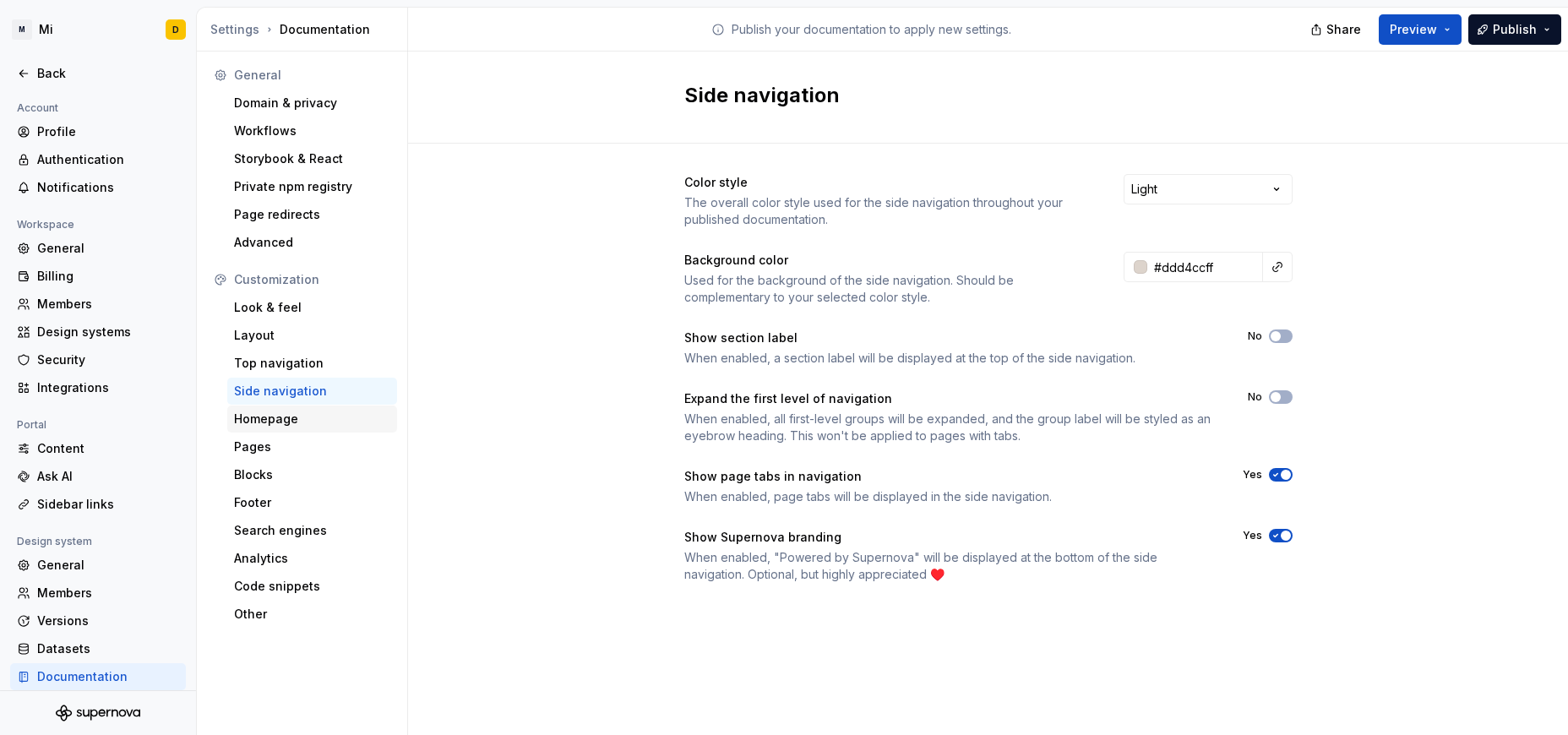
click at [303, 416] on div "Homepage" at bounding box center [311, 419] width 156 height 17
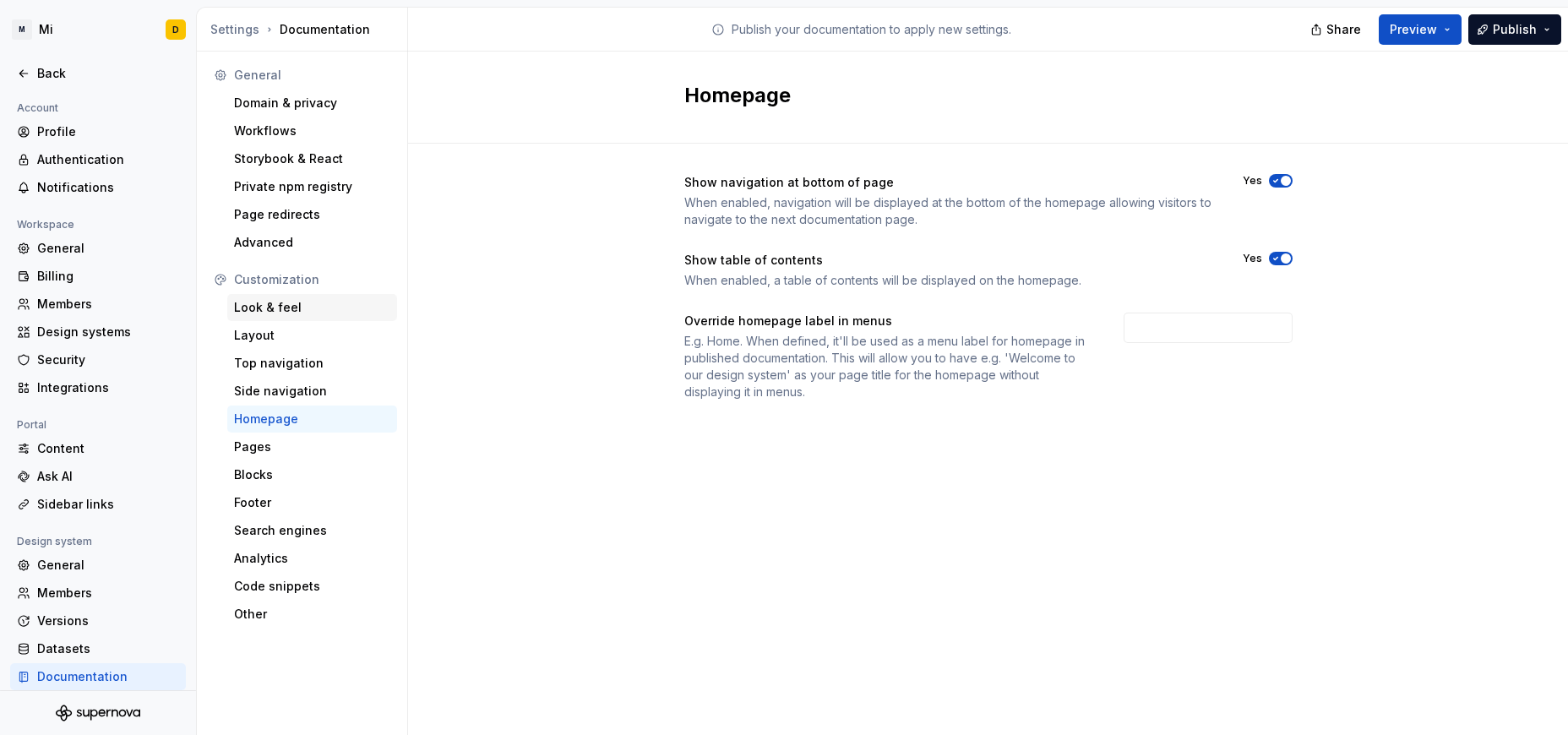
click at [323, 306] on div "Look & feel" at bounding box center [311, 307] width 156 height 17
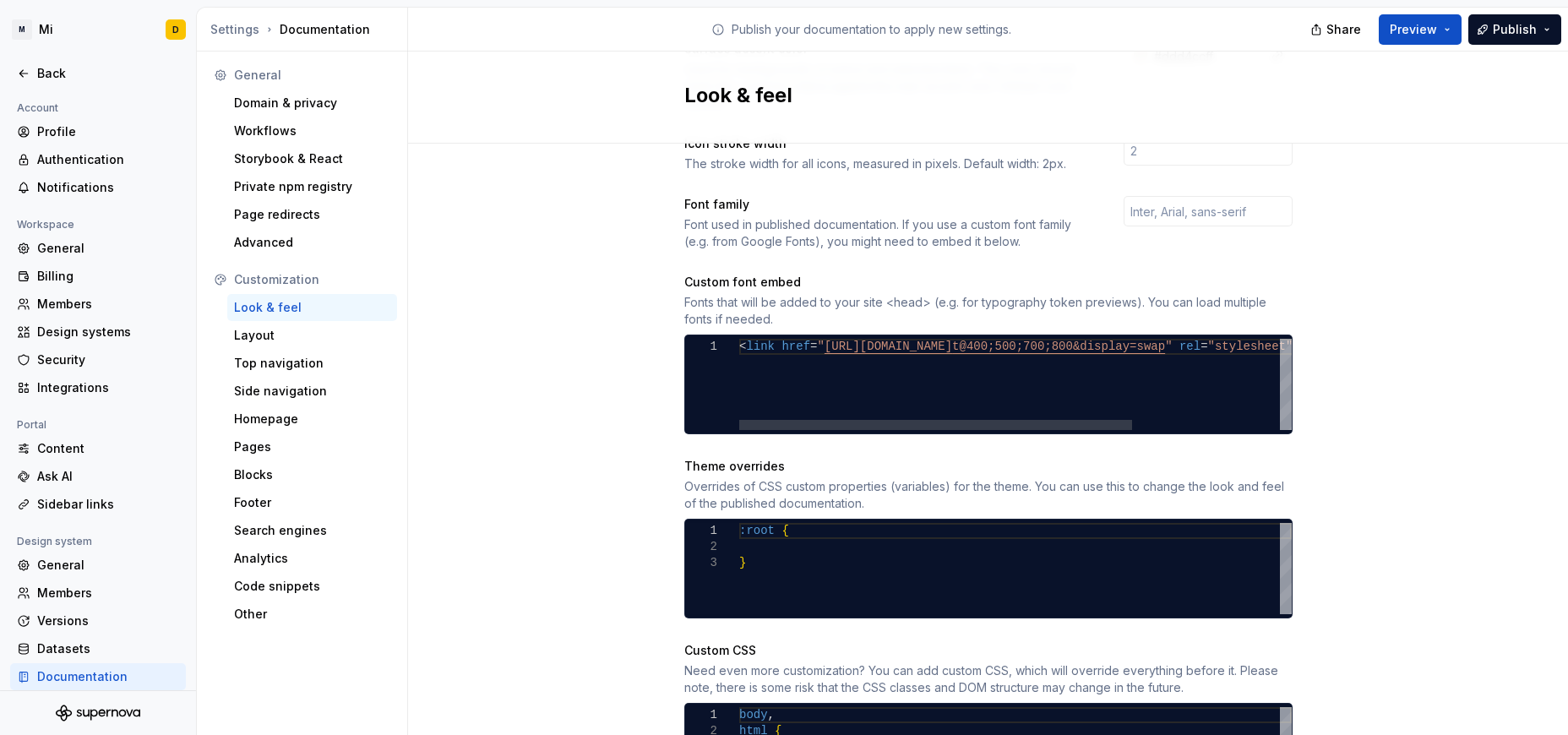
scroll to position [553, 0]
click at [787, 537] on div ":root { }" at bounding box center [1015, 567] width 552 height 91
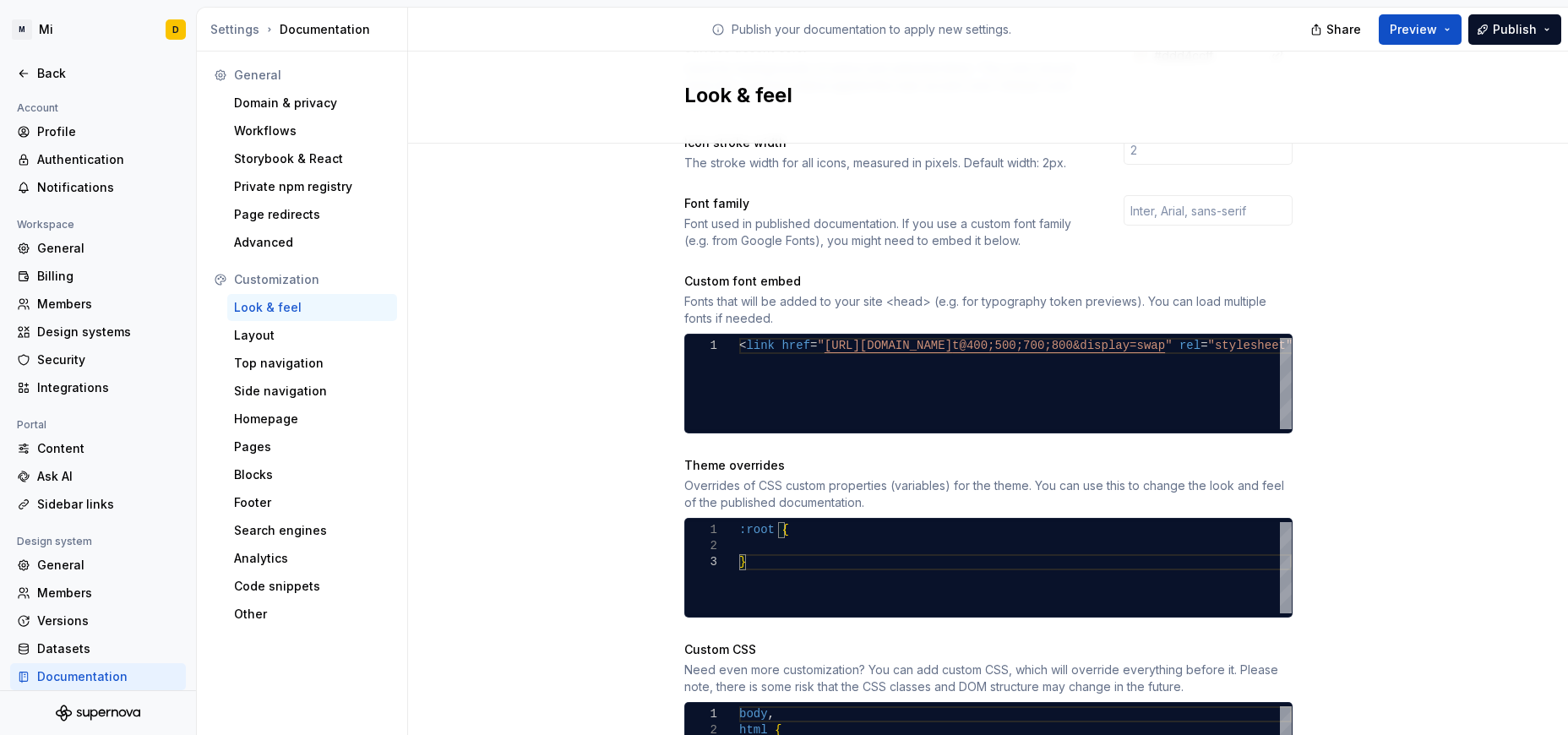
click at [787, 524] on div ":root { }" at bounding box center [1015, 567] width 552 height 91
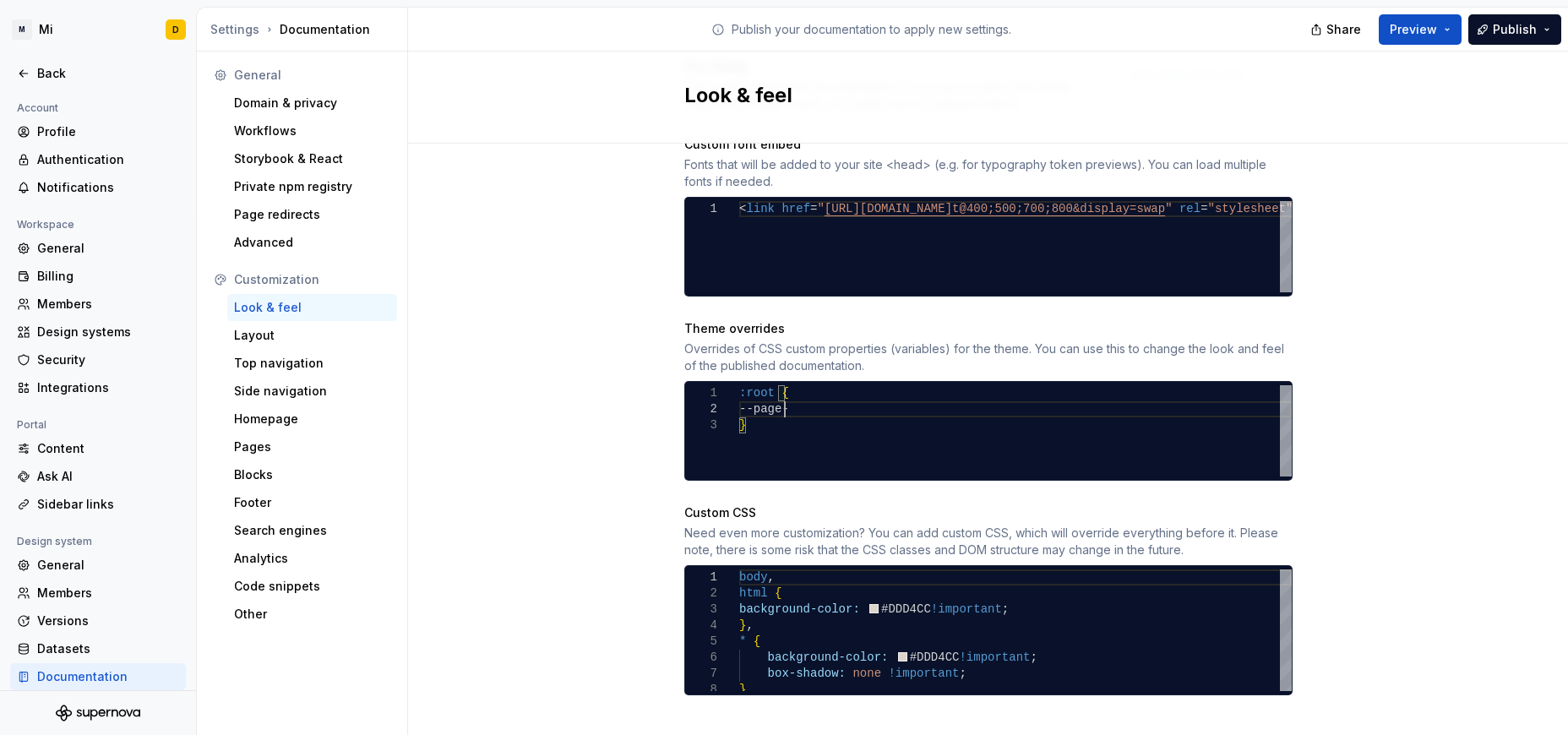
scroll to position [17, 45]
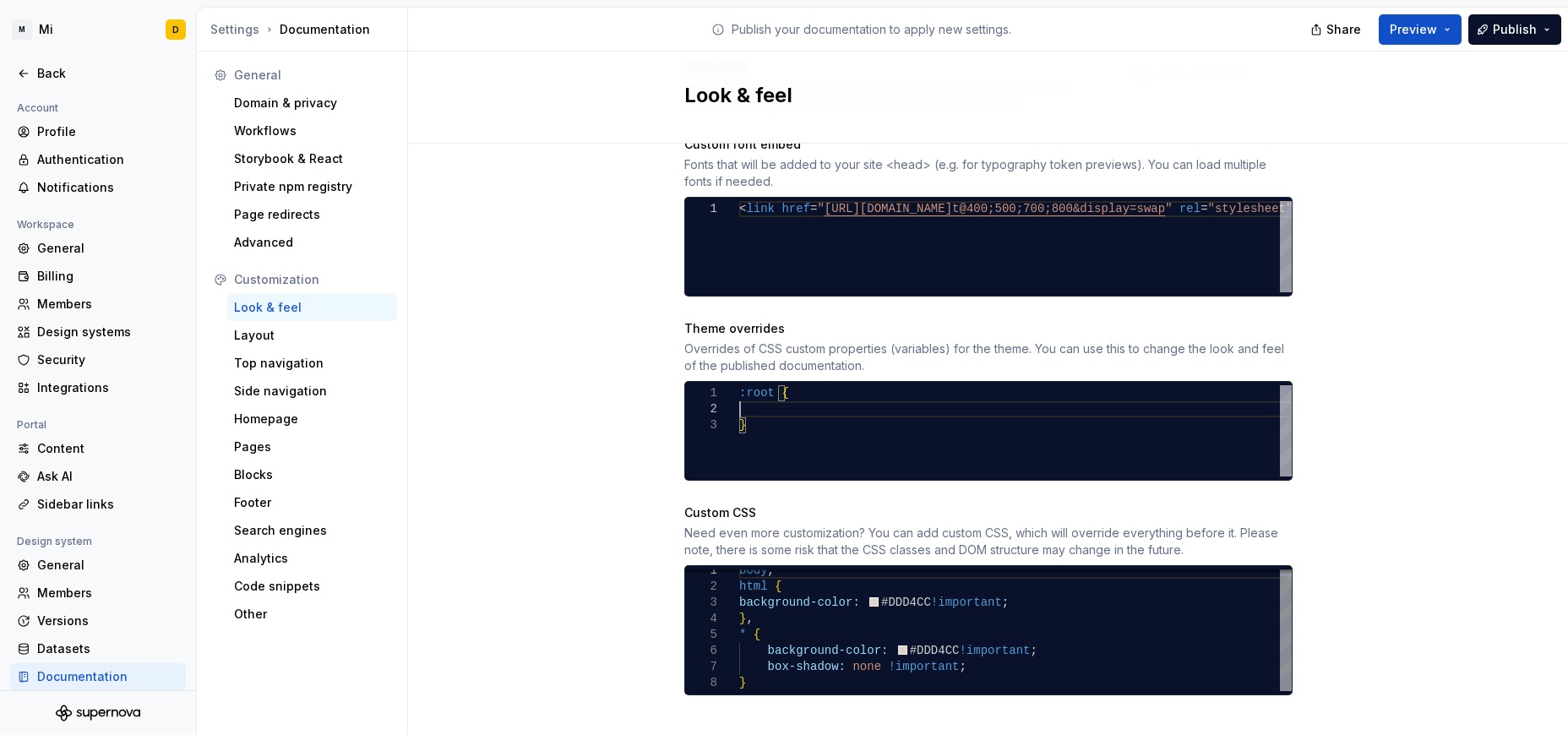
click at [840, 661] on div "body , html { background-color: #DDD4CC !important ; } , * { background-color: …" at bounding box center [1015, 627] width 552 height 128
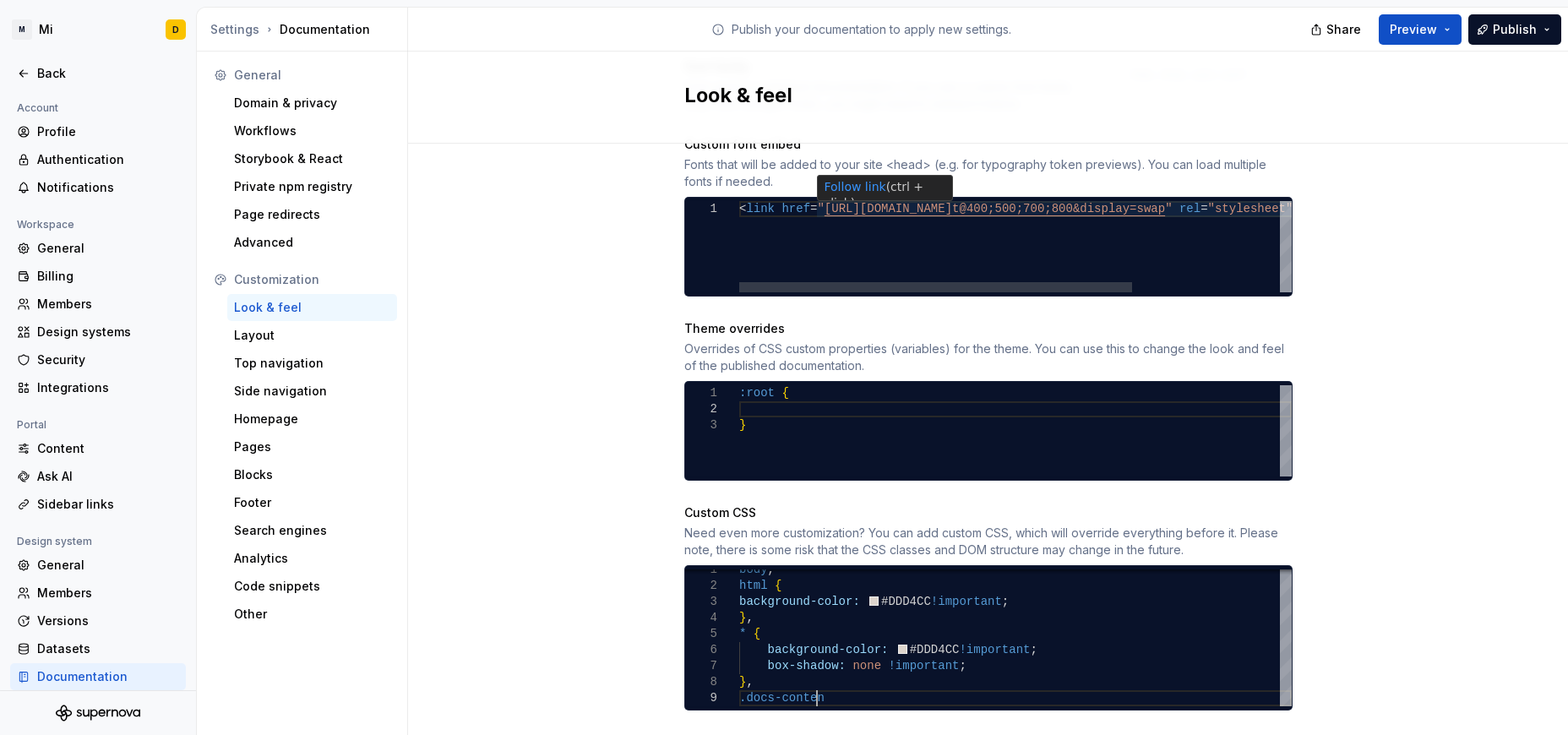
scroll to position [129, 90]
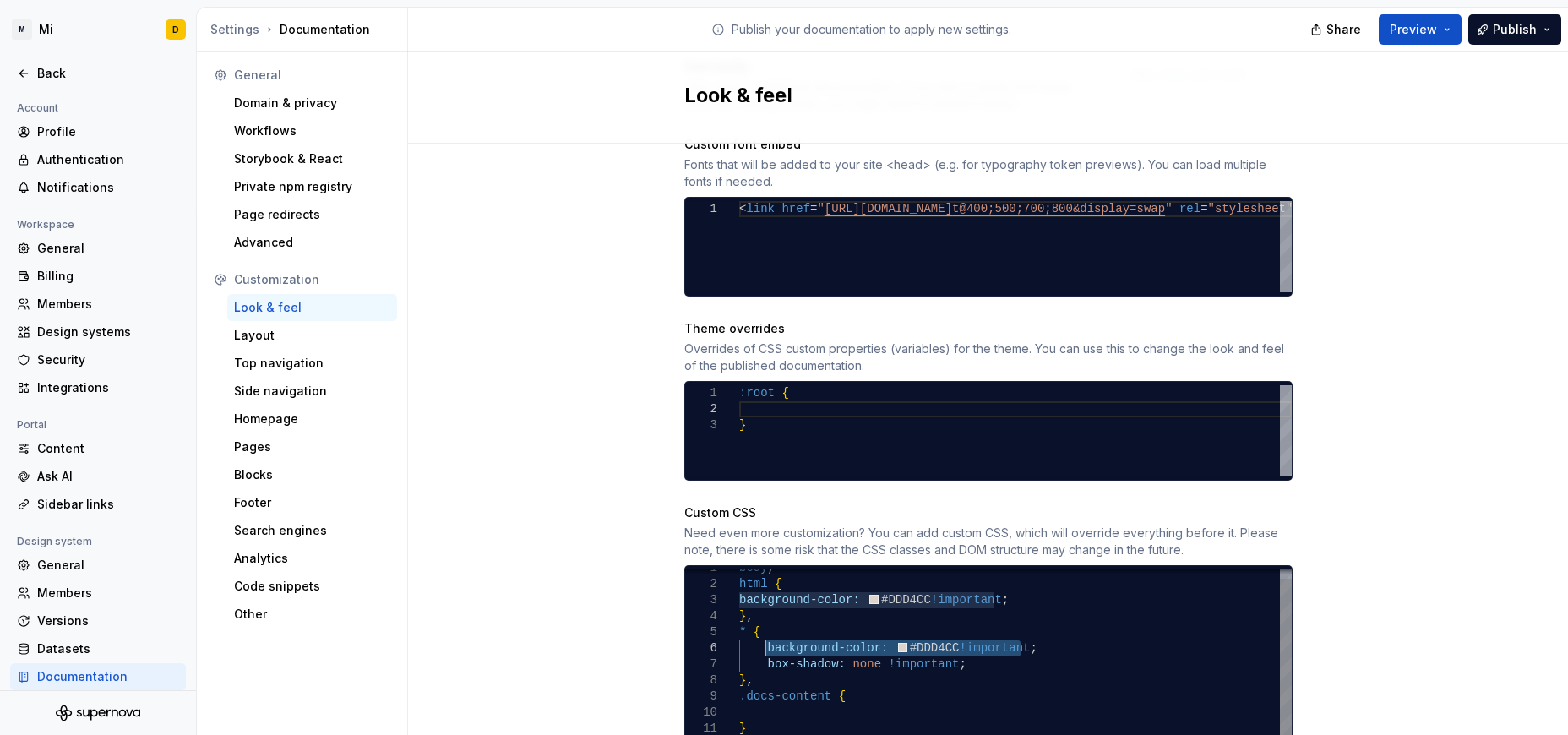
drag, startPoint x: 1017, startPoint y: 632, endPoint x: 756, endPoint y: 636, distance: 261.0
click at [756, 636] on div "background-color: #DDD4CC !important ; } , * { background-color: #DDD4CC !impor…" at bounding box center [1015, 648] width 552 height 176
click at [780, 697] on div "background-color: #DDD4CC !important ; } , * { background-color: #DDD4CC !impor…" at bounding box center [1015, 648] width 552 height 176
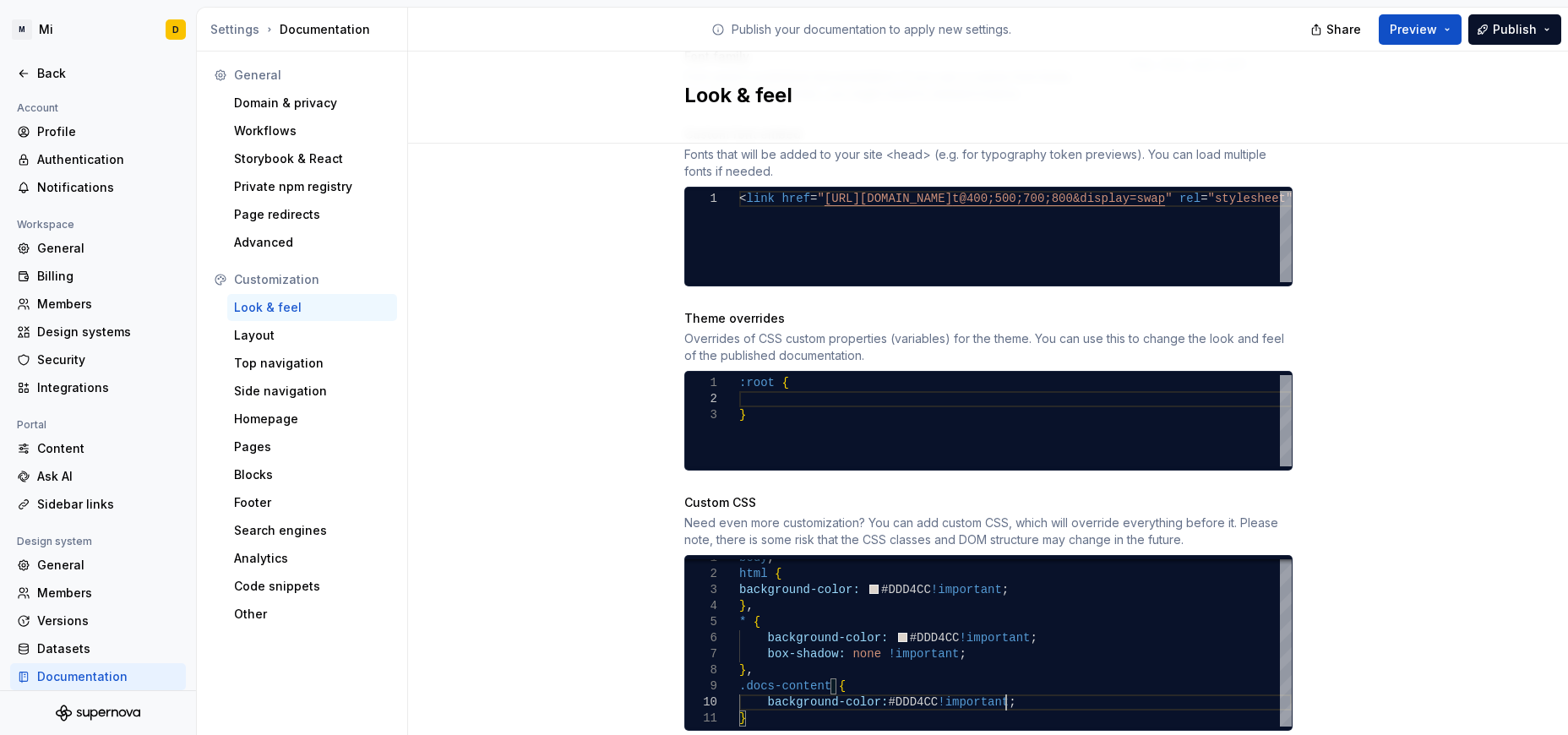
click at [1045, 490] on div "Site logo A company logo that will be displayed on all pages on your documentat…" at bounding box center [988, 119] width 1160 height 1351
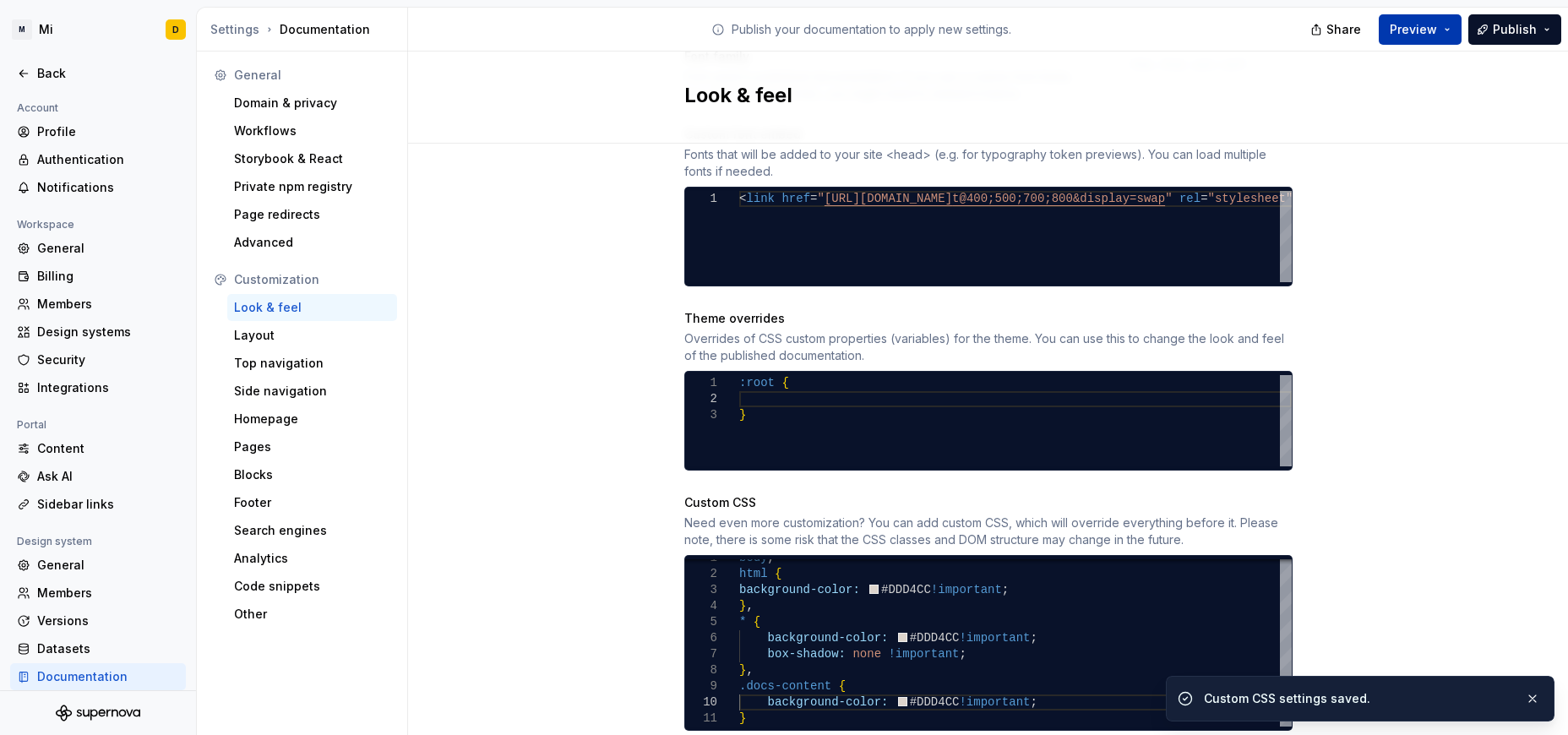
click at [1045, 17] on button "Preview" at bounding box center [1420, 30] width 82 height 31
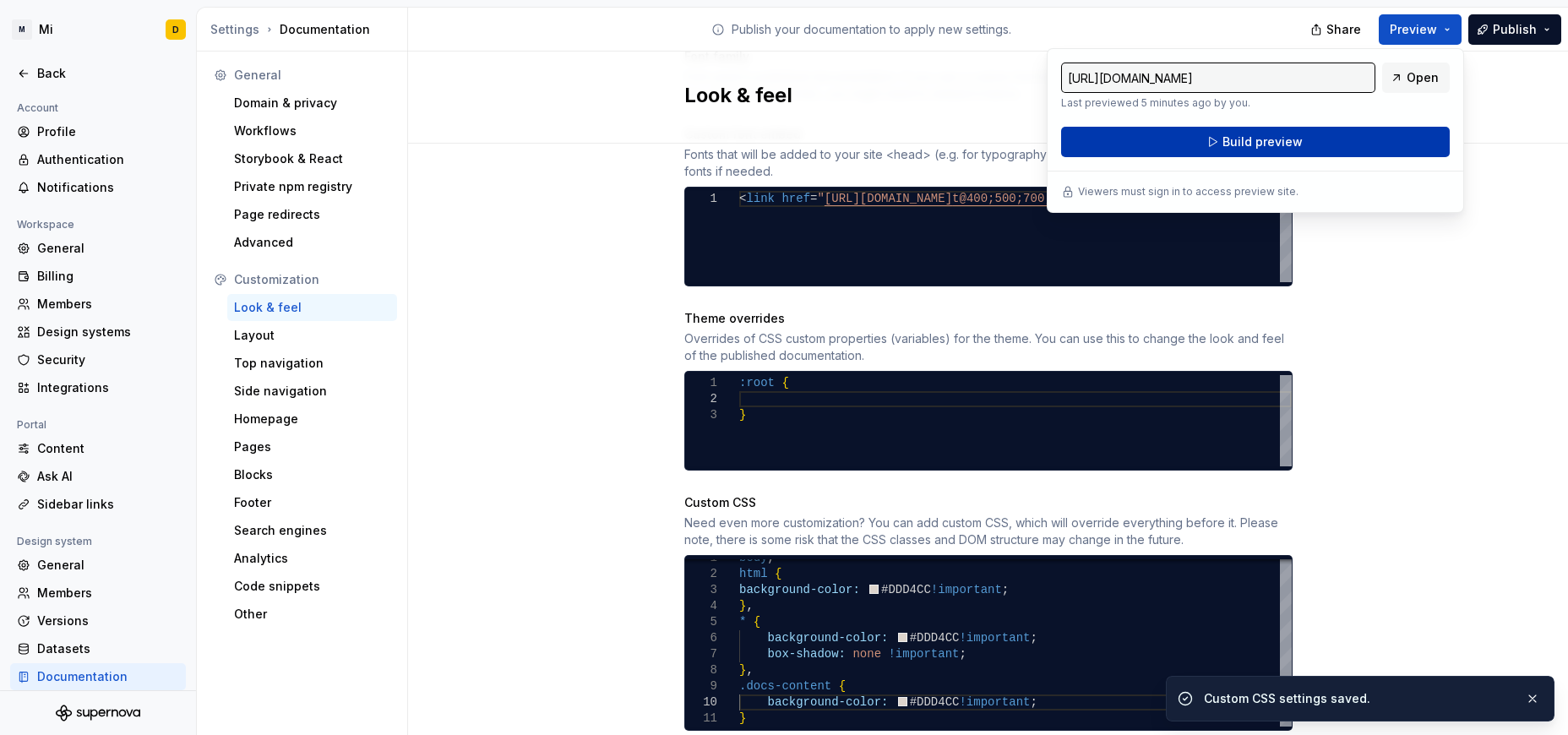
click at [1045, 135] on button "Build preview" at bounding box center [1255, 142] width 389 height 31
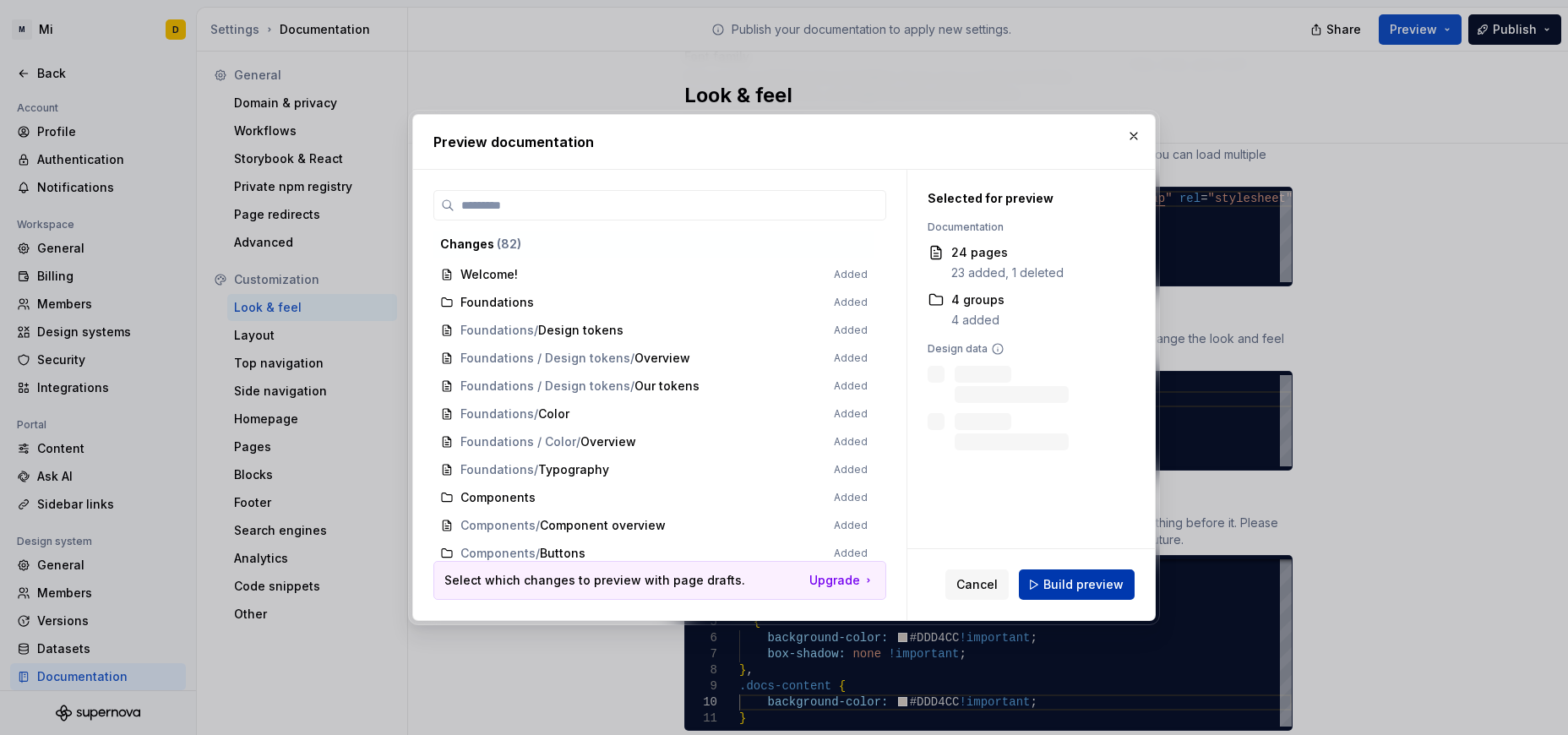
click at [1045, 571] on button "Build preview" at bounding box center [1076, 585] width 116 height 31
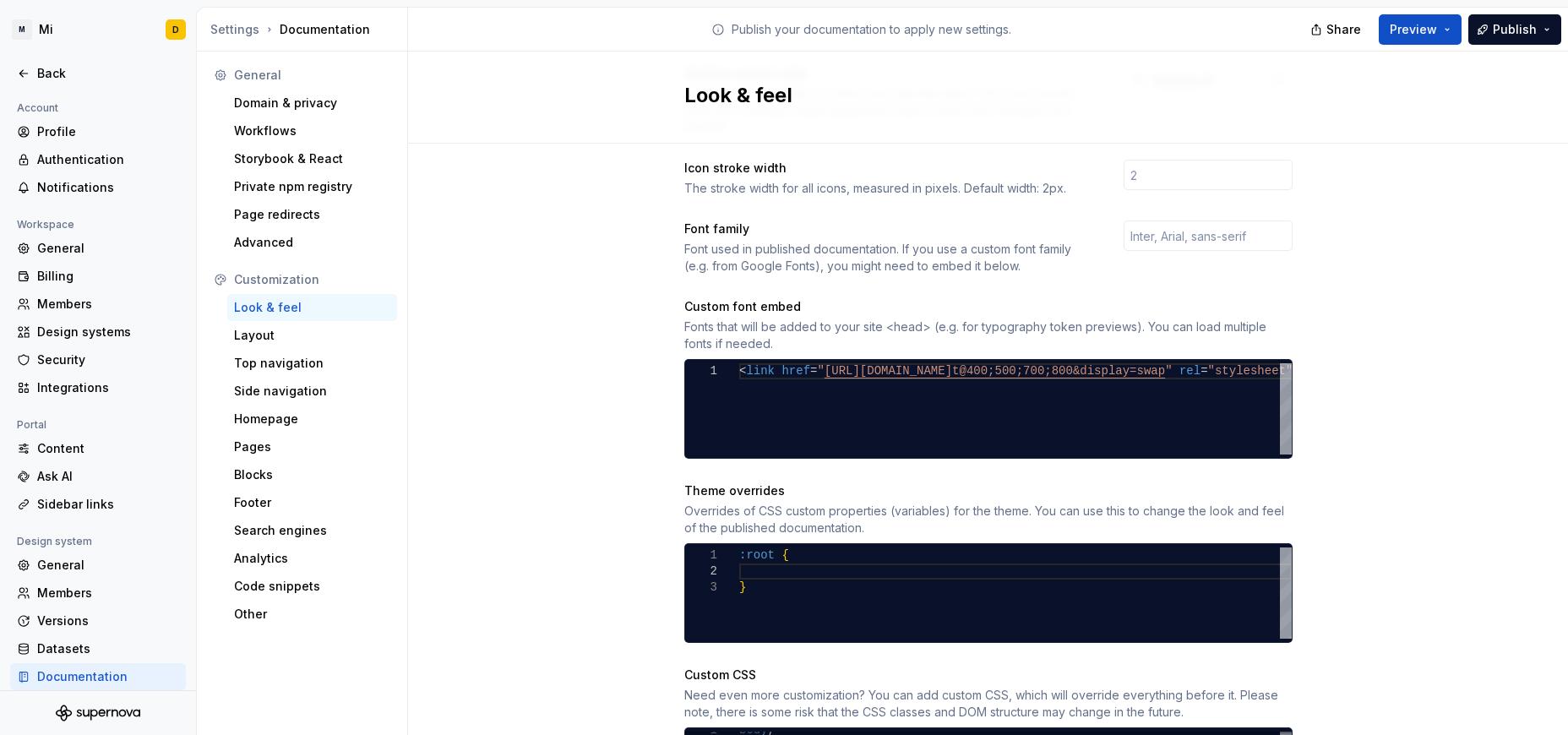
scroll to position [538, 0]
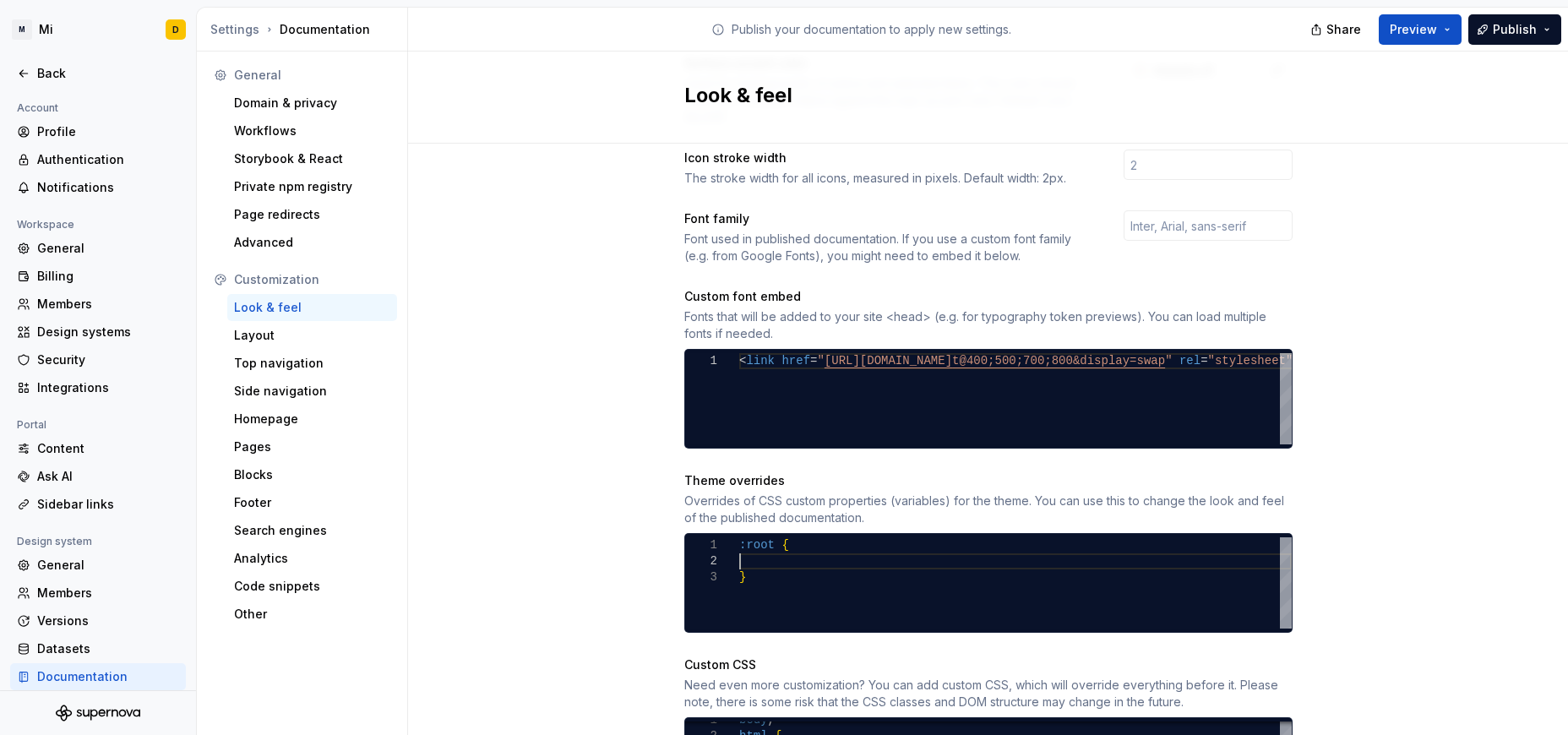
click at [849, 548] on div ":root { }" at bounding box center [1015, 582] width 552 height 91
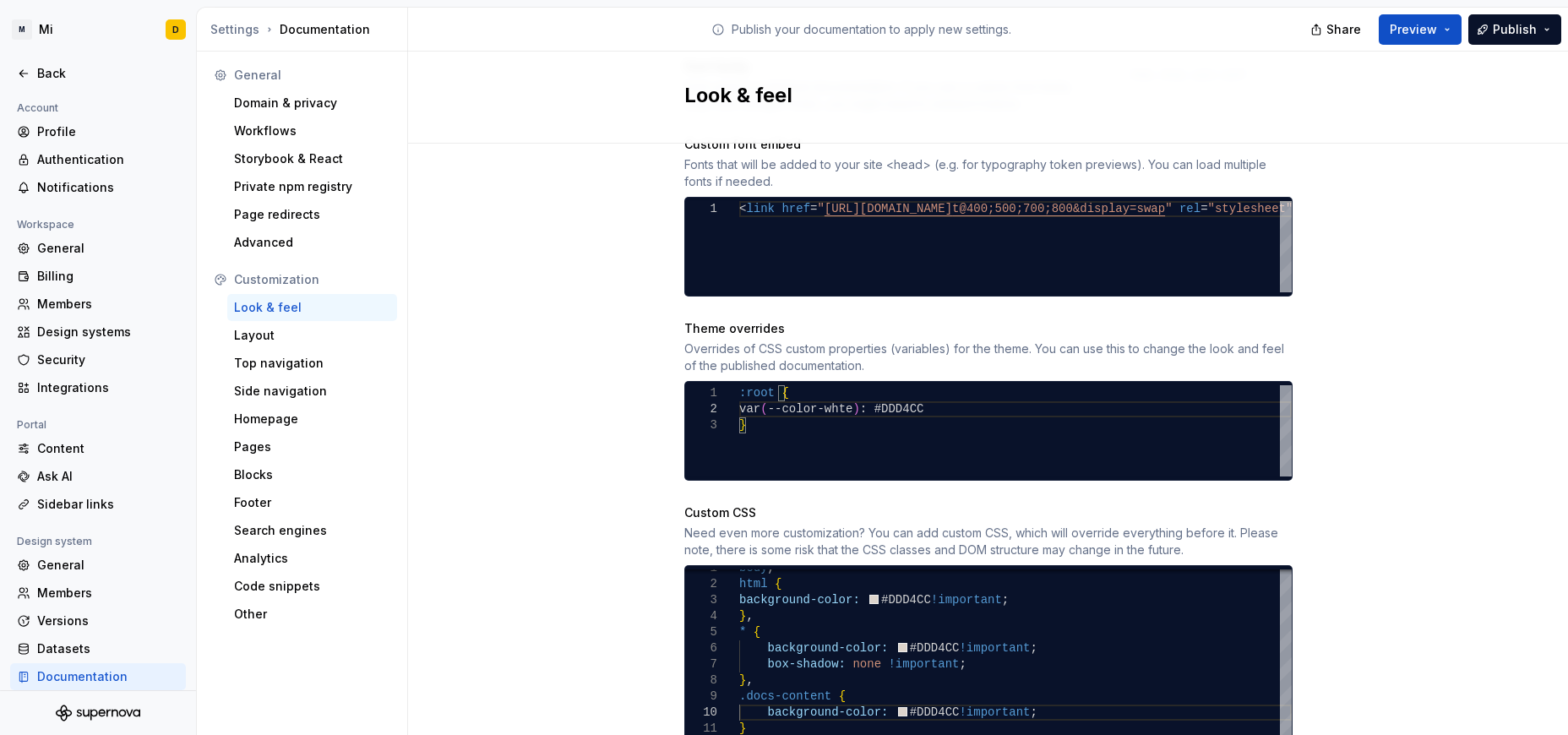
scroll to position [17, 175]
click at [1045, 539] on div "Site logo A company logo that will be displayed on all pages on your documentat…" at bounding box center [988, 129] width 1160 height 1351
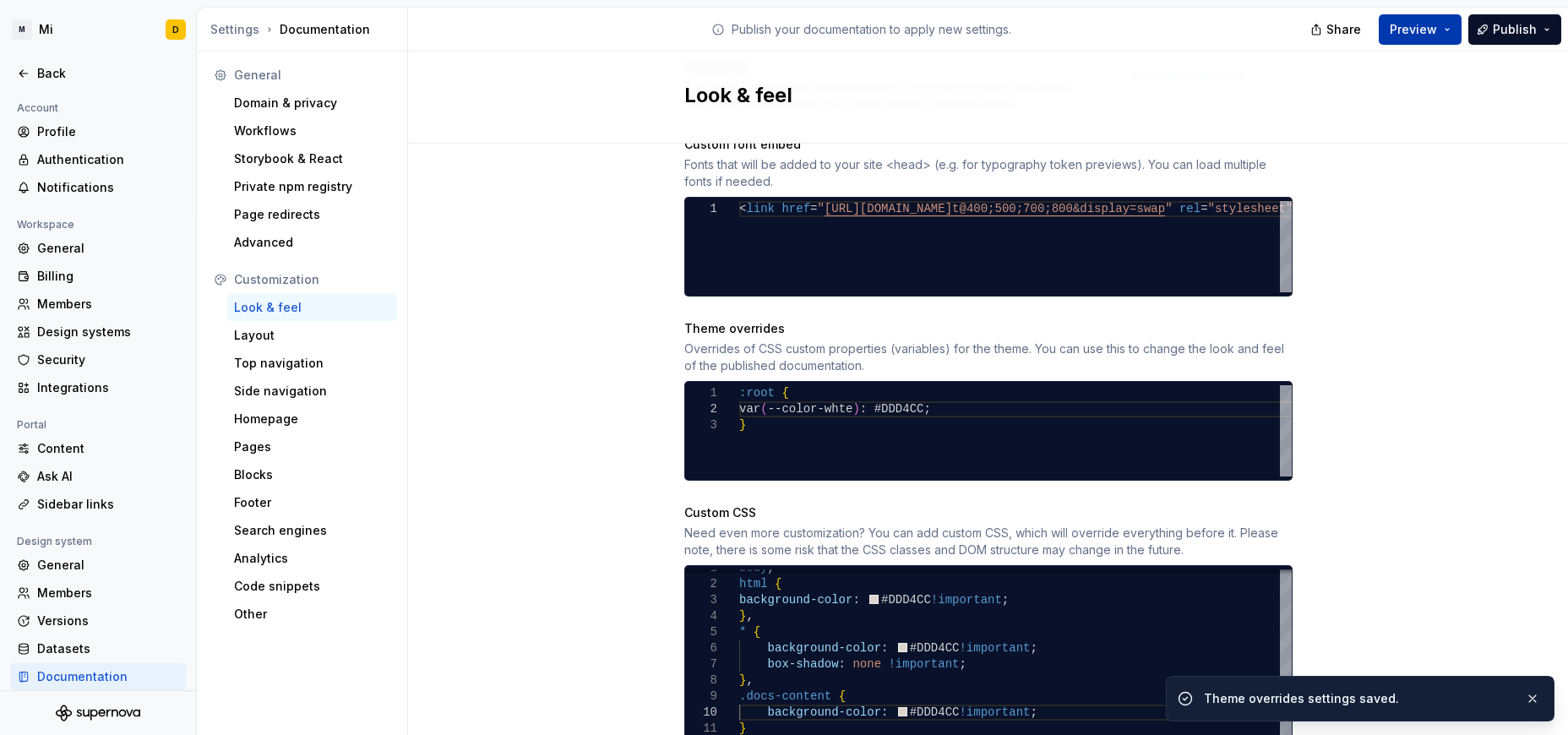
click at [1045, 25] on span "Preview" at bounding box center [1413, 30] width 47 height 17
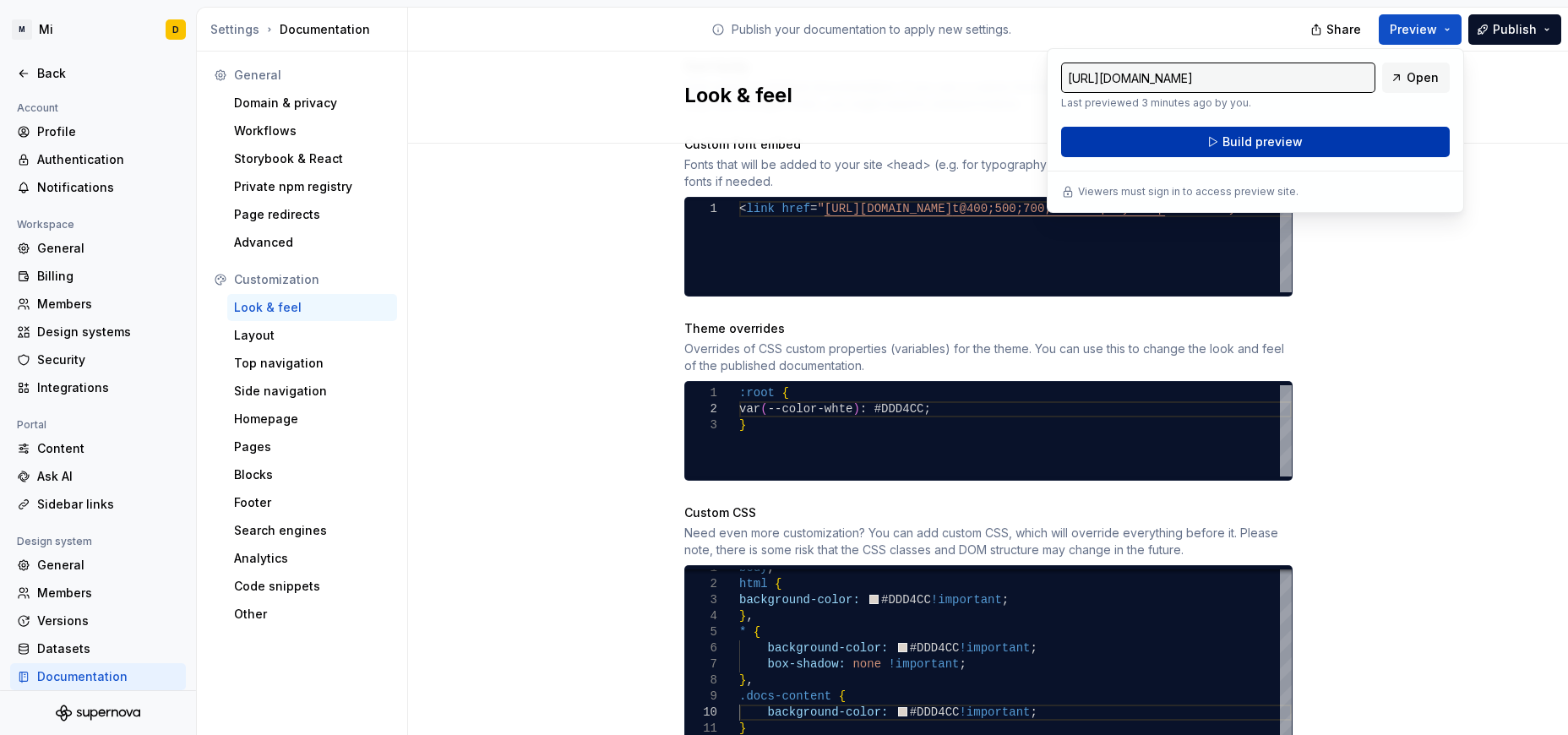
click at [1045, 142] on button "Build preview" at bounding box center [1255, 142] width 389 height 31
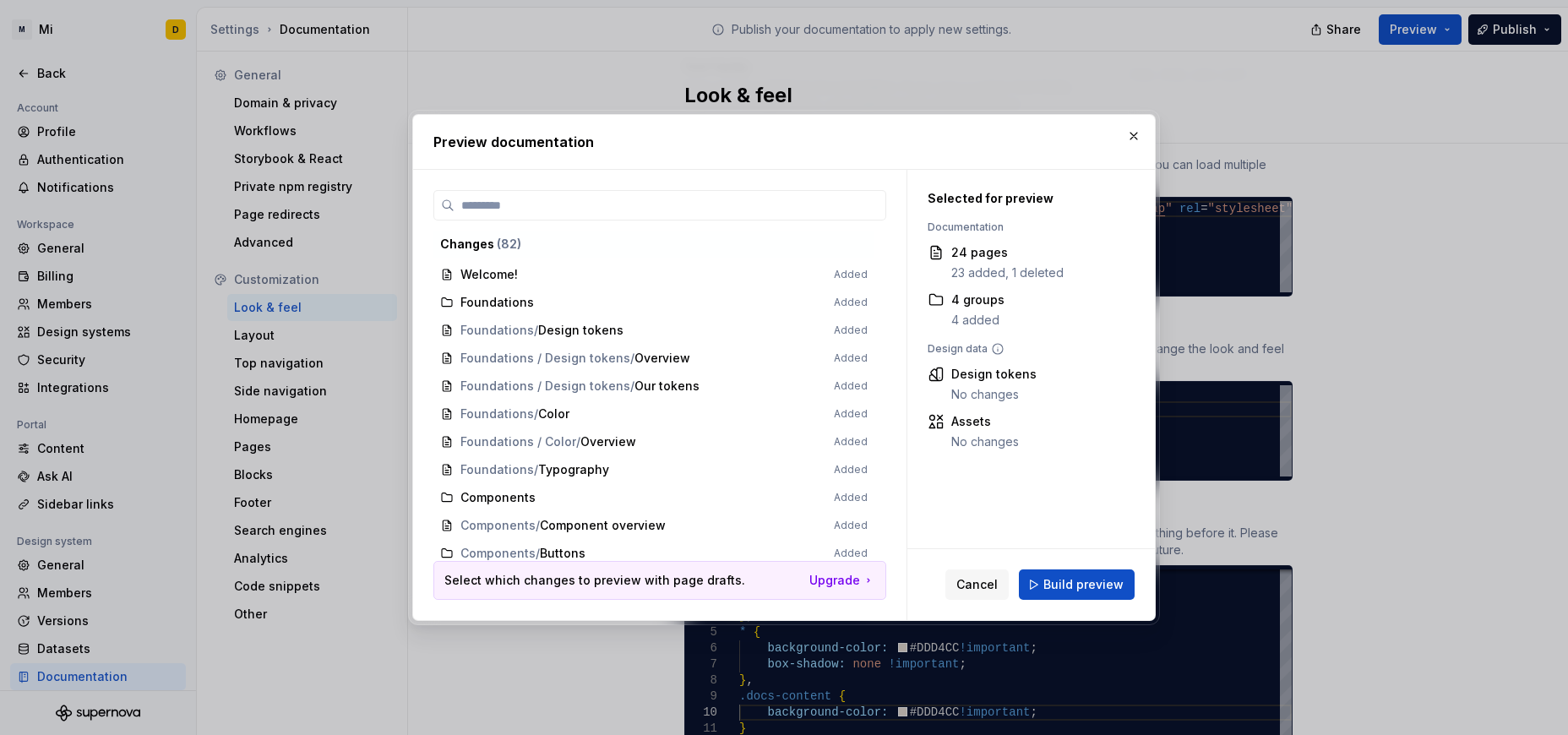
scroll to position [690, 0]
click at [1045, 586] on span "Build preview" at bounding box center [1084, 585] width 80 height 17
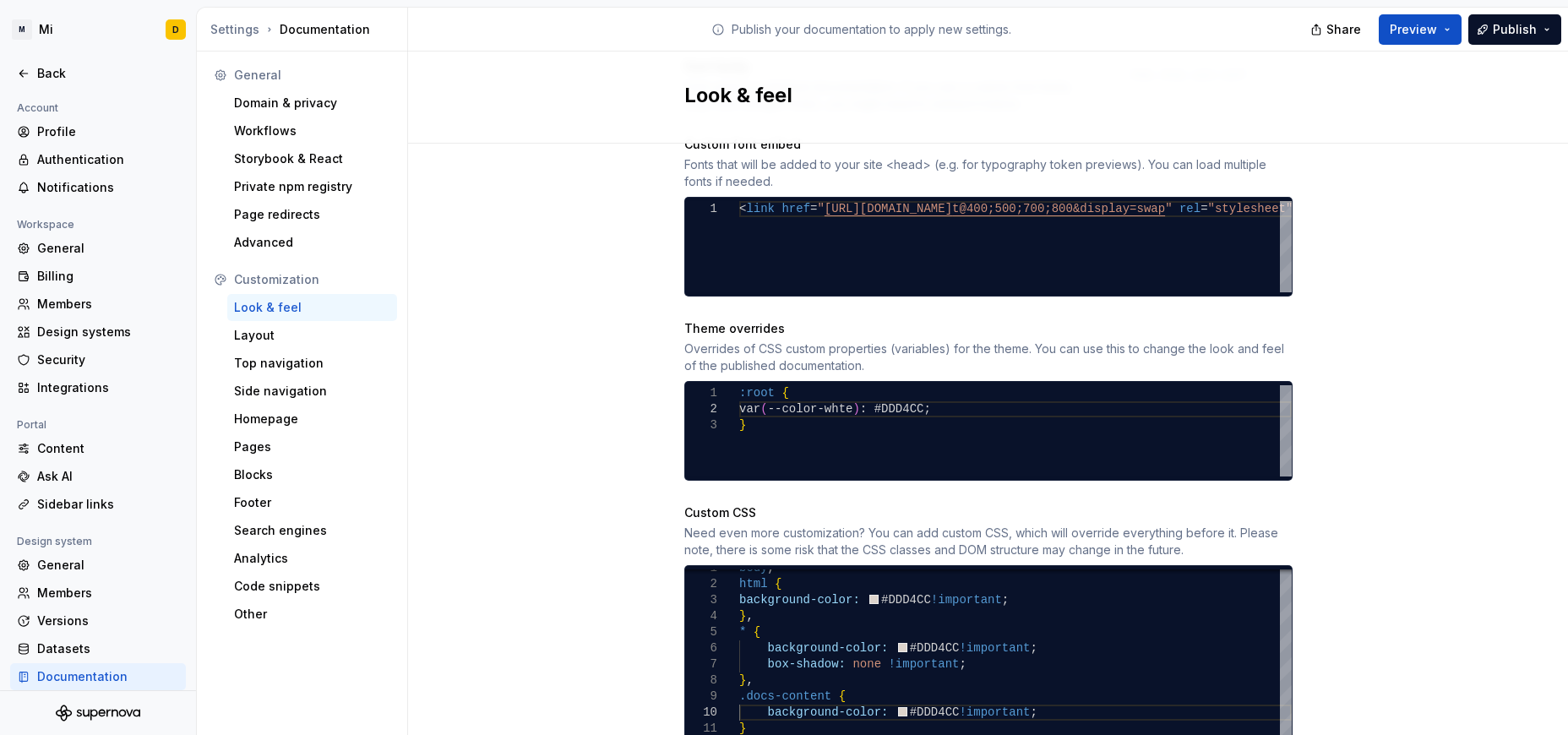
scroll to position [736, 0]
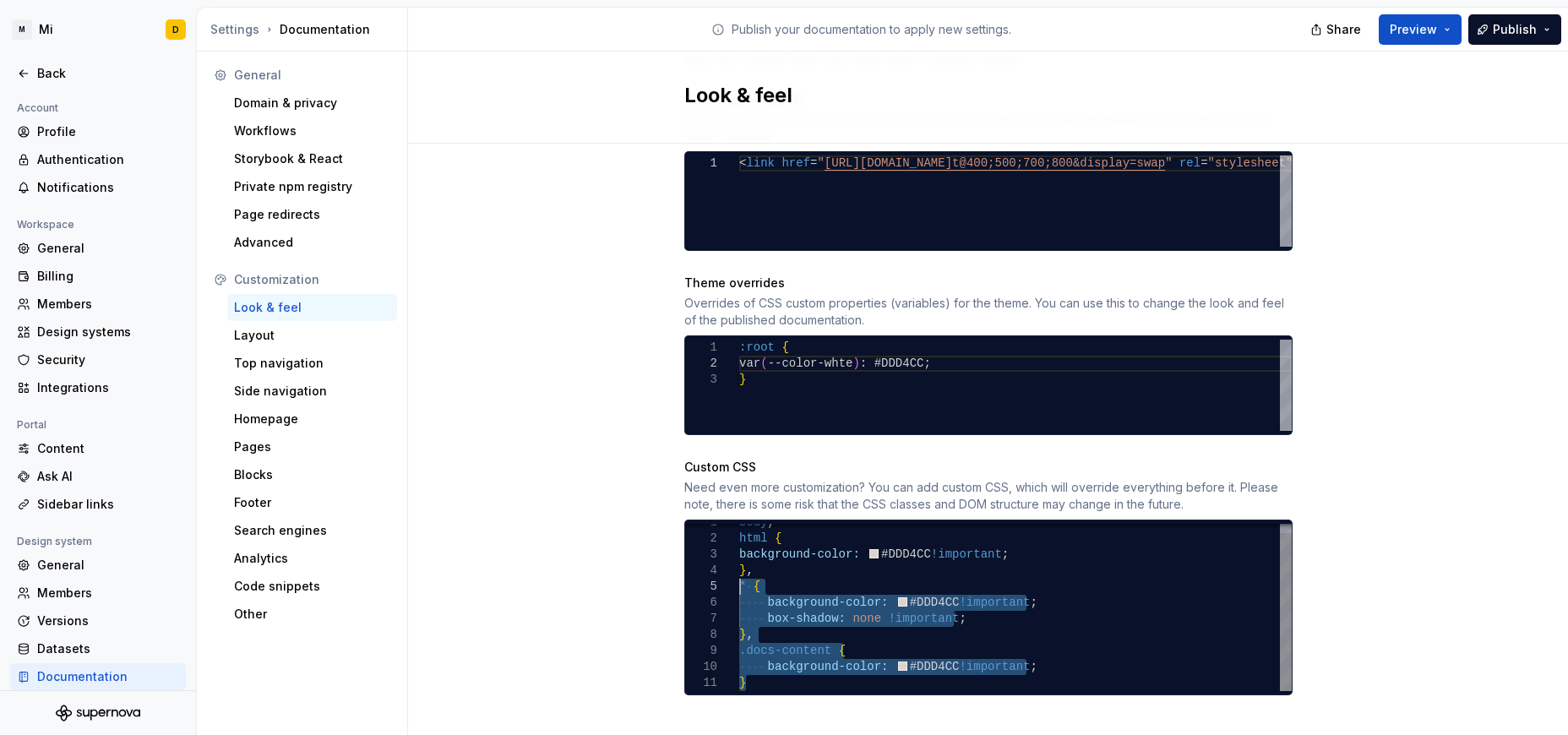
drag, startPoint x: 758, startPoint y: 666, endPoint x: 694, endPoint y: 569, distance: 116.2
click at [739, 569] on div "background-color: #DDD4CC !important ; } , * { background-color: #DDD4CC !impor…" at bounding box center [1015, 602] width 552 height 176
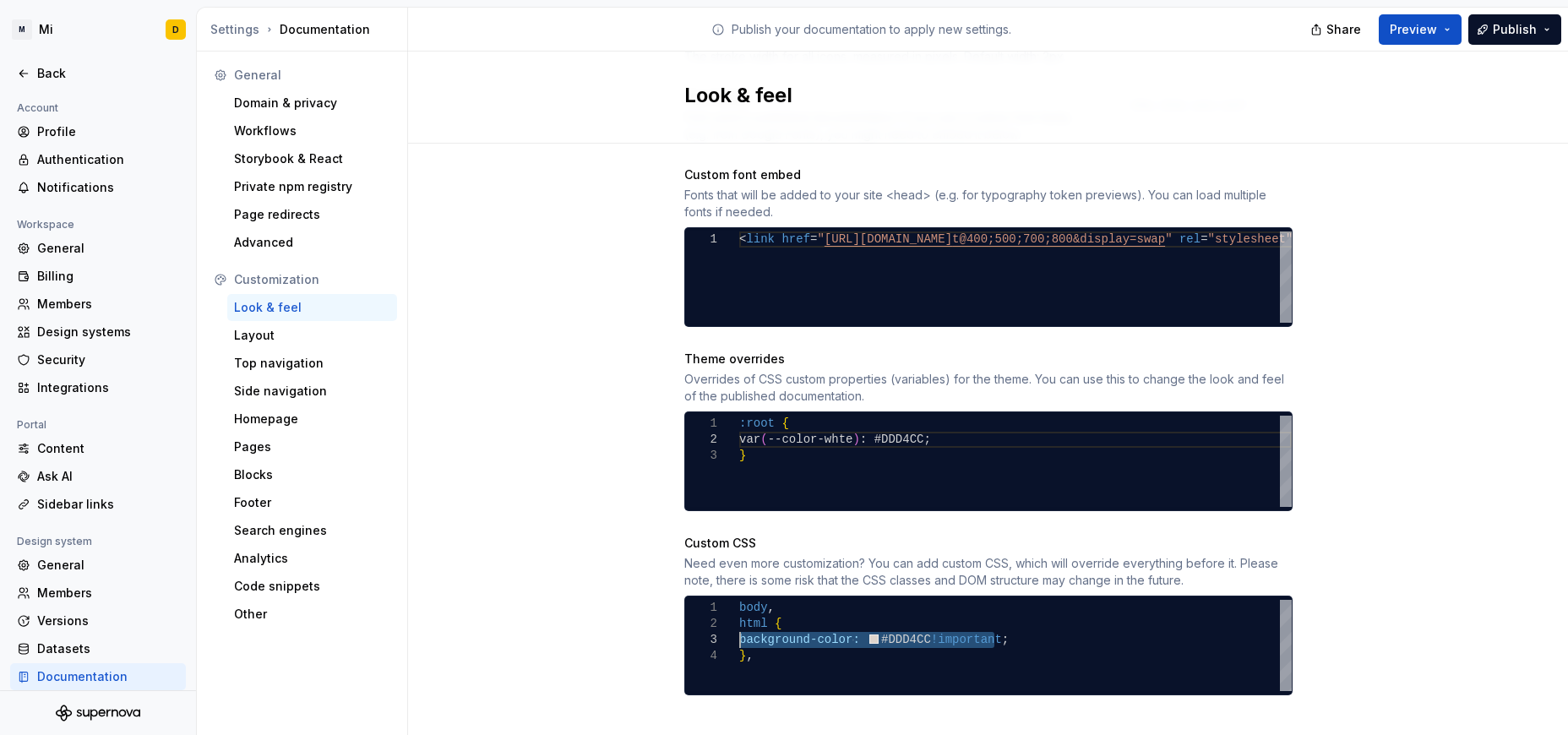
drag, startPoint x: 993, startPoint y: 627, endPoint x: 677, endPoint y: 622, distance: 316.0
click at [739, 622] on div "background-color: #DDD4CC !important ; } , body , html {" at bounding box center [1015, 645] width 552 height 91
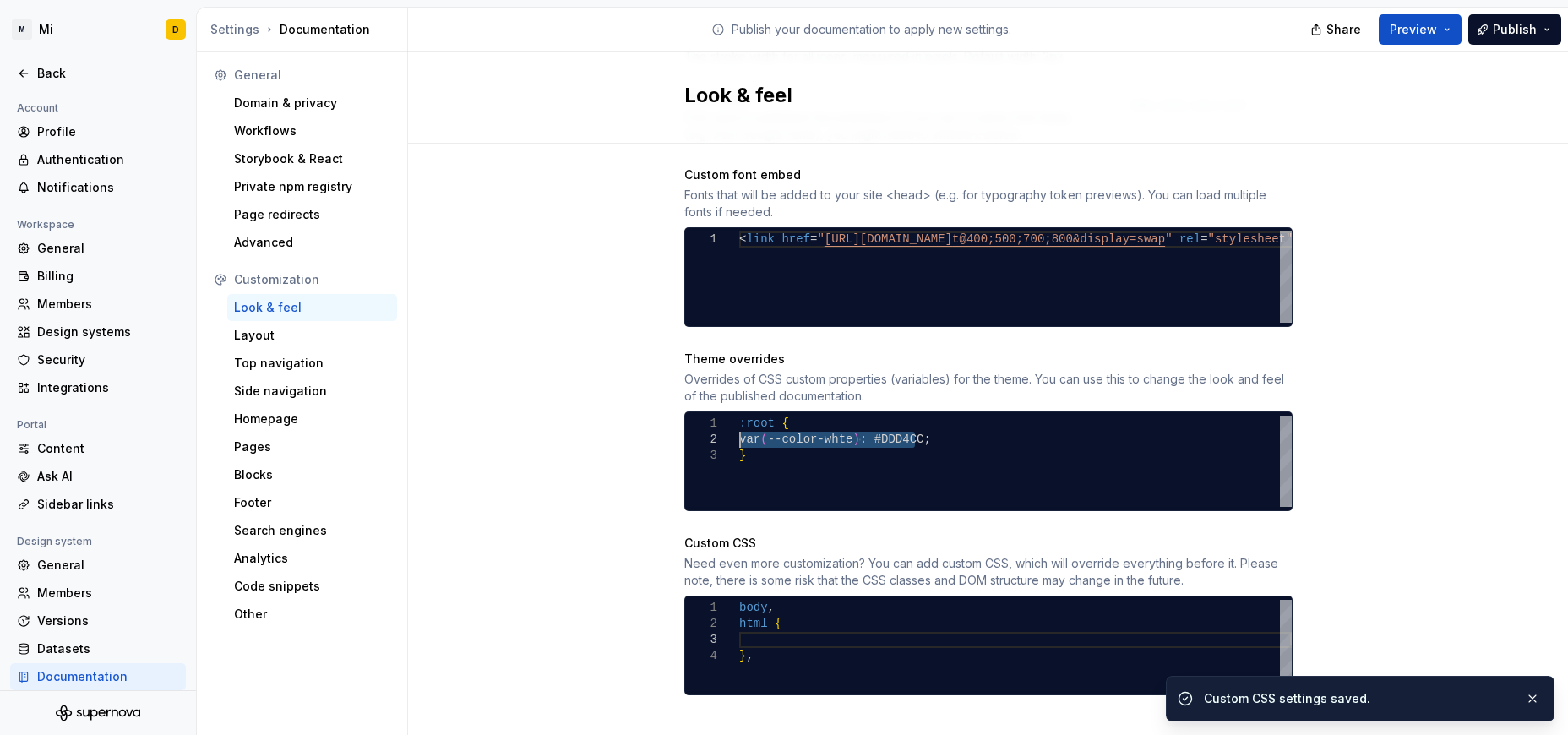
drag, startPoint x: 921, startPoint y: 420, endPoint x: 691, endPoint y: 428, distance: 230.1
click at [739, 428] on div ":root { var ( --color-whte ) : #DDD4CC; }" at bounding box center [1015, 460] width 552 height 91
click at [543, 427] on div "Site logo A company logo that will be displayed on all pages on your documentat…" at bounding box center [988, 122] width 1160 height 1276
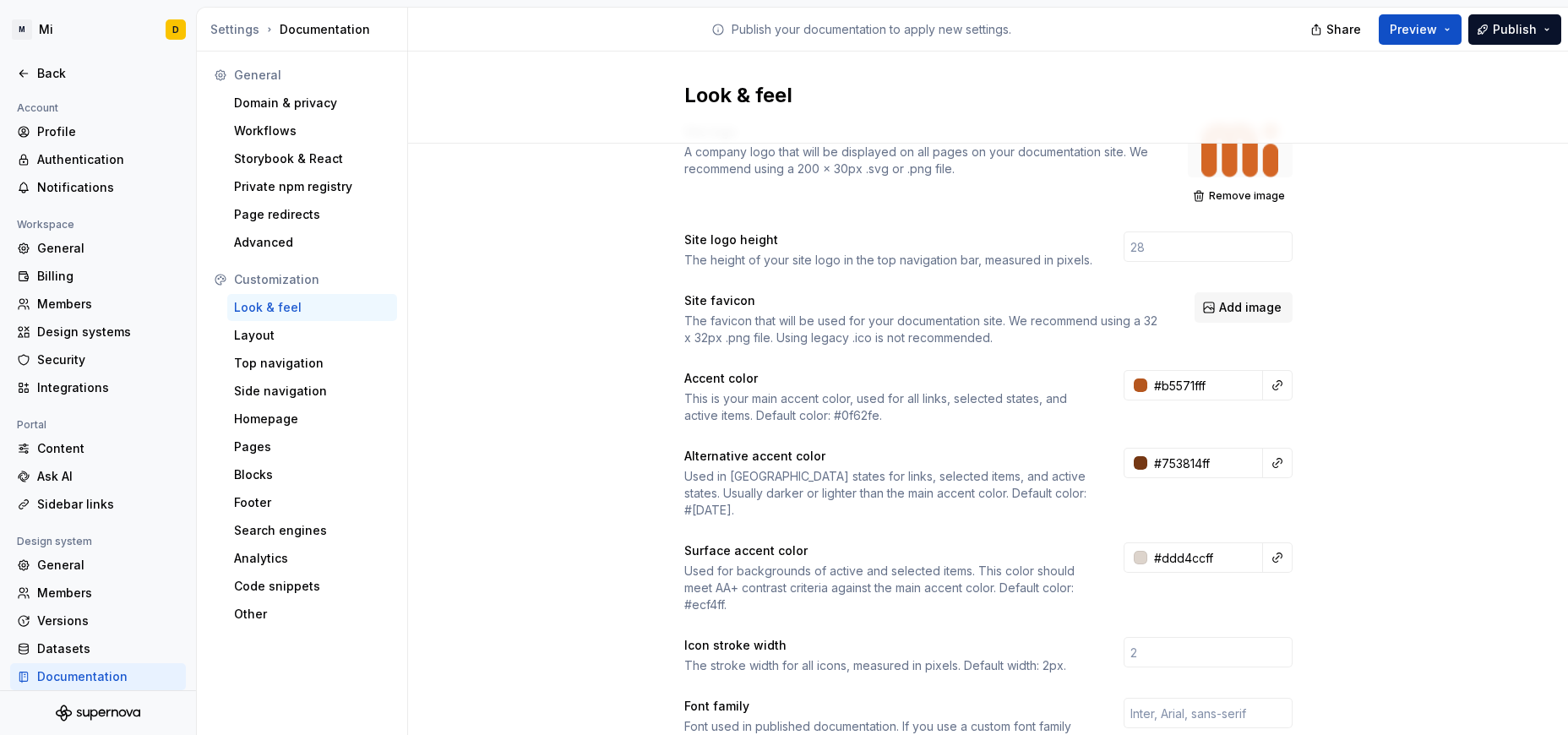
scroll to position [0, 0]
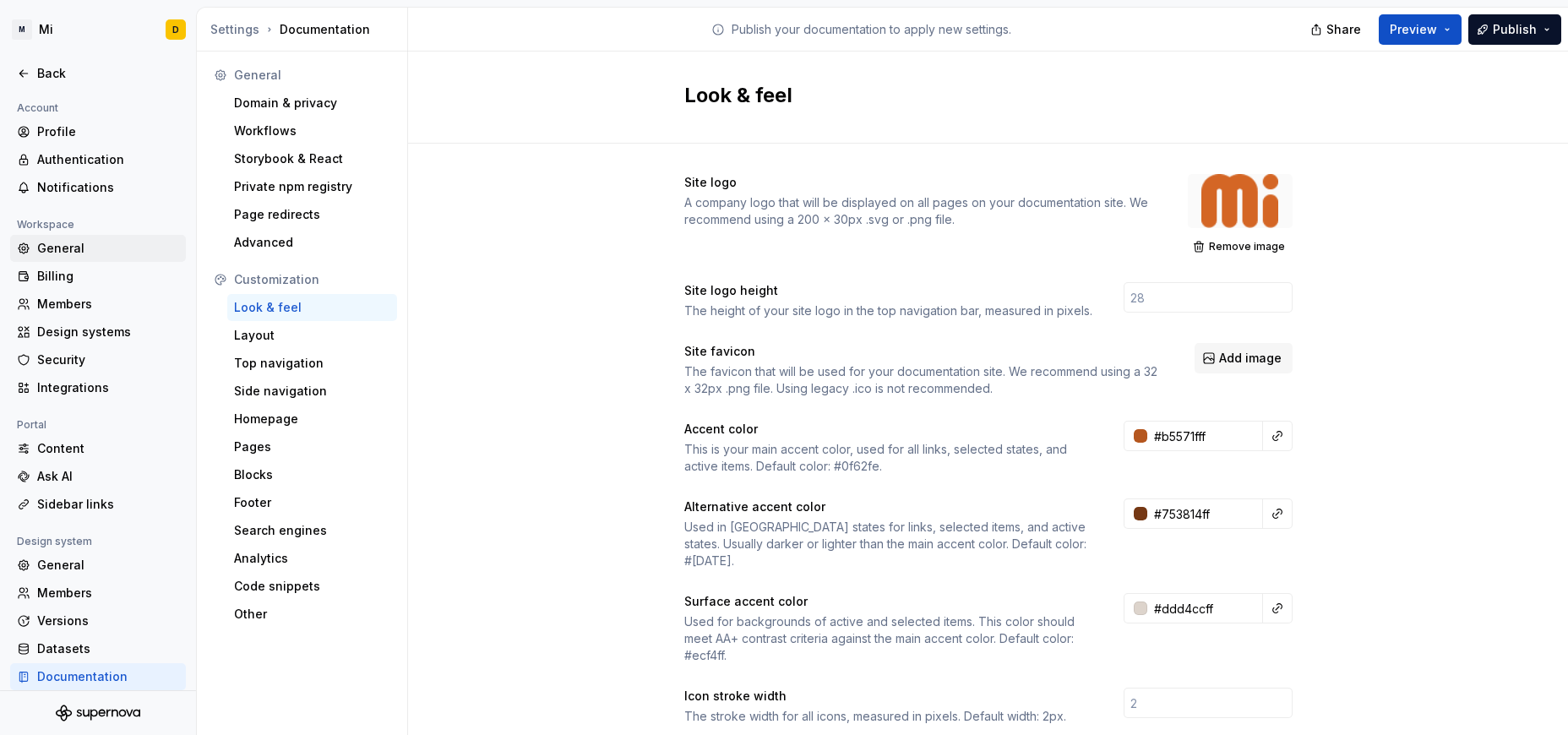
click at [90, 253] on div "General" at bounding box center [108, 249] width 142 height 17
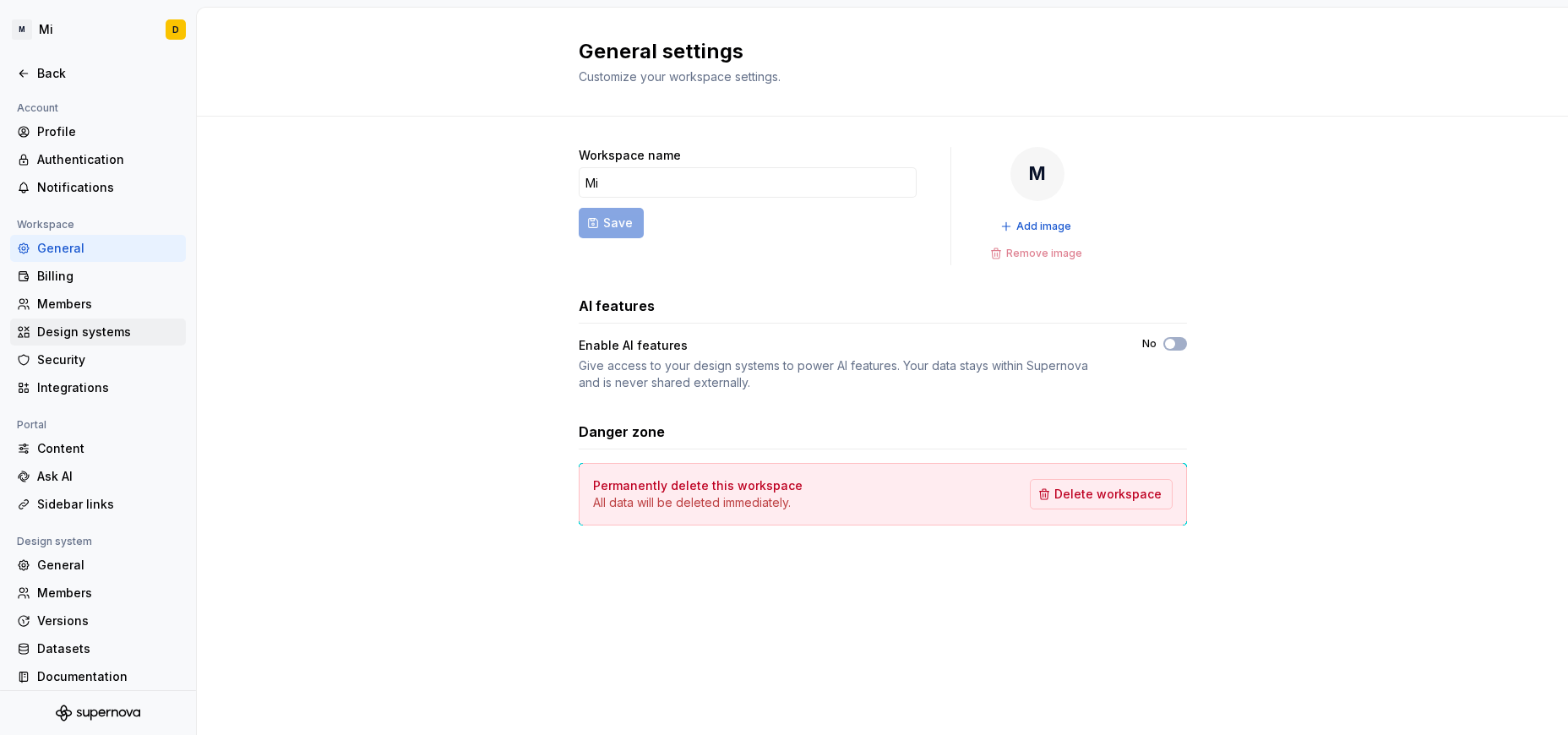
click at [116, 323] on div "Design systems" at bounding box center [108, 332] width 142 height 17
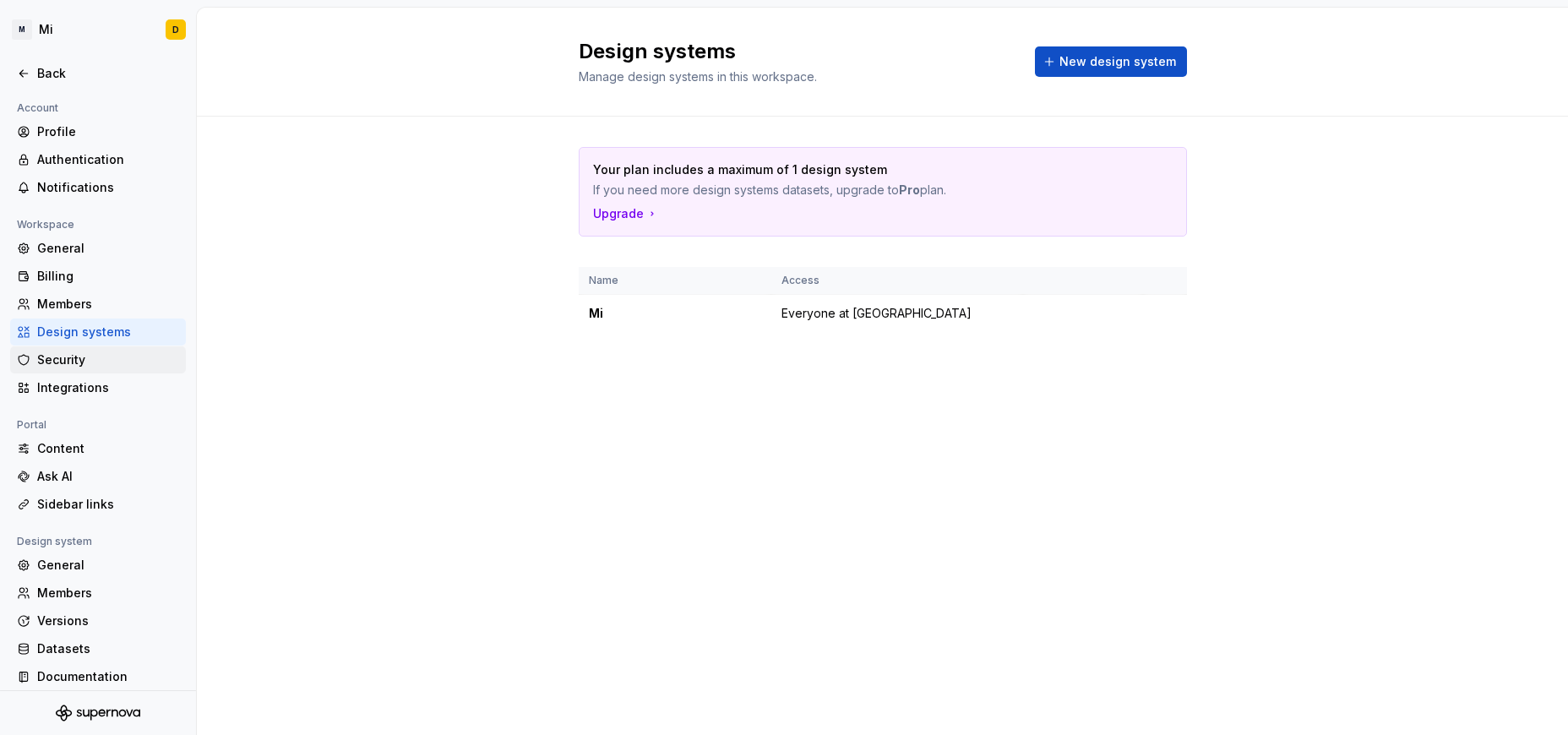
scroll to position [11, 0]
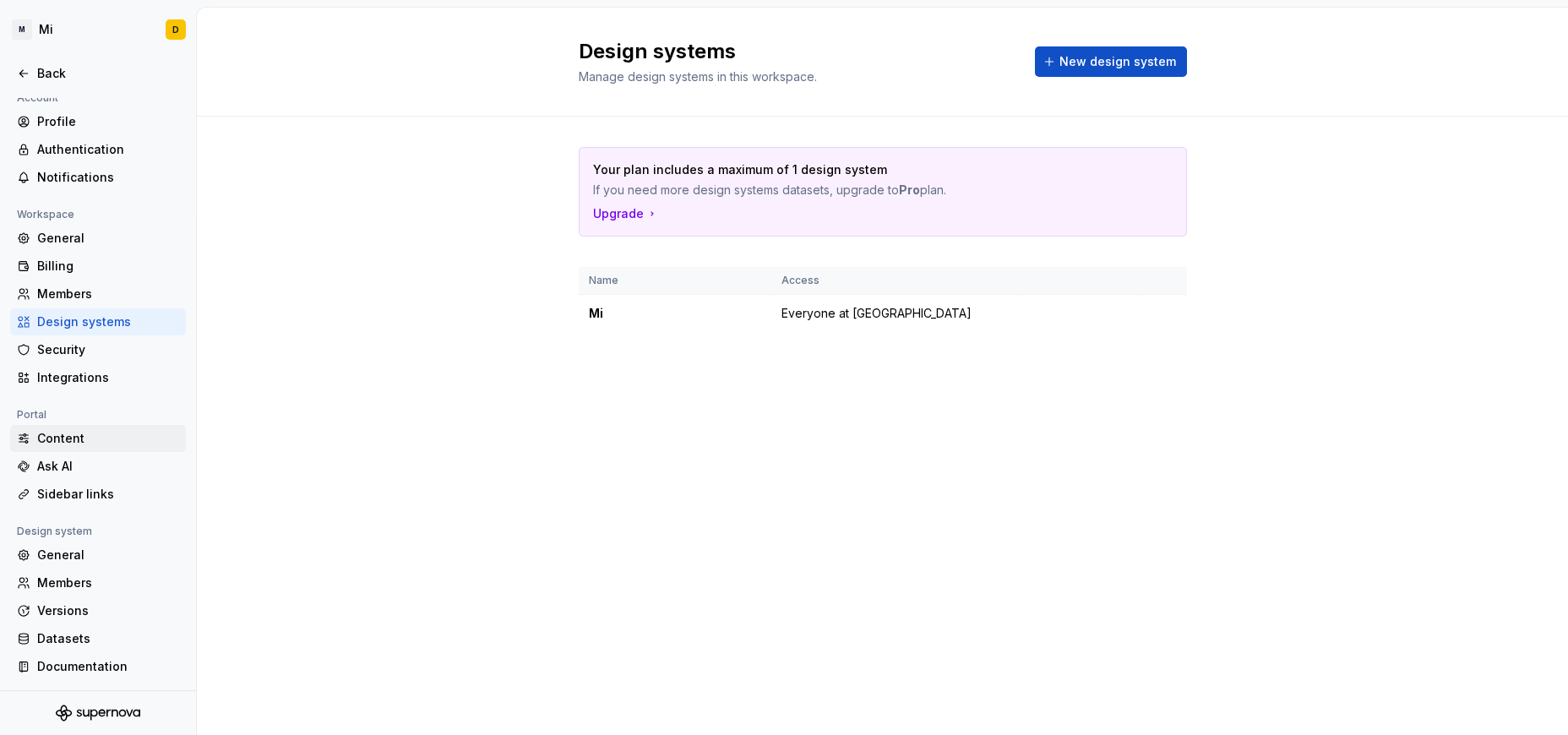
click at [97, 434] on div "Content" at bounding box center [108, 438] width 142 height 17
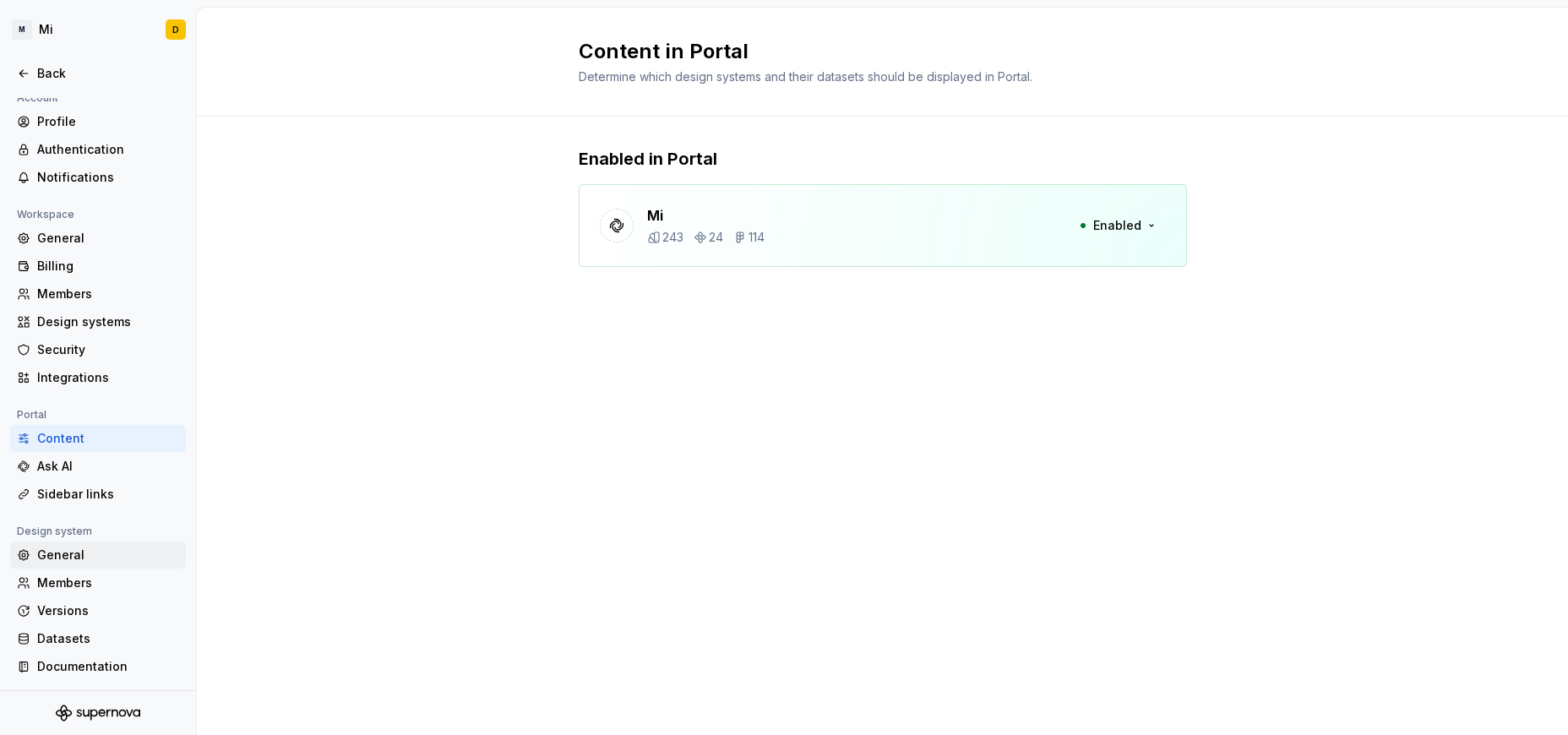
click at [78, 552] on div "General" at bounding box center [108, 555] width 142 height 17
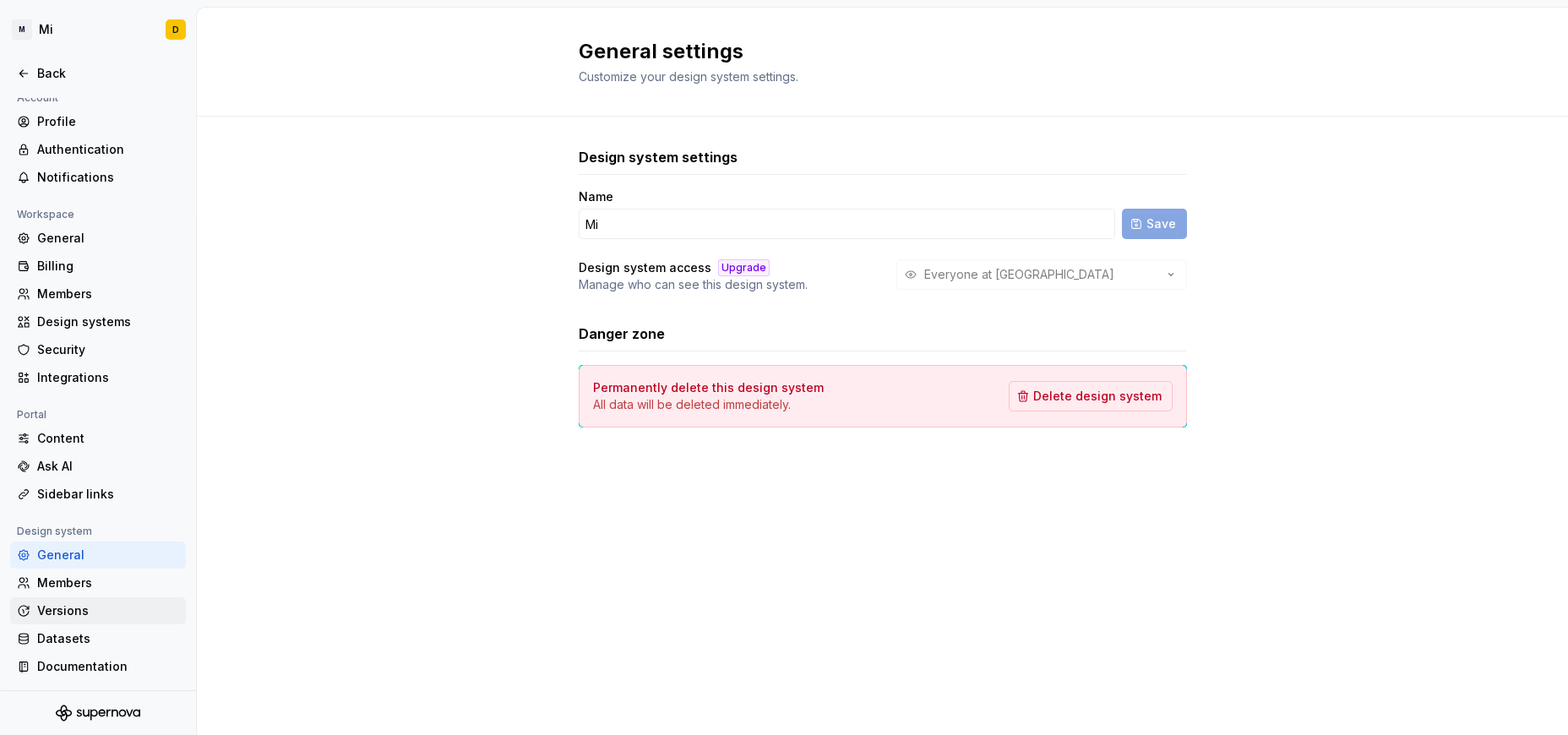
click at [68, 600] on div "Versions" at bounding box center [99, 611] width 176 height 27
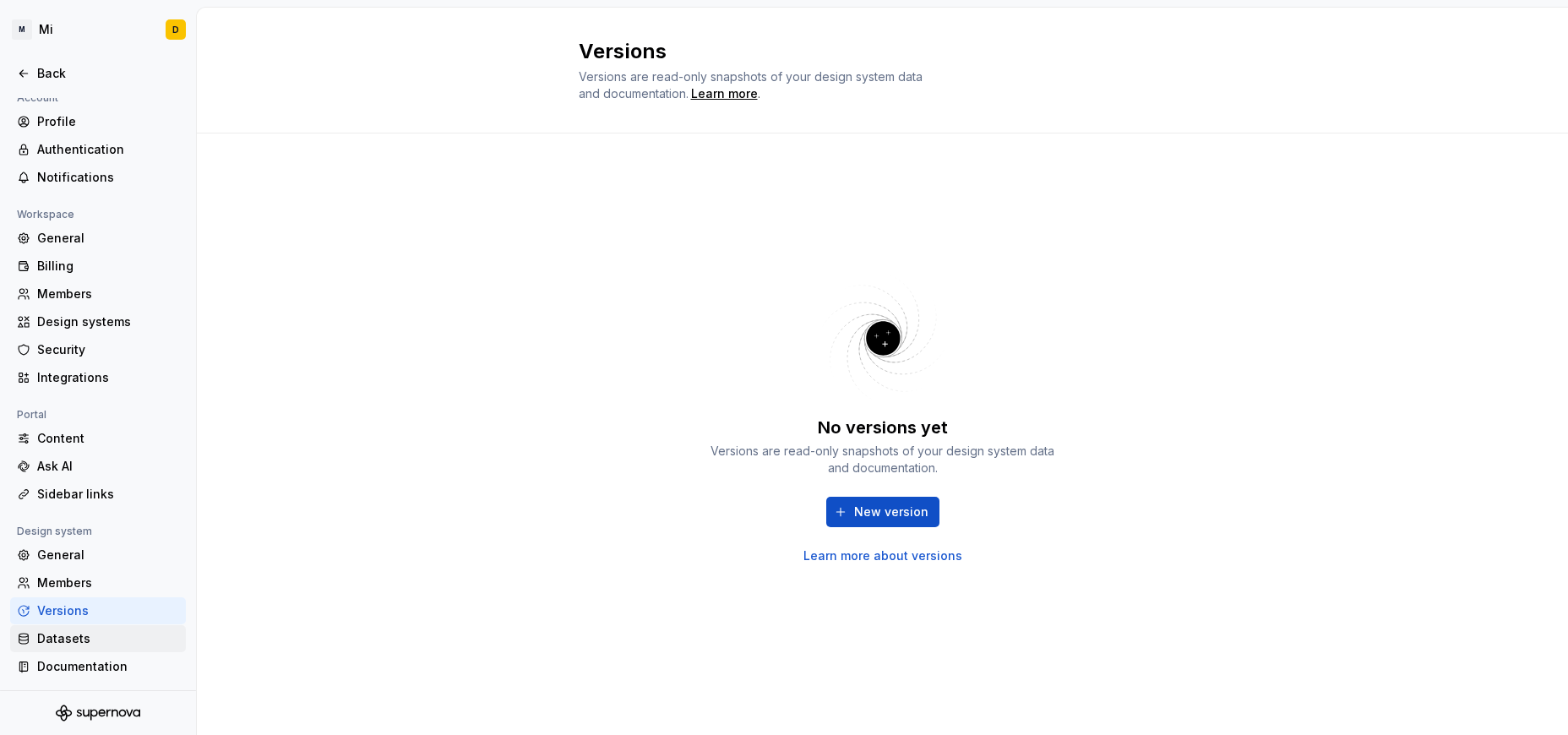
click at [73, 636] on div "Datasets" at bounding box center [108, 638] width 142 height 17
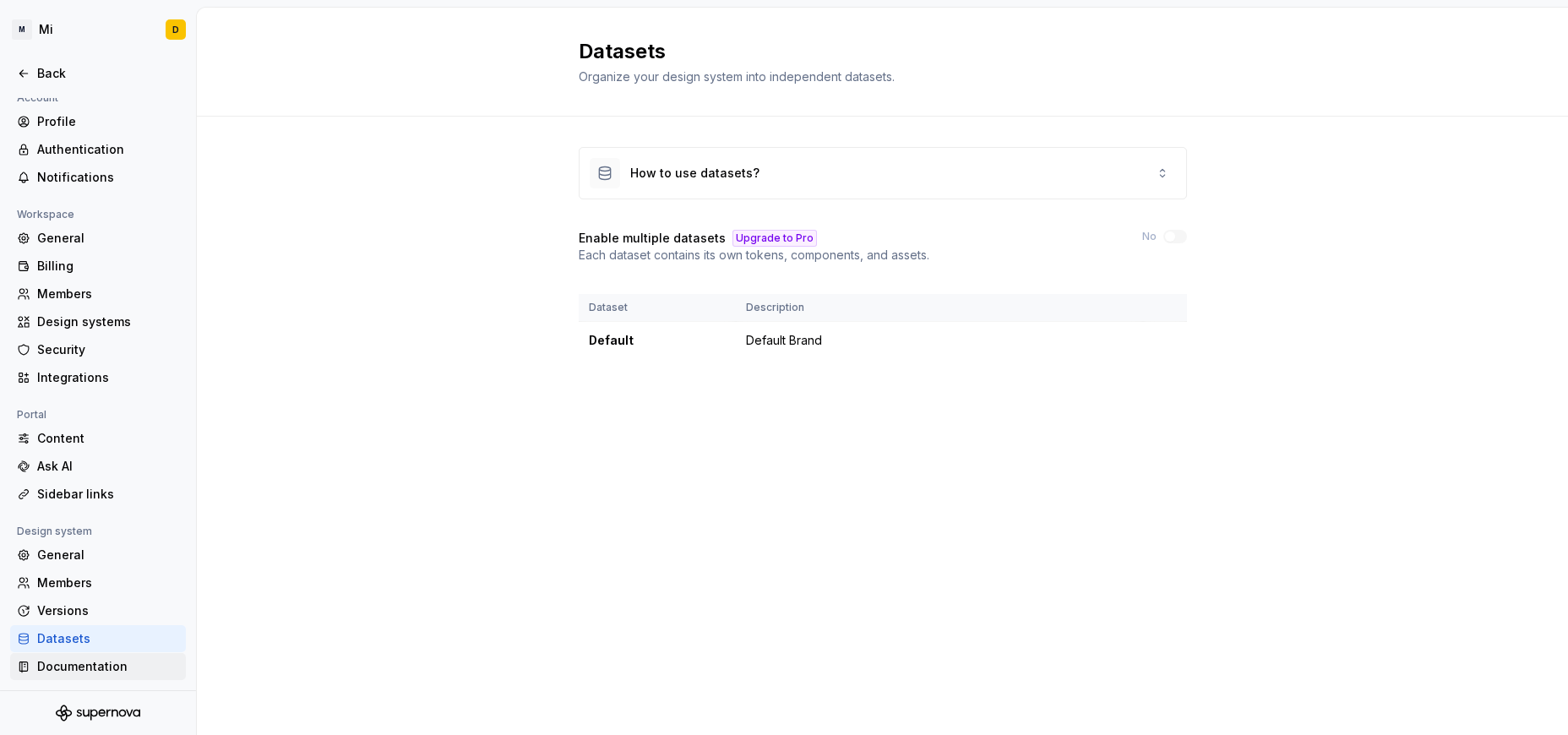
click at [88, 662] on div "Documentation" at bounding box center [108, 666] width 142 height 17
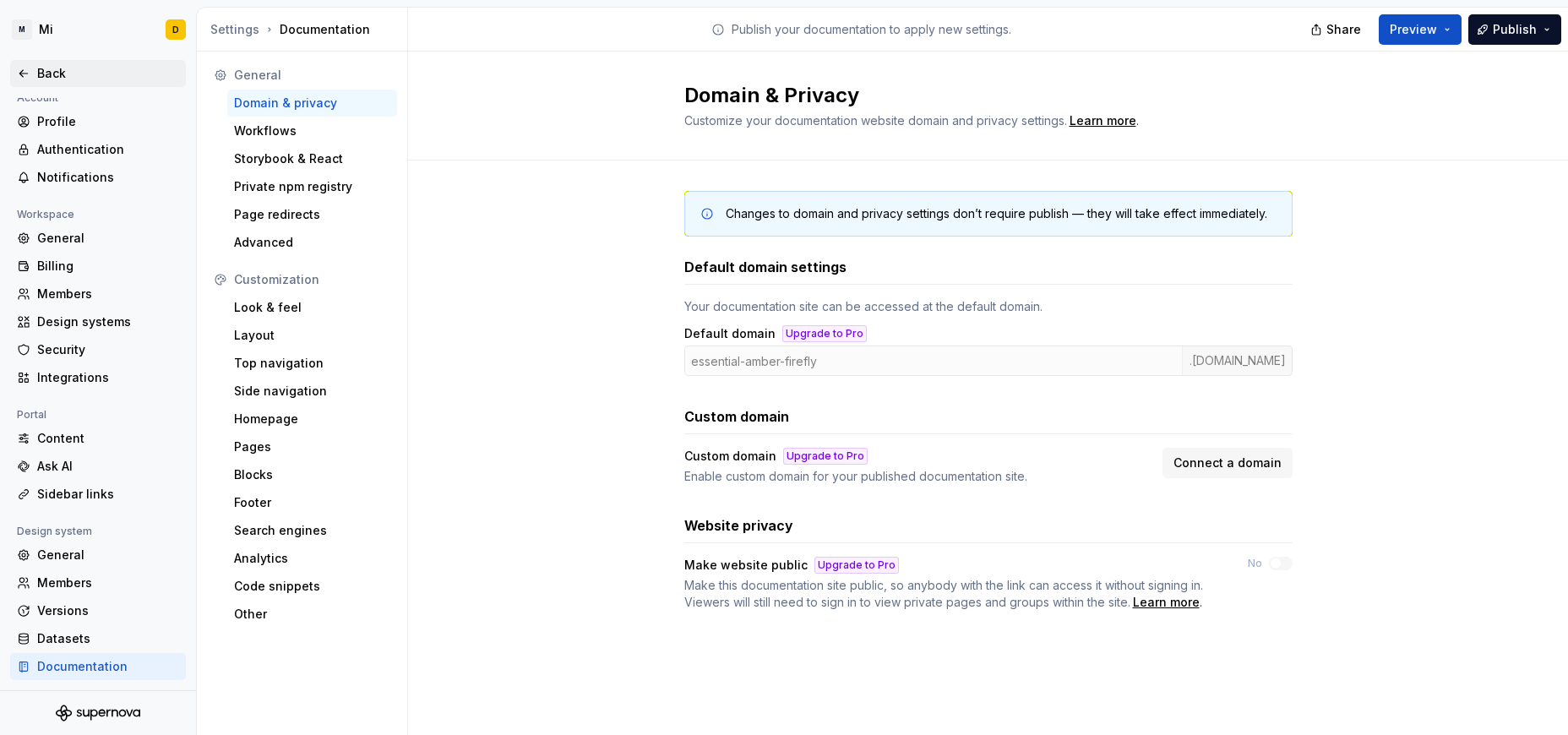
click at [34, 73] on div "Back" at bounding box center [98, 74] width 162 height 17
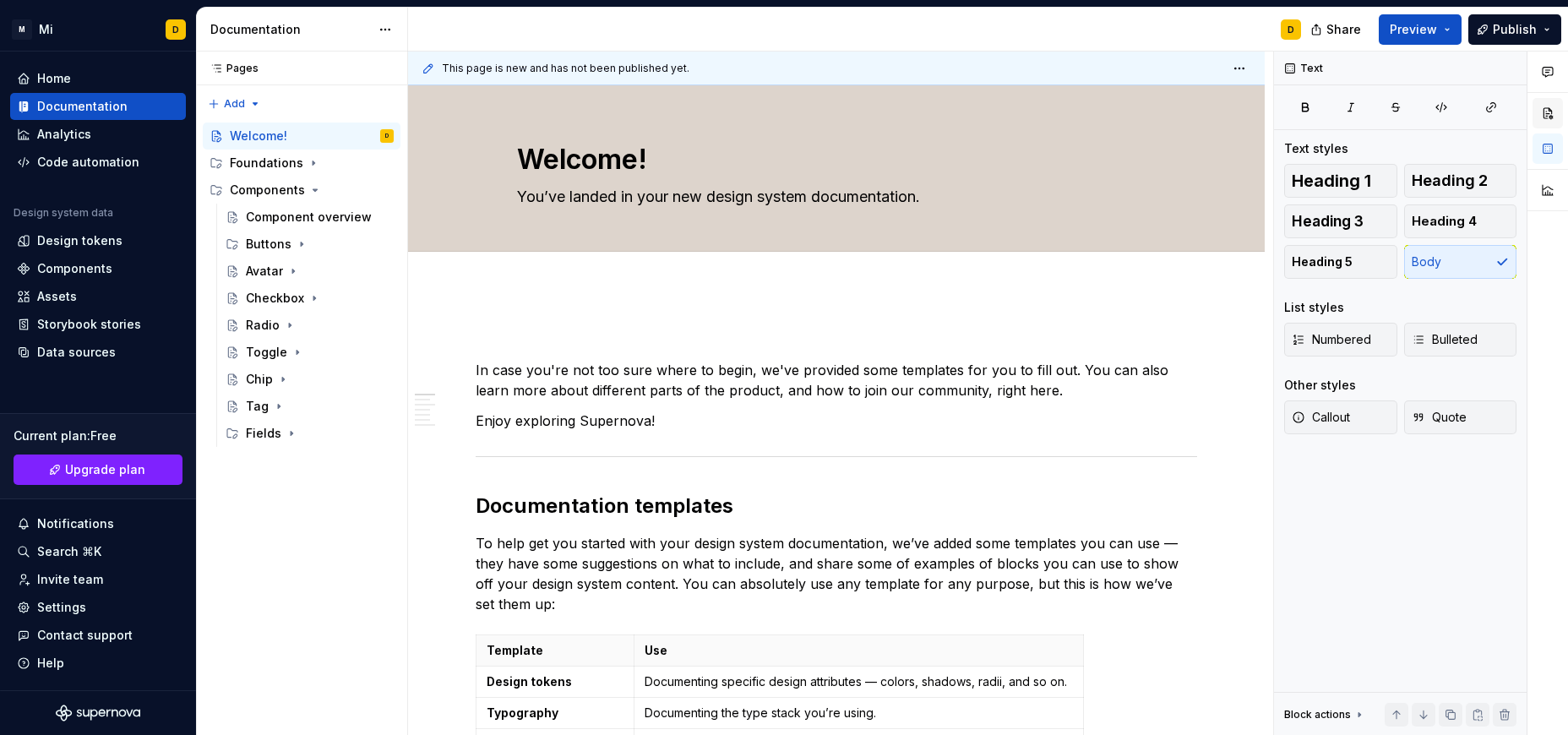
click at [1045, 113] on button "button" at bounding box center [1548, 113] width 31 height 31
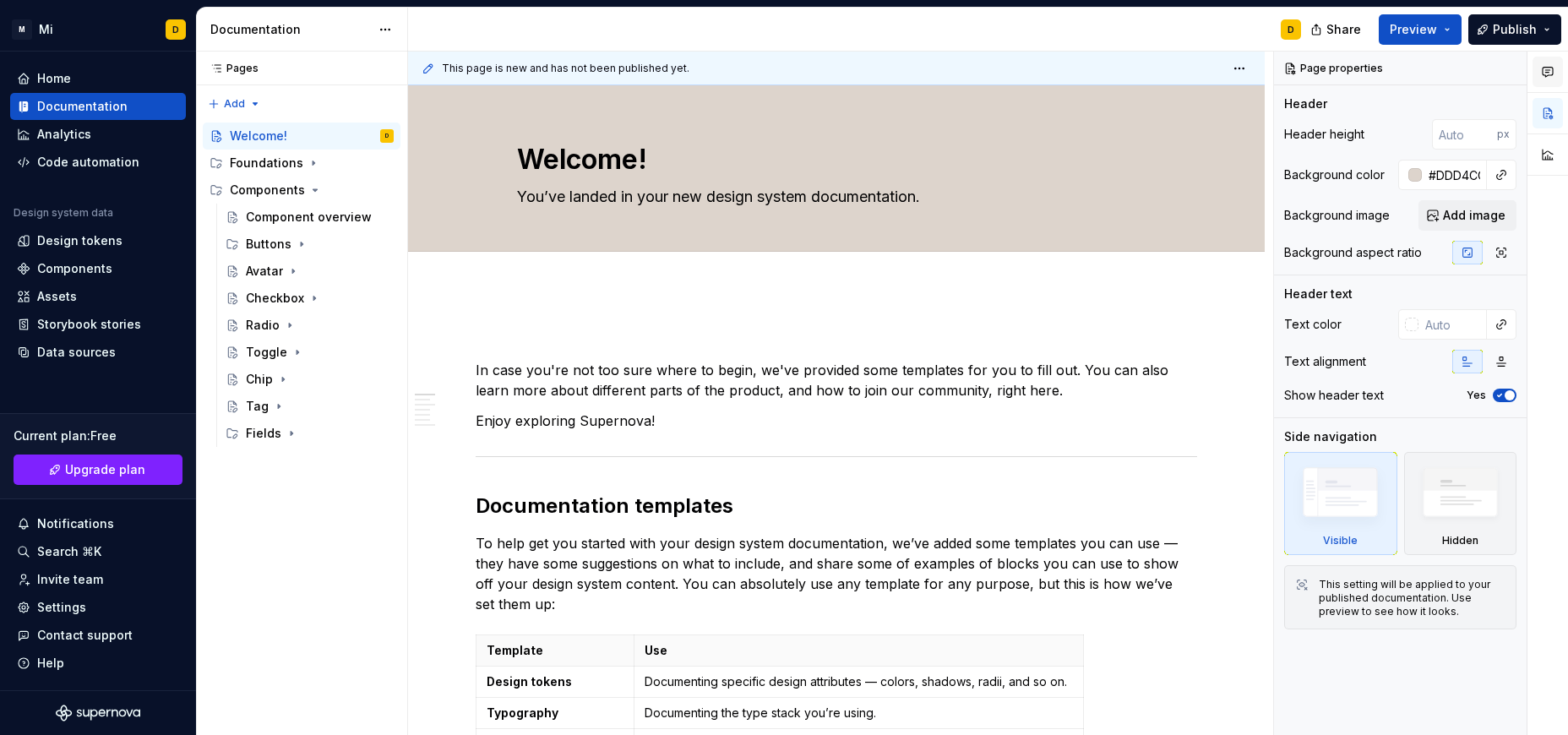
click at [1045, 68] on icon "button" at bounding box center [1548, 72] width 13 height 13
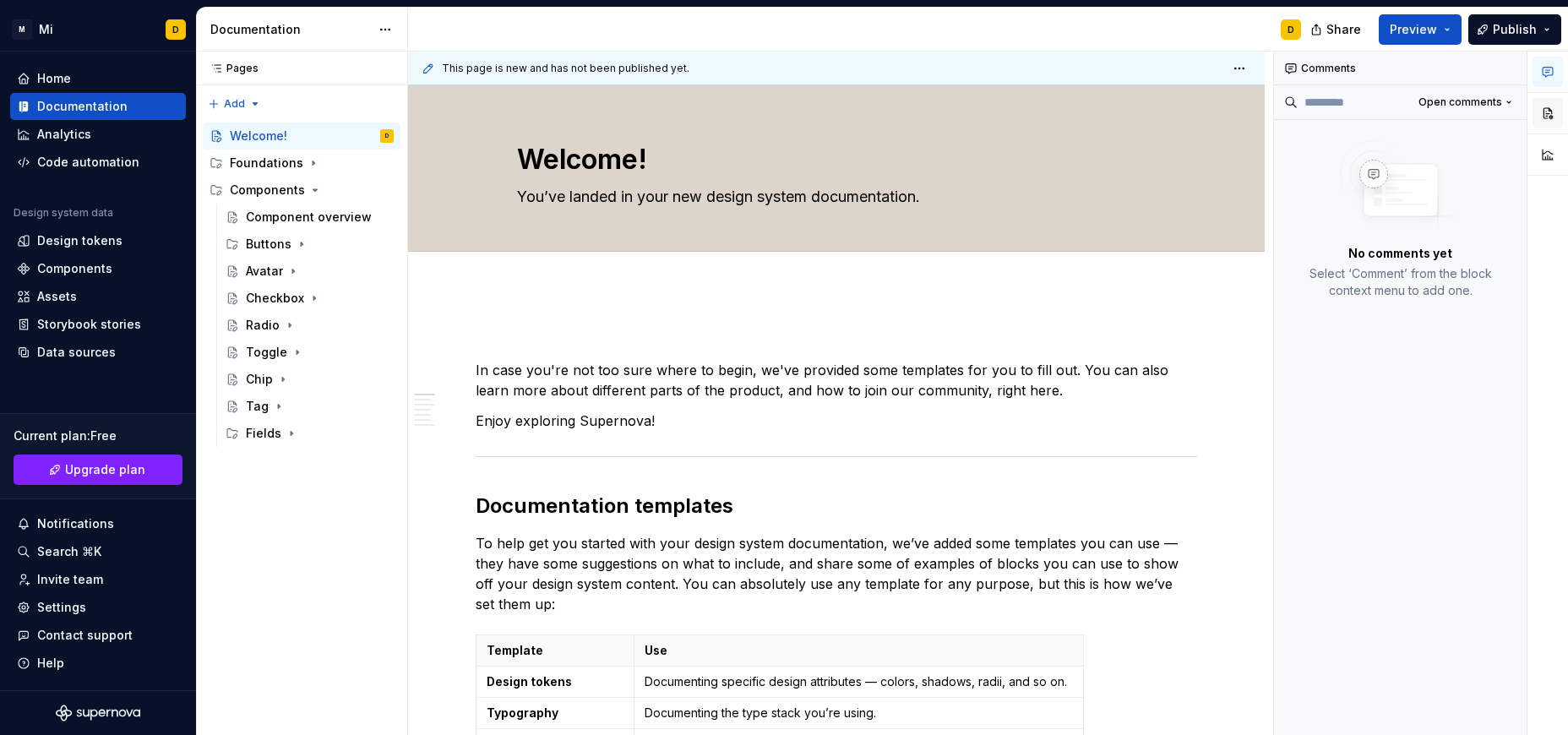
click at [1045, 114] on button "button" at bounding box center [1548, 113] width 31 height 31
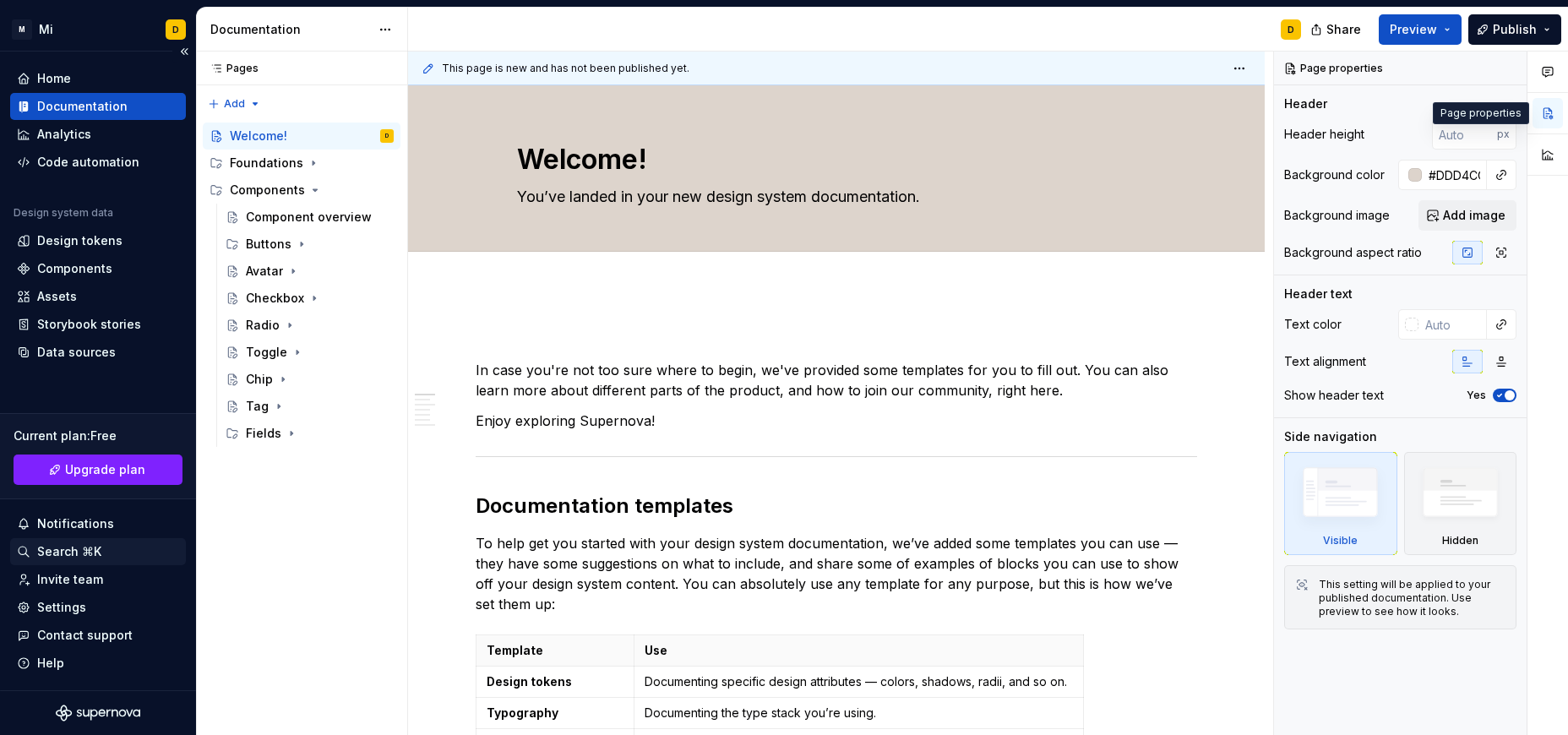
type textarea "*"
click at [77, 608] on div "Settings" at bounding box center [61, 608] width 49 height 17
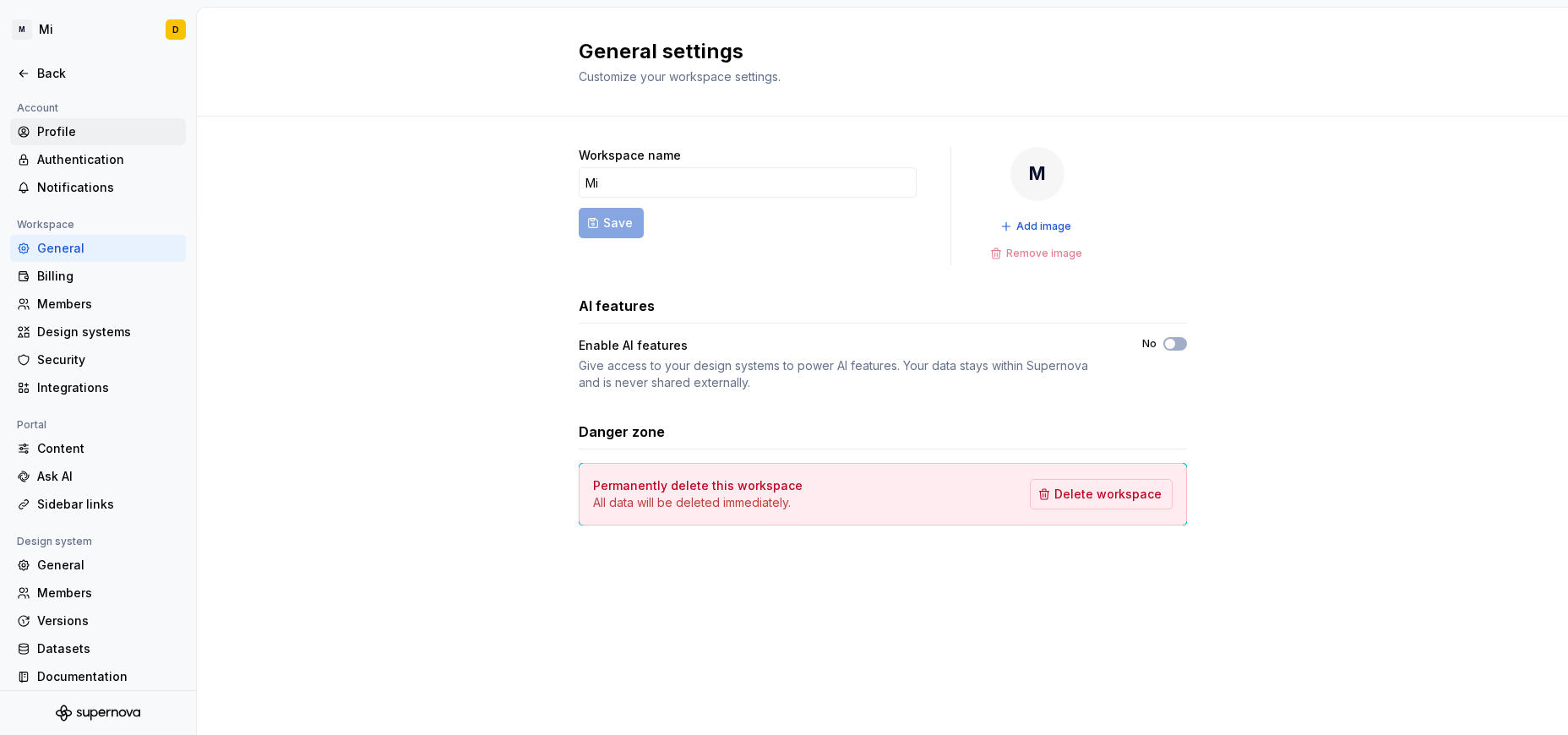
click at [49, 122] on div "Profile" at bounding box center [99, 132] width 176 height 27
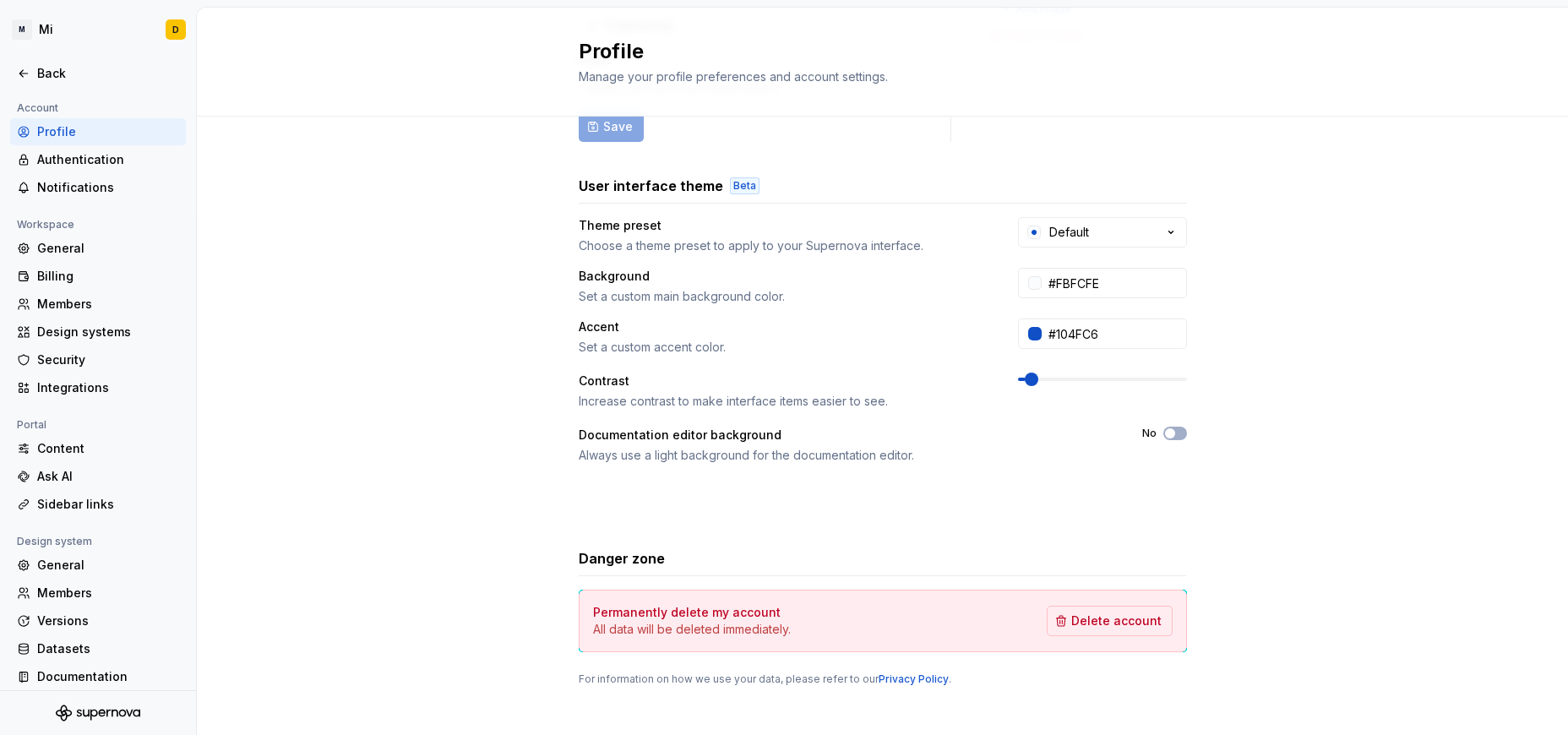
scroll to position [220, 0]
click at [1045, 284] on input "#FBFCFE" at bounding box center [1114, 280] width 146 height 31
paste input "DDD4CC"
type input "#DDD4CC"
click at [1045, 274] on div "Full name Affects Supernova AI Didi Area of work Affects Supernova AI Engineeri…" at bounding box center [883, 322] width 1371 height 852
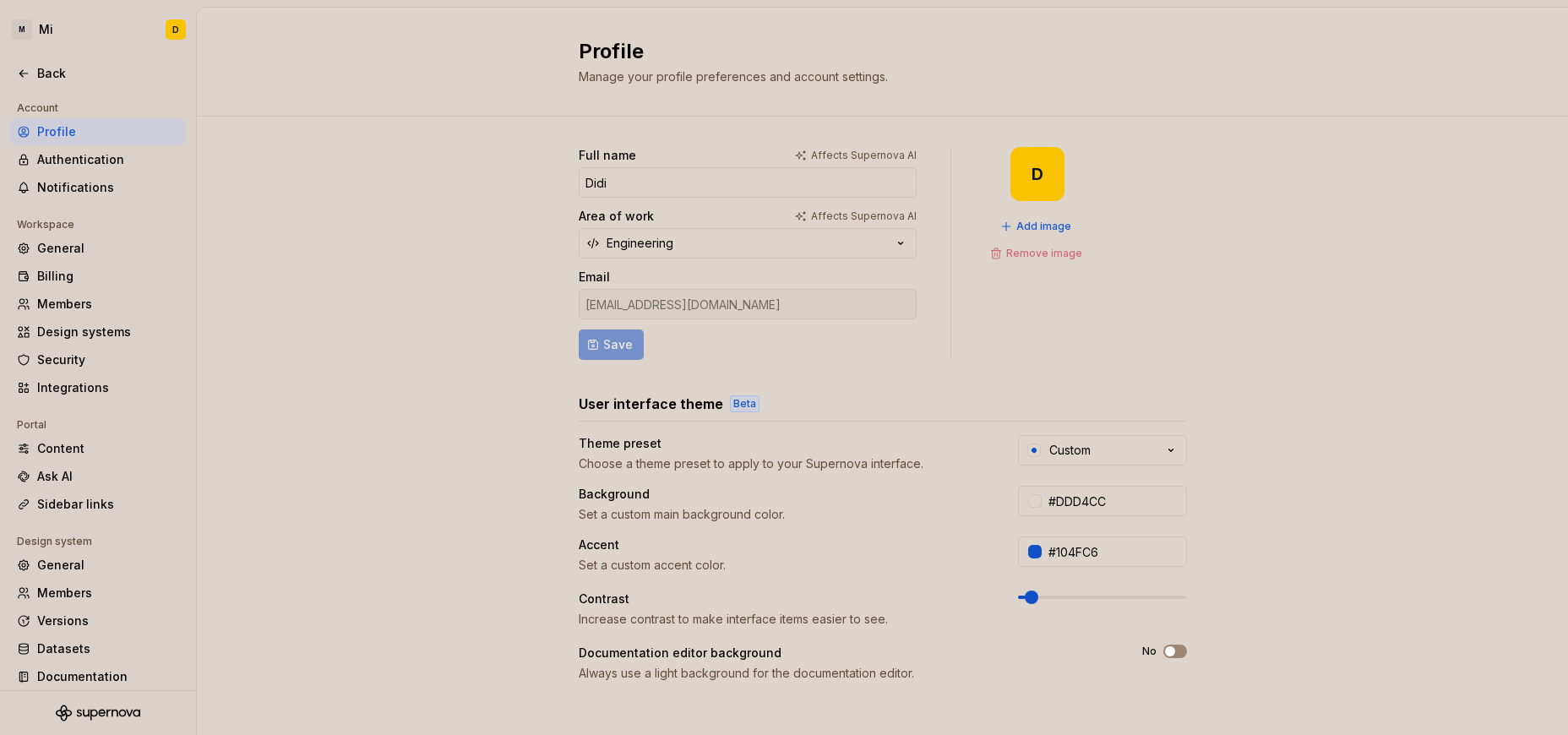
scroll to position [234, 0]
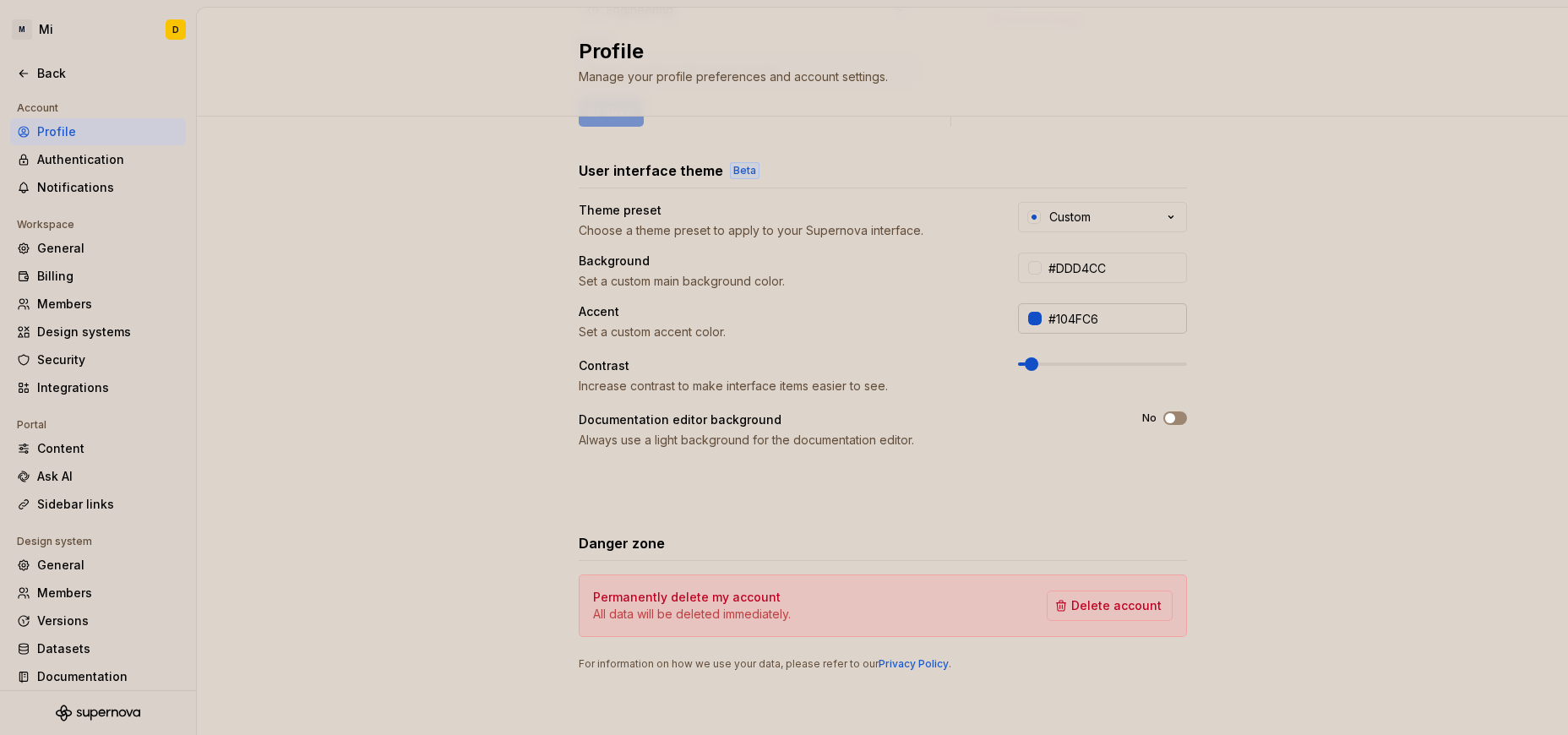
click at [1045, 326] on input "#104FC6" at bounding box center [1114, 319] width 146 height 31
paste input "D46625"
type input "#D46625"
click at [1045, 291] on div "Full name Affects Supernova AI Didi Area of work Affects Supernova AI Engineeri…" at bounding box center [883, 309] width 1371 height 852
click at [1040, 370] on span at bounding box center [1046, 364] width 13 height 13
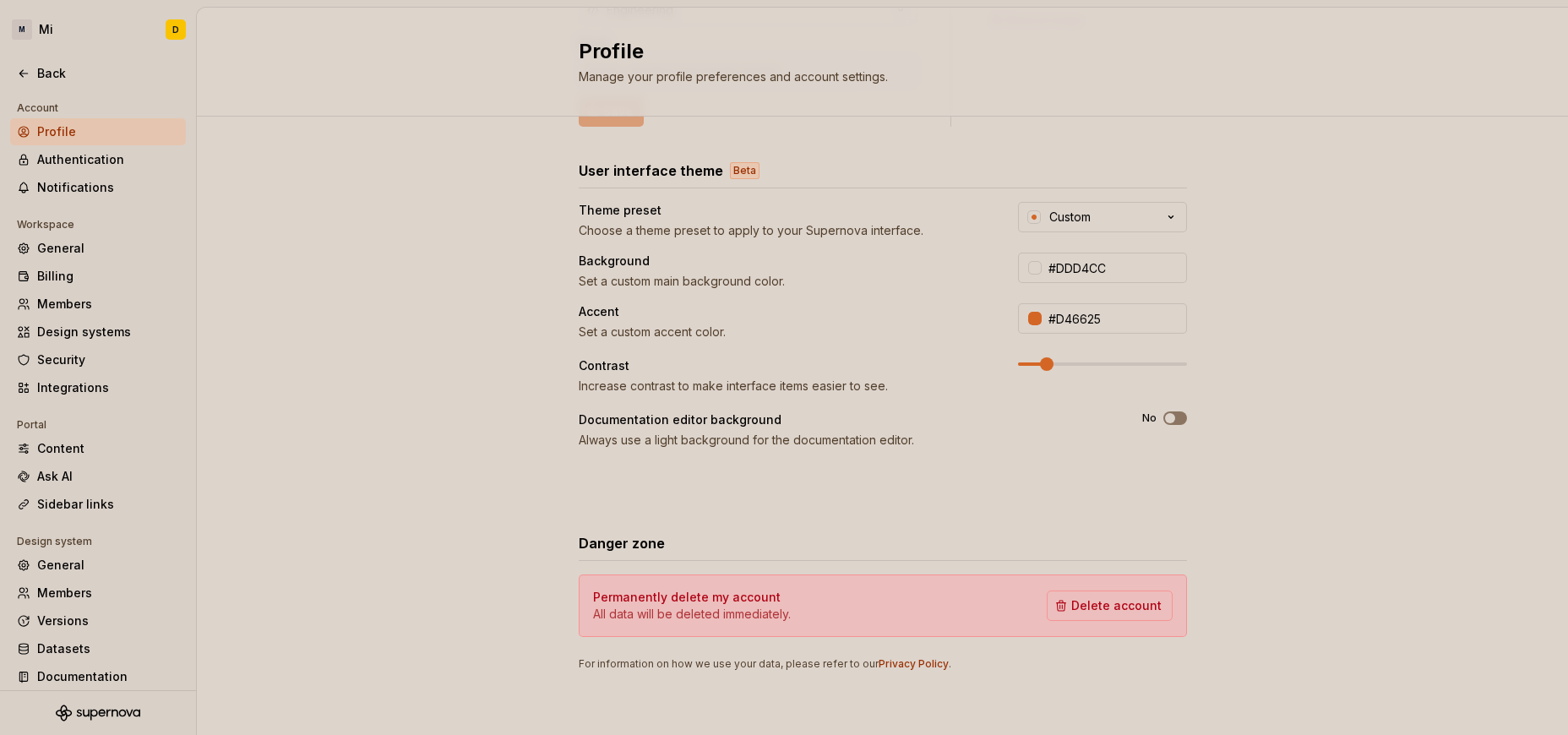
click at [1045, 324] on div "Full name Affects Supernova AI Didi Area of work Affects Supernova AI Engineeri…" at bounding box center [883, 309] width 1371 height 852
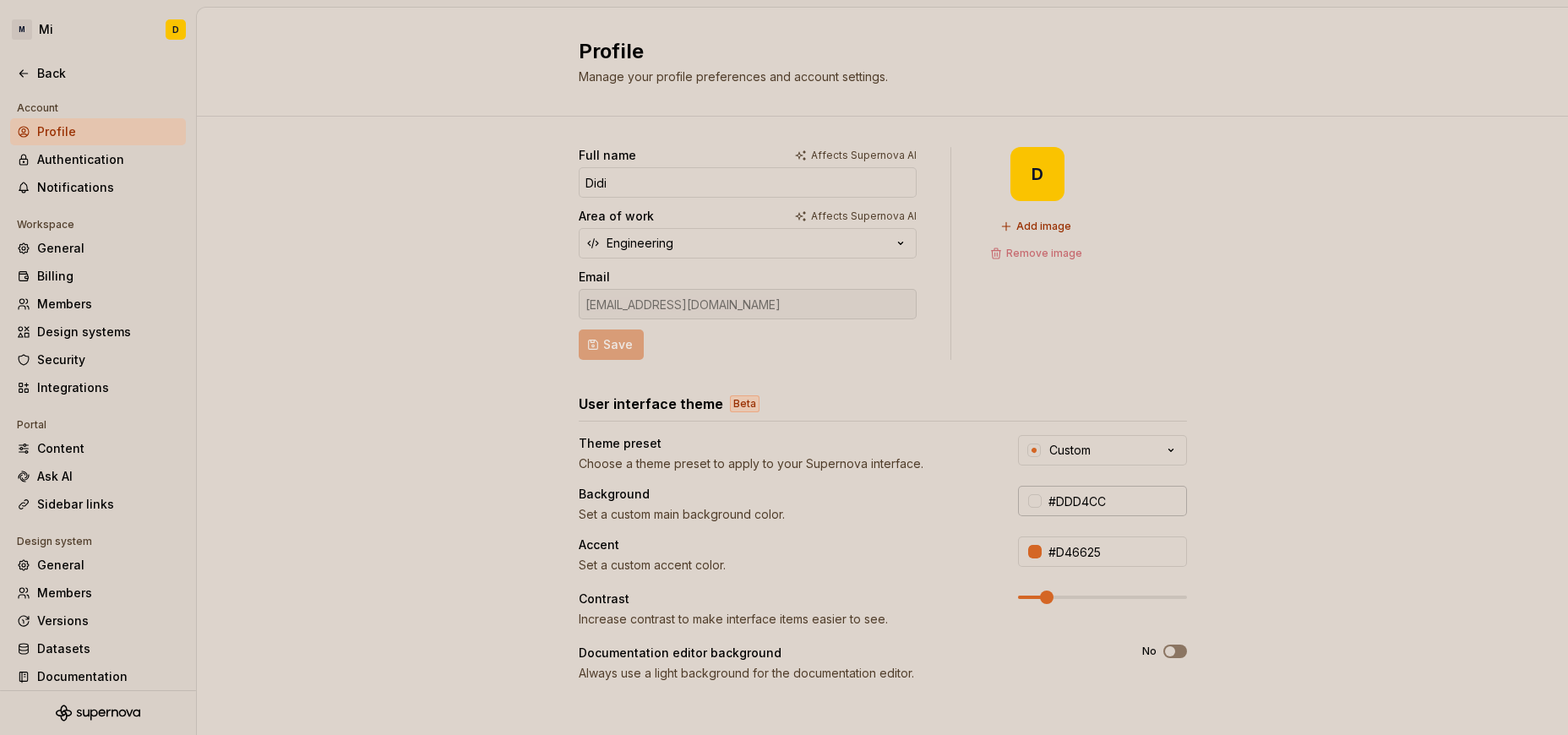
click at [1045, 503] on input "#DDD4CC" at bounding box center [1114, 501] width 146 height 31
click at [1045, 497] on input "#DDD4CC" at bounding box center [1114, 501] width 146 height 31
click at [1045, 500] on input "#DDD4CC" at bounding box center [1114, 501] width 146 height 31
paste input "FDF6F2"
type input "#FDF6F2"
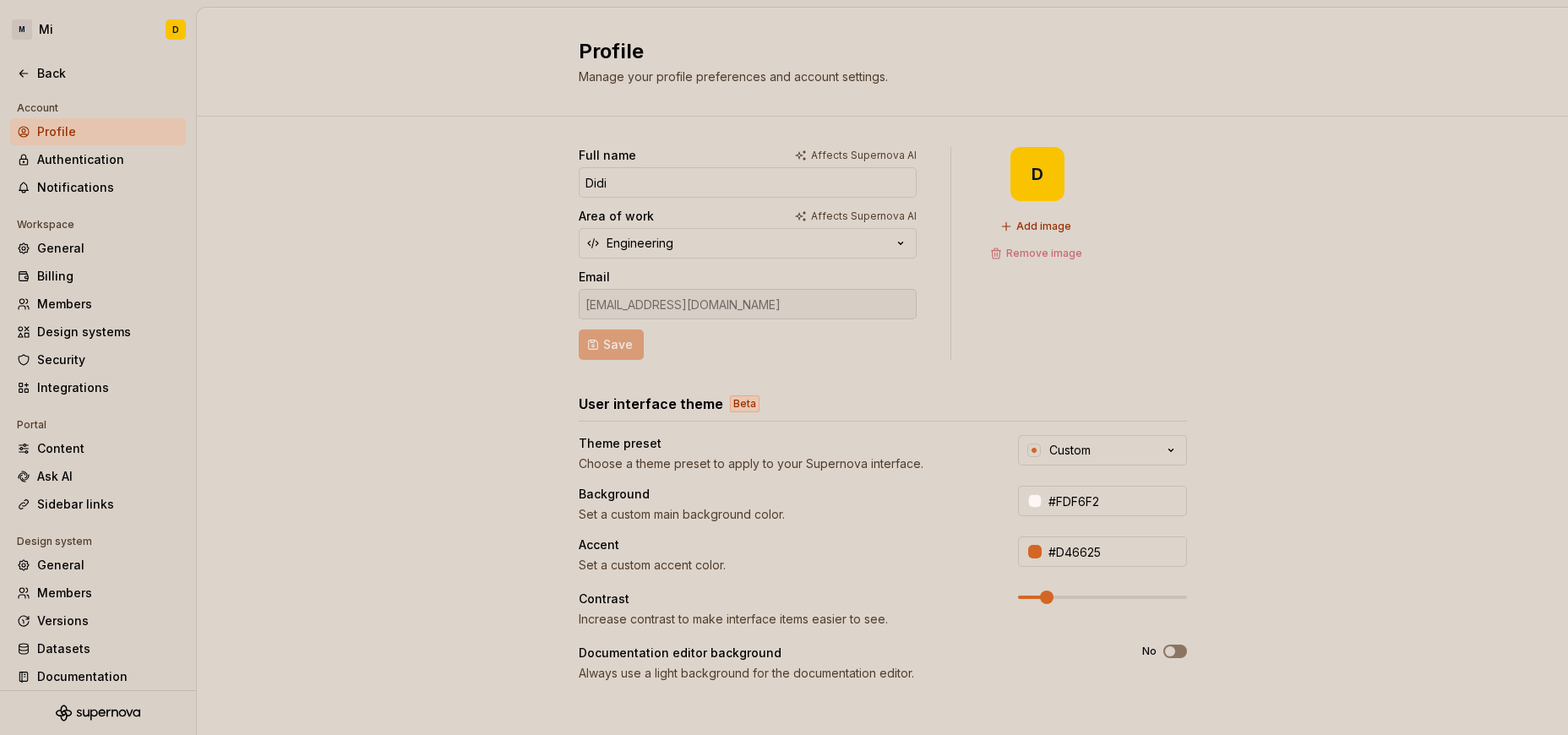
click at [1045, 500] on div "Full name Affects Supernova AI Didi Area of work Affects Supernova AI Engineeri…" at bounding box center [883, 543] width 1371 height 852
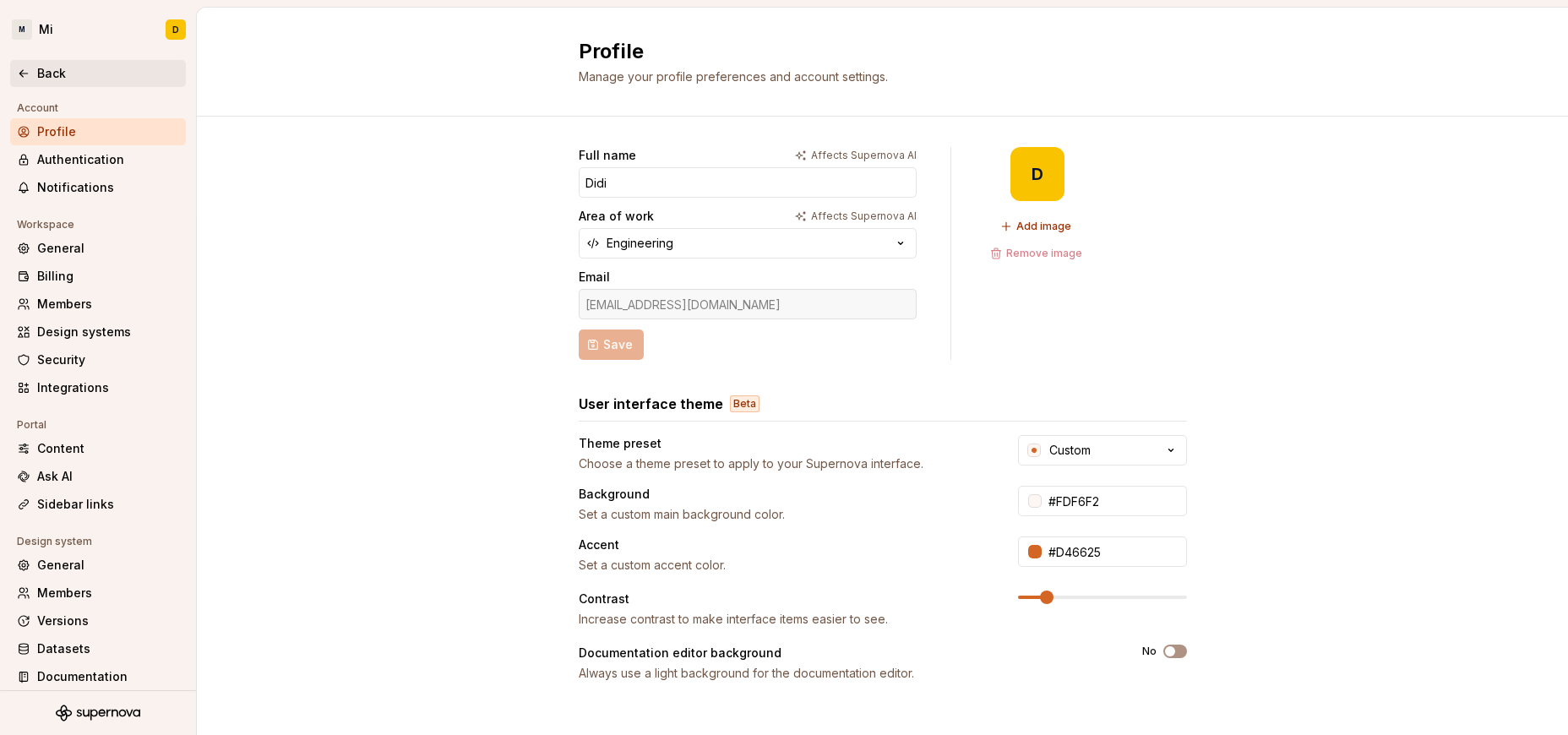
click at [52, 74] on div "Back" at bounding box center [108, 74] width 142 height 17
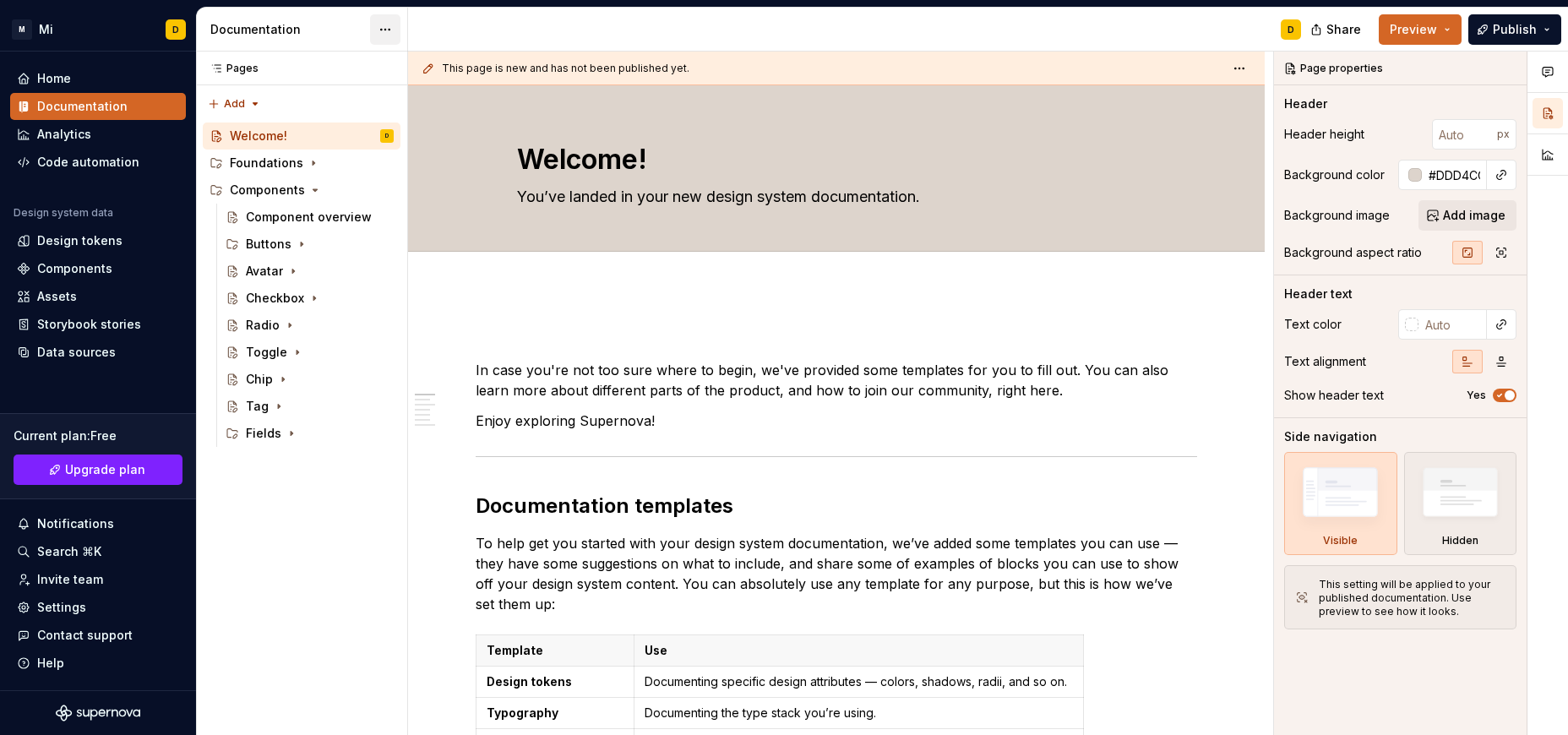
click at [385, 33] on html "M Mi D Home Documentation Analytics Code automation Design system data Design t…" at bounding box center [784, 368] width 1568 height 735
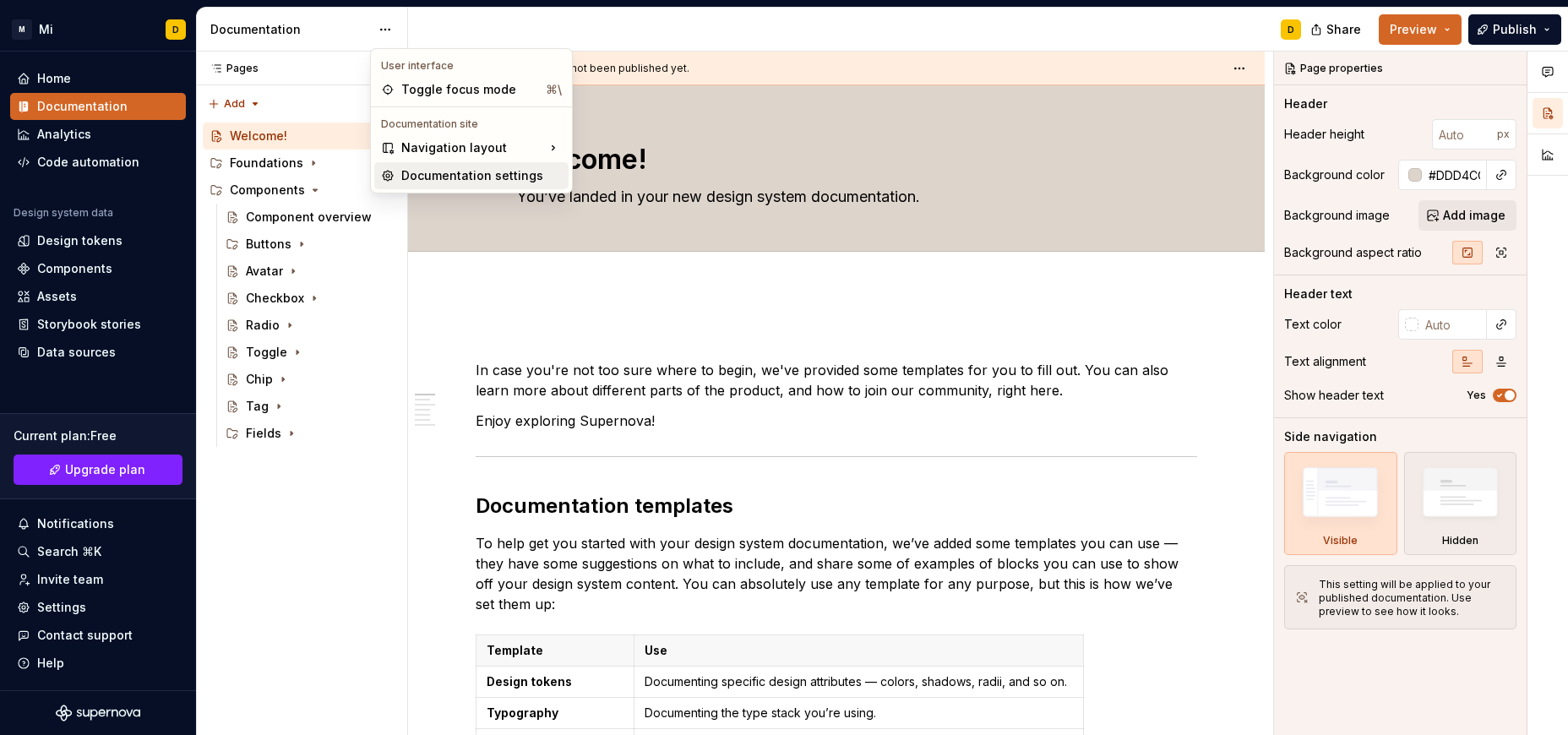
click at [440, 171] on div "Documentation settings" at bounding box center [482, 176] width 161 height 17
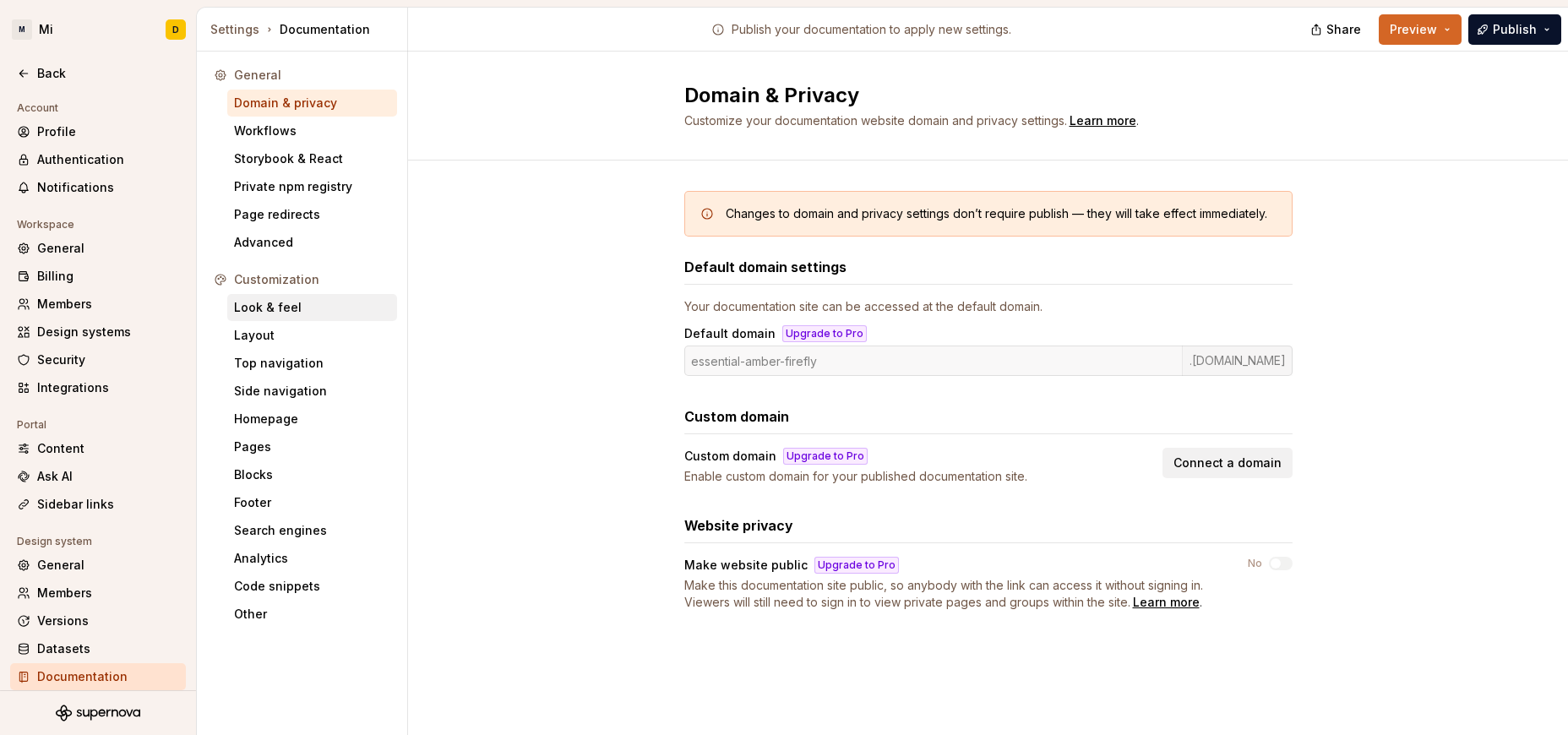
click at [326, 308] on div "Look & feel" at bounding box center [311, 307] width 156 height 17
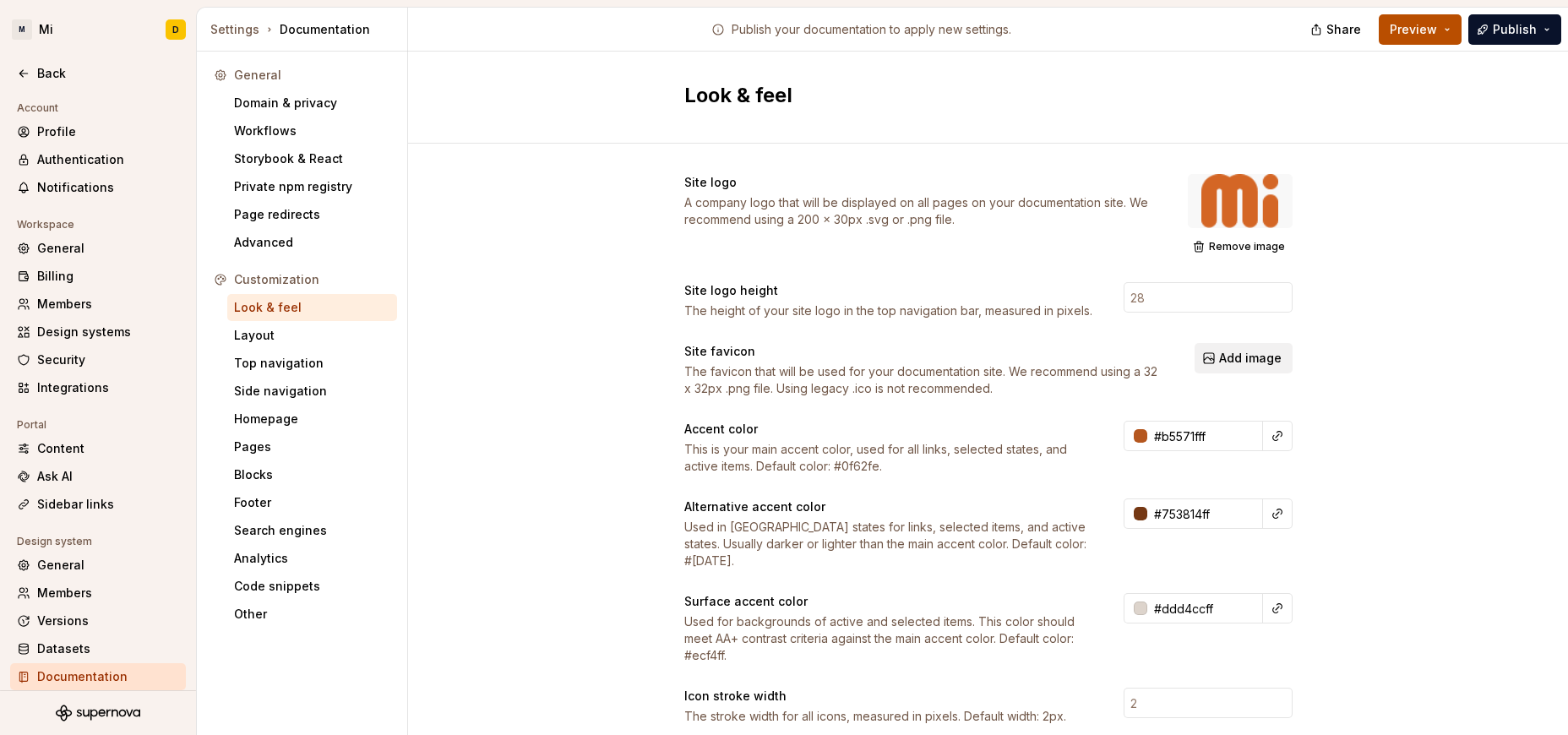
click at [1045, 25] on span "Preview" at bounding box center [1413, 30] width 47 height 17
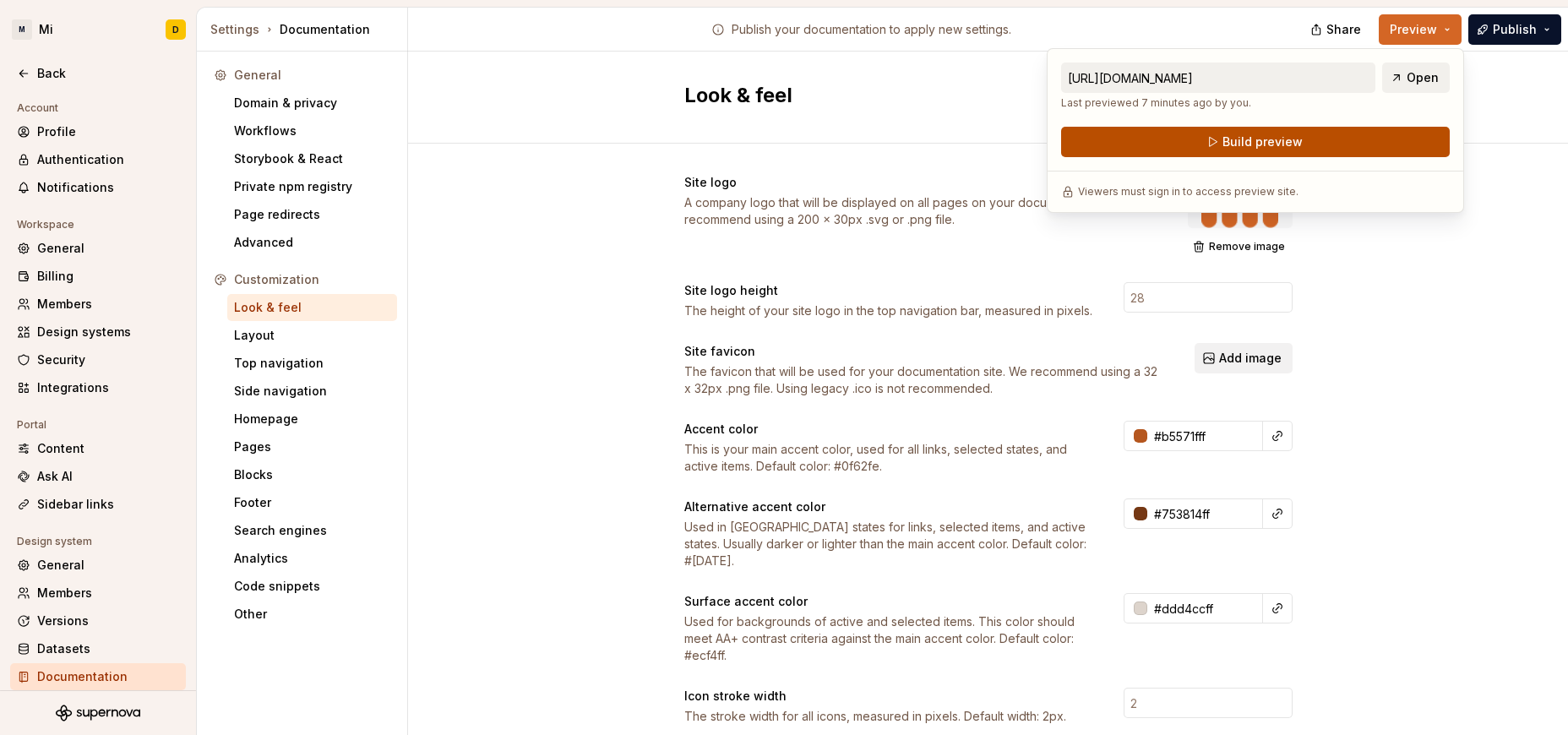
click at [1045, 133] on button "Build preview" at bounding box center [1255, 142] width 389 height 31
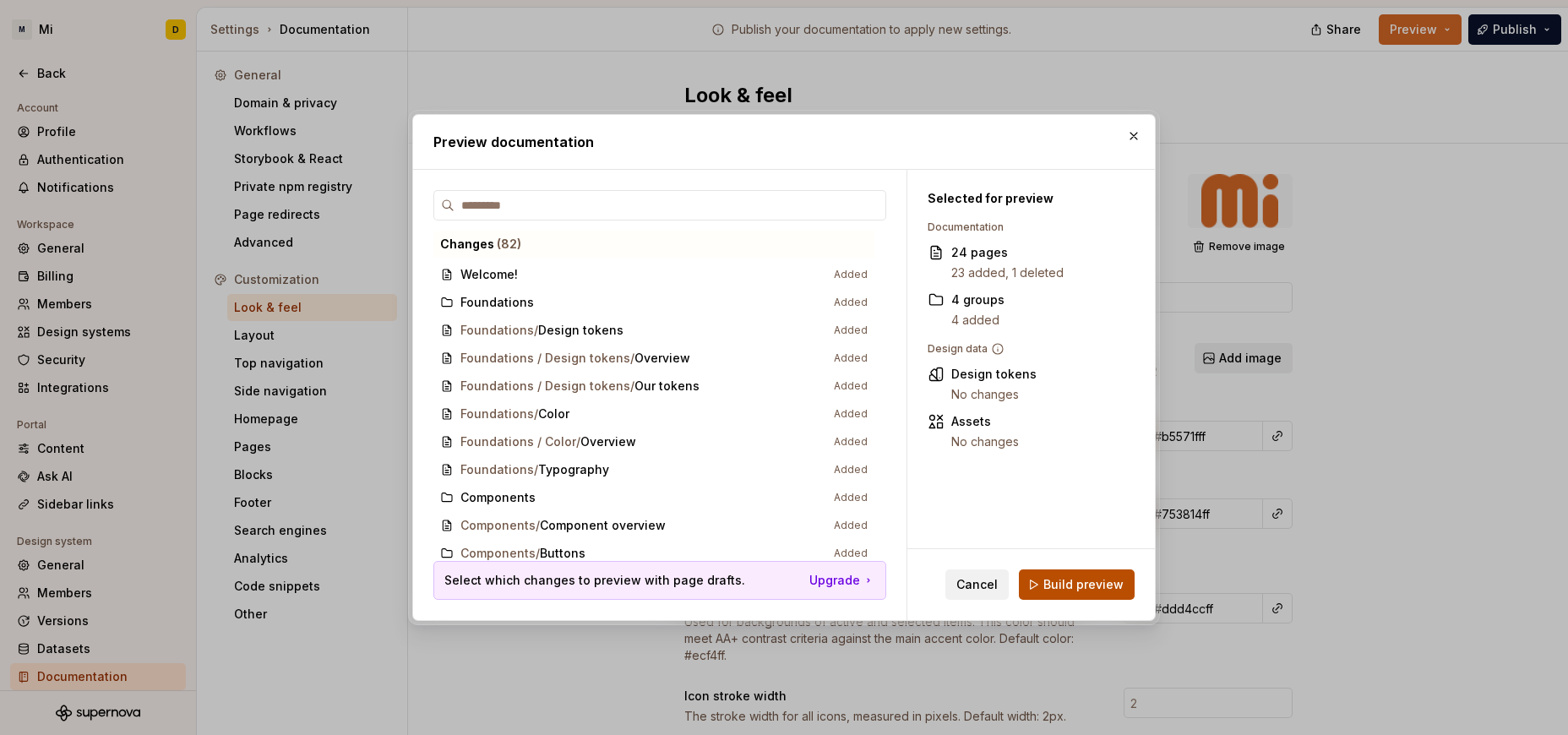
click at [1045, 582] on span "Build preview" at bounding box center [1084, 585] width 80 height 17
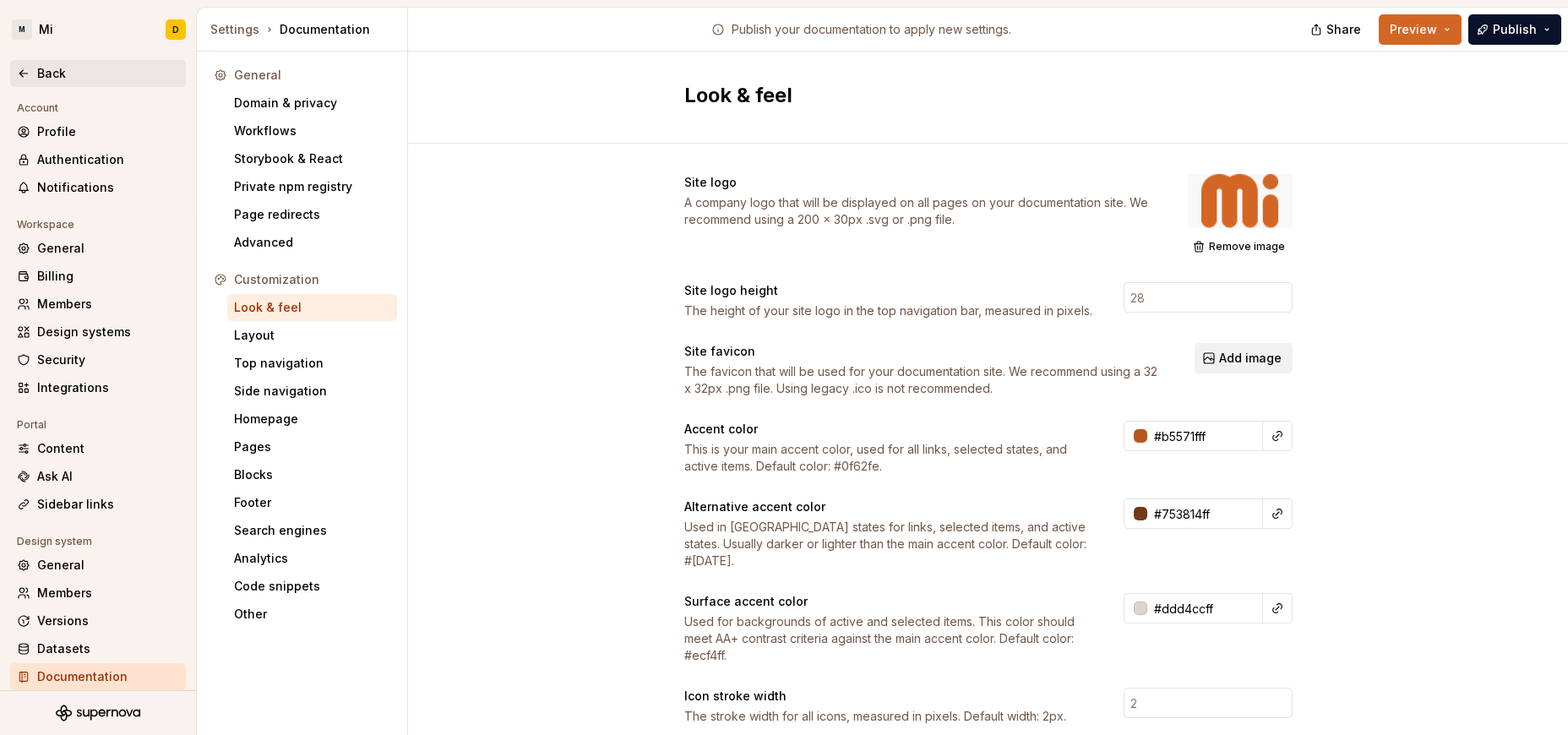
click at [54, 69] on div "Back" at bounding box center [108, 74] width 142 height 17
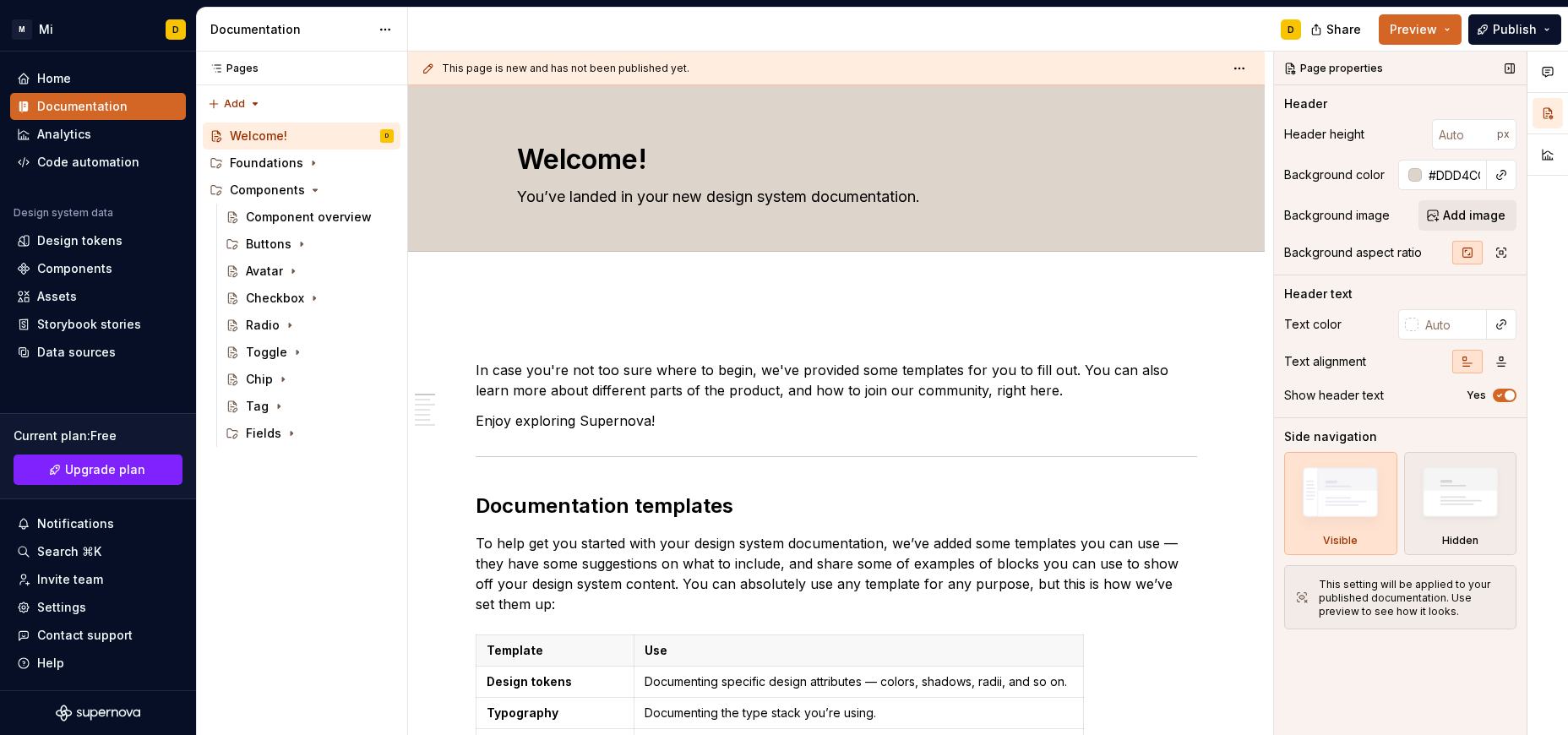
click at [1045, 62] on div "Page properties" at bounding box center [1334, 68] width 111 height 24
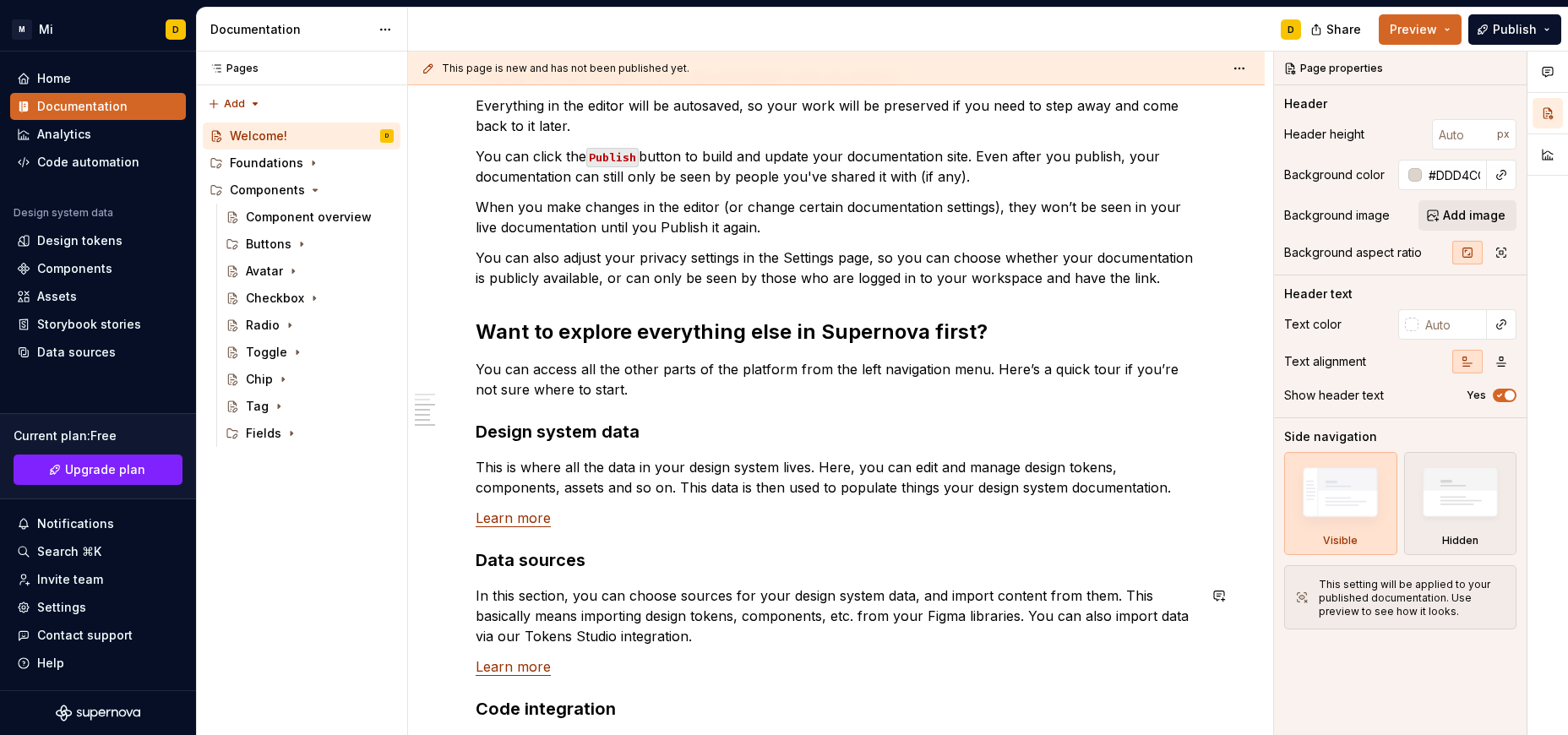
scroll to position [1378, 0]
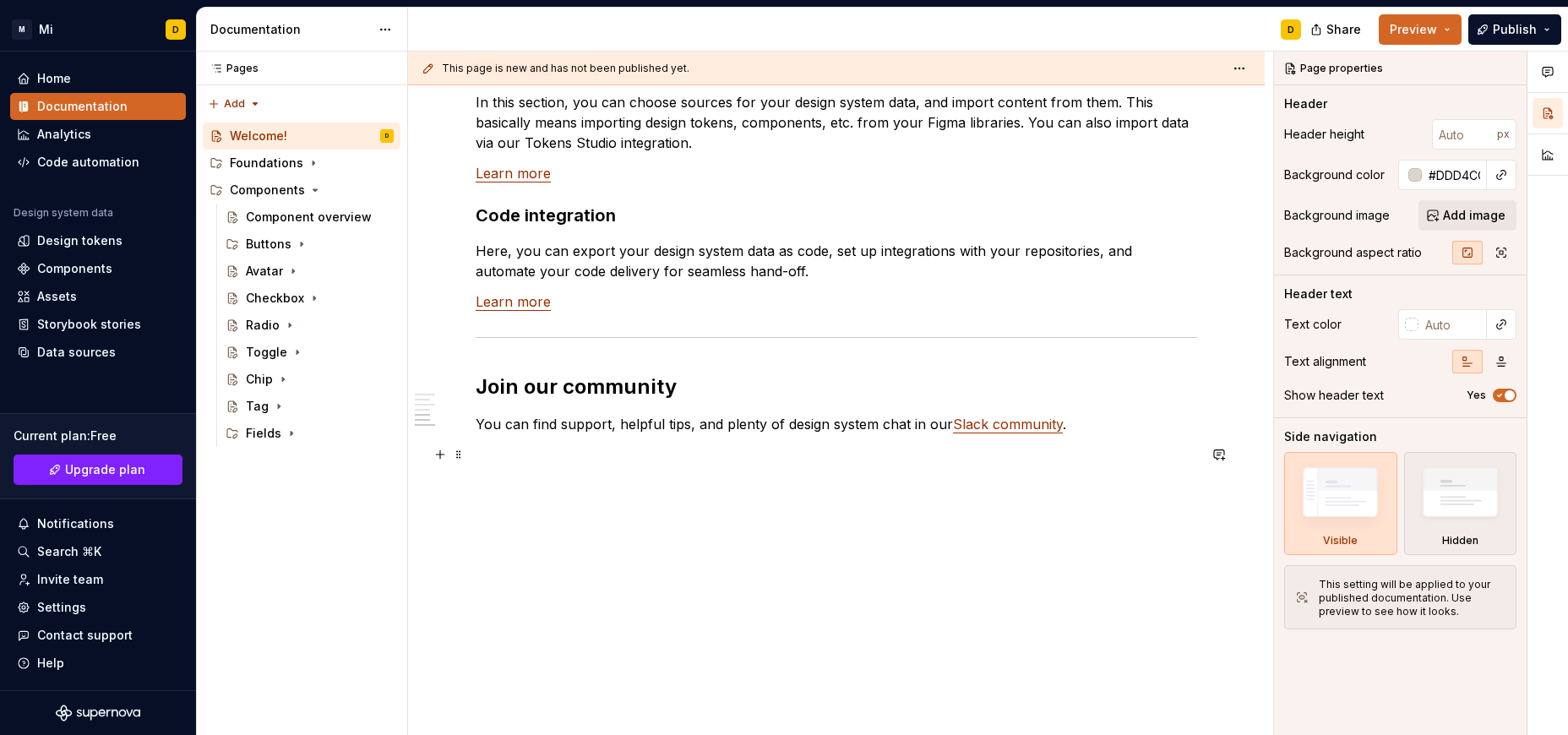
click at [737, 462] on p at bounding box center [837, 454] width 722 height 20
click at [683, 453] on p at bounding box center [837, 454] width 722 height 20
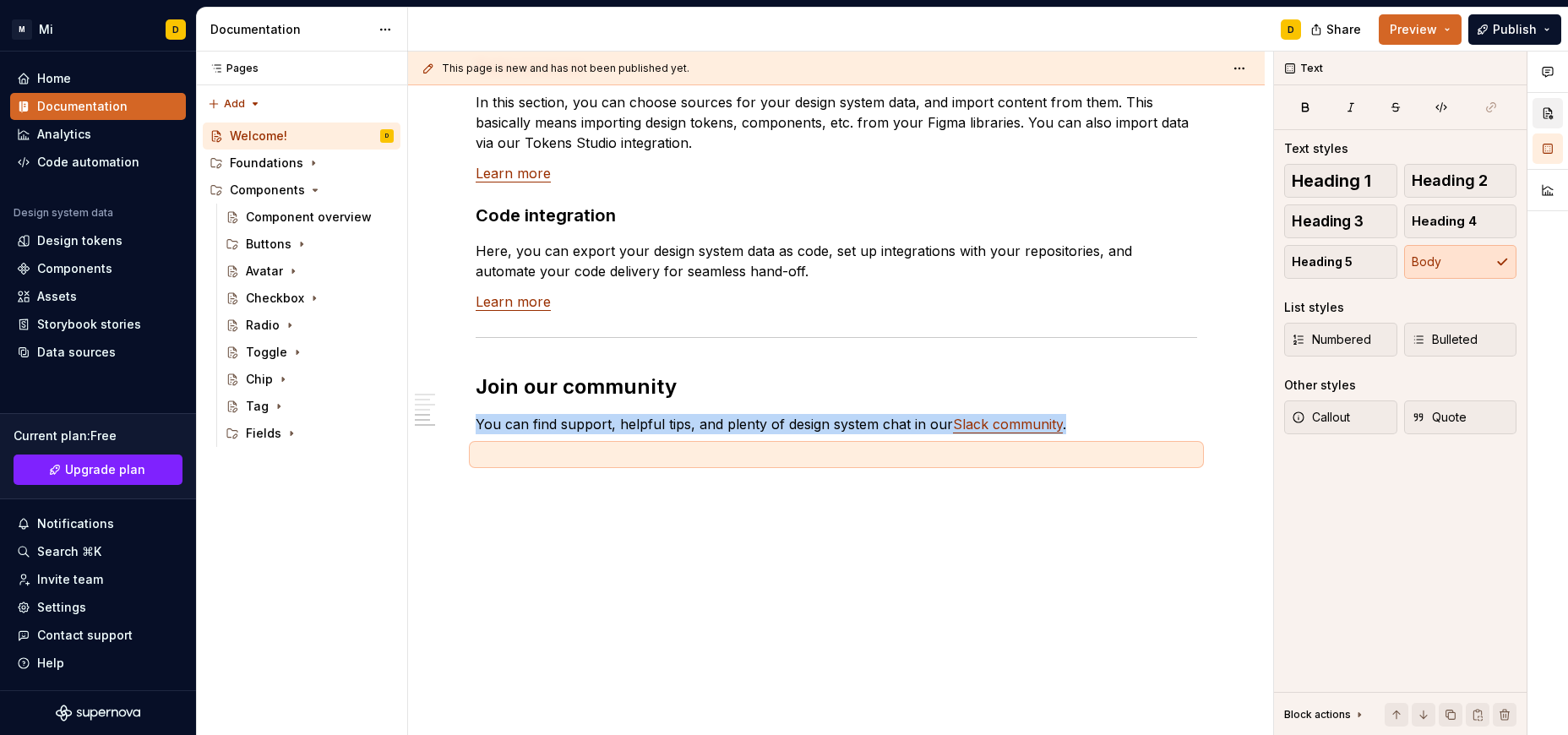
click at [1045, 114] on button "button" at bounding box center [1548, 113] width 31 height 31
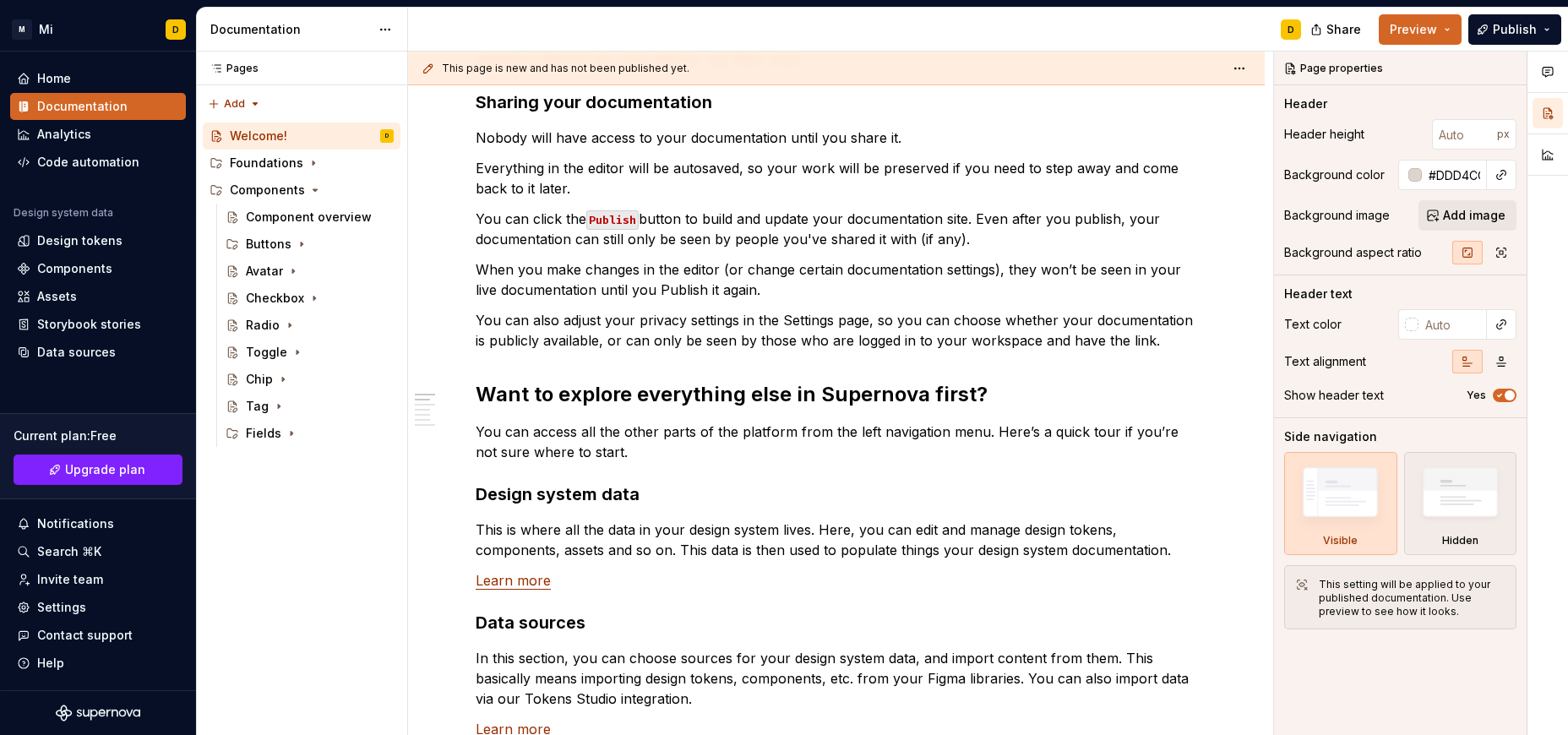
scroll to position [0, 0]
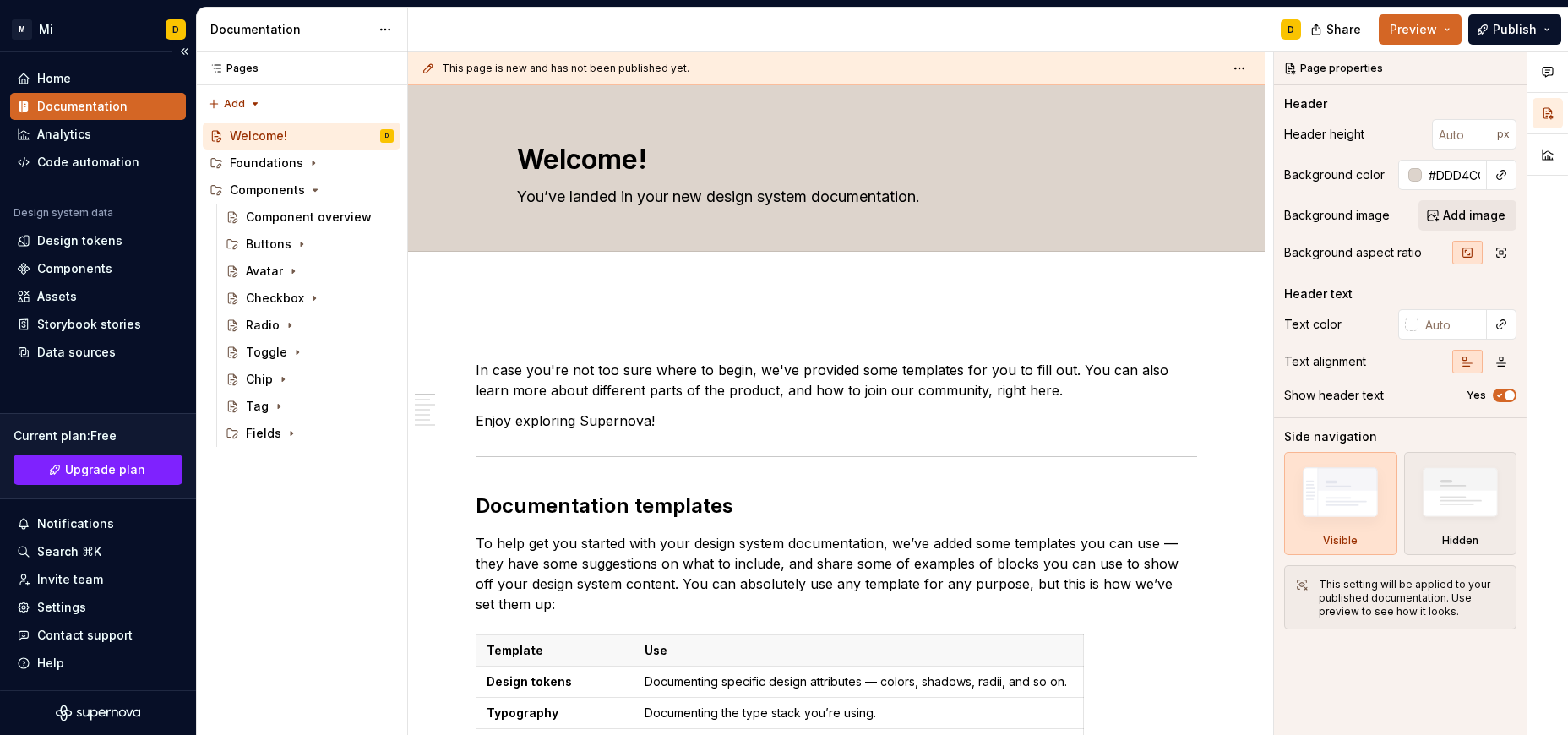
click at [140, 100] on div "Documentation" at bounding box center [98, 106] width 162 height 17
click at [98, 77] on div "Home" at bounding box center [98, 78] width 162 height 17
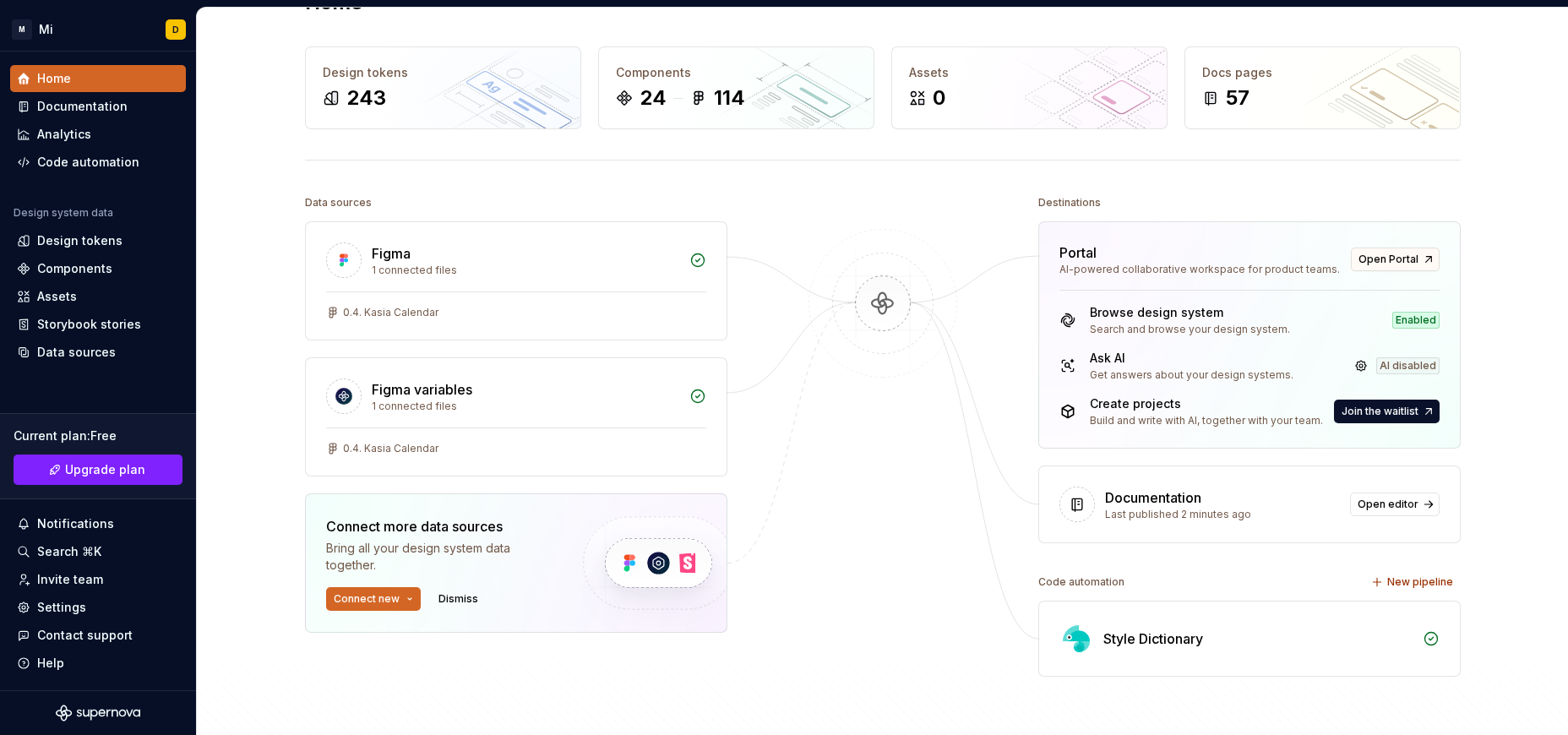
scroll to position [50, 0]
click at [1045, 501] on link "Open editor" at bounding box center [1395, 503] width 90 height 24
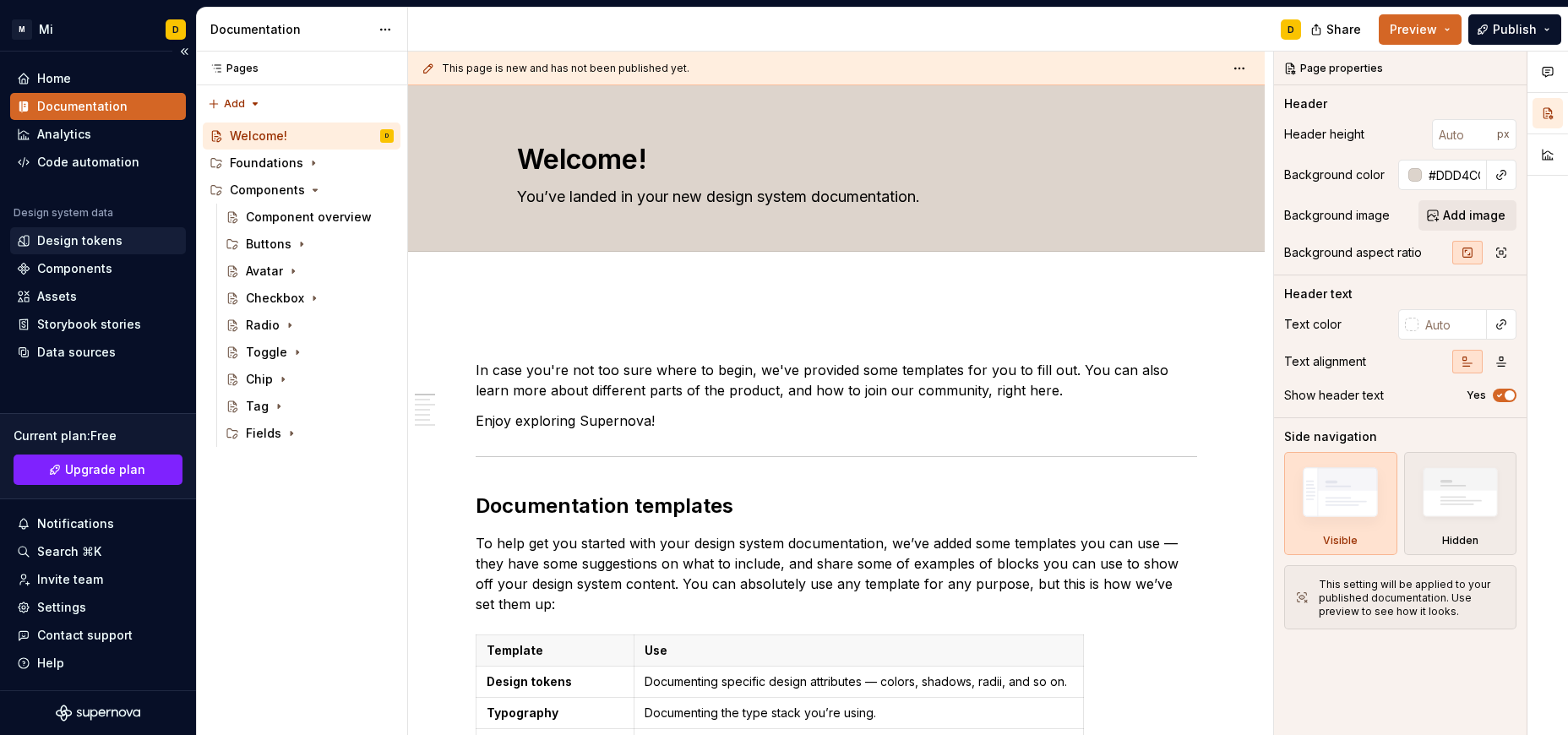
click at [44, 237] on div "Design tokens" at bounding box center [79, 241] width 85 height 17
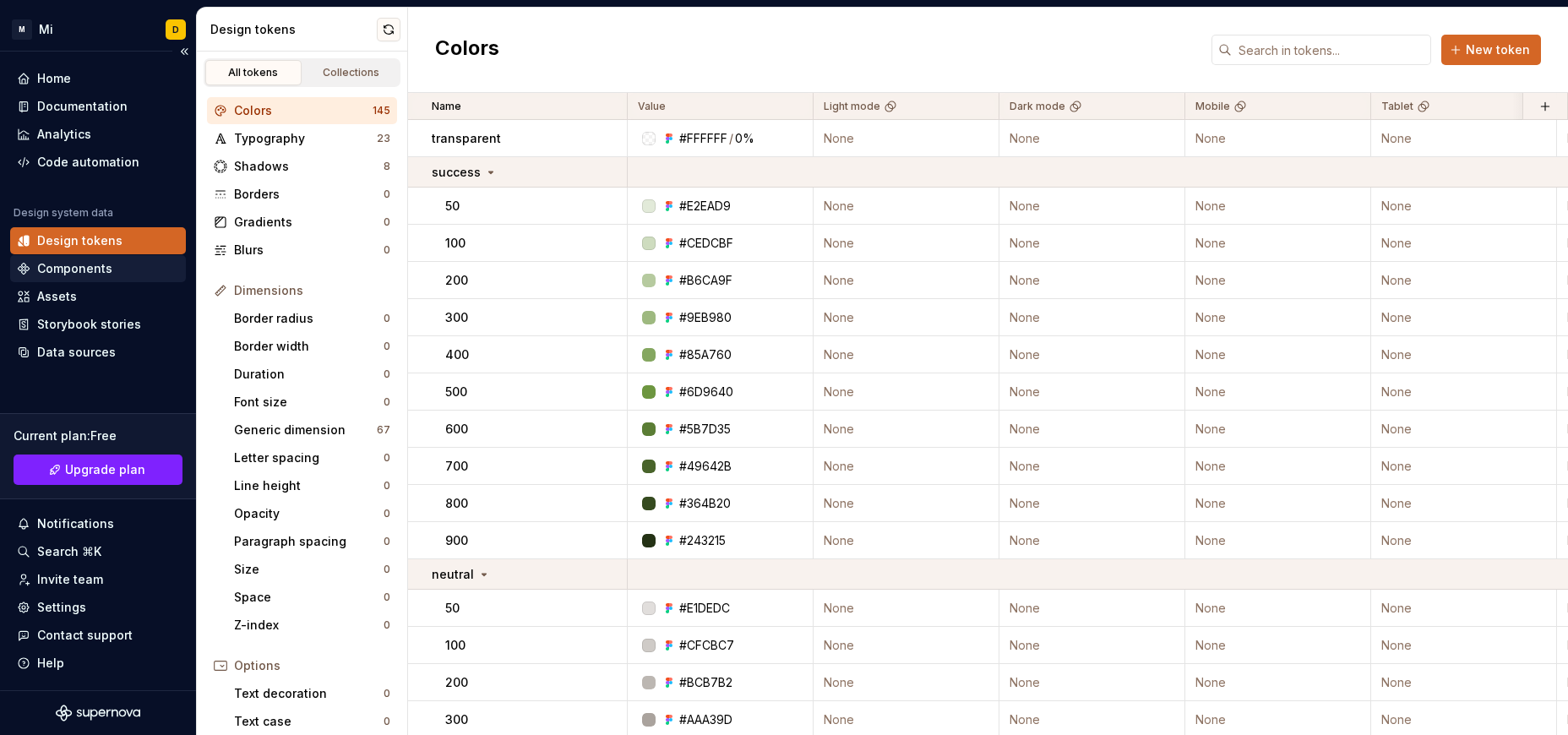
click at [49, 270] on div "Components" at bounding box center [75, 269] width 76 height 17
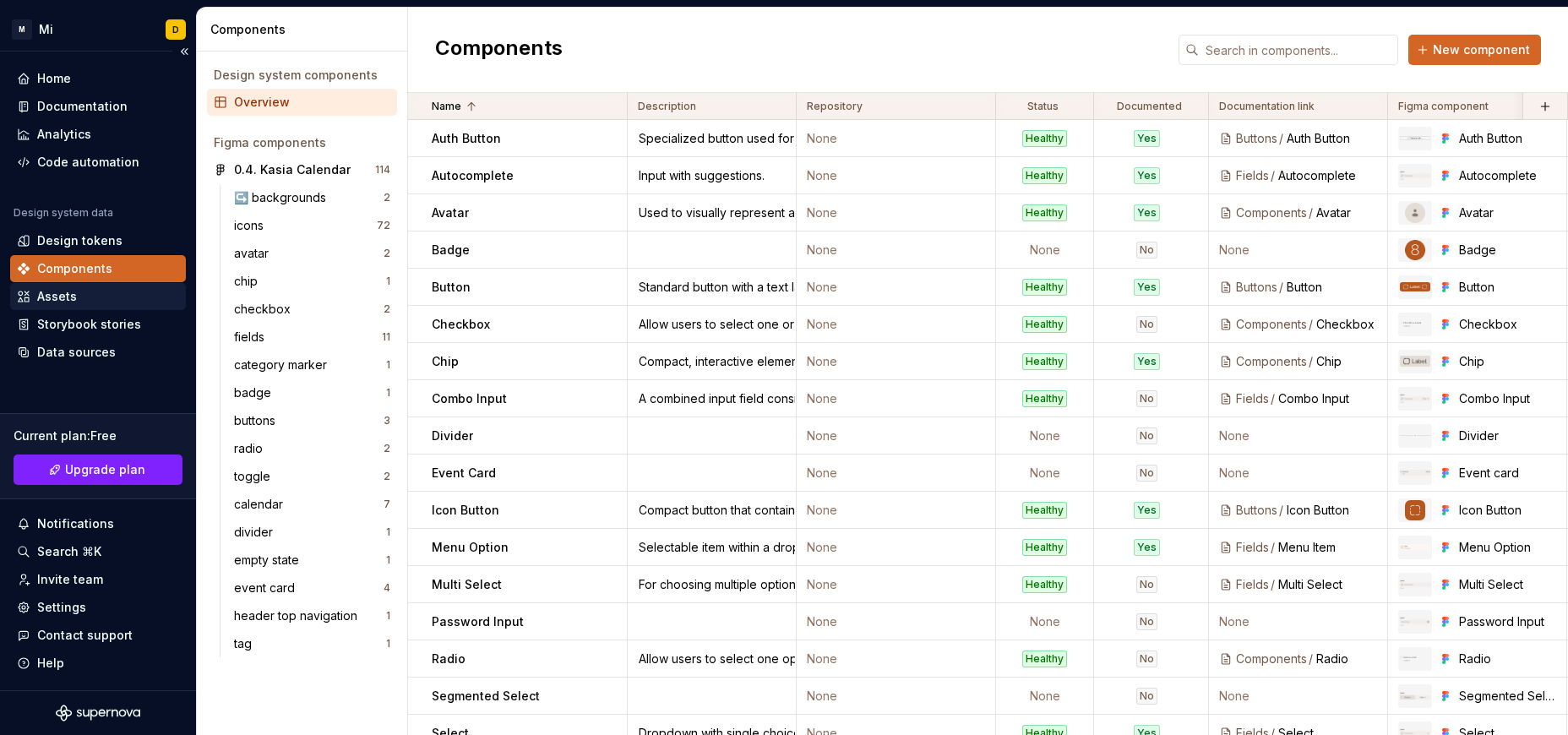
click at [45, 292] on div "Assets" at bounding box center [56, 297] width 39 height 17
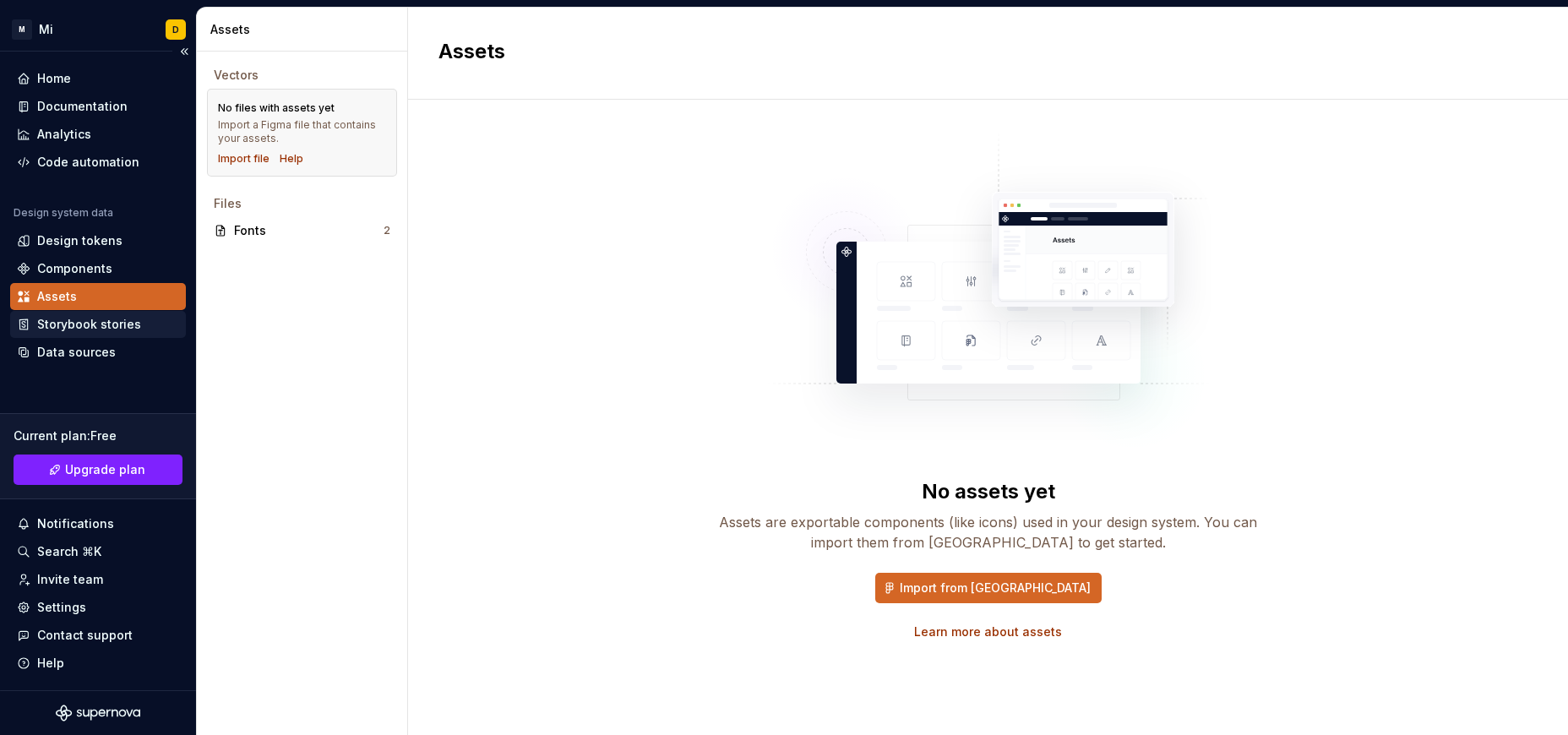
click at [61, 327] on div "Storybook stories" at bounding box center [89, 324] width 104 height 17
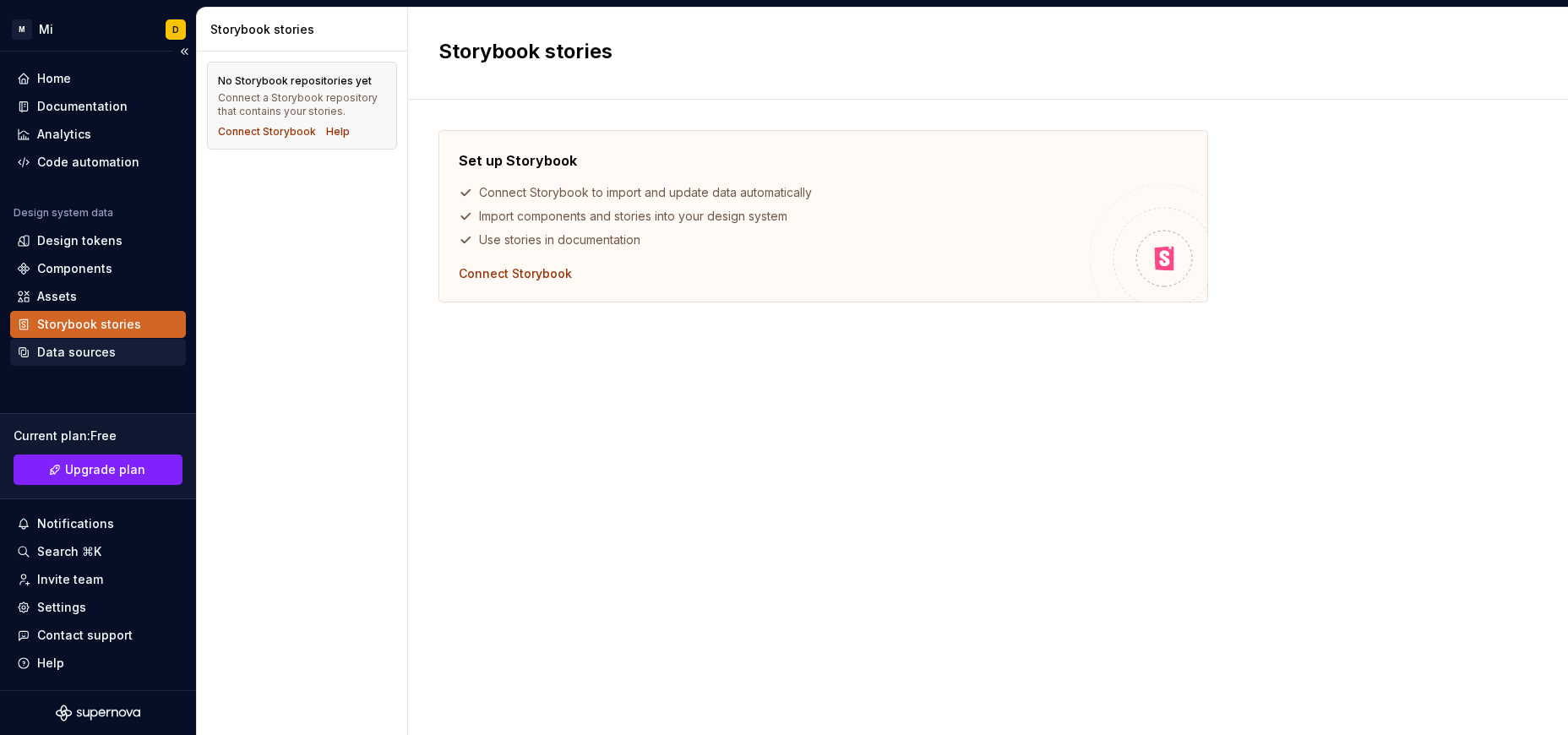
click at [62, 349] on div "Data sources" at bounding box center [77, 352] width 78 height 17
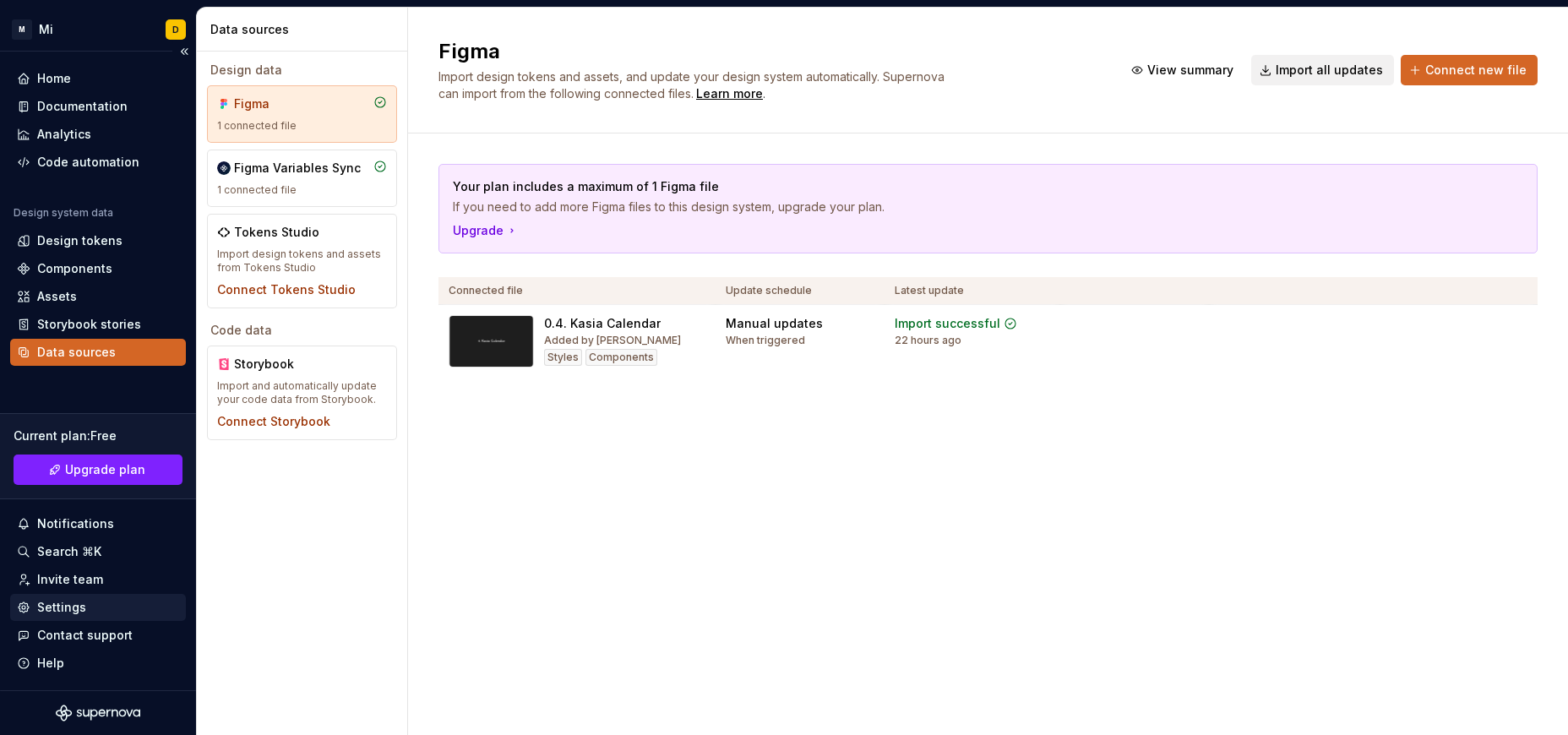
click at [81, 608] on div "Settings" at bounding box center [61, 608] width 49 height 17
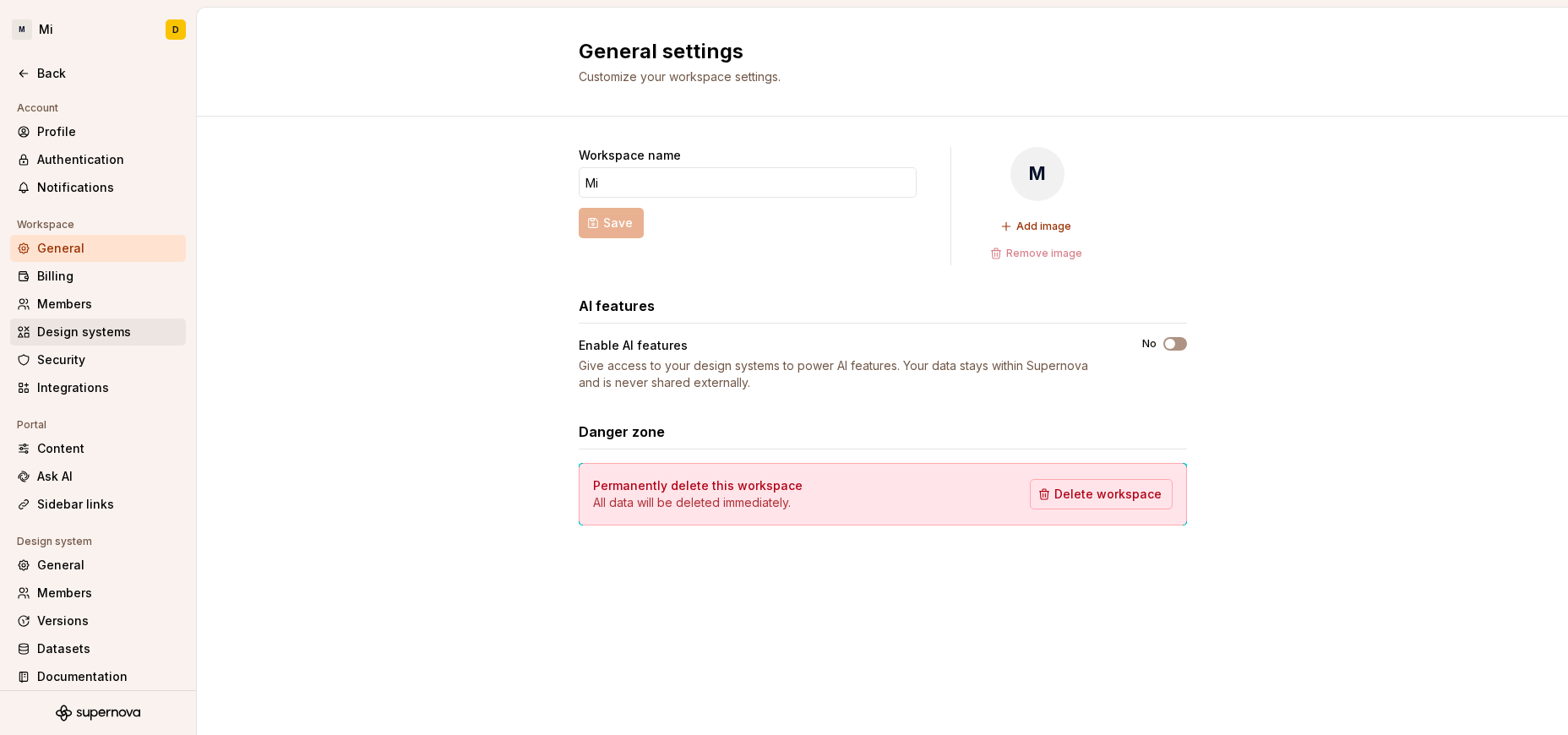
click at [86, 336] on div "Design systems" at bounding box center [108, 332] width 142 height 17
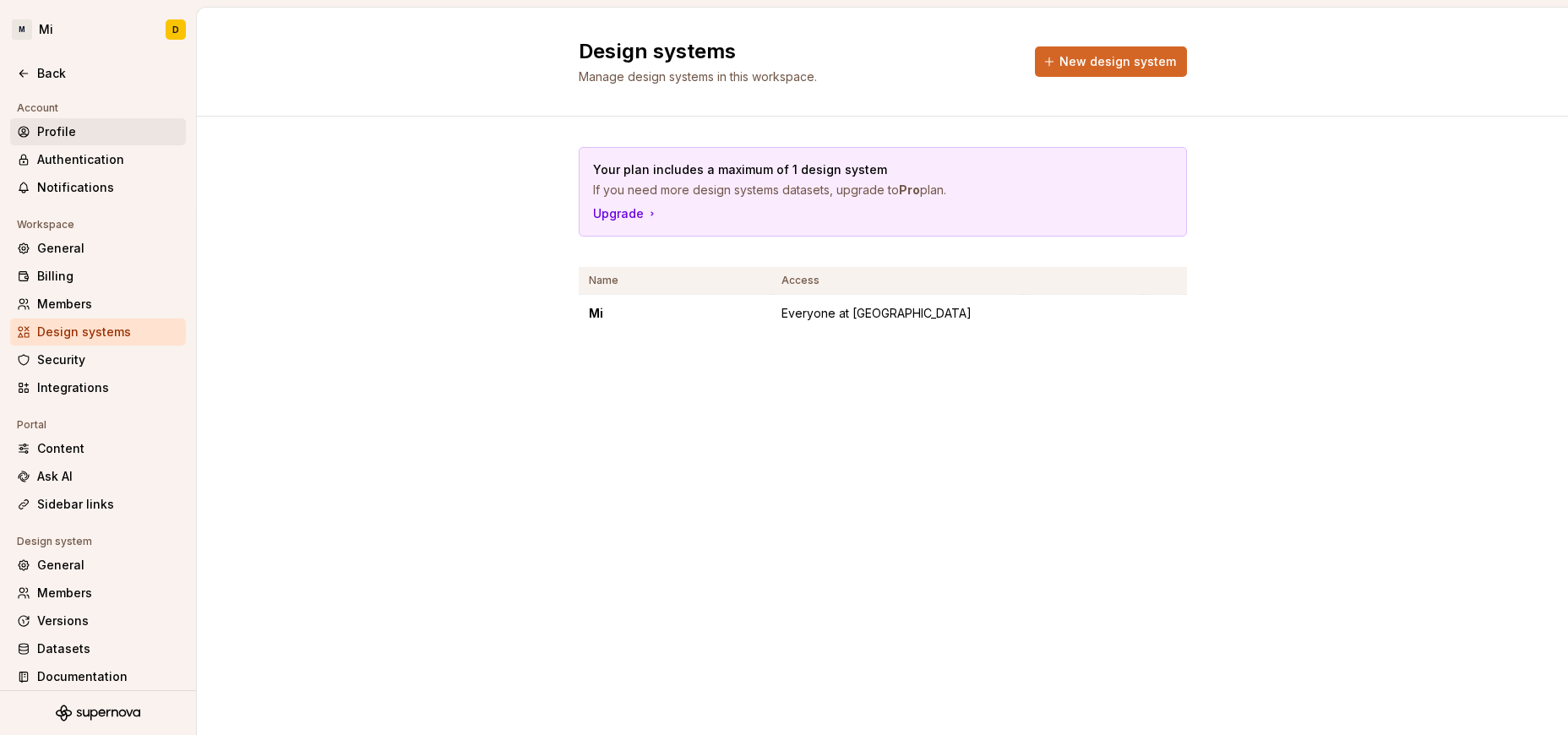
click at [57, 129] on div "Profile" at bounding box center [108, 132] width 142 height 17
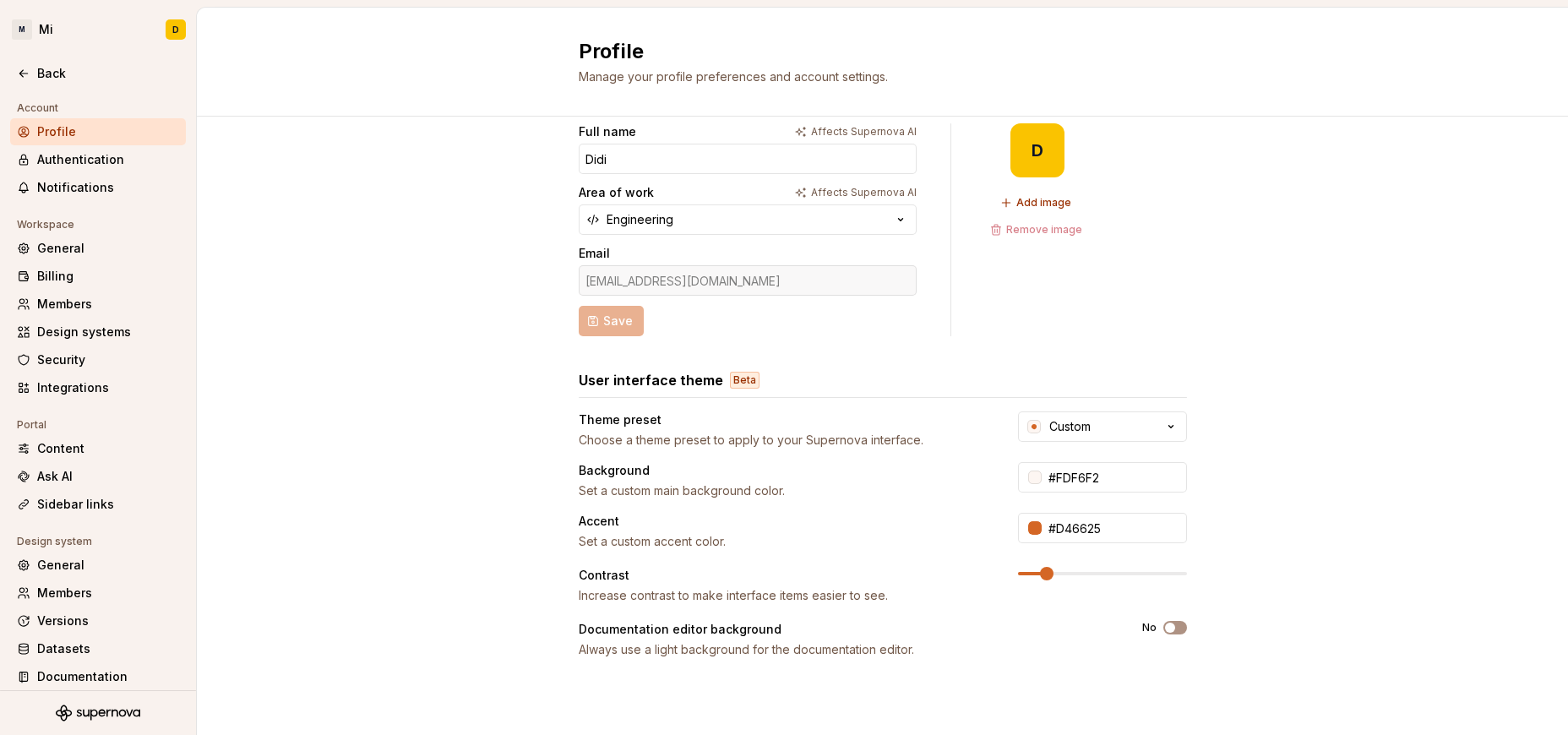
scroll to position [23, 0]
click at [1045, 629] on button "No" at bounding box center [1175, 629] width 24 height 13
click at [1045, 461] on div "Full name Affects Supernova AI Didi Area of work Affects Supernova AI Engineeri…" at bounding box center [883, 520] width 1371 height 852
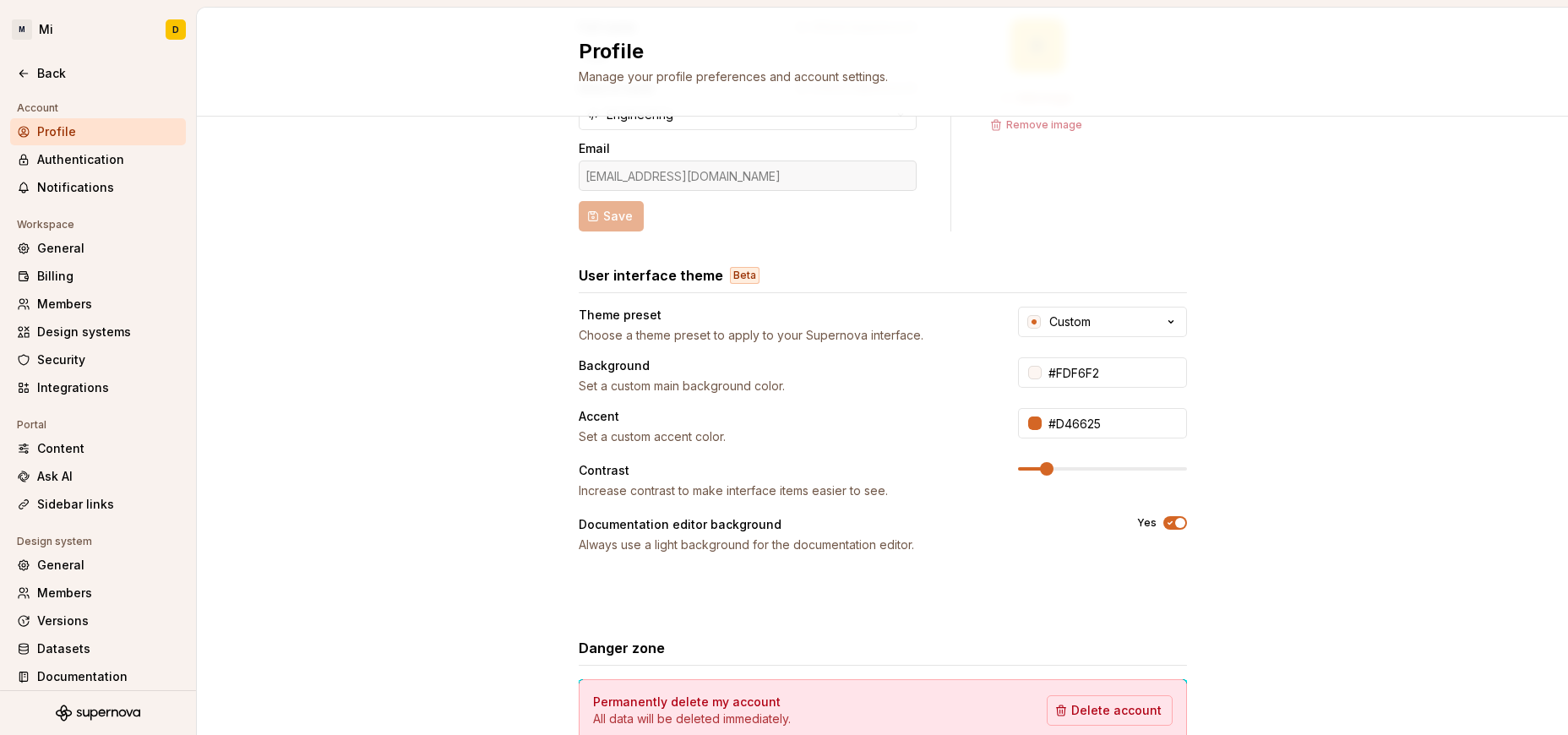
scroll to position [0, 0]
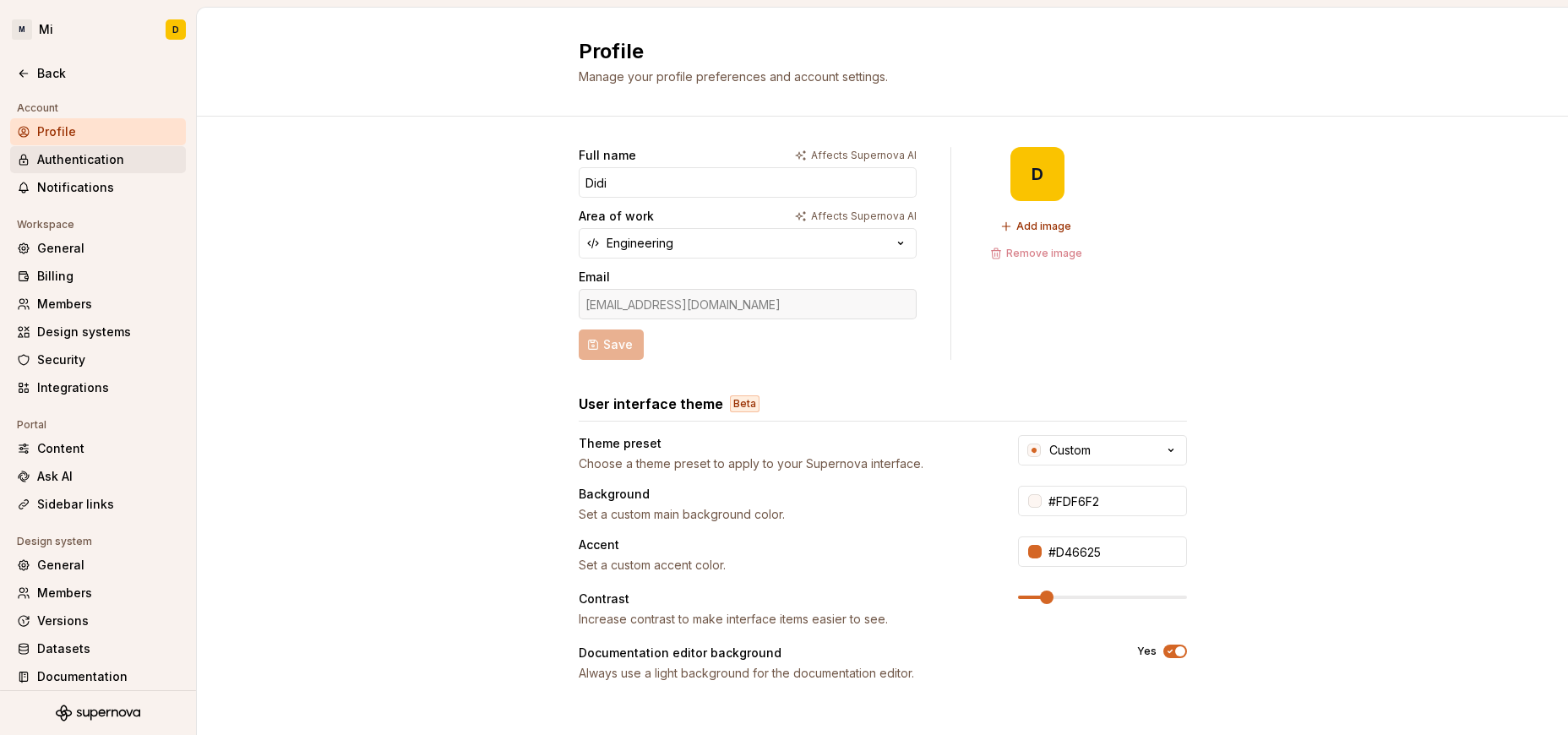
click at [133, 169] on div "Authentication" at bounding box center [99, 160] width 176 height 27
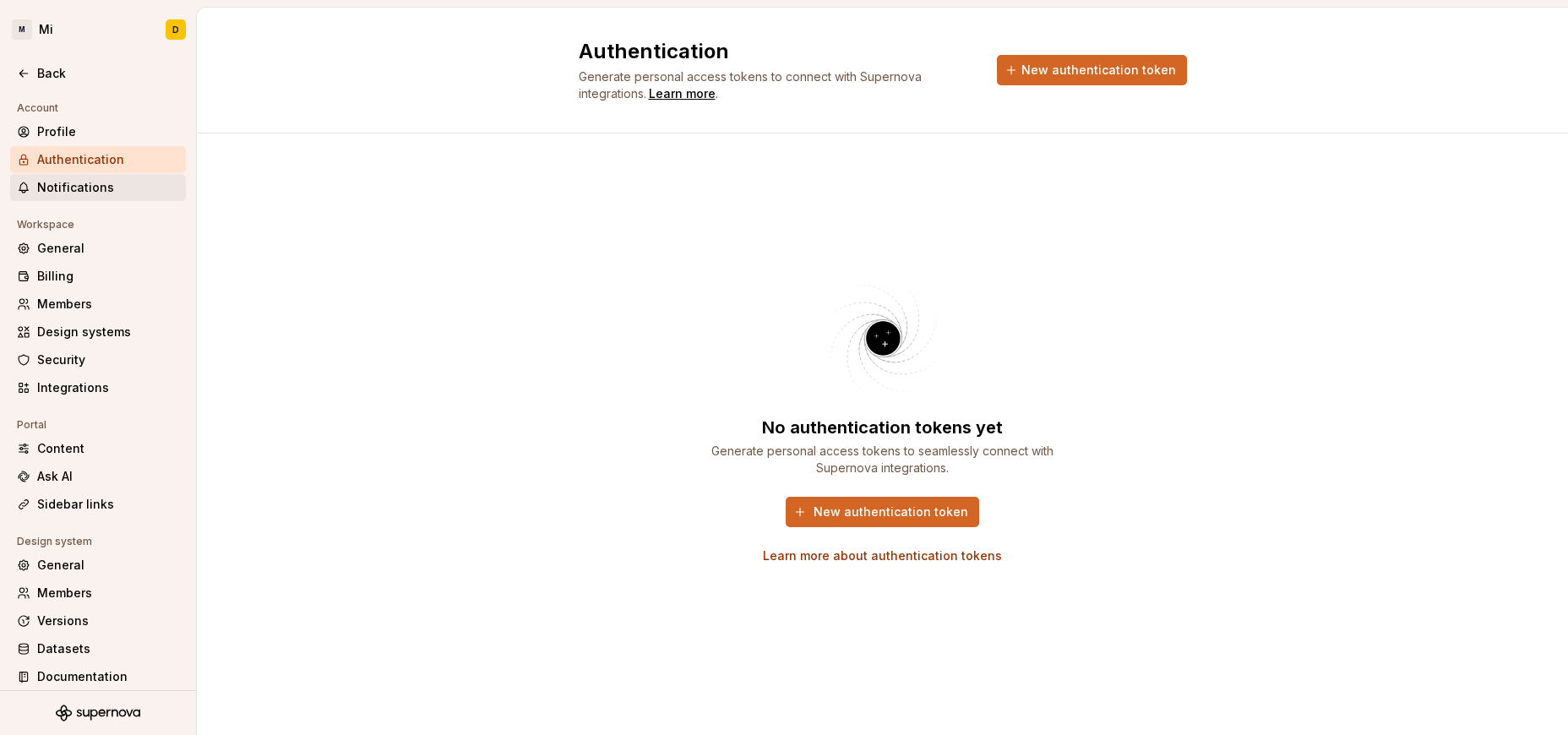
click at [93, 194] on div "Notifications" at bounding box center [108, 188] width 142 height 17
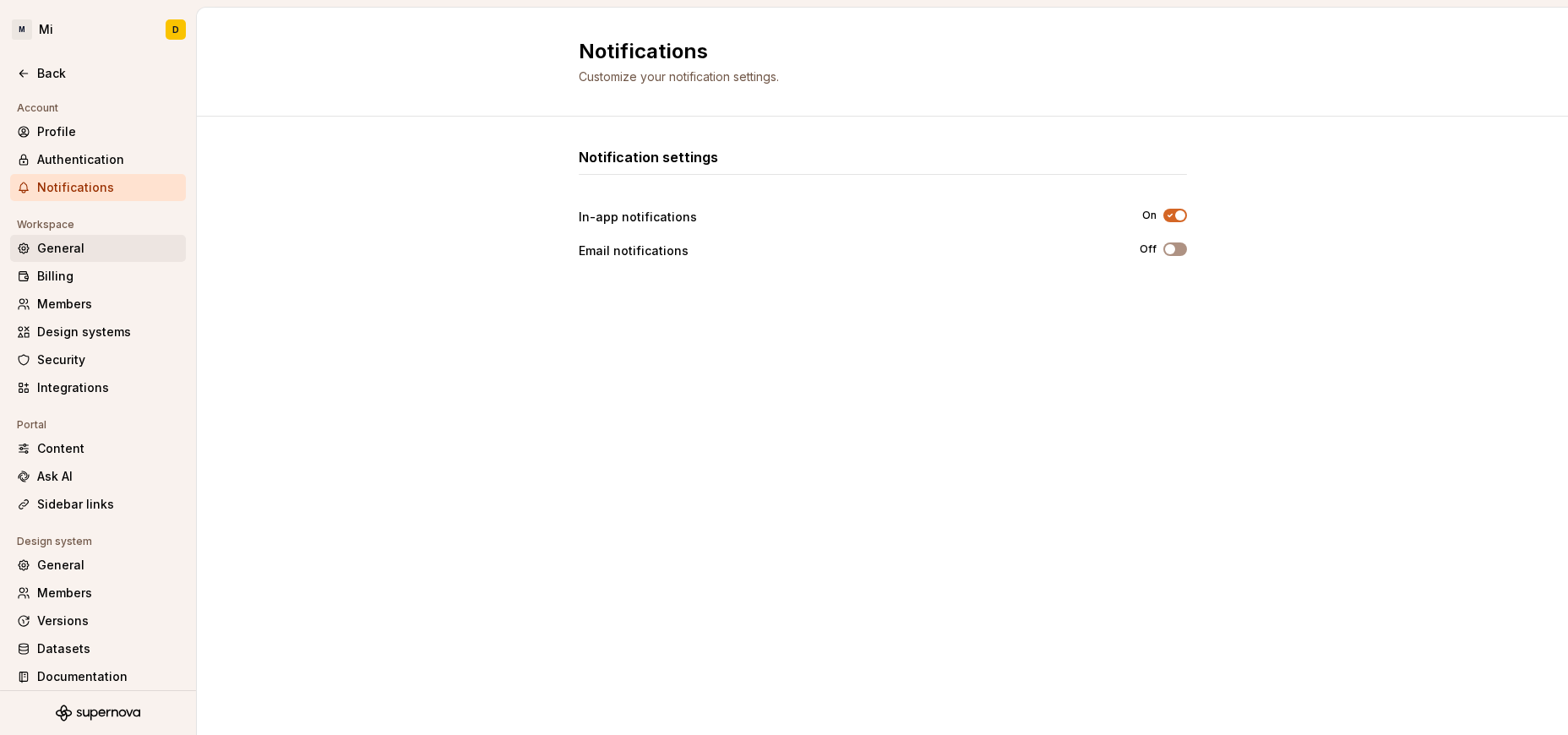
click at [123, 251] on div "General" at bounding box center [108, 249] width 142 height 17
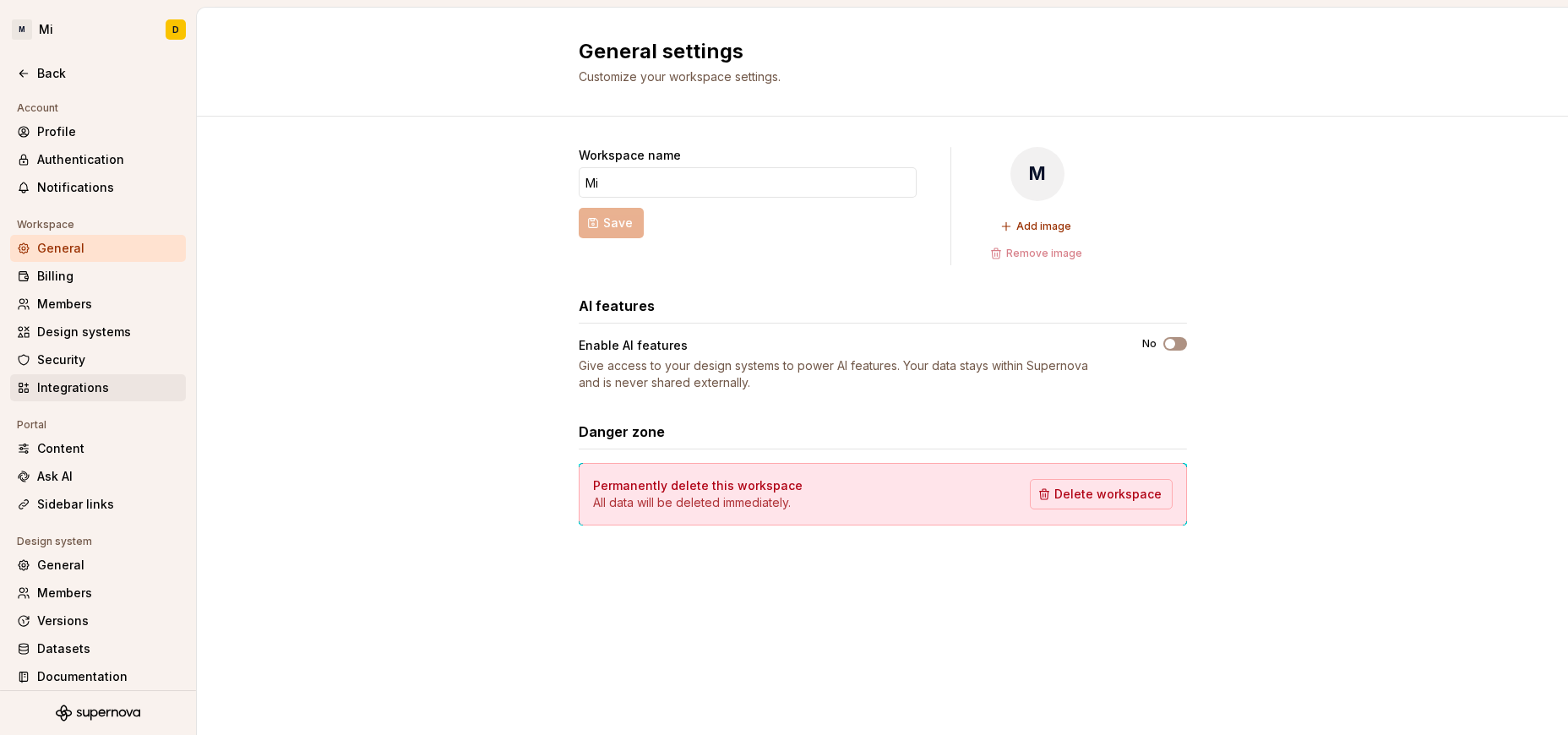
click at [104, 387] on div "Integrations" at bounding box center [108, 388] width 142 height 17
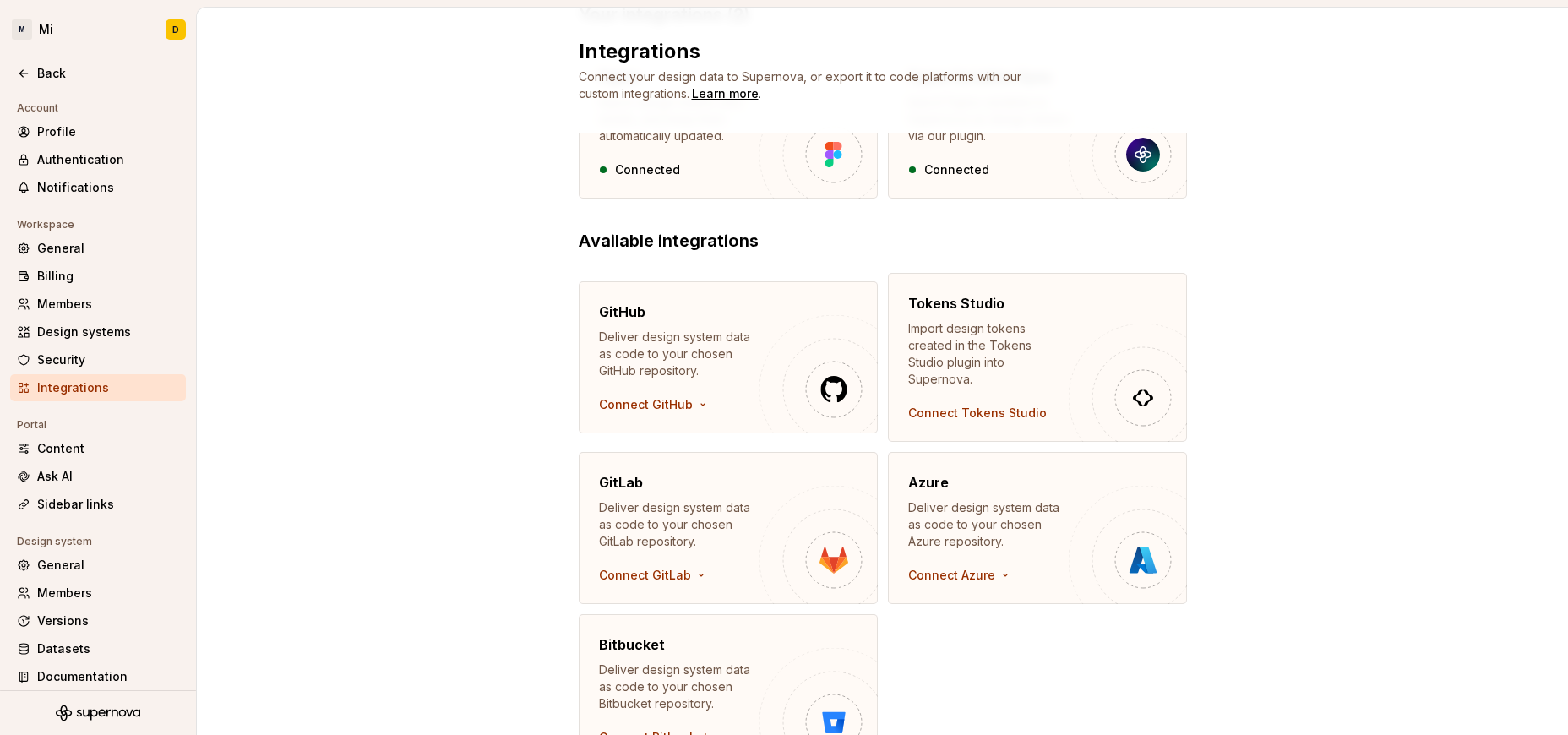
scroll to position [240, 0]
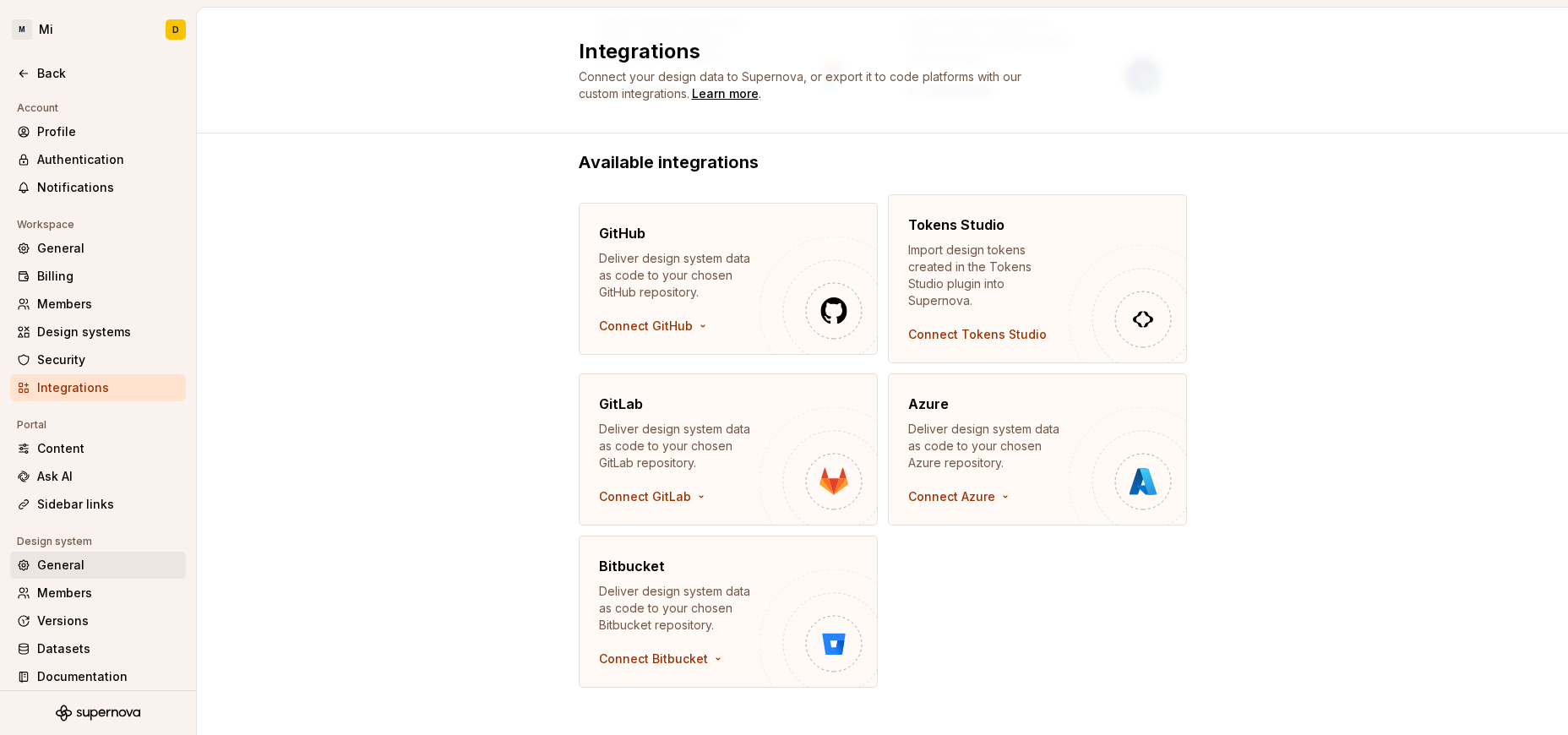
click at [107, 560] on div "General" at bounding box center [108, 566] width 142 height 17
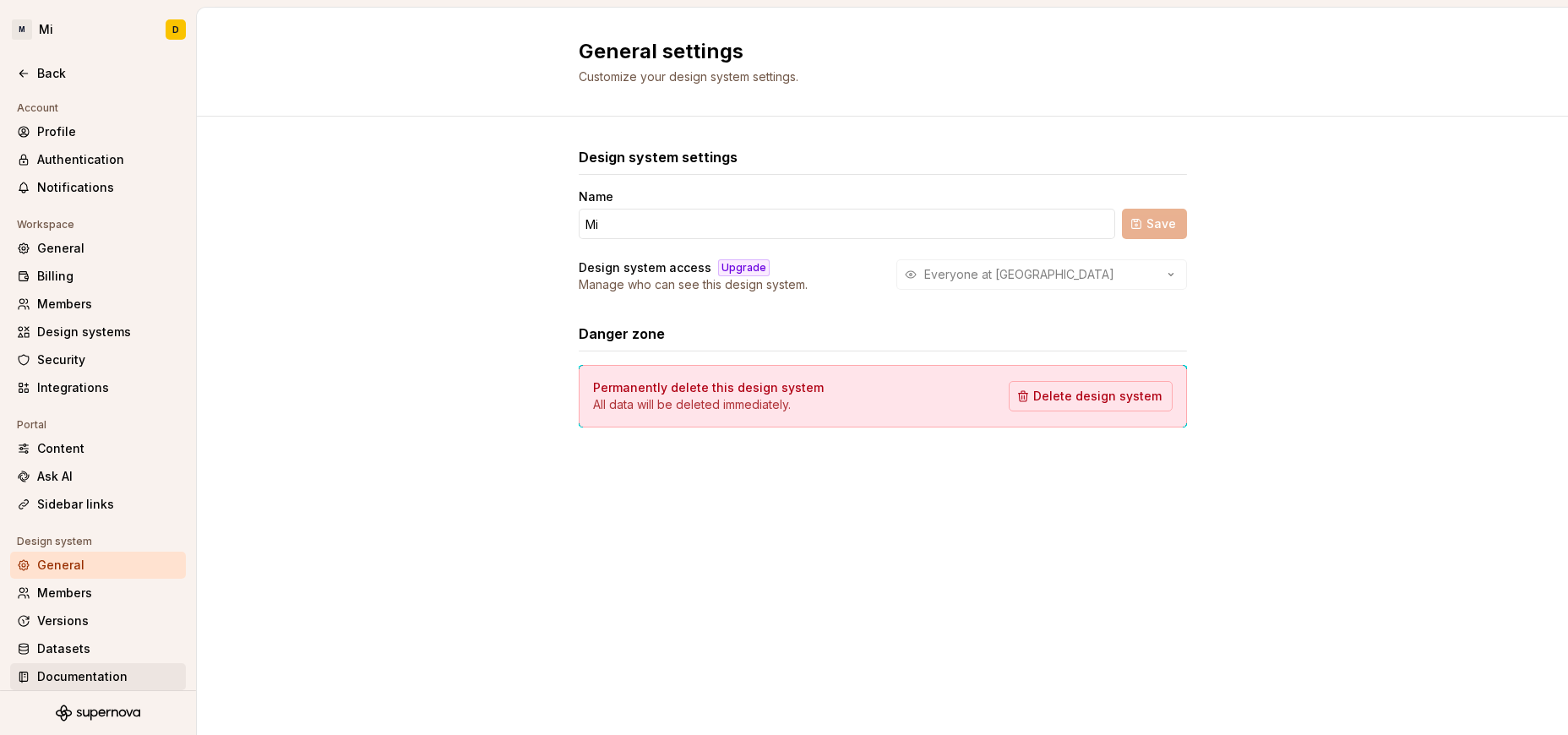
click at [92, 668] on div "Documentation" at bounding box center [108, 677] width 142 height 17
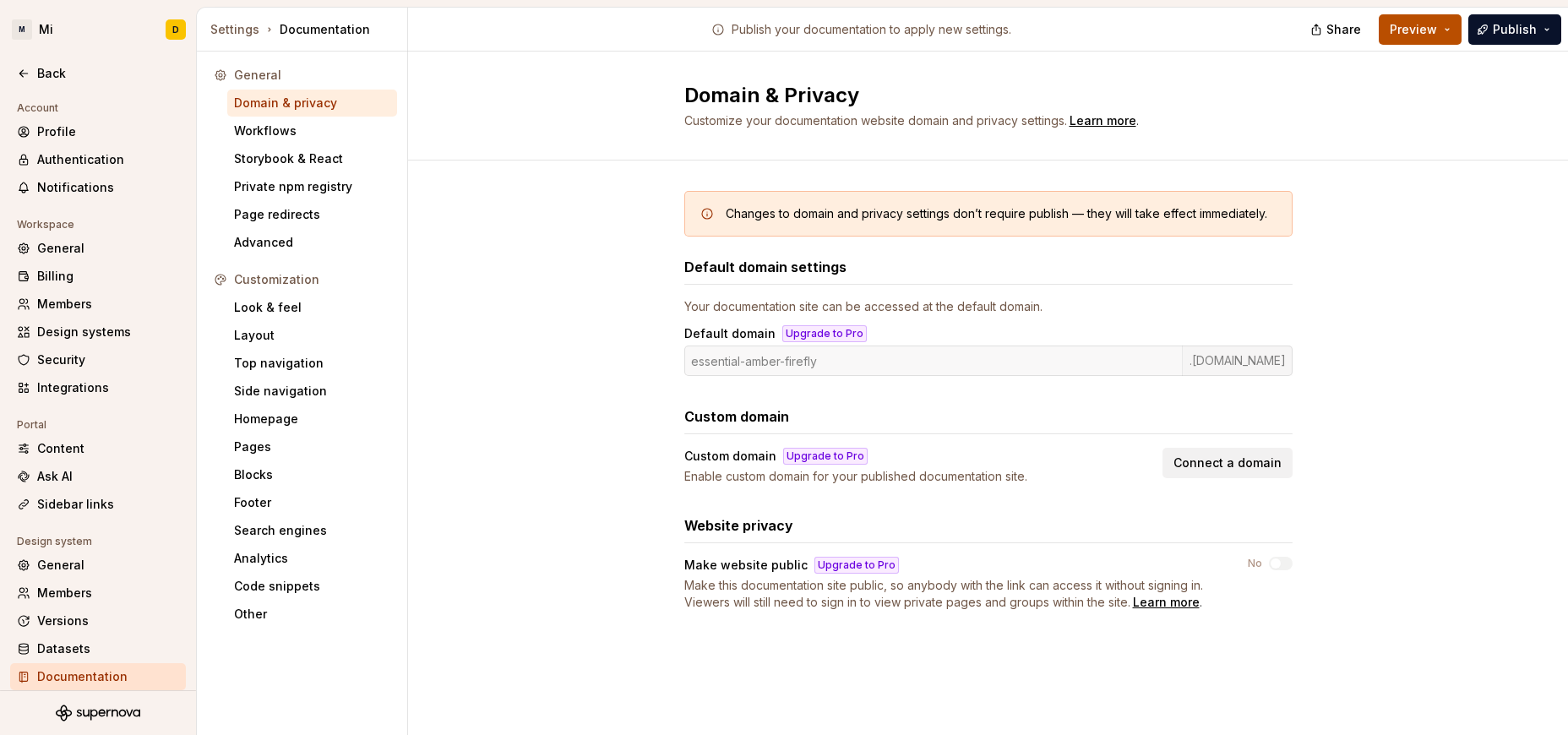
click at [1045, 29] on span "Preview" at bounding box center [1413, 30] width 47 height 17
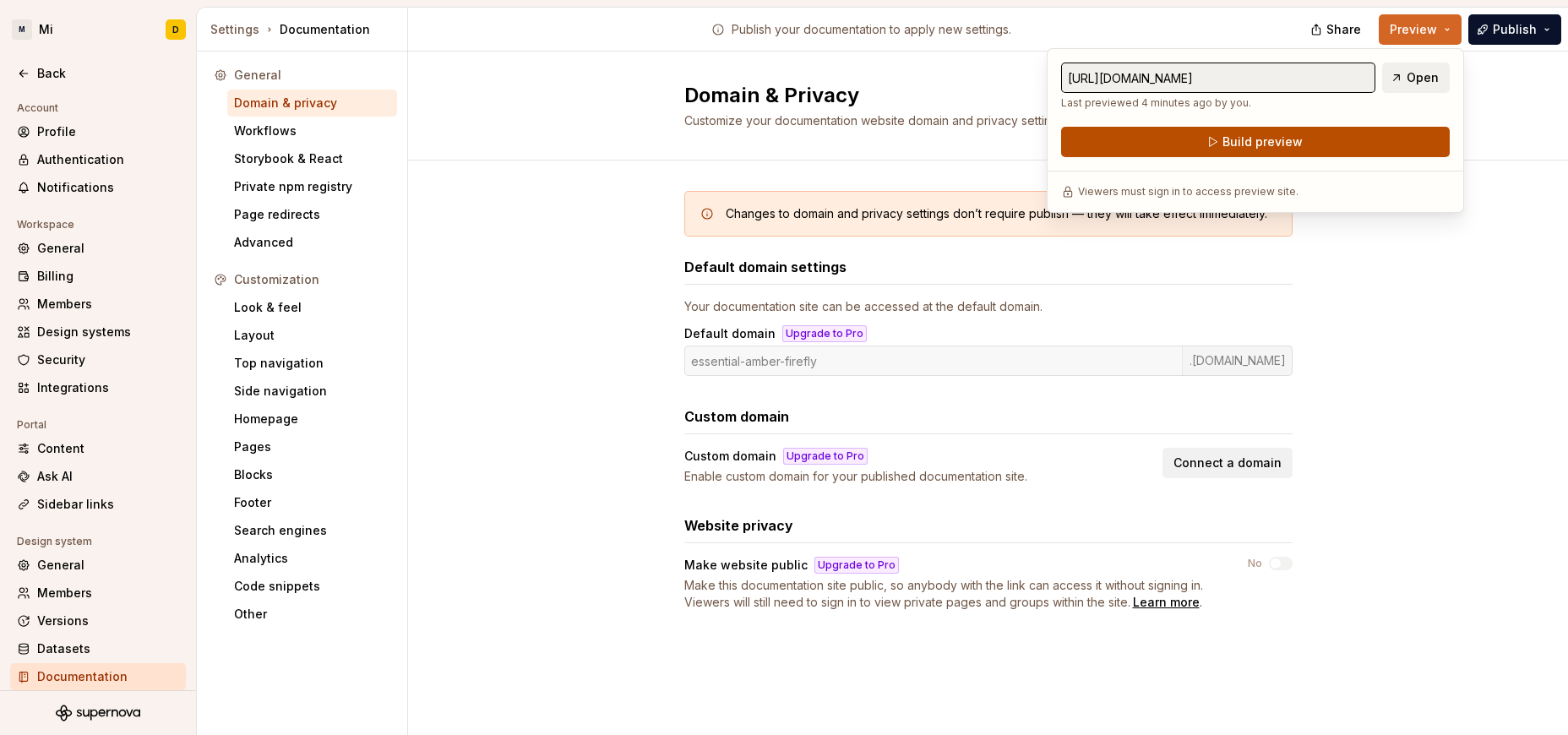
click at [1045, 136] on span "Build preview" at bounding box center [1263, 142] width 80 height 17
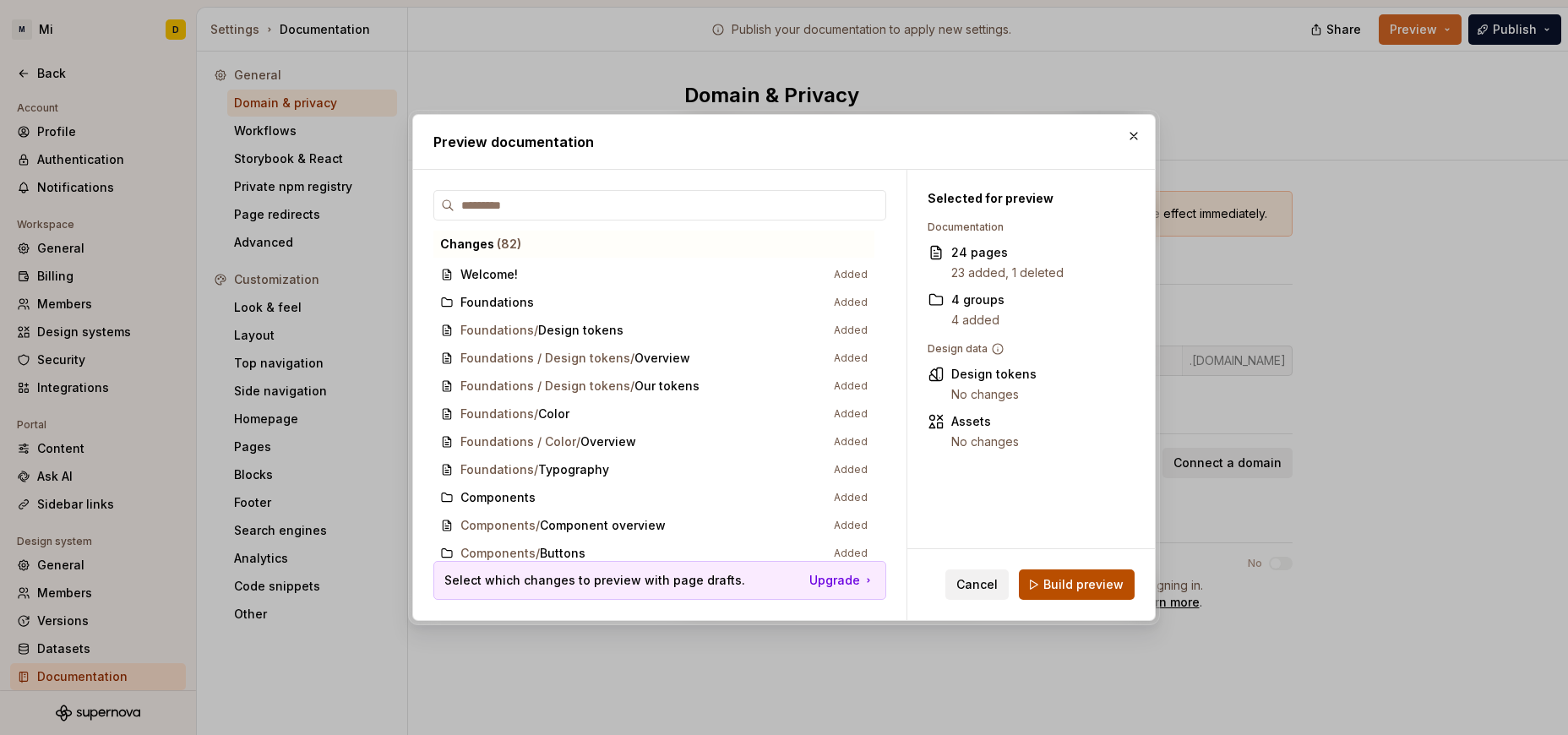
click at [1045, 573] on button "Build preview" at bounding box center [1076, 585] width 116 height 31
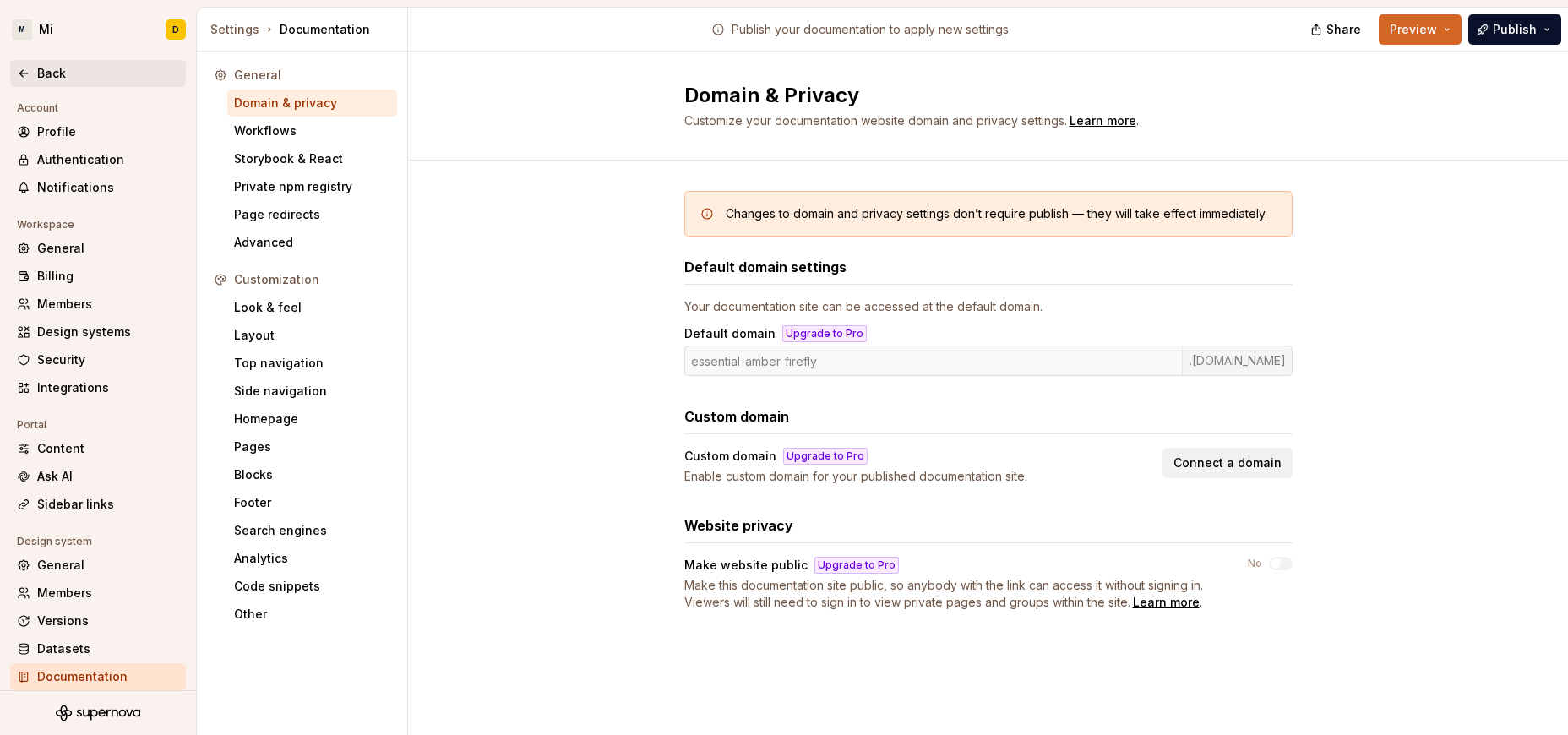
click at [58, 77] on div "Back" at bounding box center [108, 74] width 142 height 17
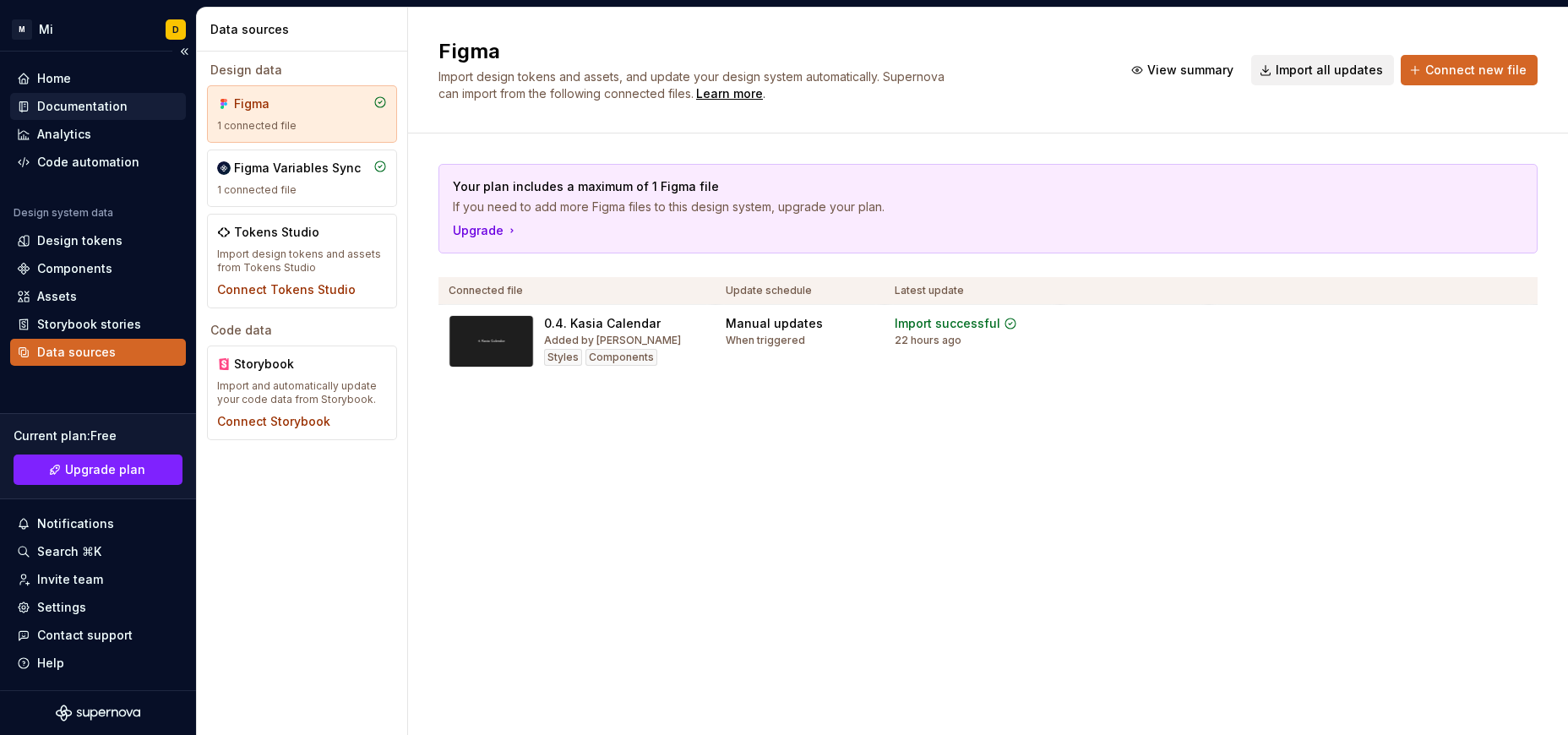
click at [56, 107] on div "Documentation" at bounding box center [82, 106] width 90 height 17
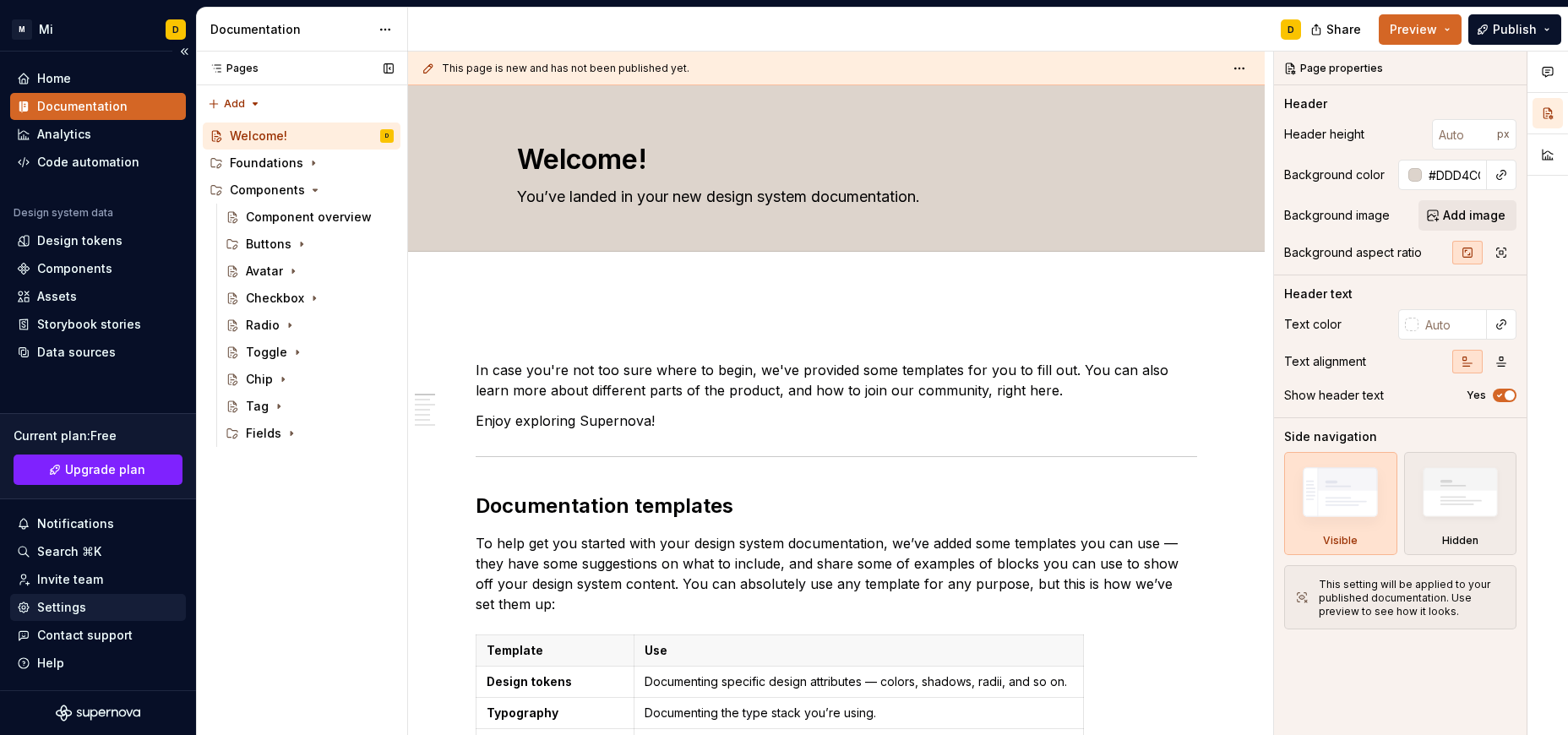
click at [119, 603] on div "Settings" at bounding box center [98, 608] width 162 height 17
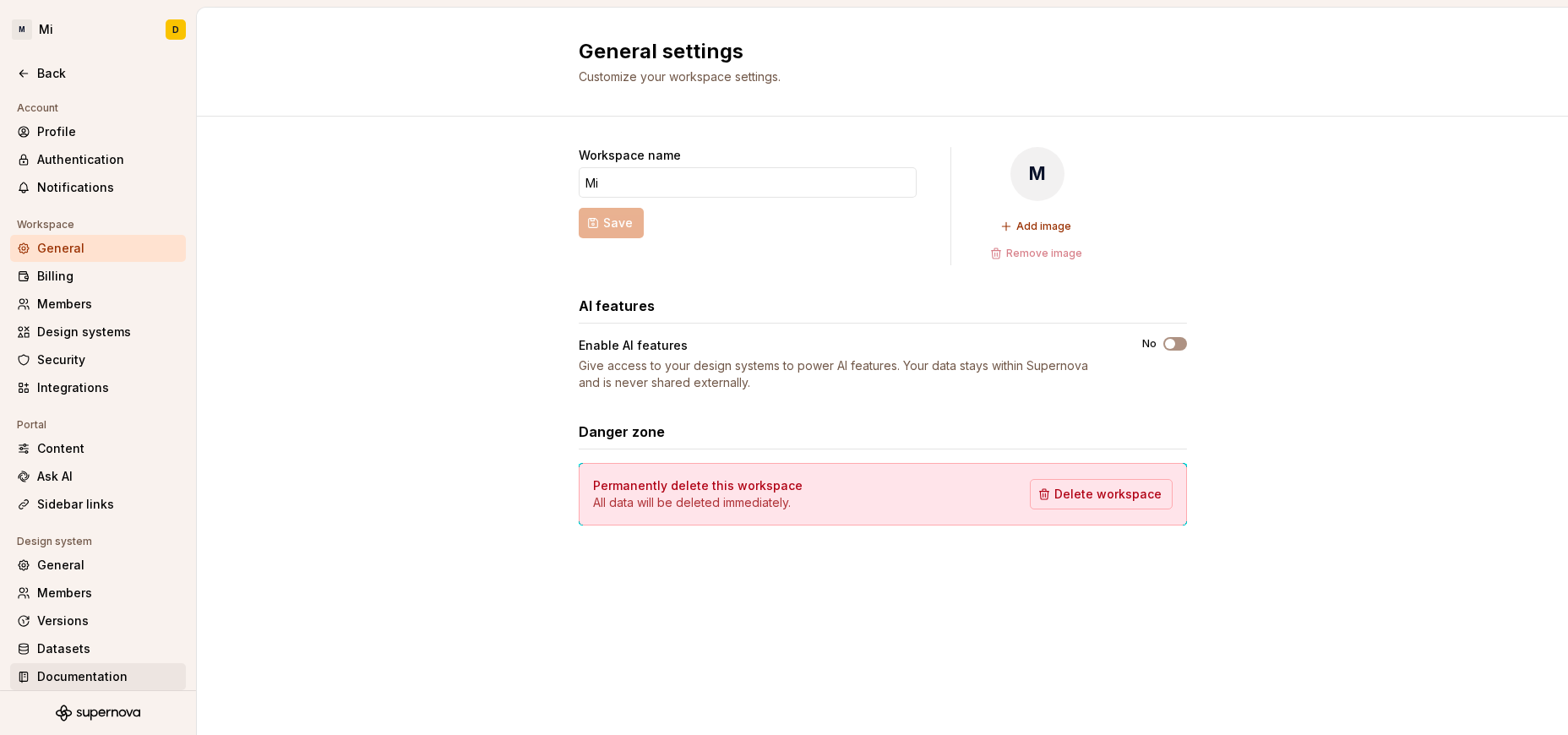
click at [94, 673] on div "Documentation" at bounding box center [108, 677] width 142 height 17
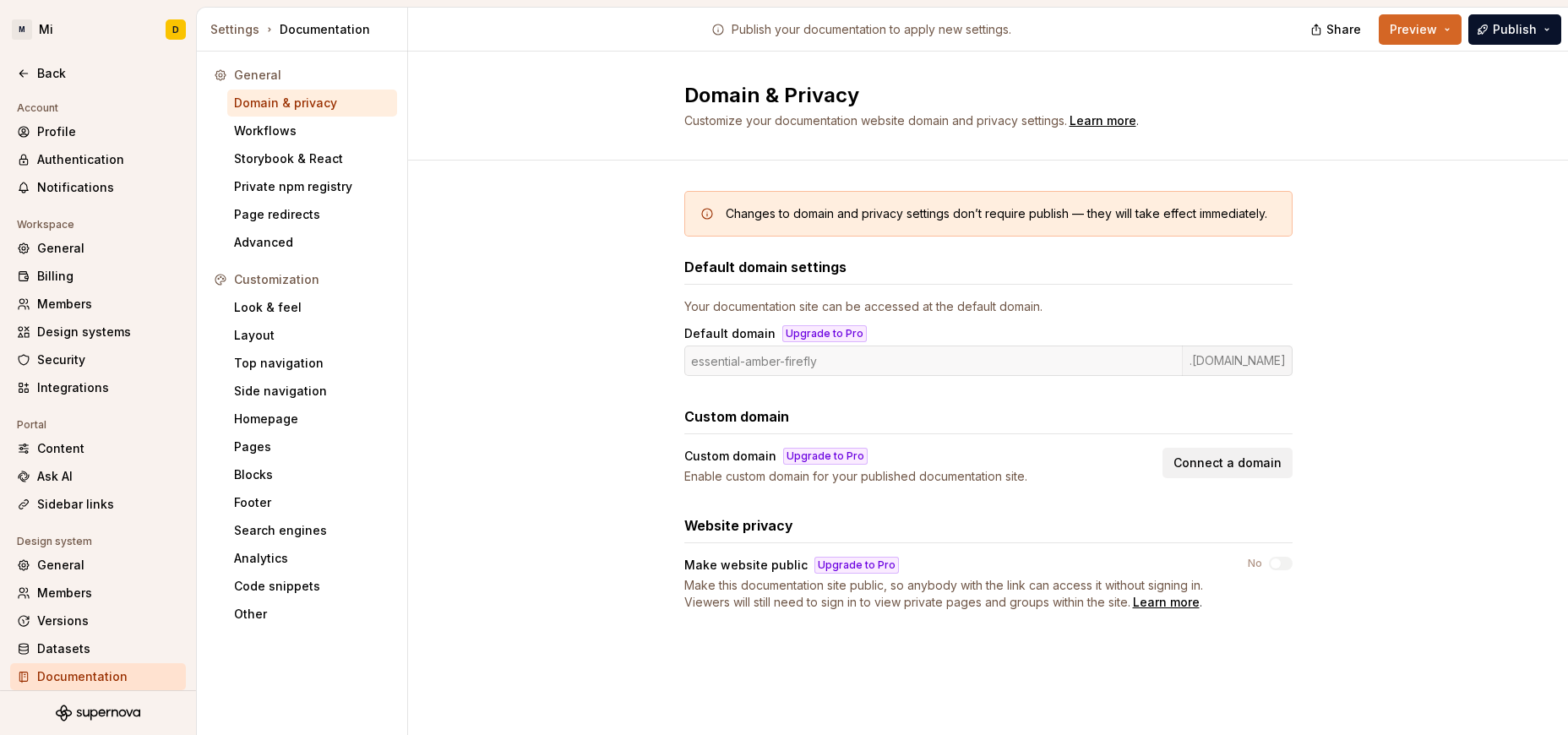
click at [255, 73] on div "General" at bounding box center [311, 76] width 156 height 17
click at [524, 227] on div "Changes to domain and privacy settings don’t require publish — they will take e…" at bounding box center [988, 417] width 1160 height 514
click at [80, 333] on div "Design systems" at bounding box center [108, 332] width 142 height 17
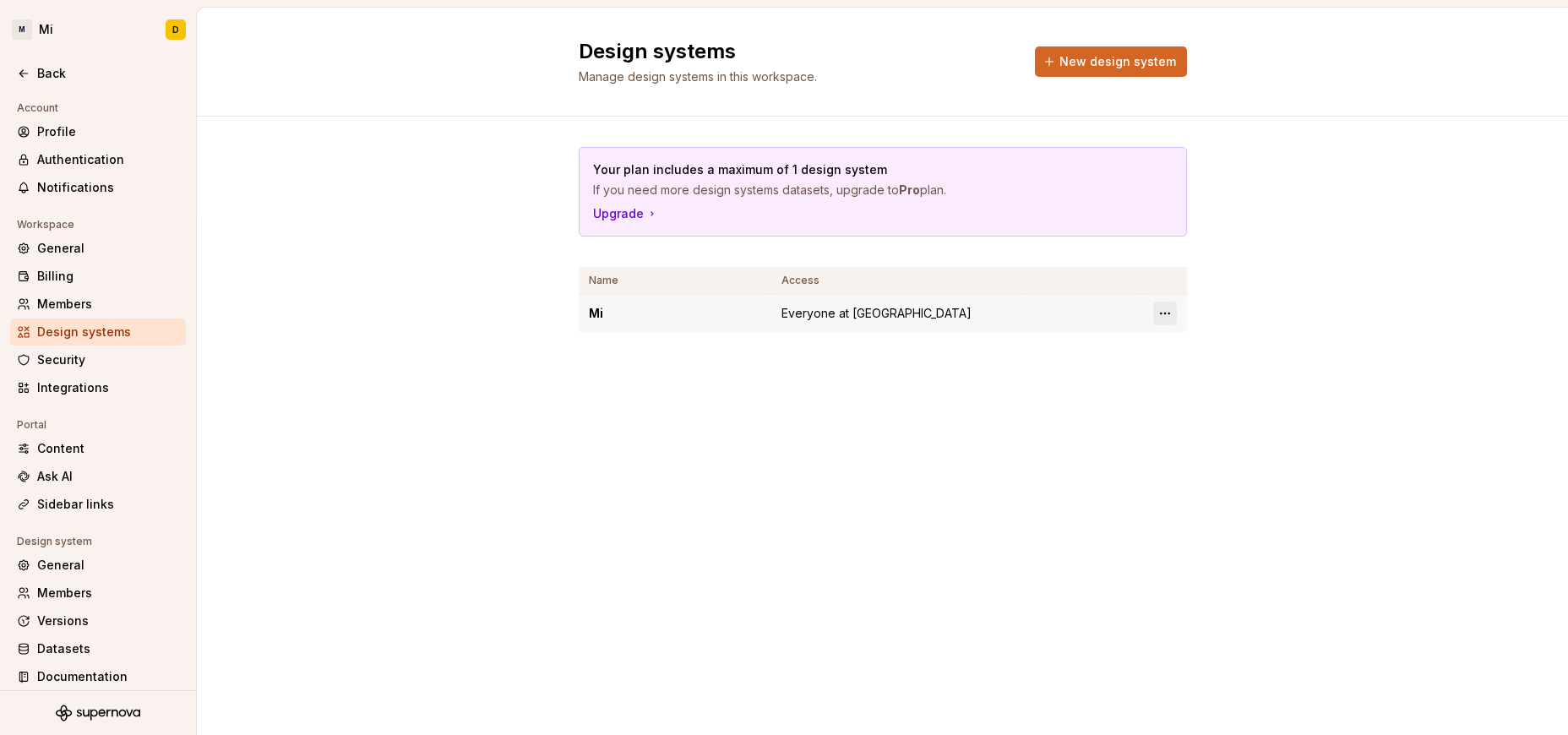
click at [1045, 314] on html "M Mi D Back Account Profile Authentication Notifications Workspace General Bill…" at bounding box center [784, 368] width 1568 height 735
click at [1045, 371] on div "Design system settings" at bounding box center [1265, 373] width 161 height 17
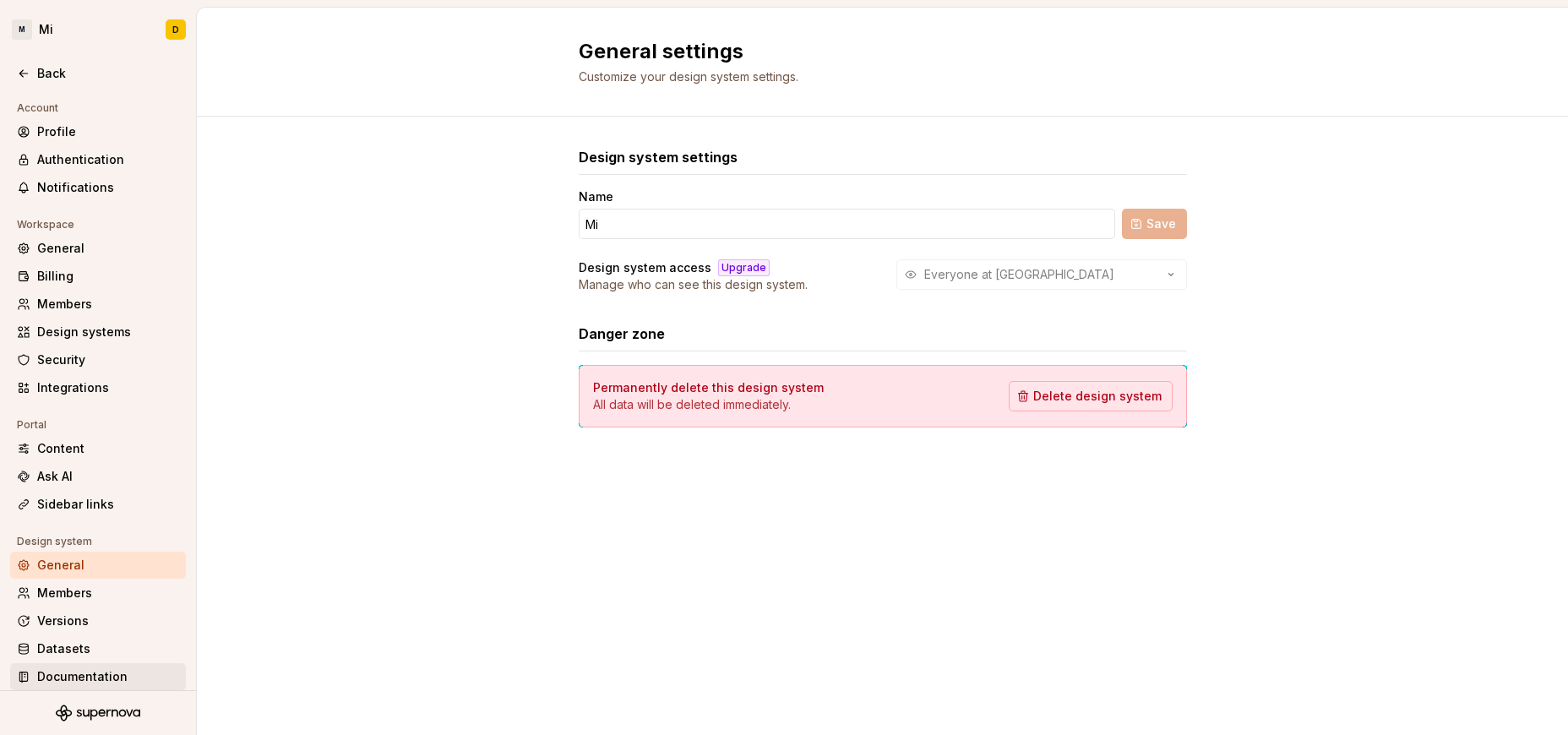
click at [92, 672] on div "Documentation" at bounding box center [108, 677] width 142 height 17
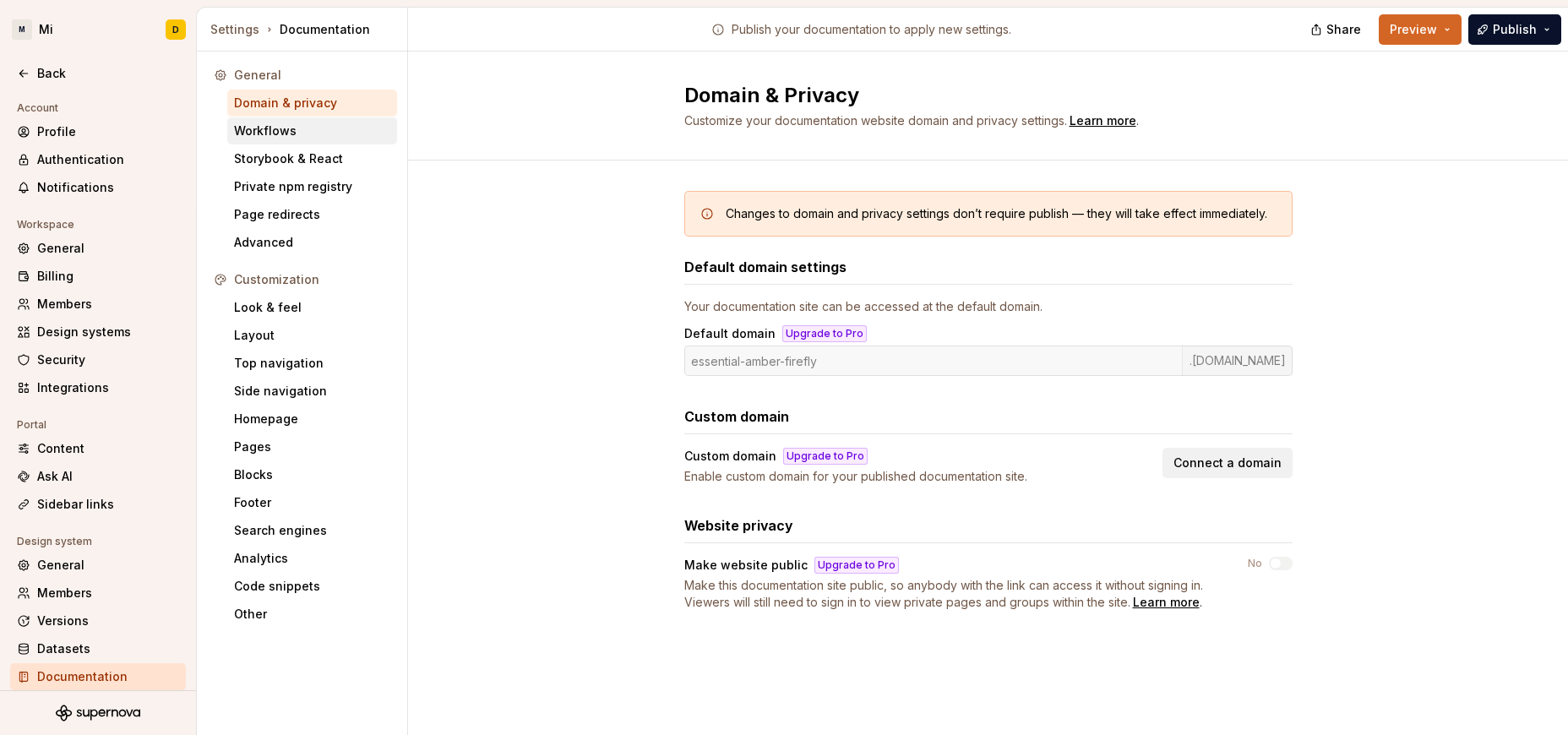
click at [284, 129] on div "Workflows" at bounding box center [311, 131] width 156 height 17
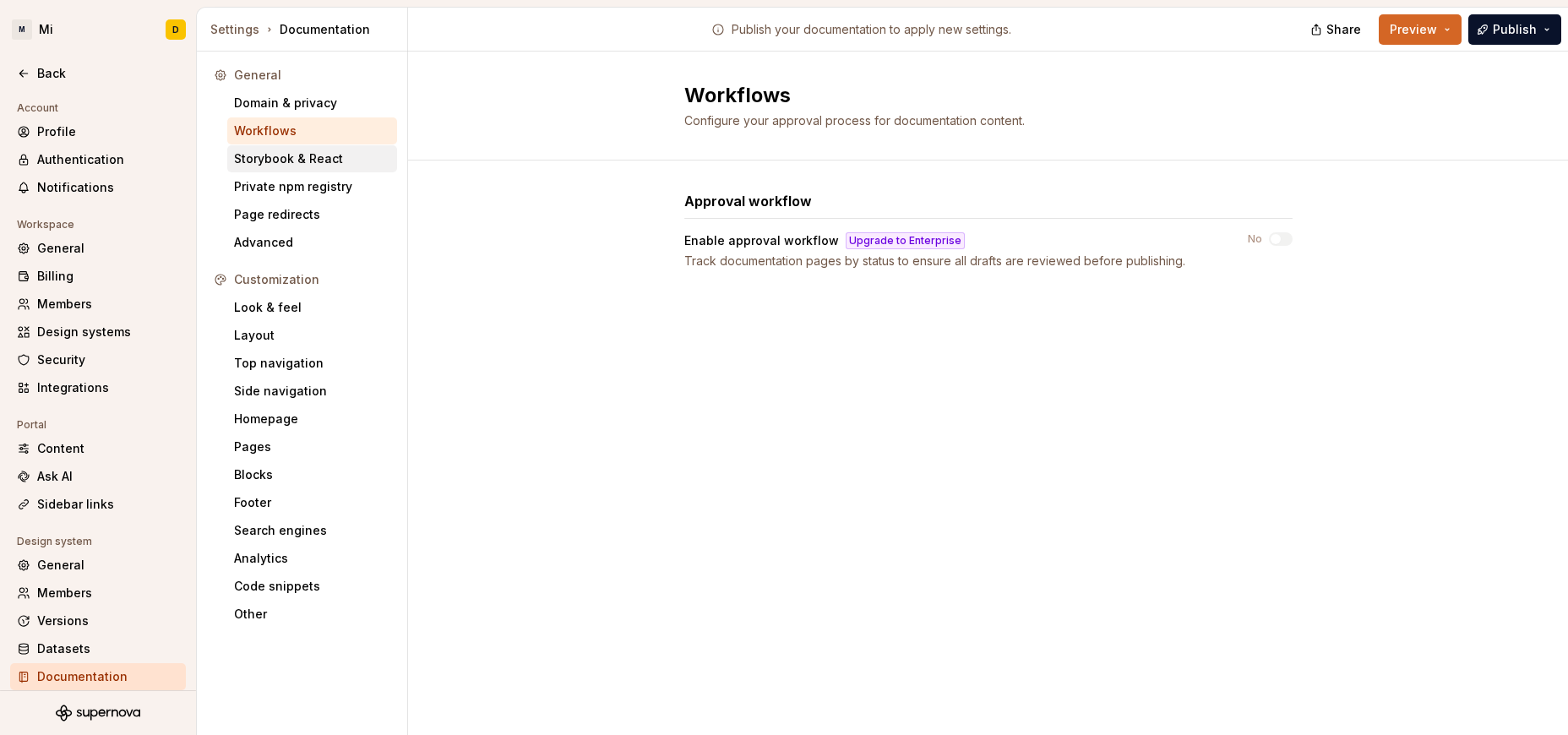
click at [290, 164] on div "Storybook & React" at bounding box center [311, 159] width 156 height 17
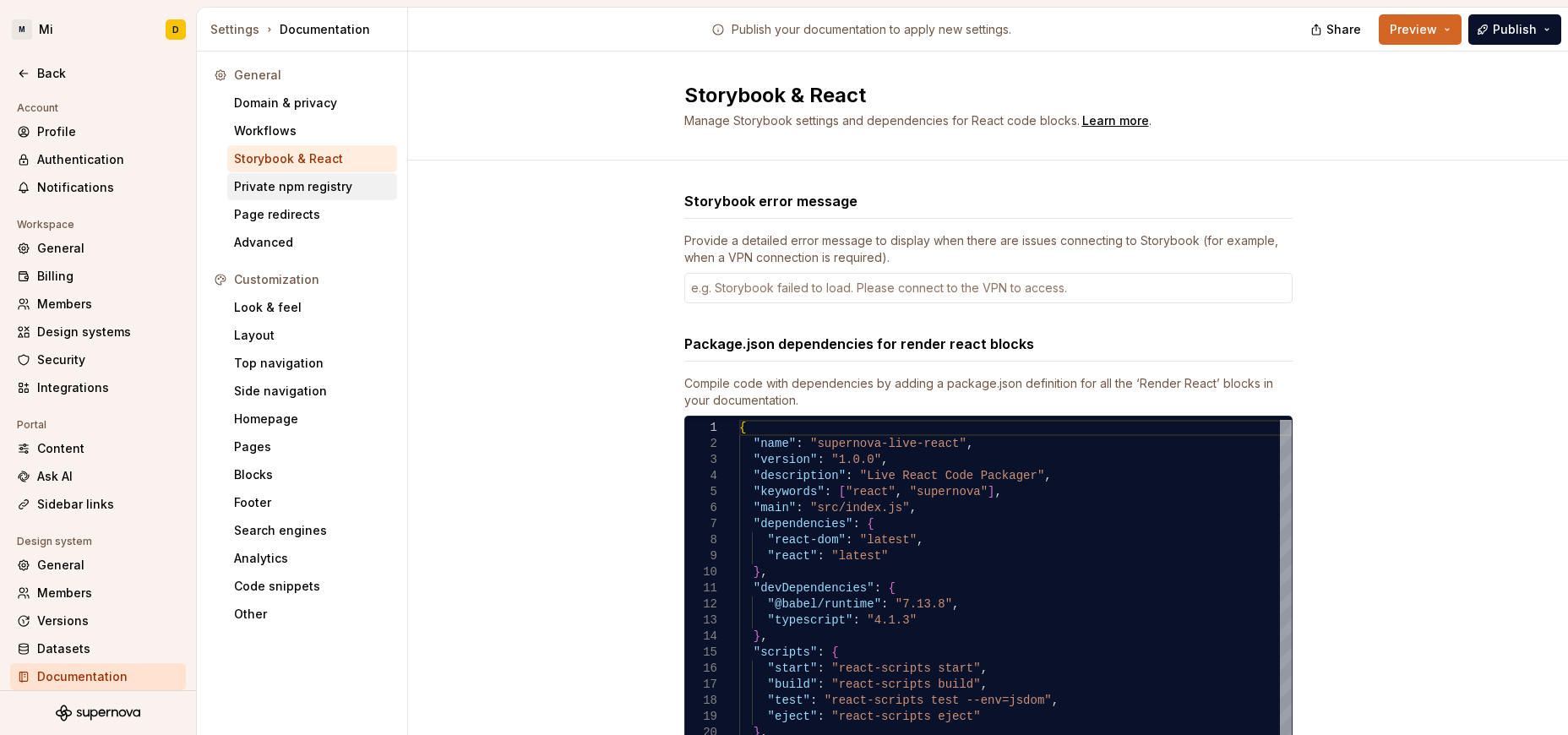
click at [289, 184] on div "Private npm registry" at bounding box center [311, 187] width 156 height 17
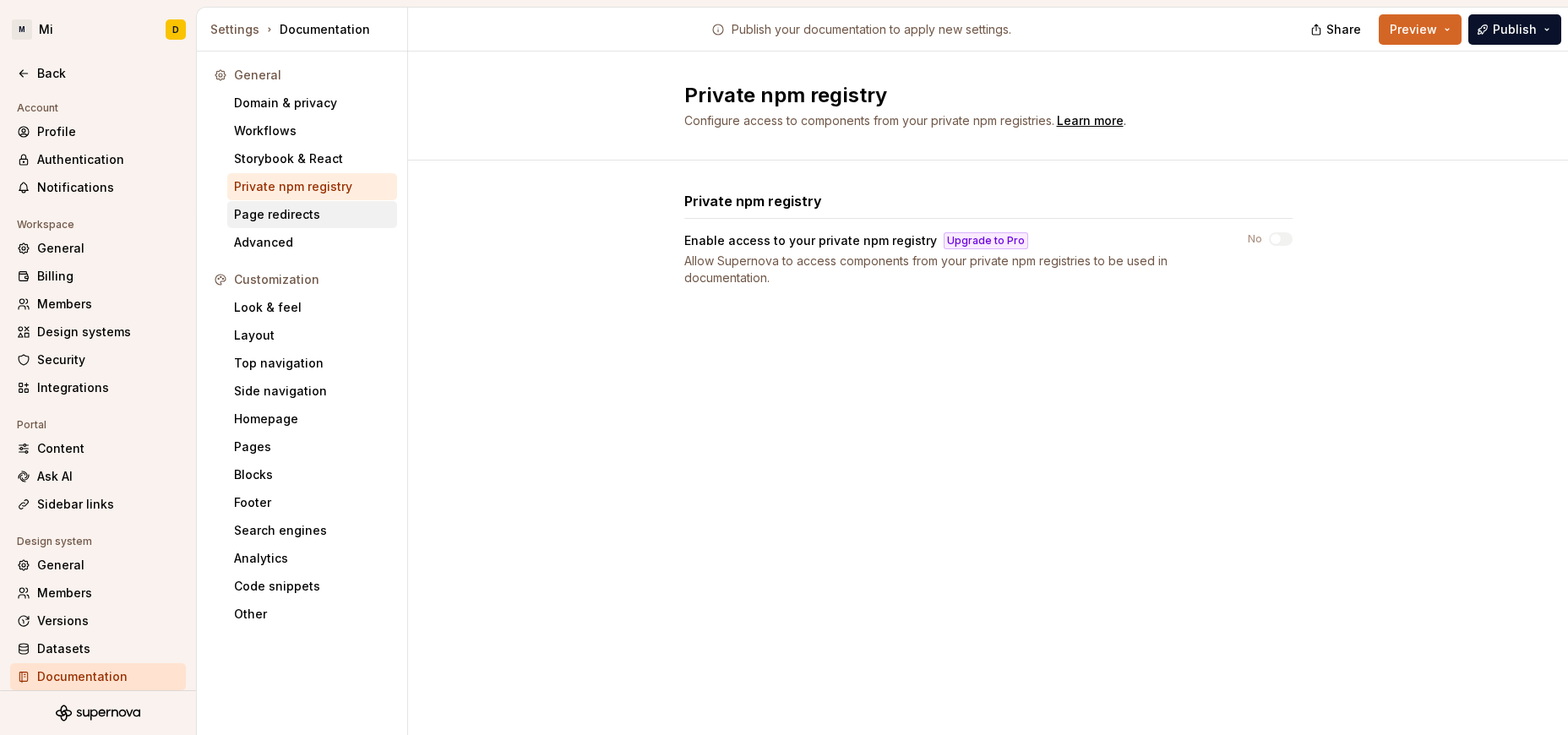
click at [284, 213] on div "Page redirects" at bounding box center [311, 214] width 156 height 17
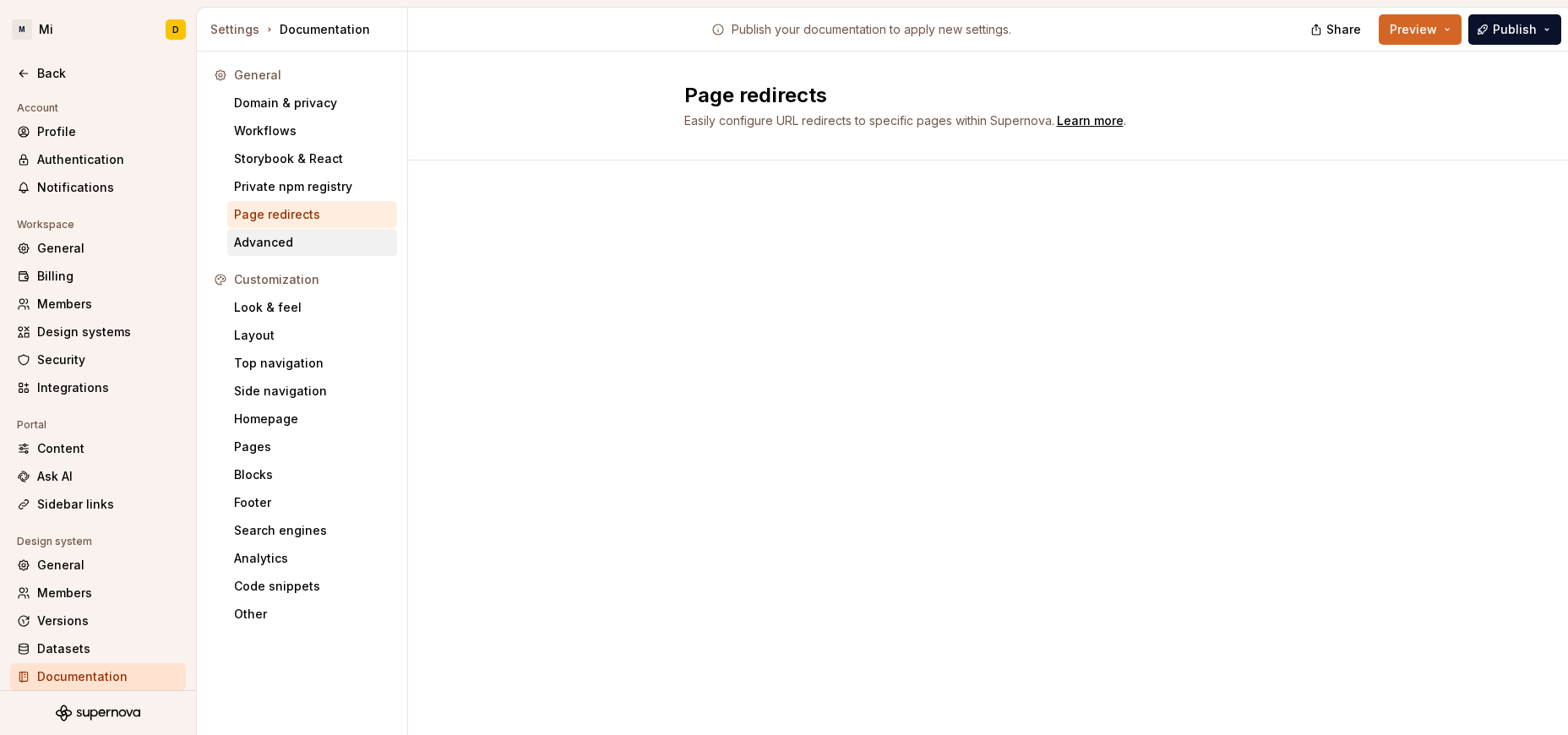
click at [276, 248] on div "Advanced" at bounding box center [311, 242] width 156 height 17
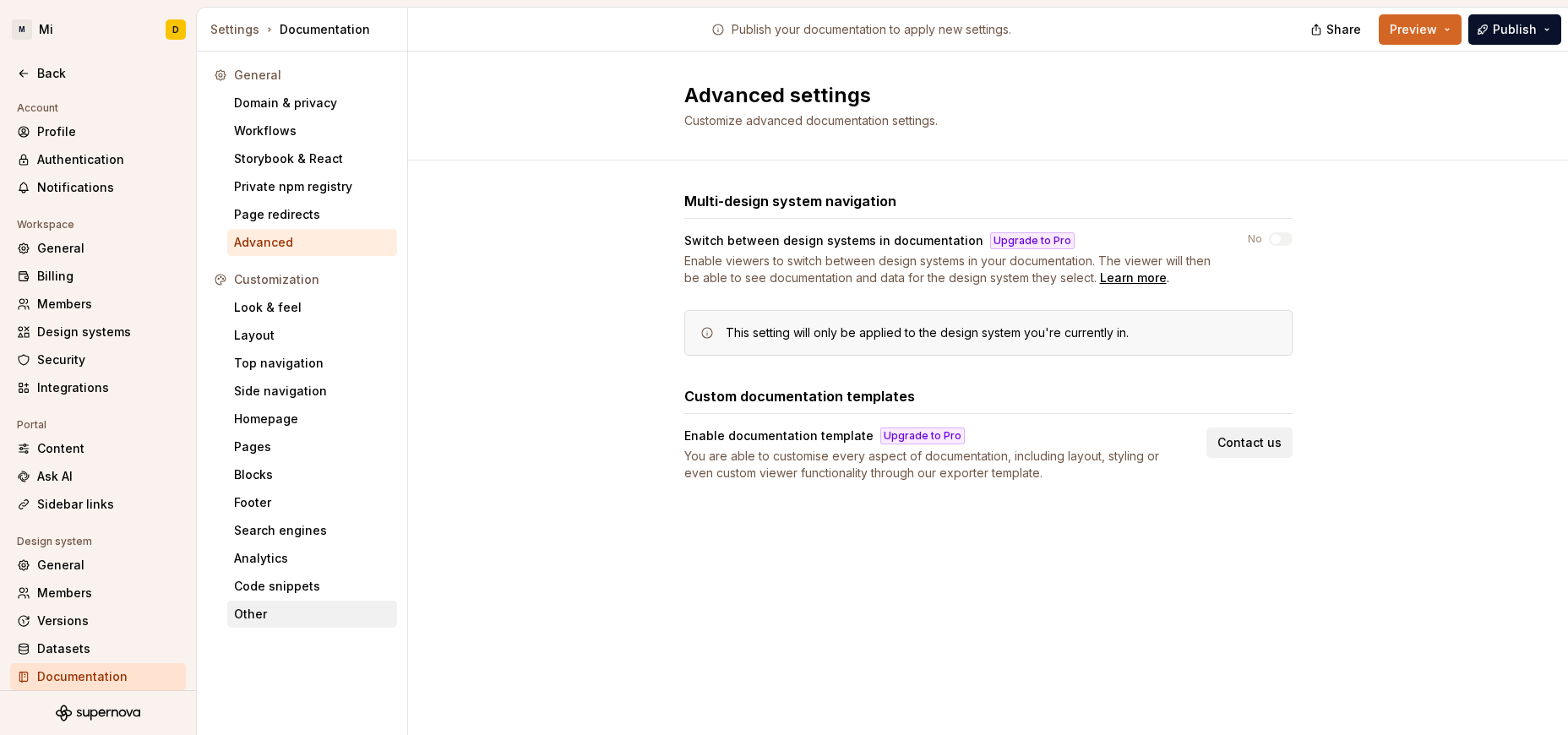
click at [265, 611] on div "Other" at bounding box center [311, 614] width 156 height 17
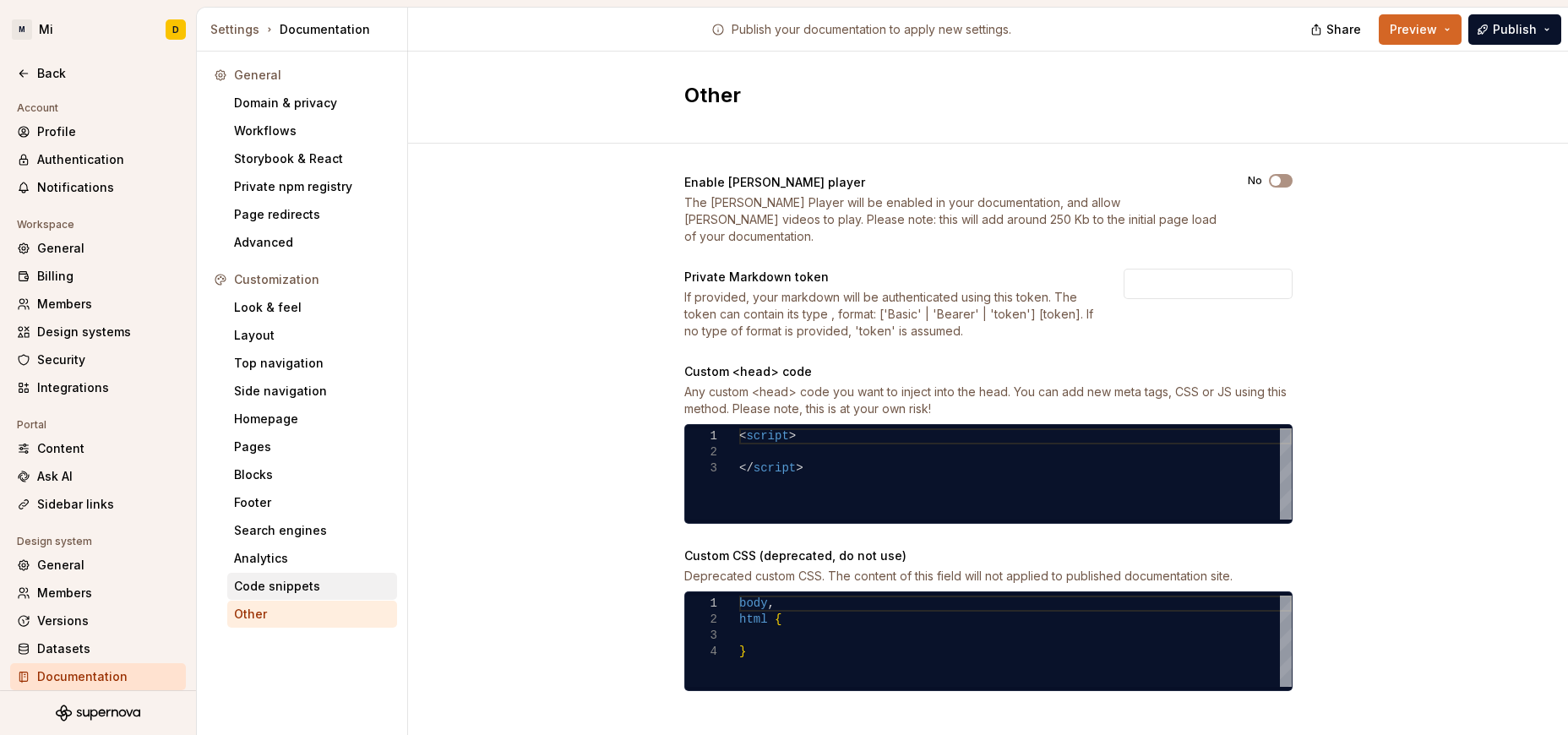
click at [305, 588] on div "Code snippets" at bounding box center [311, 587] width 156 height 17
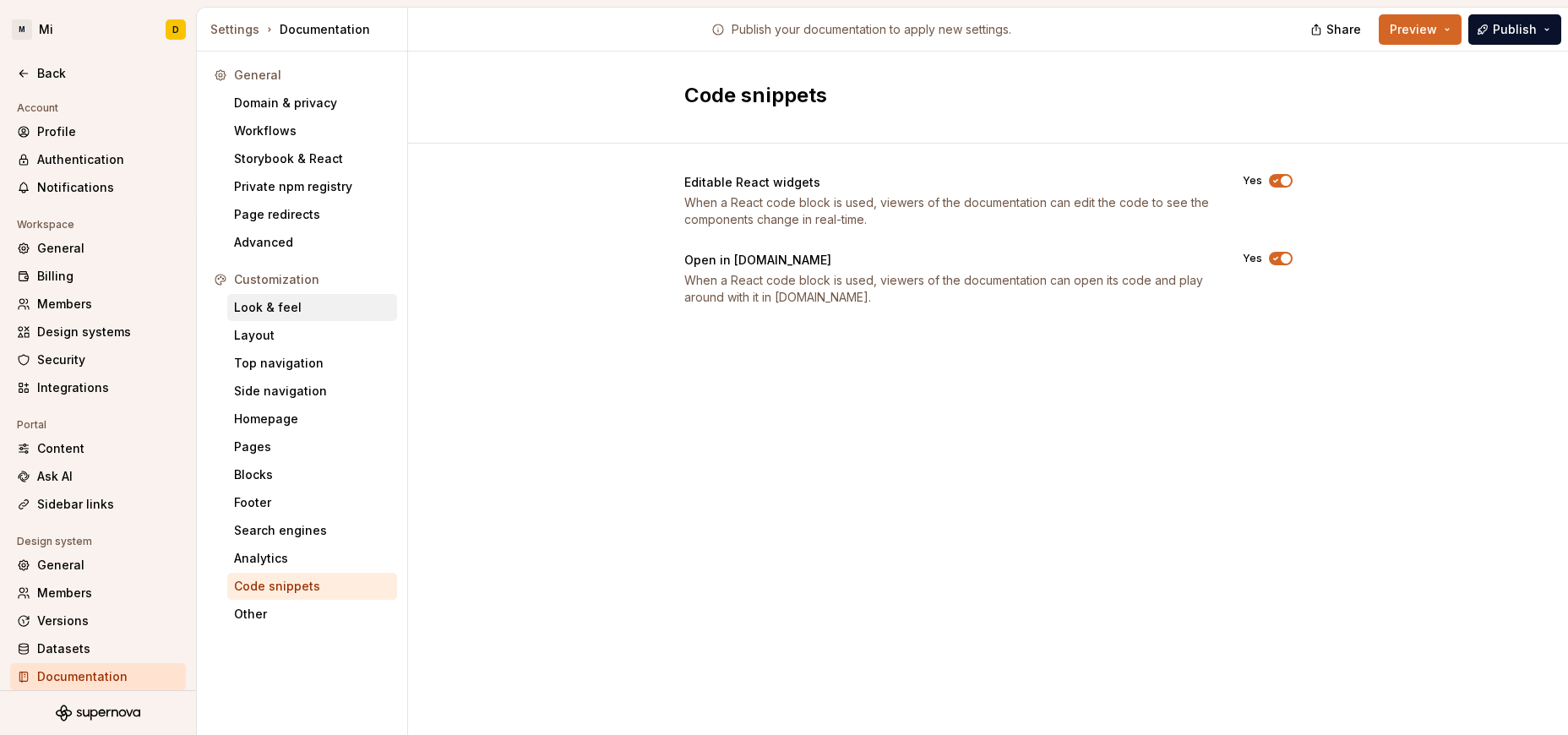
click at [288, 306] on div "Look & feel" at bounding box center [311, 307] width 156 height 17
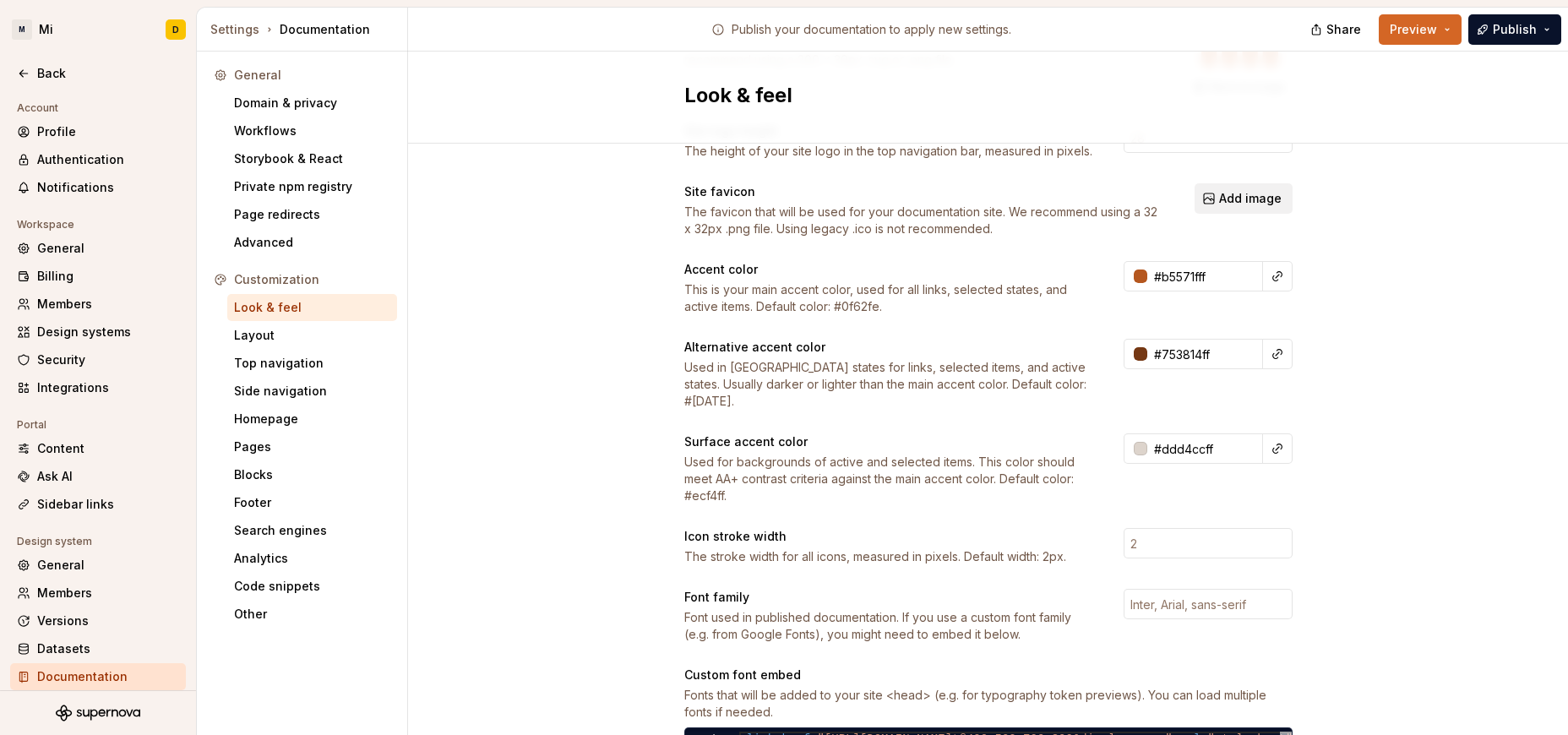
scroll to position [161, 0]
click at [1045, 278] on button "button" at bounding box center [1277, 275] width 24 height 24
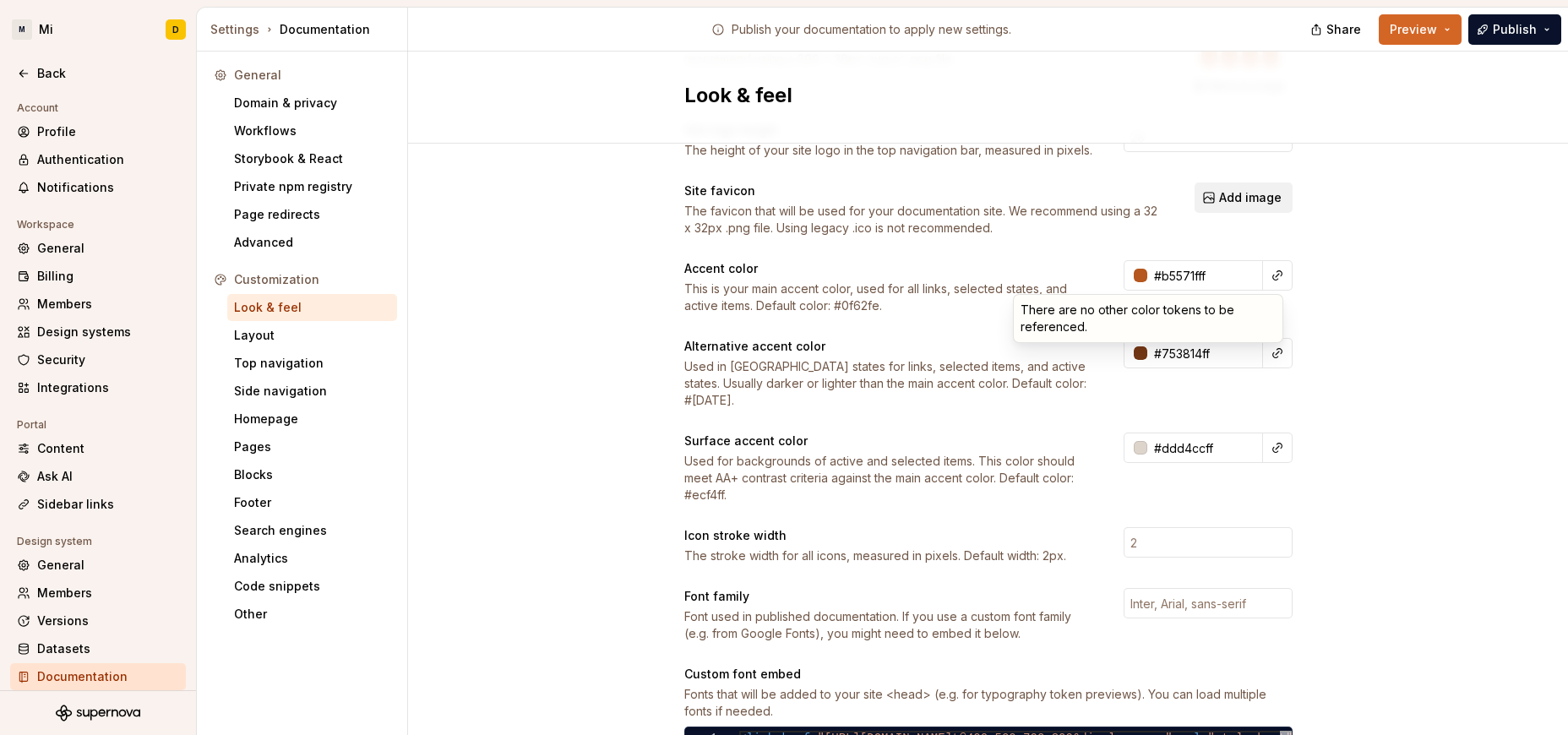
click at [1045, 323] on div "There are no other color tokens to be referenced." at bounding box center [1148, 318] width 269 height 47
click at [1045, 316] on html "M Mi D Back Account Profile Authentication Notifications Workspace General Bill…" at bounding box center [784, 368] width 1568 height 735
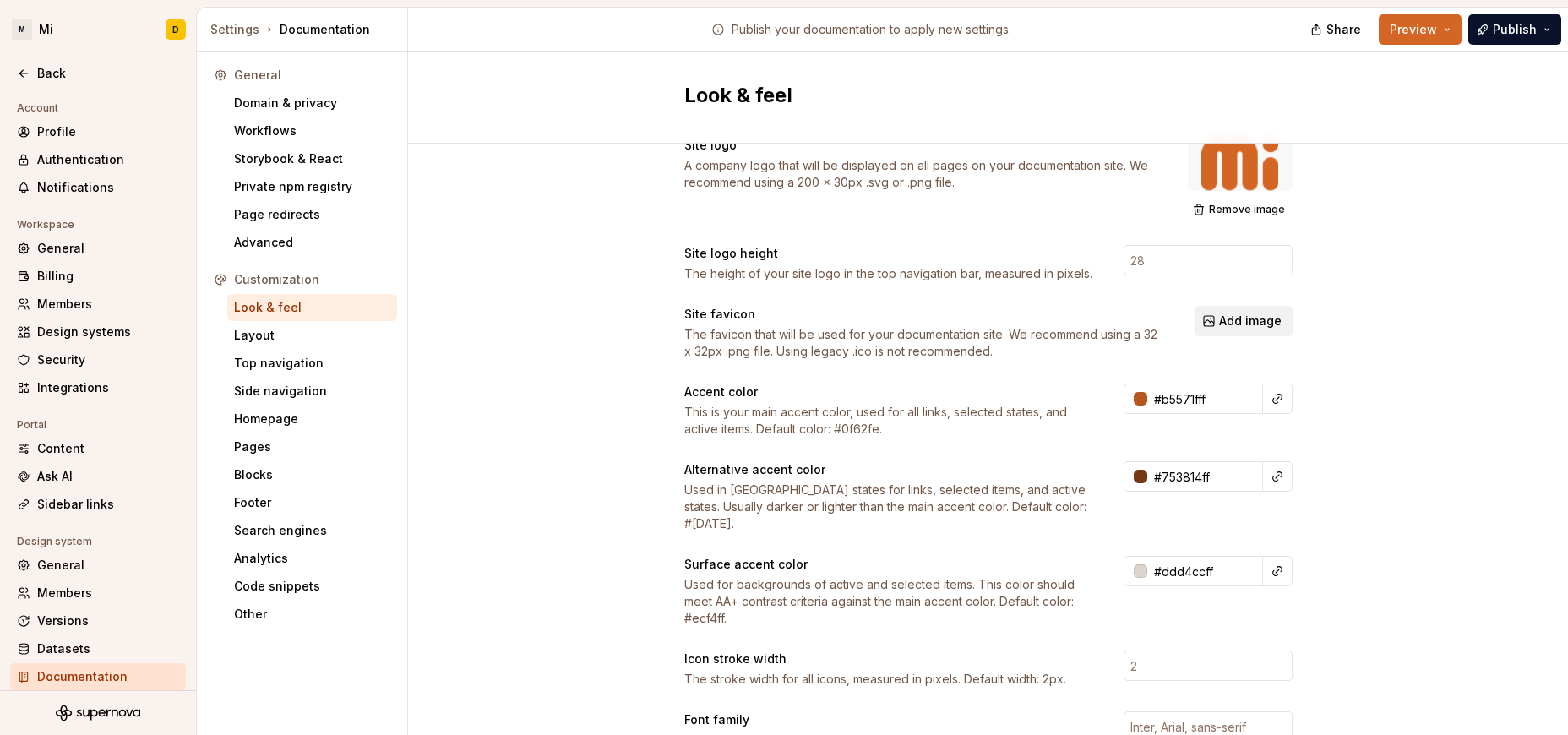
scroll to position [36, 0]
click at [296, 335] on div "Layout" at bounding box center [311, 336] width 156 height 17
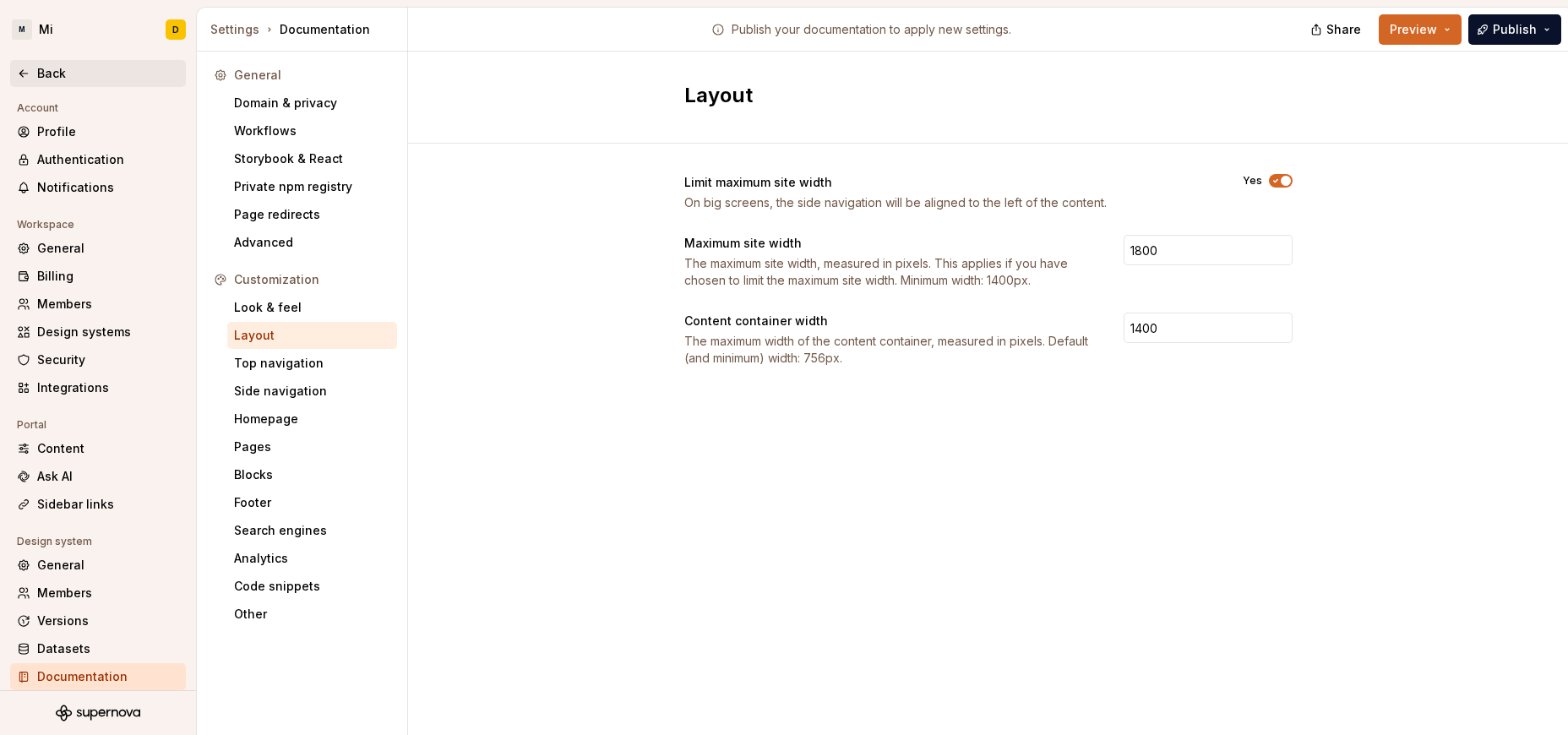
click at [72, 78] on div "Back" at bounding box center [108, 74] width 142 height 17
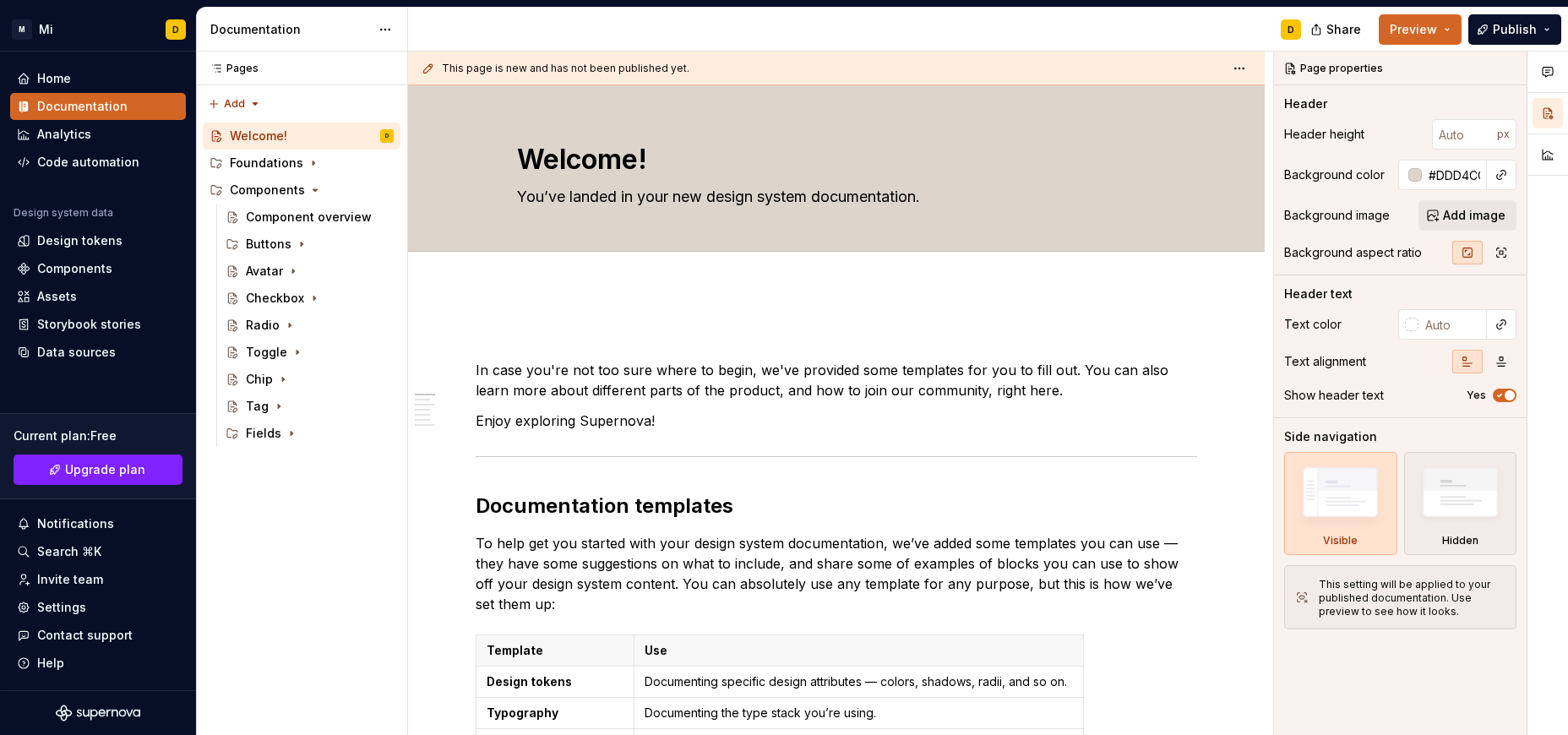
type textarea "*"
click at [68, 73] on div "Home" at bounding box center [54, 78] width 34 height 17
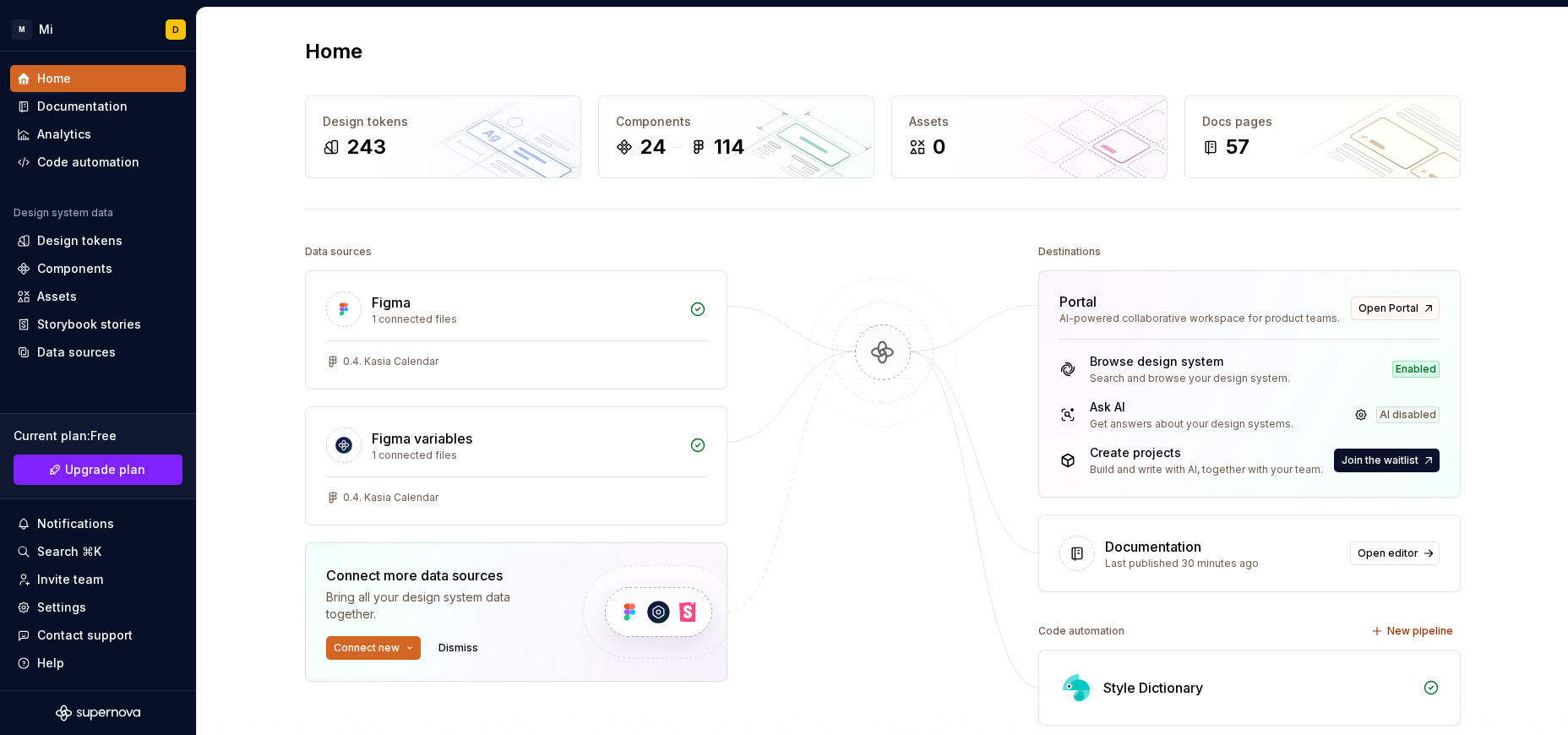
scroll to position [274, 0]
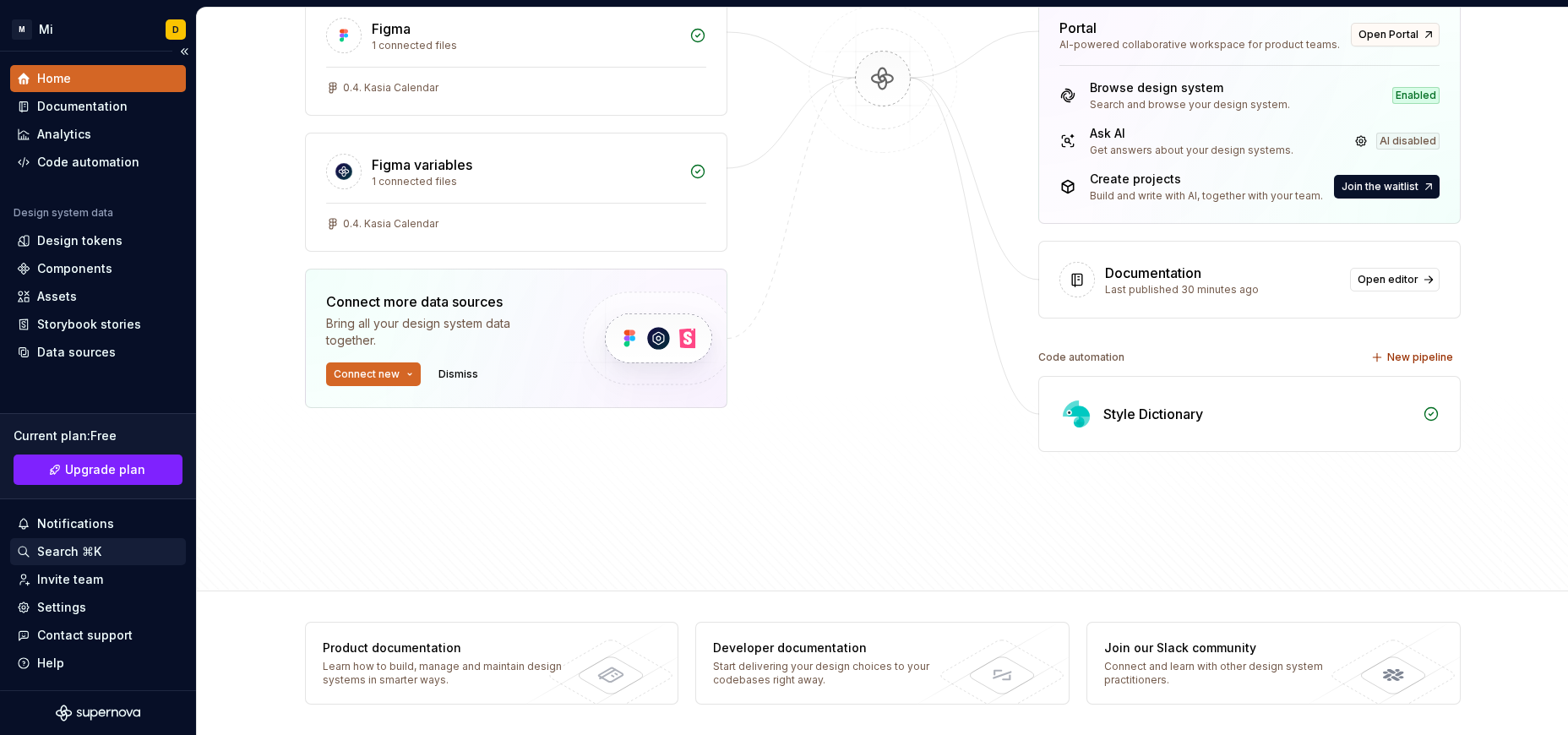
click at [100, 554] on div "Search ⌘K" at bounding box center [98, 551] width 162 height 17
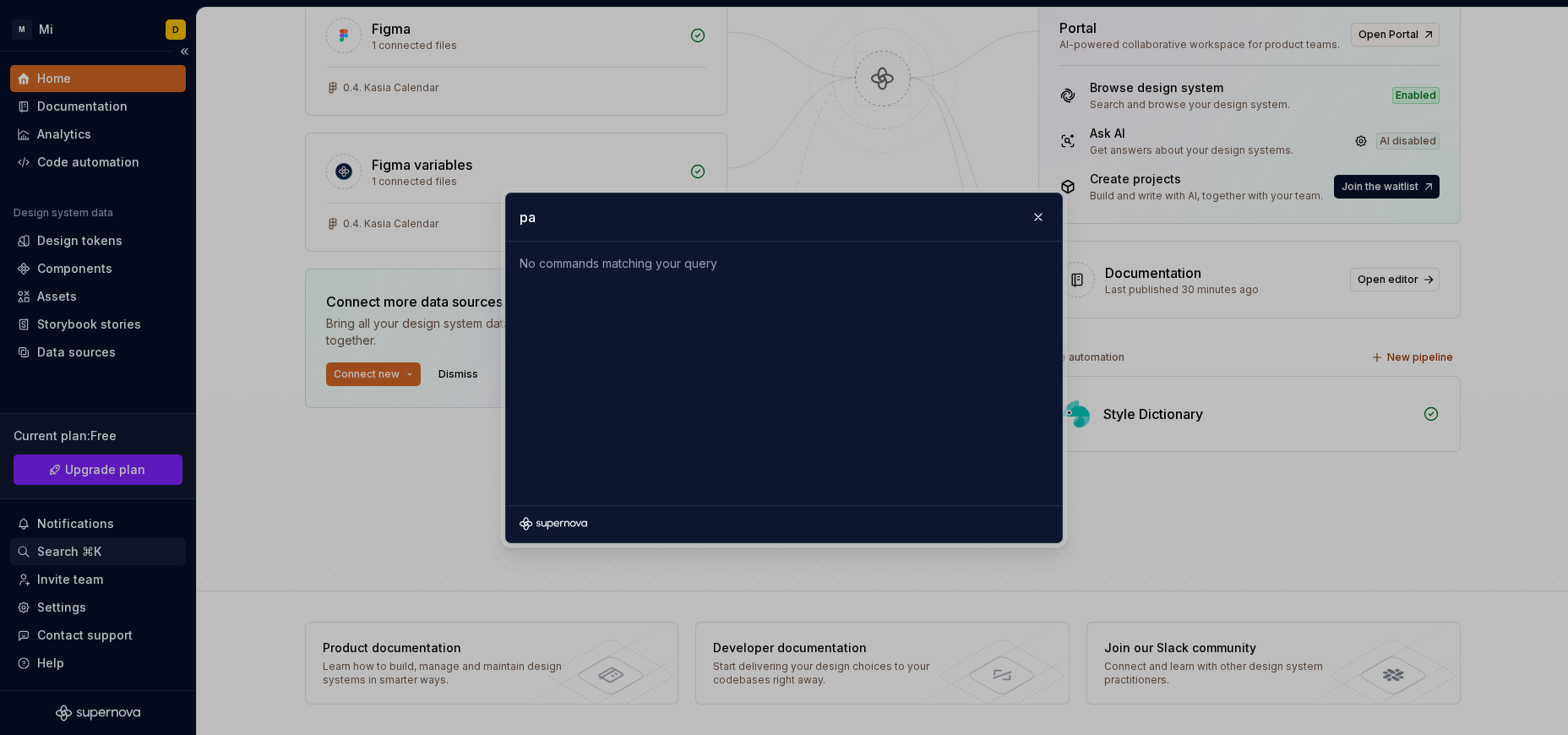
type input "p"
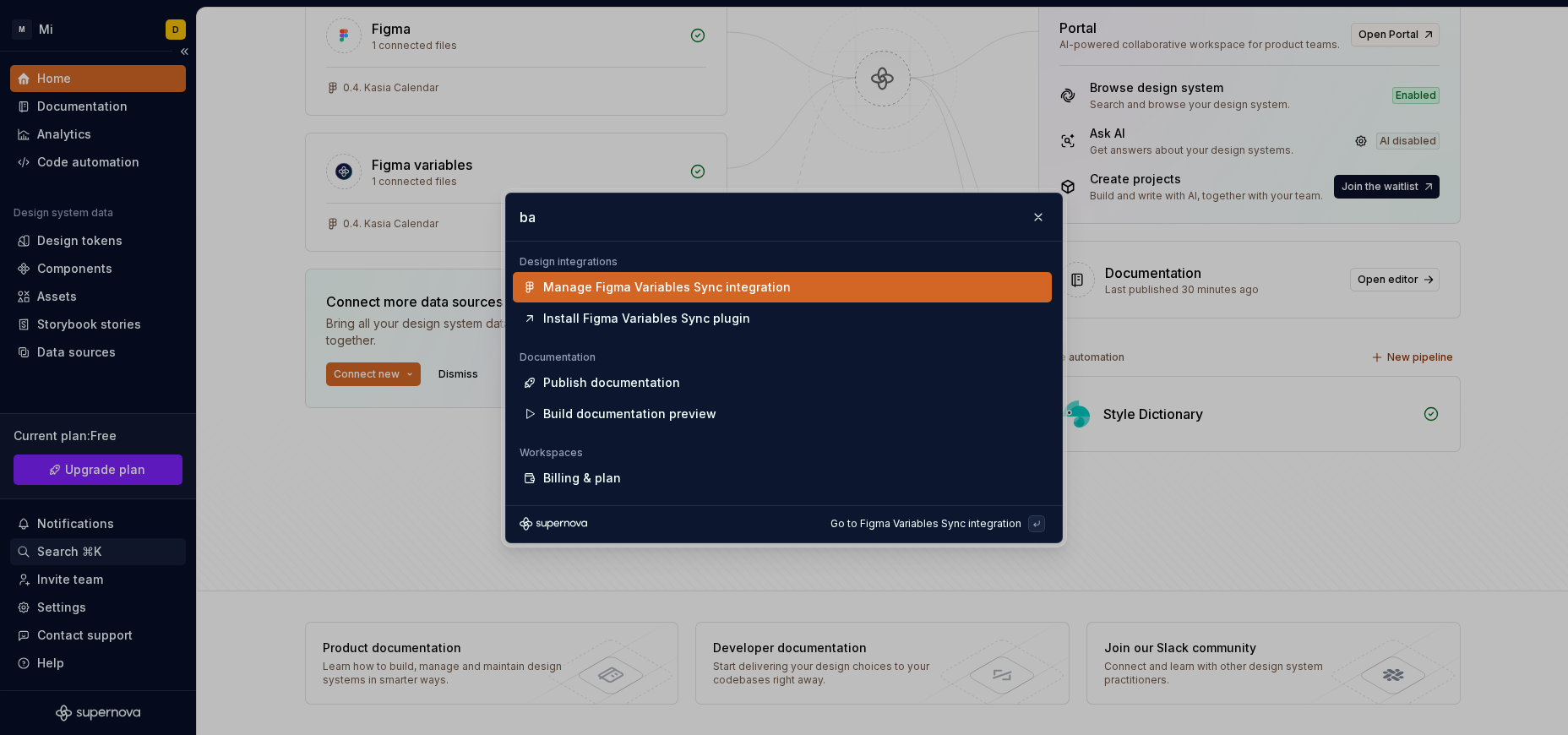
type input "b"
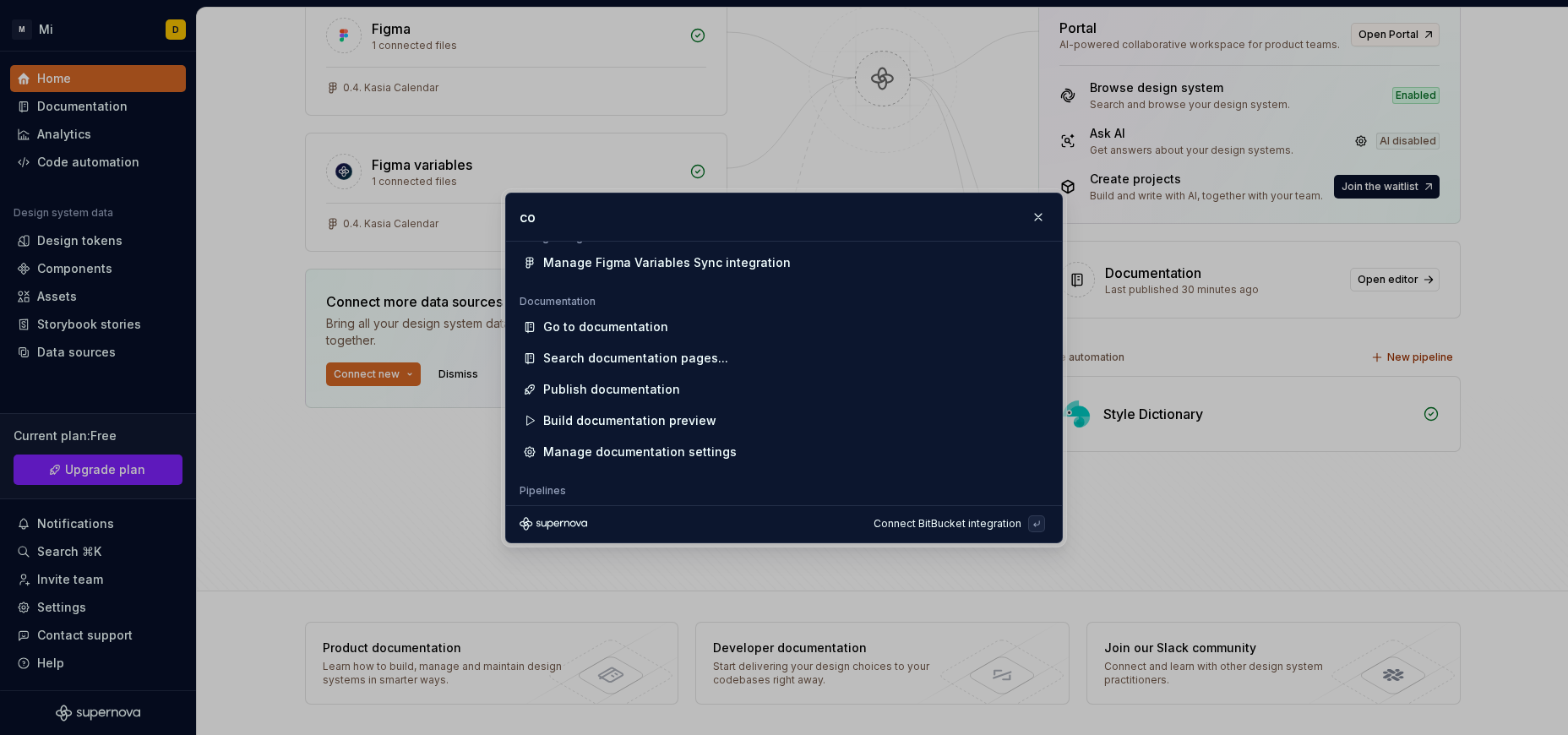
scroll to position [376, 0]
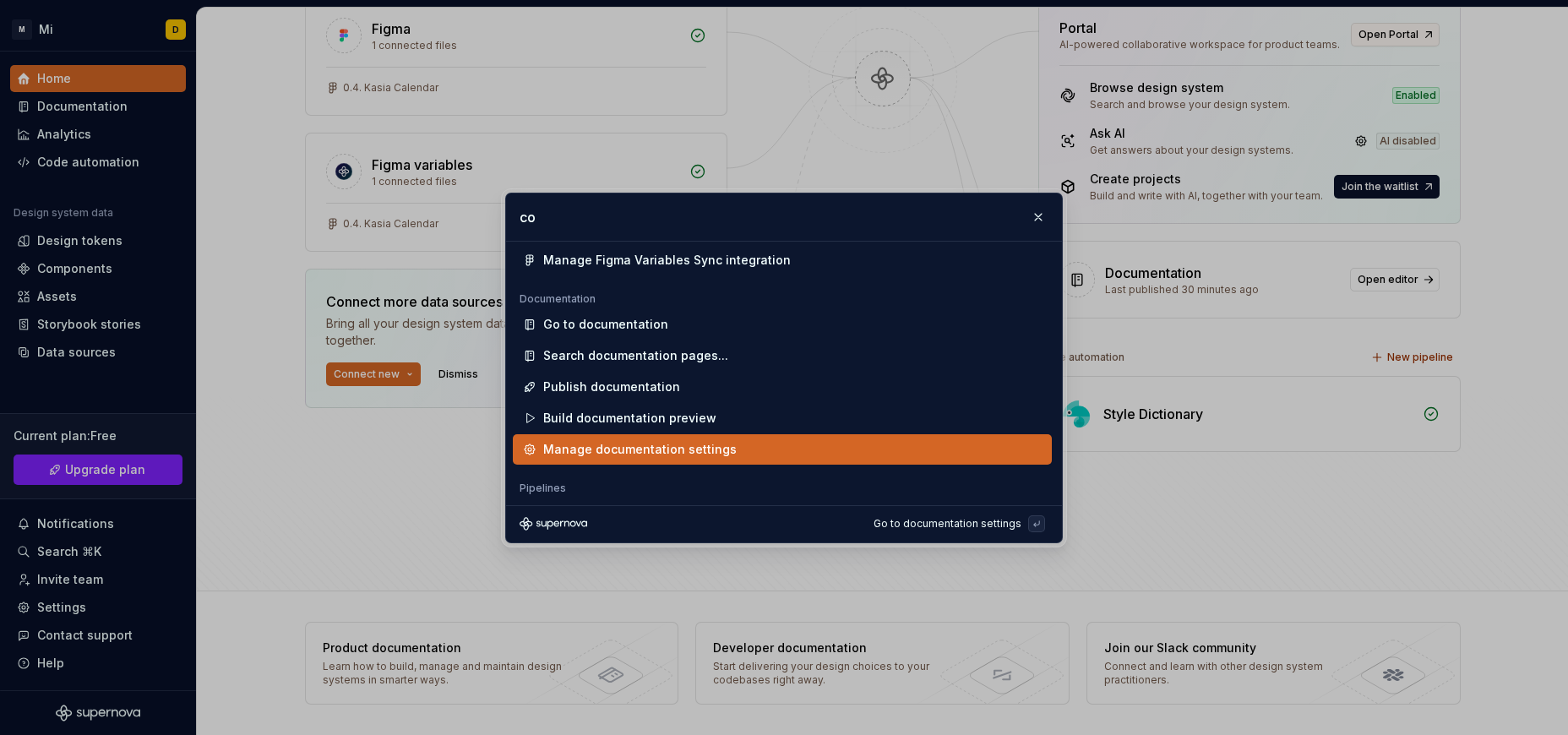
type input "co"
click at [725, 447] on div "Manage documentation settings" at bounding box center [639, 450] width 193 height 17
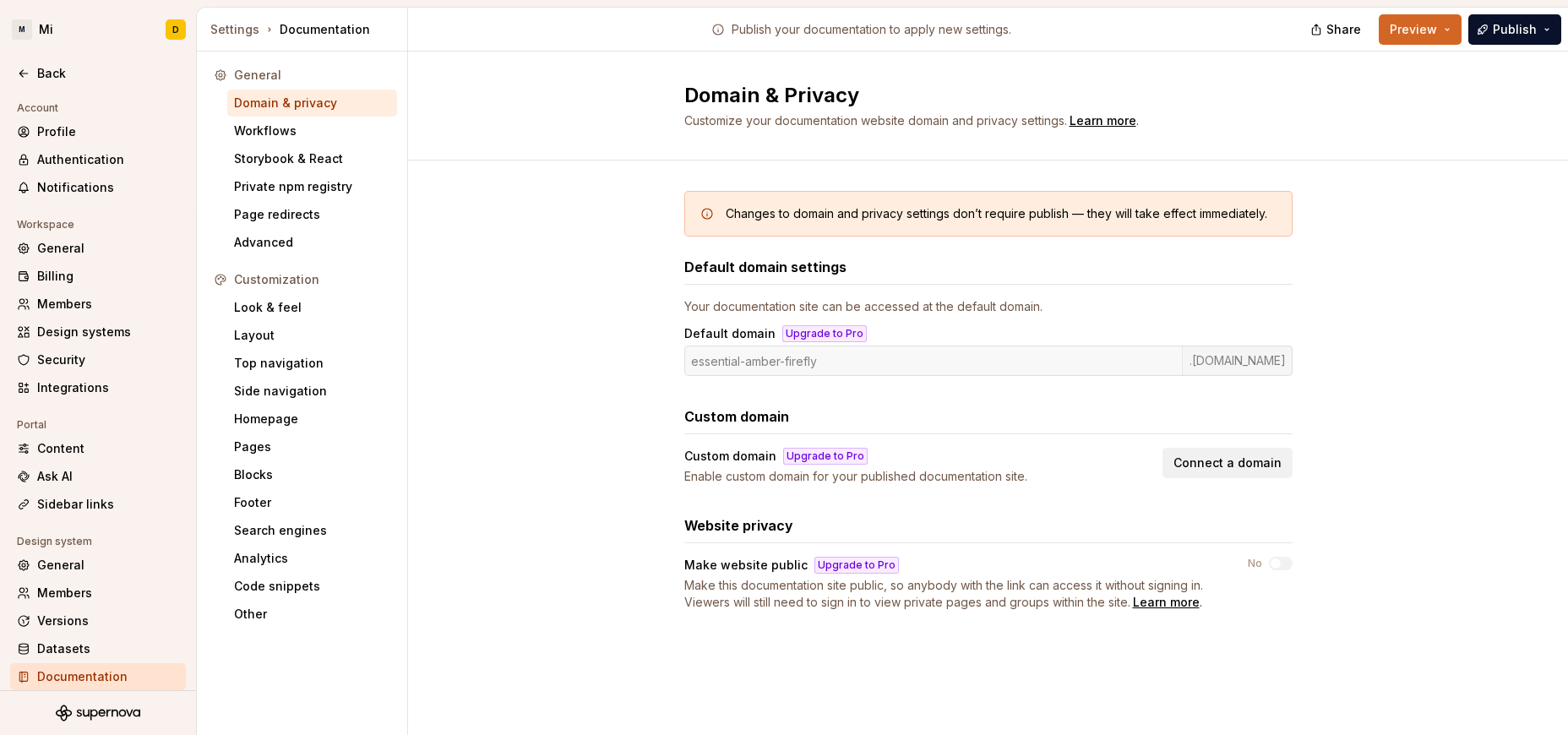
click at [296, 279] on div "Customization" at bounding box center [311, 279] width 156 height 17
click at [592, 289] on div "Changes to domain and privacy settings don’t require publish — they will take e…" at bounding box center [988, 417] width 1160 height 514
